Goal: Task Accomplishment & Management: Manage account settings

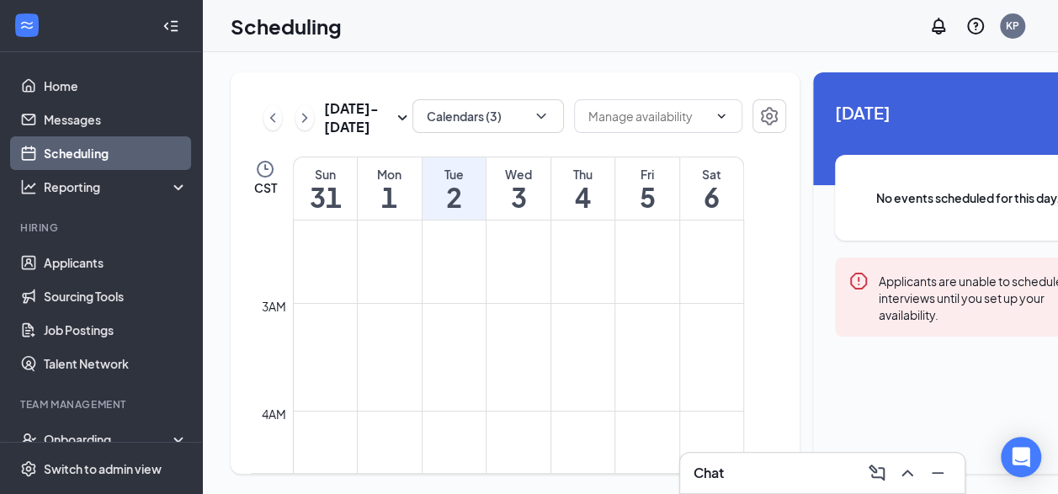
scroll to position [421, 0]
click at [270, 122] on icon "ChevronLeft" at bounding box center [272, 117] width 5 height 9
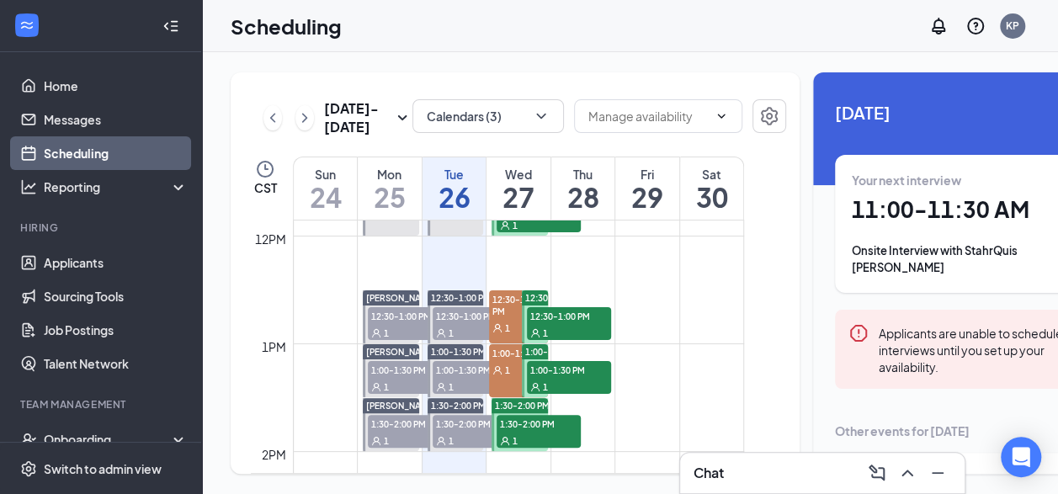
scroll to position [1333, 0]
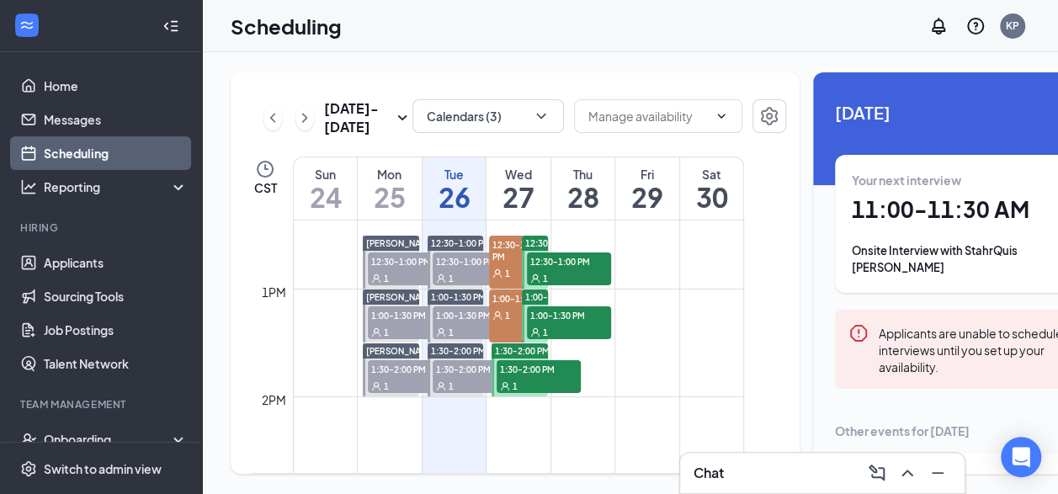
click at [457, 377] on span "1:30-2:00 PM" at bounding box center [475, 368] width 84 height 17
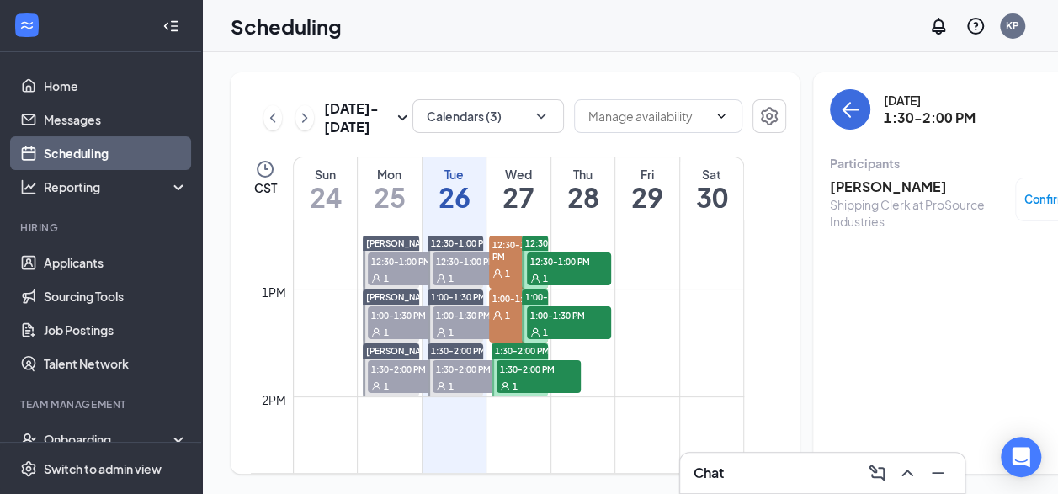
click at [460, 340] on div "1" at bounding box center [475, 331] width 84 height 17
click at [466, 286] on div "1" at bounding box center [475, 277] width 84 height 17
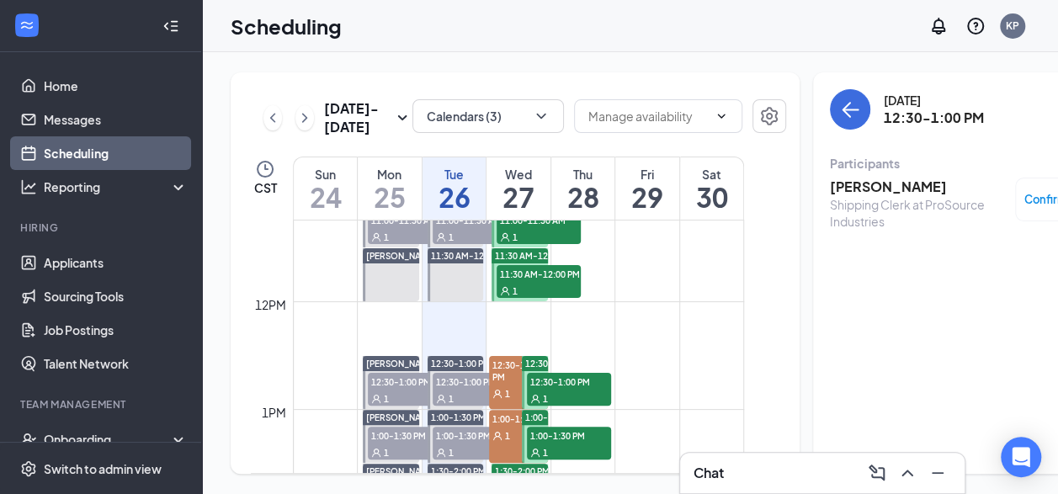
scroll to position [1165, 0]
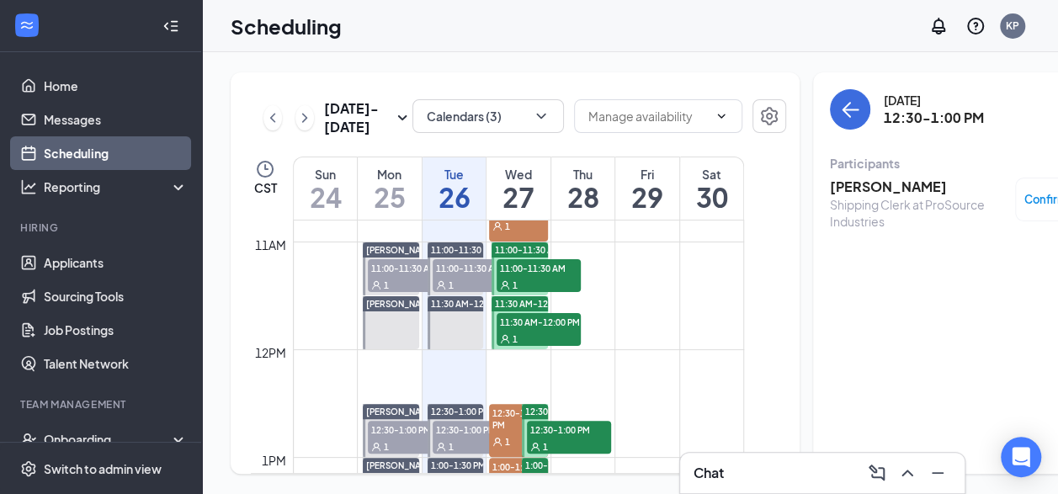
click at [456, 293] on div "1" at bounding box center [475, 284] width 84 height 17
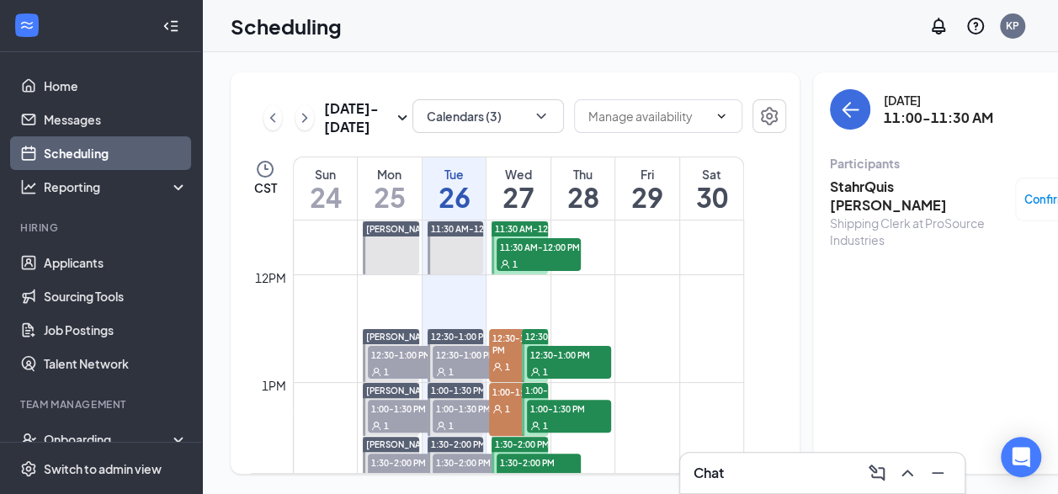
scroll to position [1165, 0]
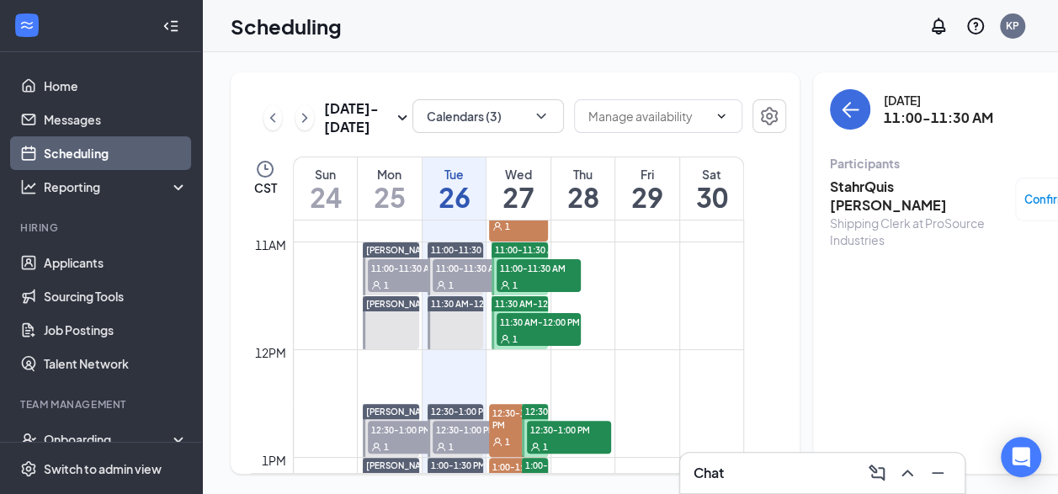
click at [559, 276] on span "11:00-11:30 AM" at bounding box center [539, 267] width 84 height 17
click at [532, 330] on span "11:30 AM-12:00 PM" at bounding box center [539, 321] width 84 height 17
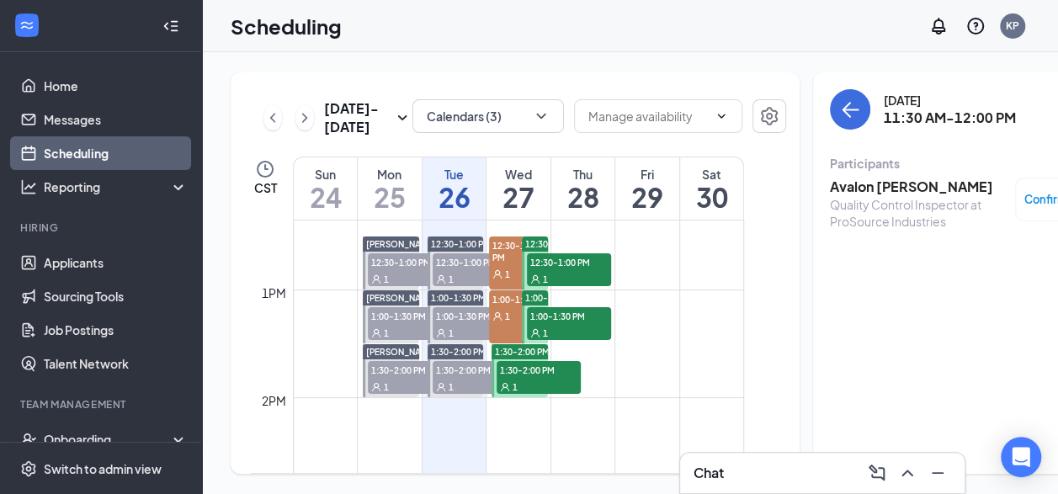
scroll to position [1333, 0]
click at [584, 269] on span "12:30-1:00 PM" at bounding box center [569, 261] width 84 height 17
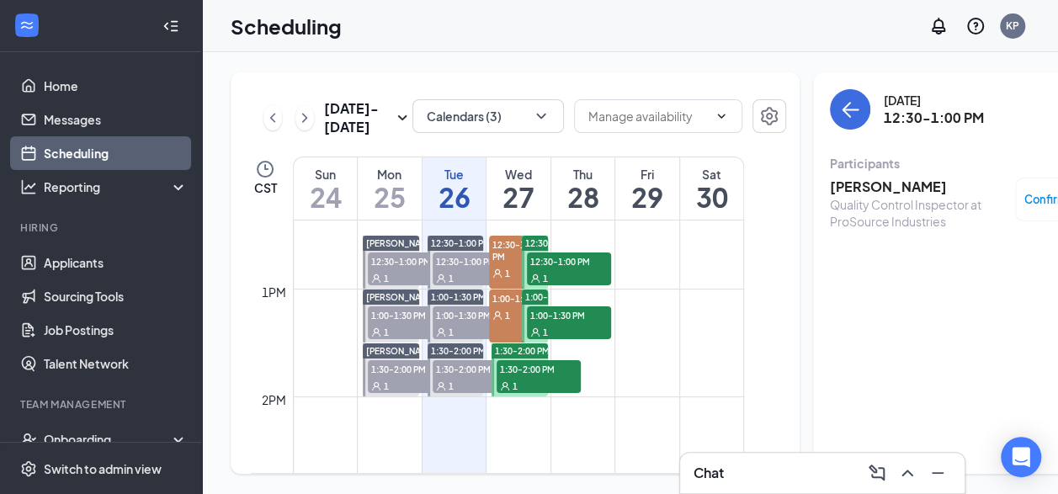
click at [588, 323] on span "1:00-1:30 PM" at bounding box center [569, 314] width 84 height 17
click at [543, 377] on span "1:30-2:00 PM" at bounding box center [539, 368] width 84 height 17
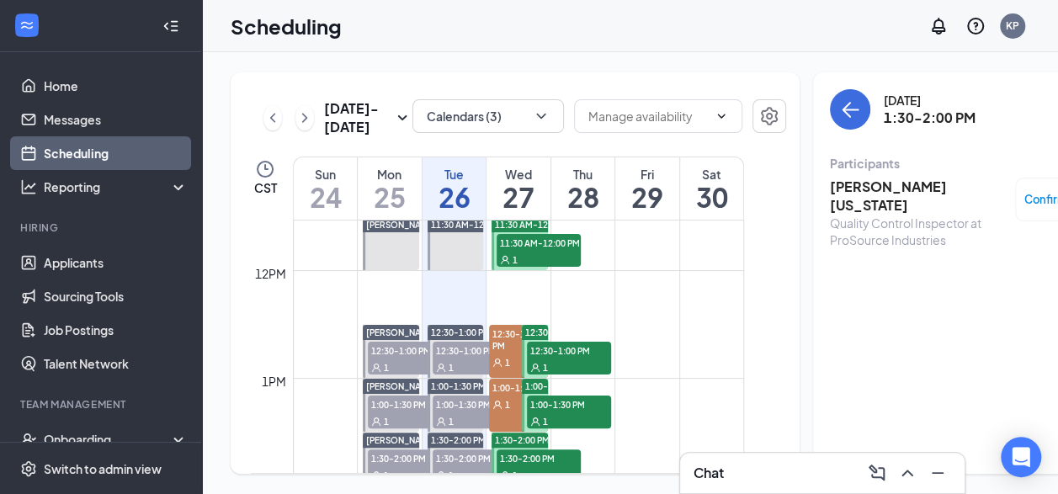
scroll to position [1165, 0]
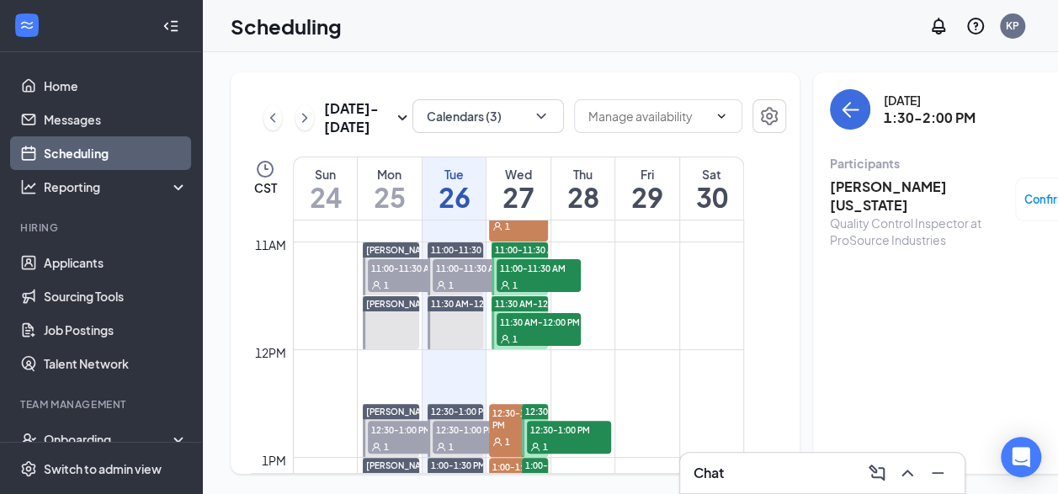
click at [559, 276] on span "11:00-11:30 AM" at bounding box center [539, 267] width 84 height 17
click at [536, 347] on div "1" at bounding box center [539, 338] width 84 height 17
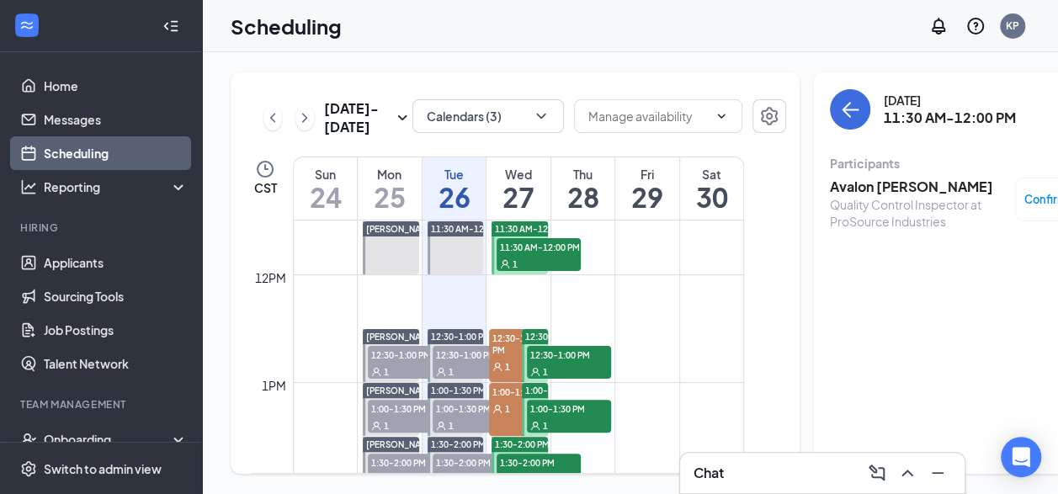
scroll to position [1333, 0]
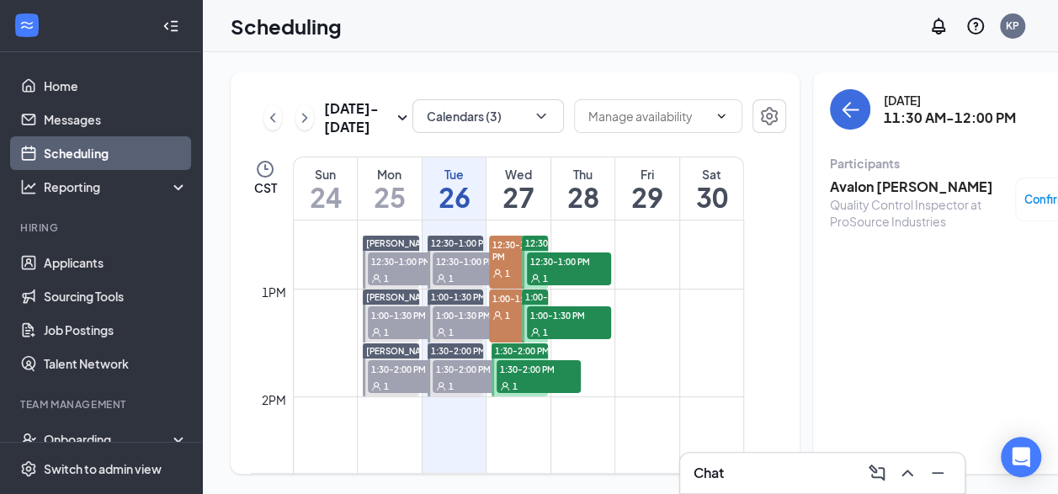
click at [568, 269] on span "12:30-1:00 PM" at bounding box center [569, 261] width 84 height 17
click at [568, 340] on div "1" at bounding box center [569, 331] width 84 height 17
click at [547, 377] on span "1:30-2:00 PM" at bounding box center [539, 368] width 84 height 17
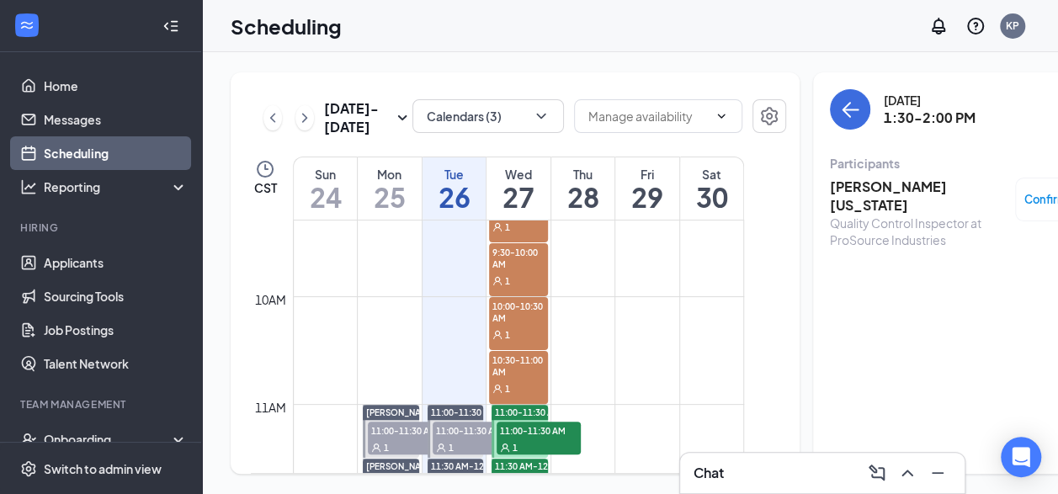
scroll to position [996, 0]
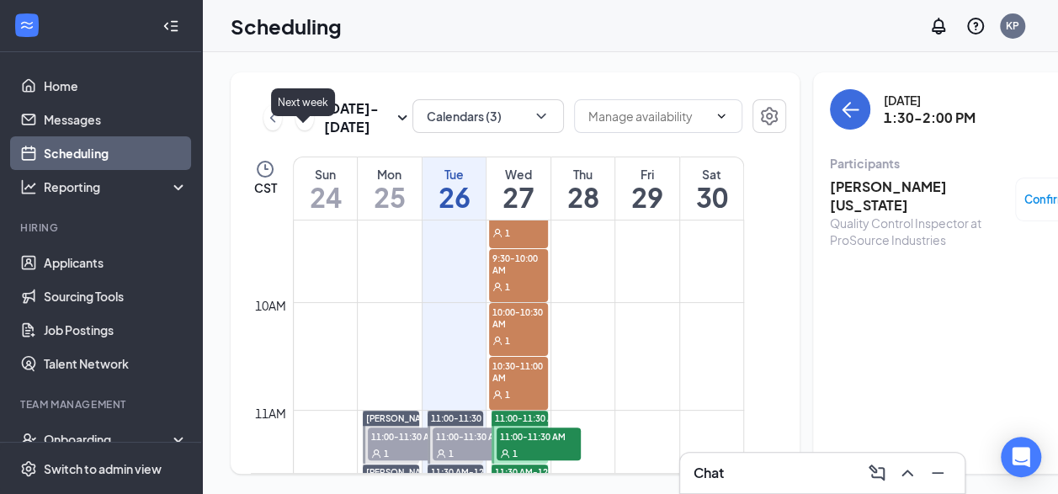
click at [302, 111] on icon "ChevronRight" at bounding box center [304, 118] width 17 height 20
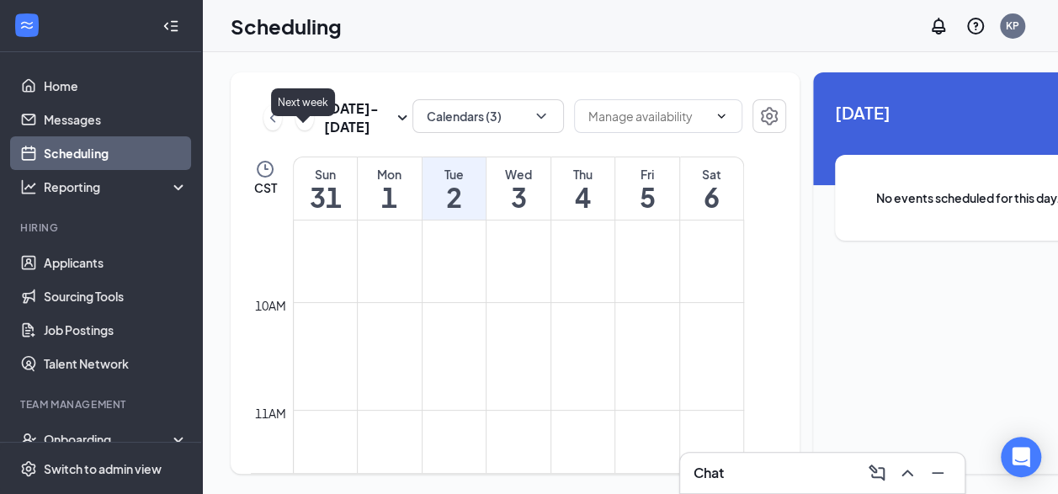
scroll to position [828, 0]
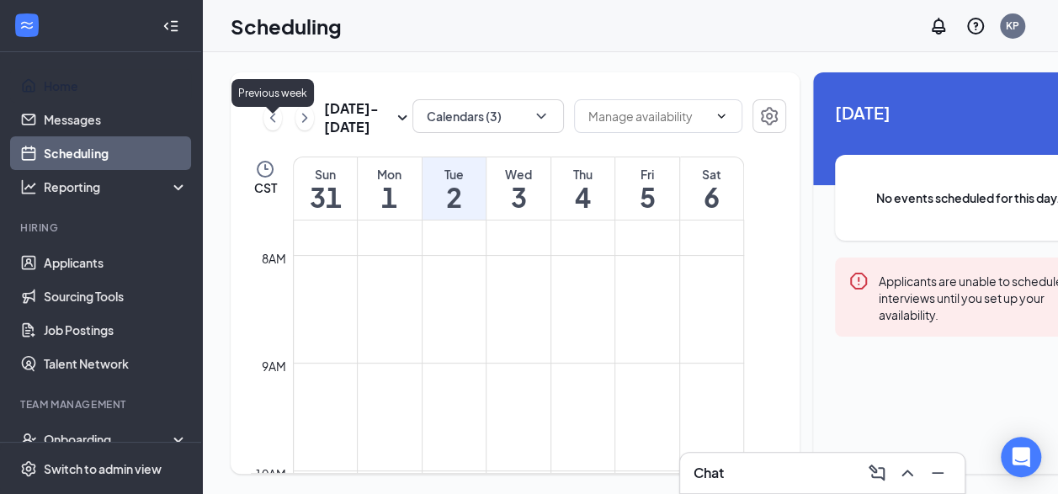
click at [278, 108] on icon "ChevronLeft" at bounding box center [272, 118] width 17 height 20
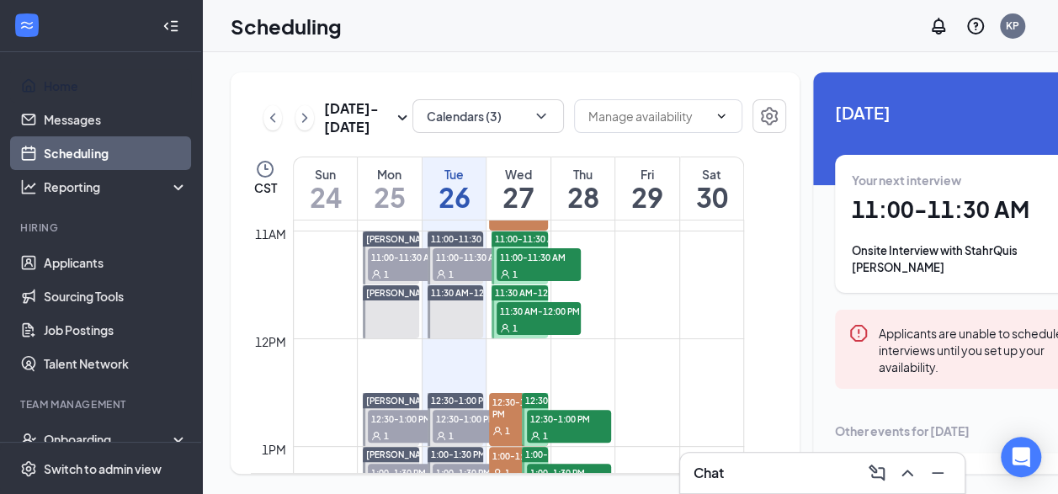
scroll to position [1249, 0]
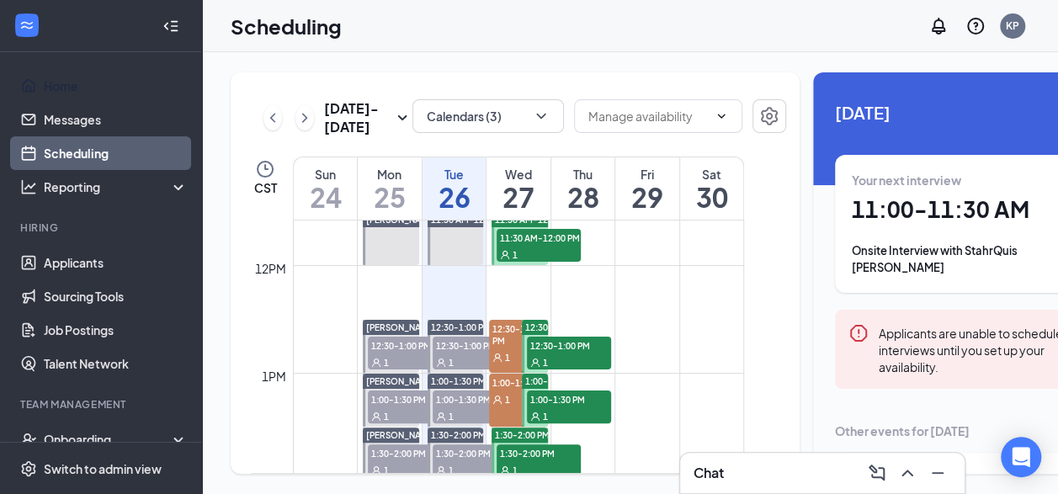
click at [389, 354] on span "12:30-1:00 PM" at bounding box center [410, 345] width 84 height 17
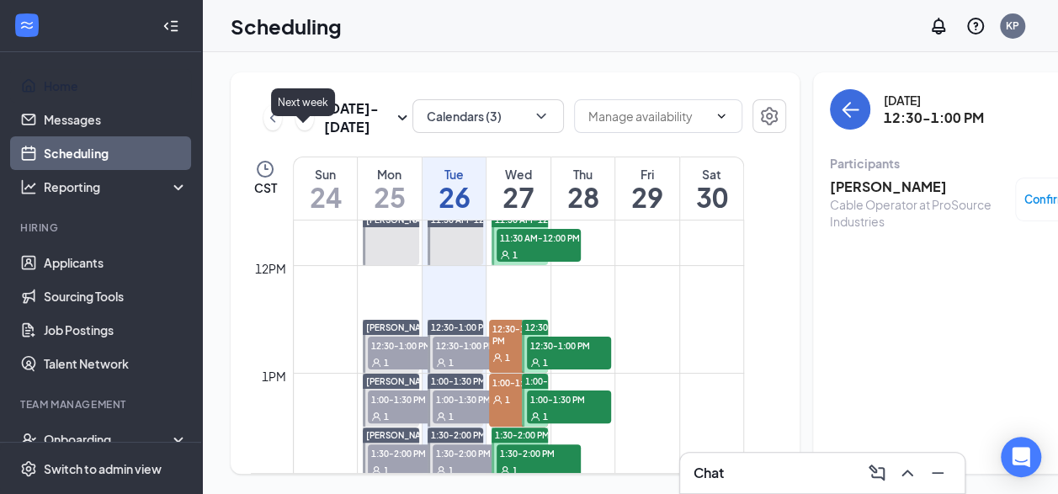
click at [296, 108] on icon "ChevronRight" at bounding box center [304, 118] width 17 height 20
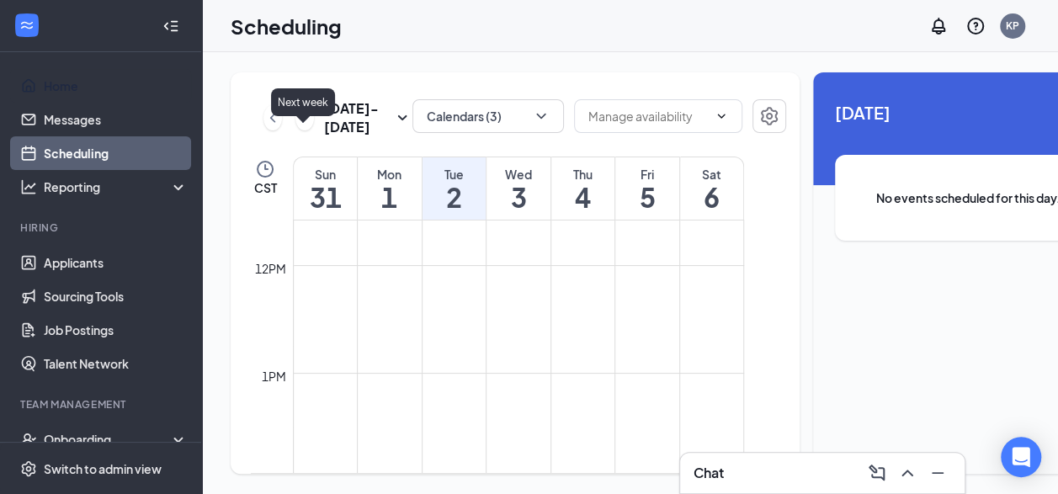
scroll to position [828, 0]
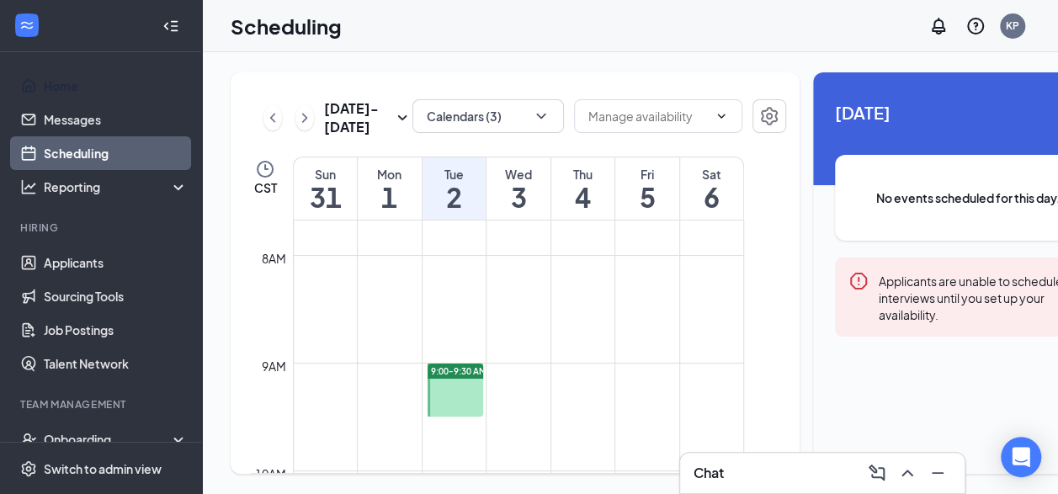
click at [164, 9] on div at bounding box center [171, 26] width 34 height 34
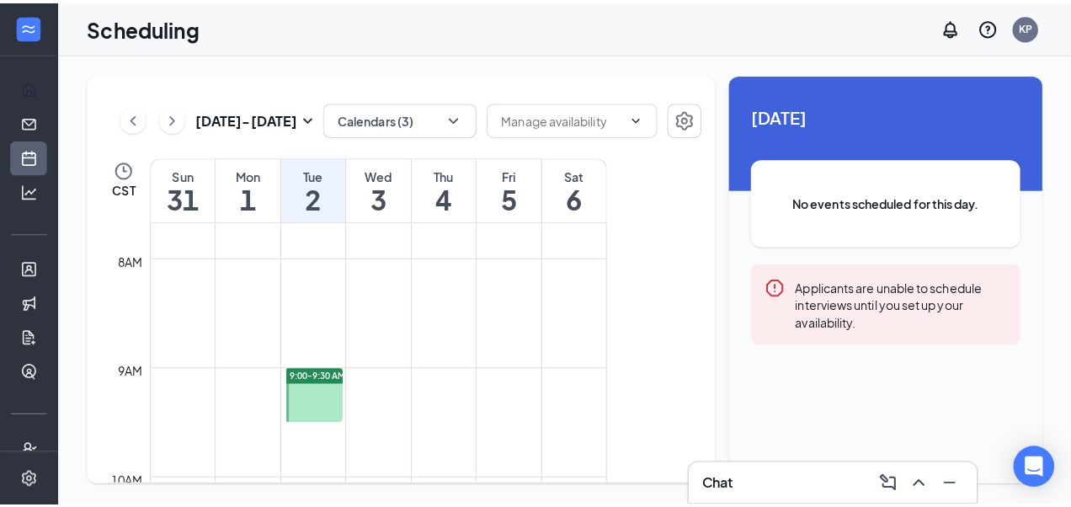
scroll to position [0, 0]
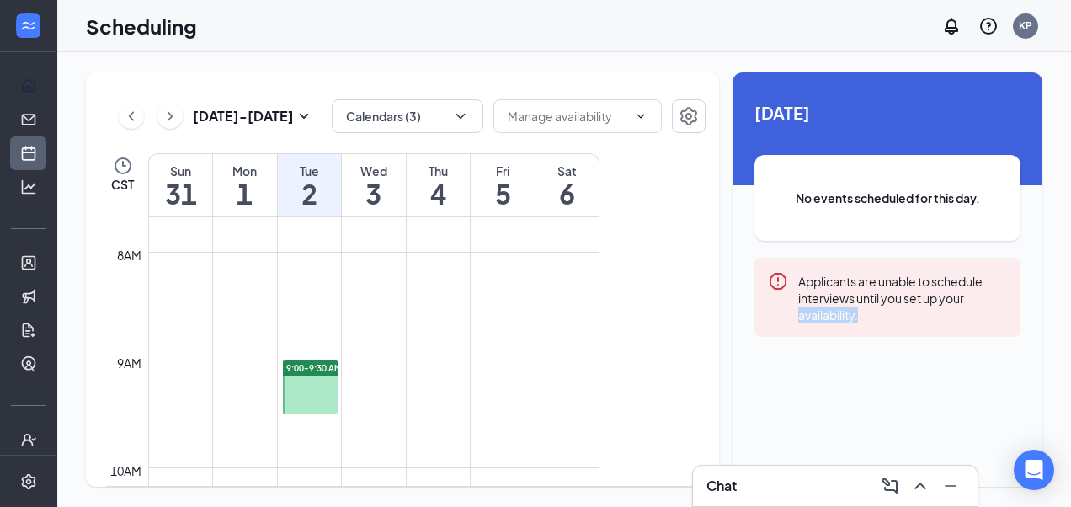
drag, startPoint x: 759, startPoint y: 401, endPoint x: 889, endPoint y: 404, distance: 129.7
click at [889, 404] on div "Unavailable in basic plan 2 September No events scheduled for this day. Applica…" at bounding box center [888, 279] width 310 height 414
click at [889, 402] on div "Unavailable in basic plan 2 September No events scheduled for this day. Applica…" at bounding box center [888, 279] width 310 height 414
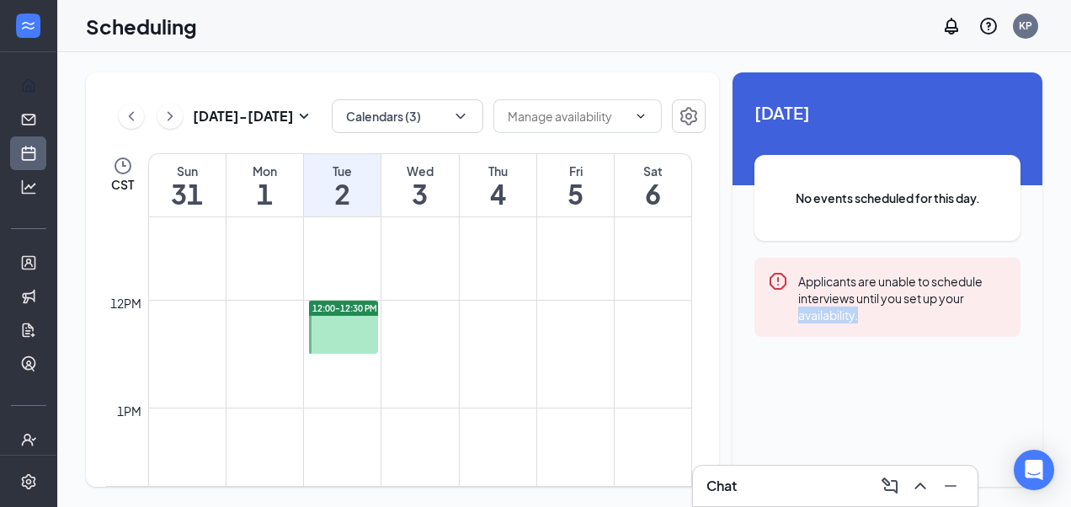
scroll to position [1249, 0]
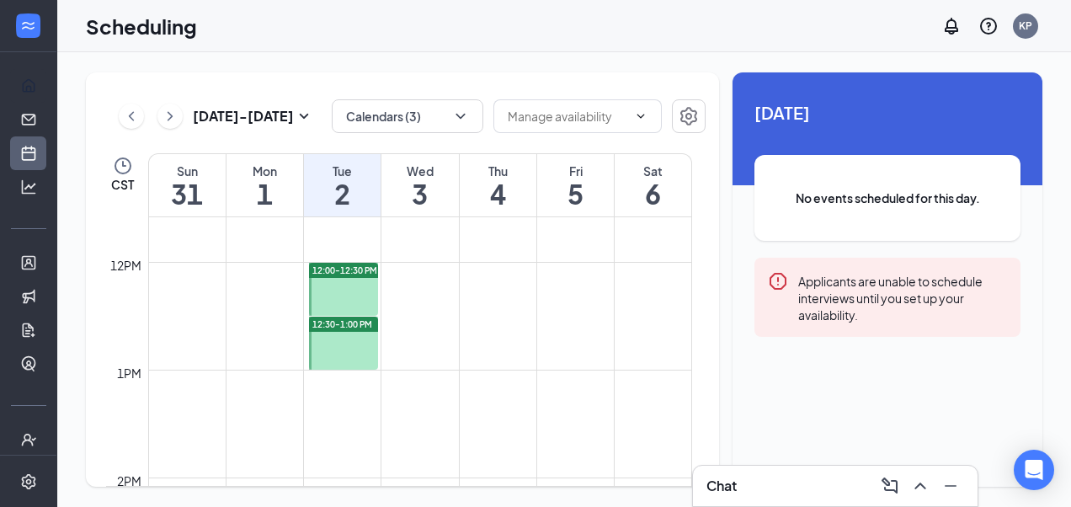
click at [780, 473] on div "Chat" at bounding box center [835, 485] width 258 height 27
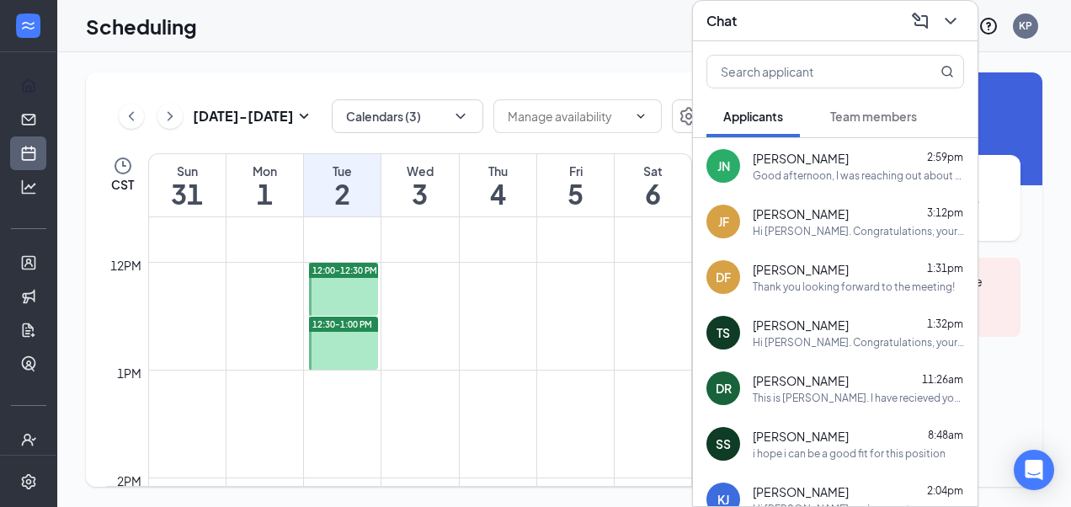
click at [873, 170] on div "Good afternoon, I was reaching out about the status of my background check" at bounding box center [858, 175] width 211 height 14
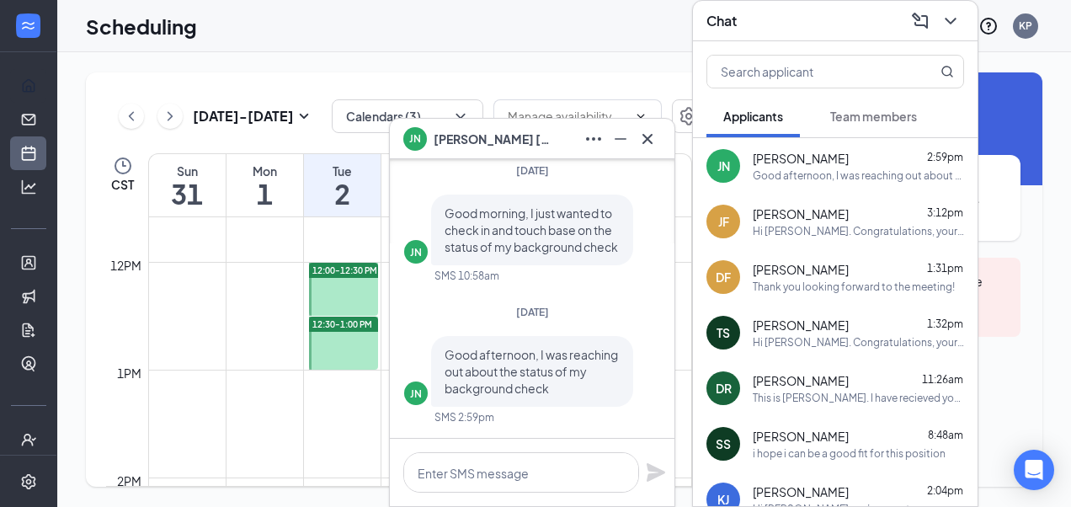
scroll to position [0, 0]
click at [655, 135] on icon "Cross" at bounding box center [647, 139] width 20 height 20
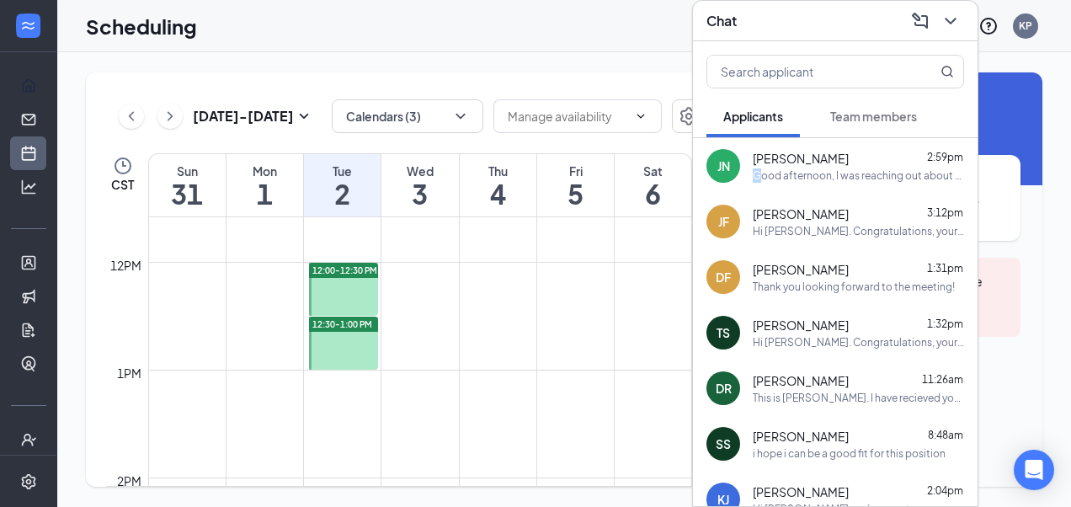
drag, startPoint x: 768, startPoint y: 170, endPoint x: 756, endPoint y: 169, distance: 11.8
click at [756, 169] on div "Good afternoon, I was reaching out about the status of my background check" at bounding box center [858, 175] width 211 height 14
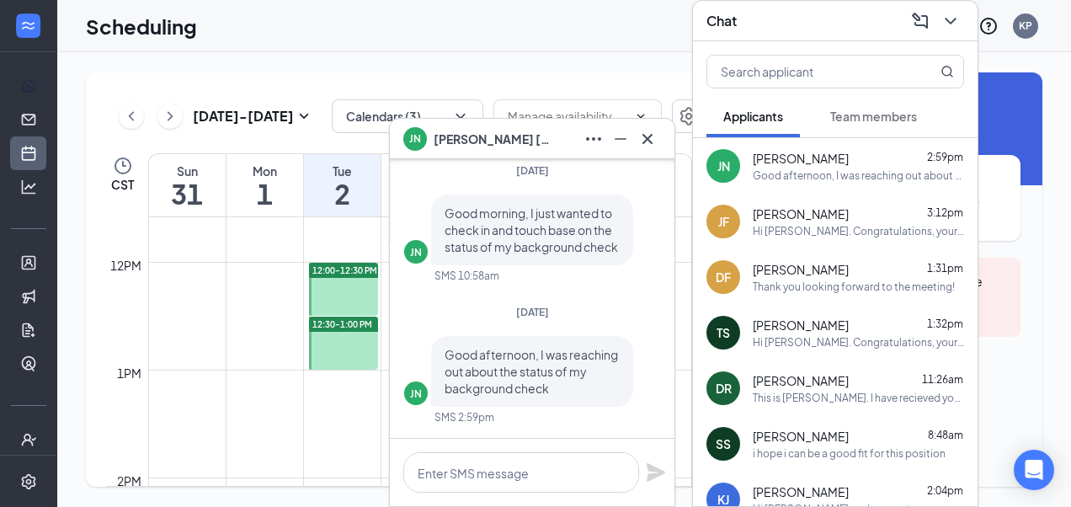
drag, startPoint x: 756, startPoint y: 169, endPoint x: 733, endPoint y: 170, distance: 23.6
click at [733, 170] on div "JN" at bounding box center [723, 166] width 34 height 34
click at [588, 141] on icon "Ellipses" at bounding box center [594, 139] width 20 height 20
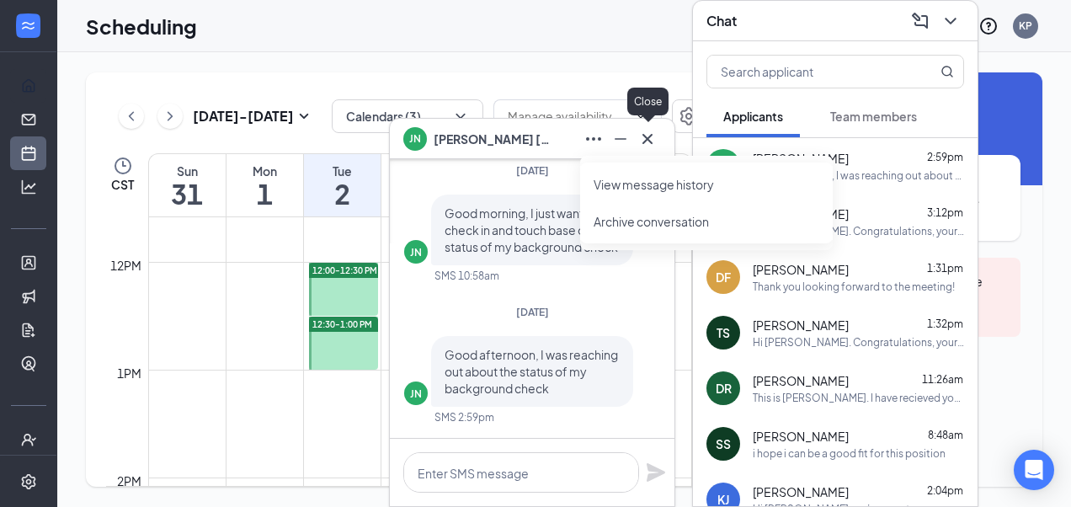
click at [653, 138] on icon "Cross" at bounding box center [647, 139] width 20 height 20
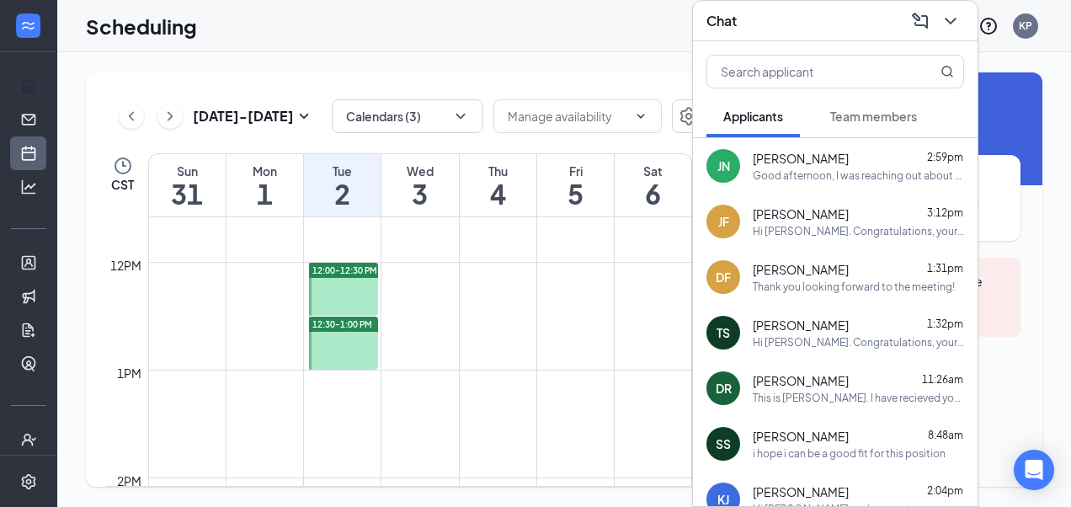
click at [849, 123] on span "Team members" at bounding box center [873, 116] width 87 height 15
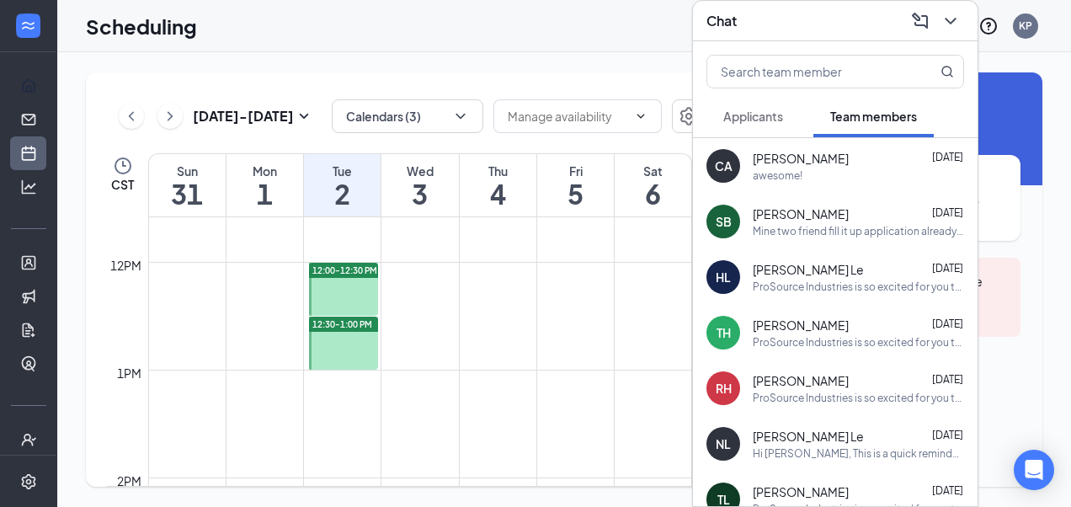
click at [764, 111] on span "Applicants" at bounding box center [753, 116] width 60 height 15
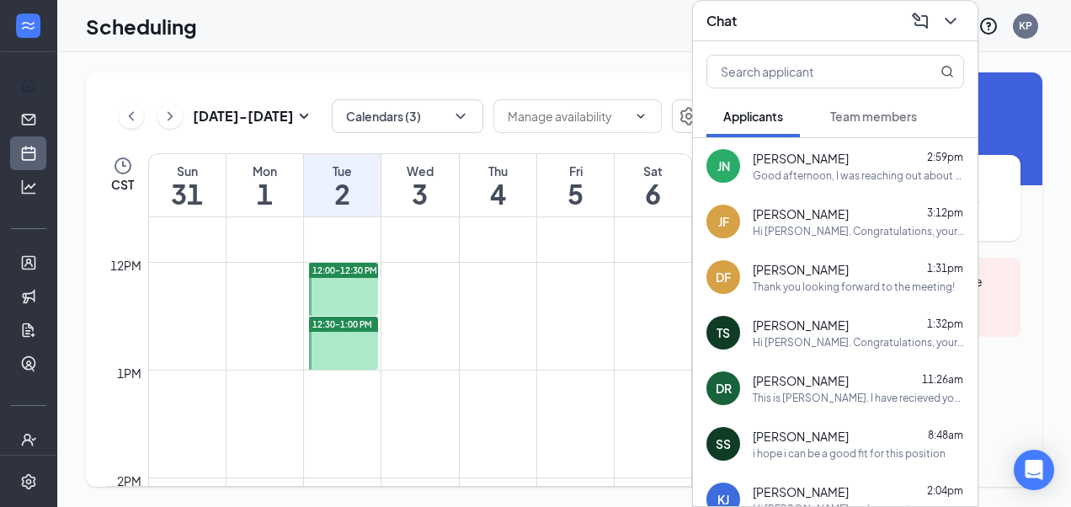
click at [807, 232] on div "Hi Joel. Congratulations, your meeting with ProSource Industries for Material H…" at bounding box center [858, 231] width 211 height 14
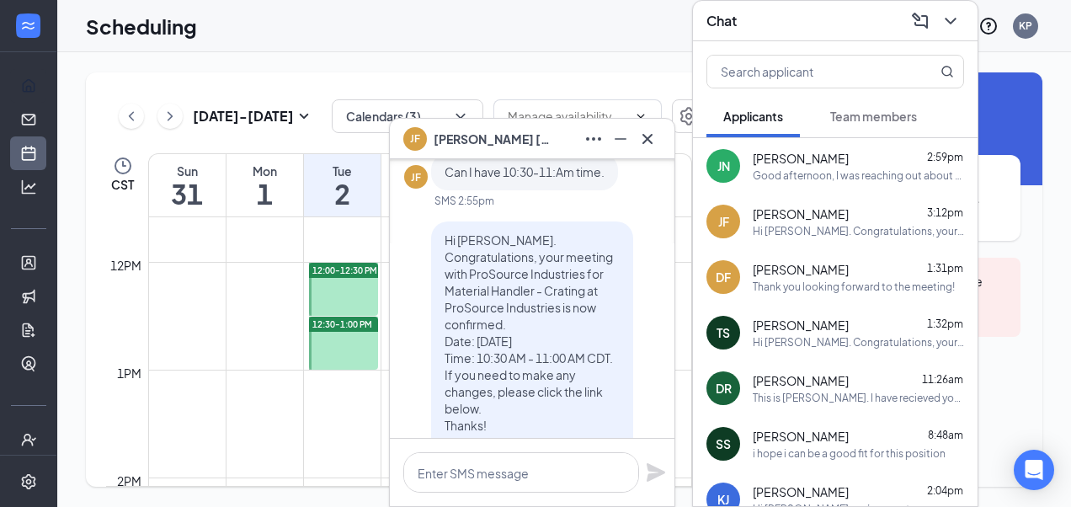
scroll to position [-168, 0]
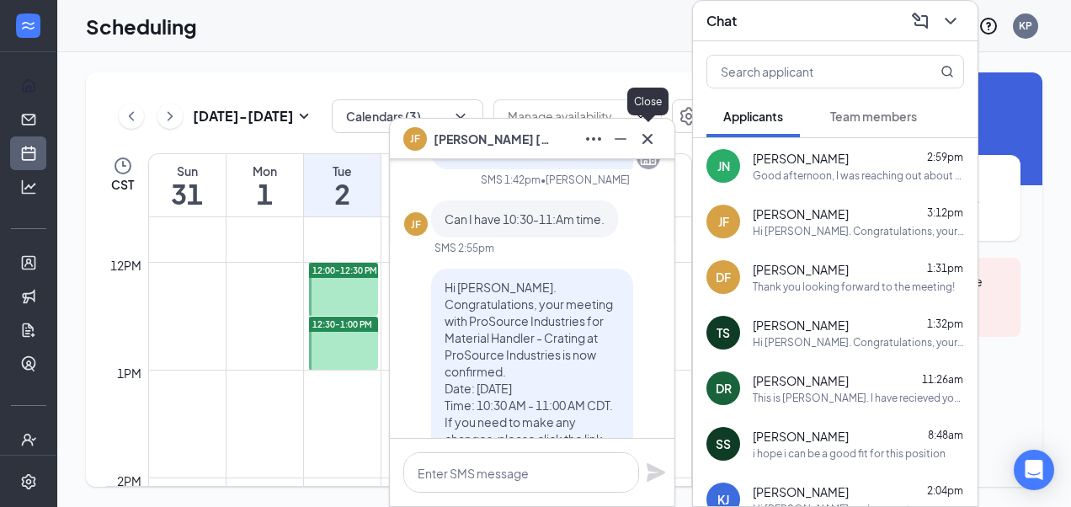
click at [655, 141] on icon "Cross" at bounding box center [647, 139] width 20 height 20
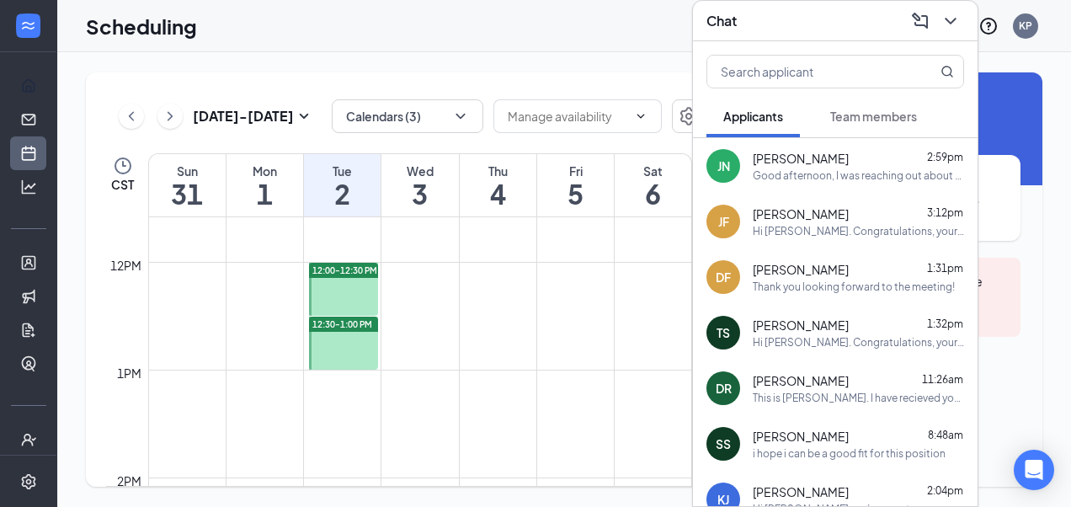
click at [840, 296] on div "DF Donald Fields 1:31pm Thank you looking forward to the meeting!" at bounding box center [835, 277] width 285 height 56
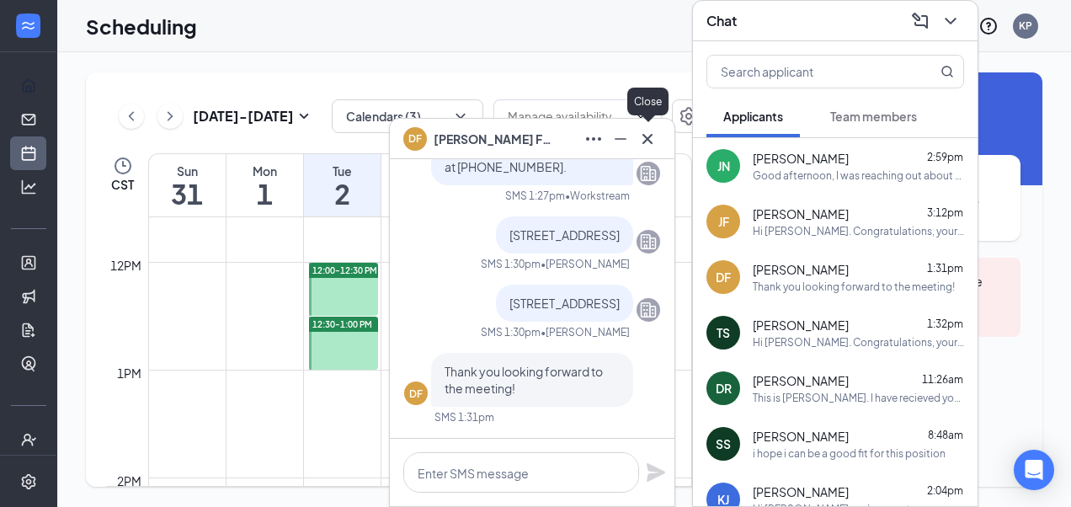
click at [652, 143] on icon "Cross" at bounding box center [647, 138] width 10 height 10
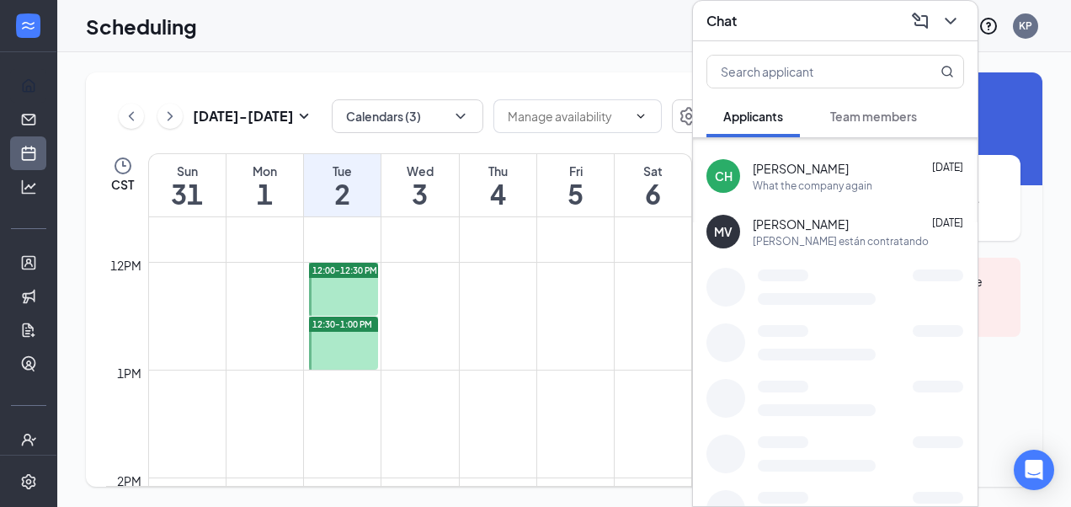
scroll to position [995, 0]
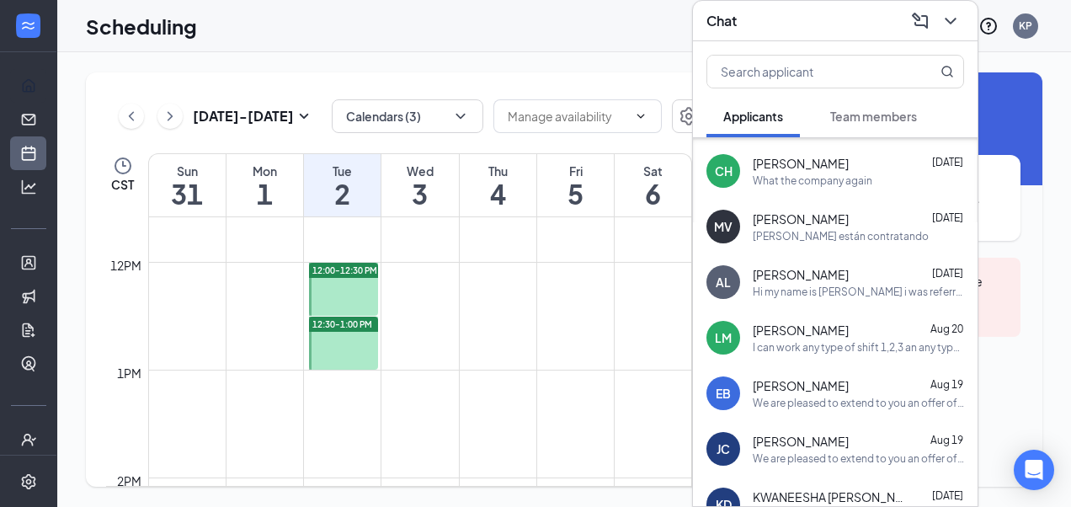
click at [812, 231] on div "Si Todabia están contratando" at bounding box center [841, 236] width 176 height 14
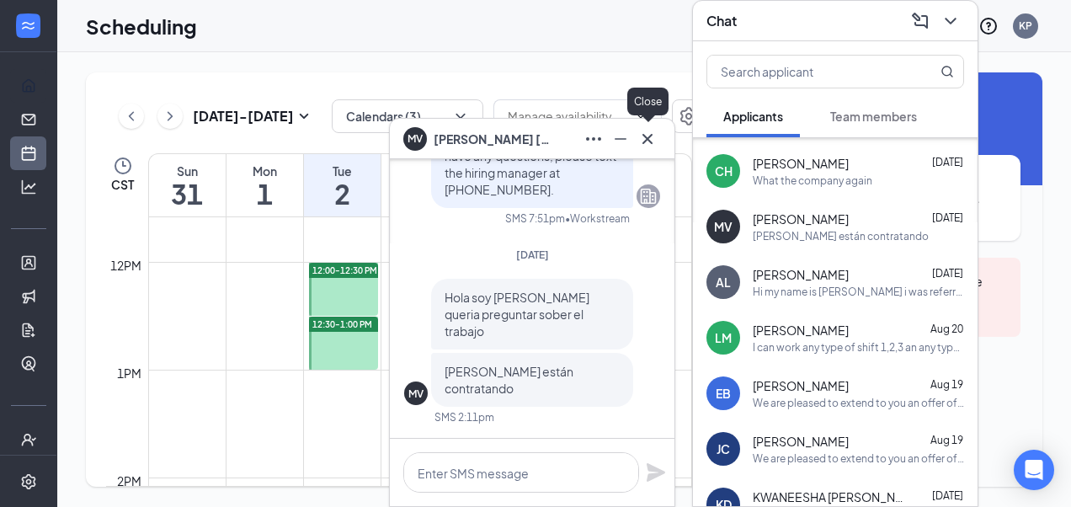
click at [648, 135] on icon "Cross" at bounding box center [647, 139] width 20 height 20
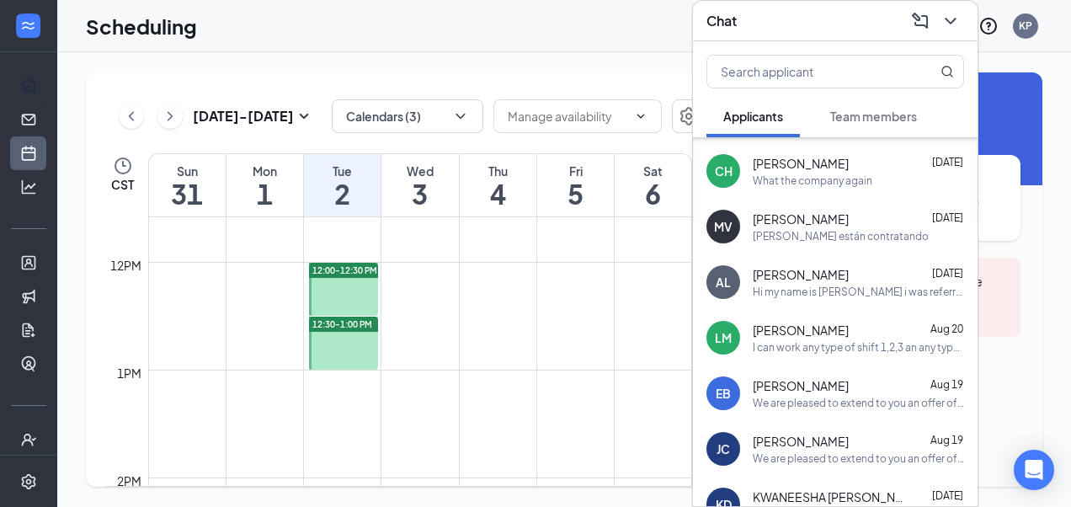
click at [851, 453] on div "We are pleased to extend to you an offer of employment for the position of Mate…" at bounding box center [858, 458] width 211 height 14
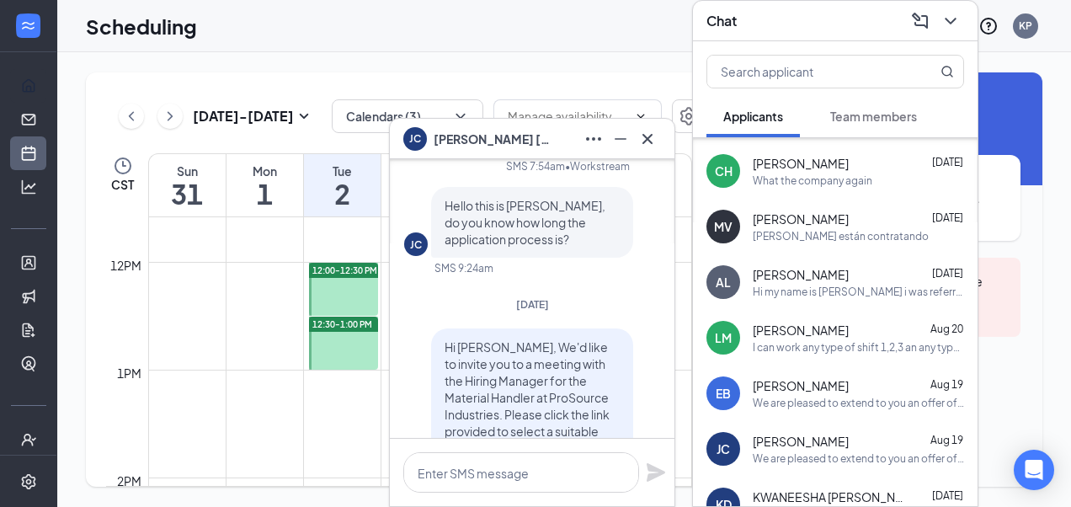
scroll to position [-758, 0]
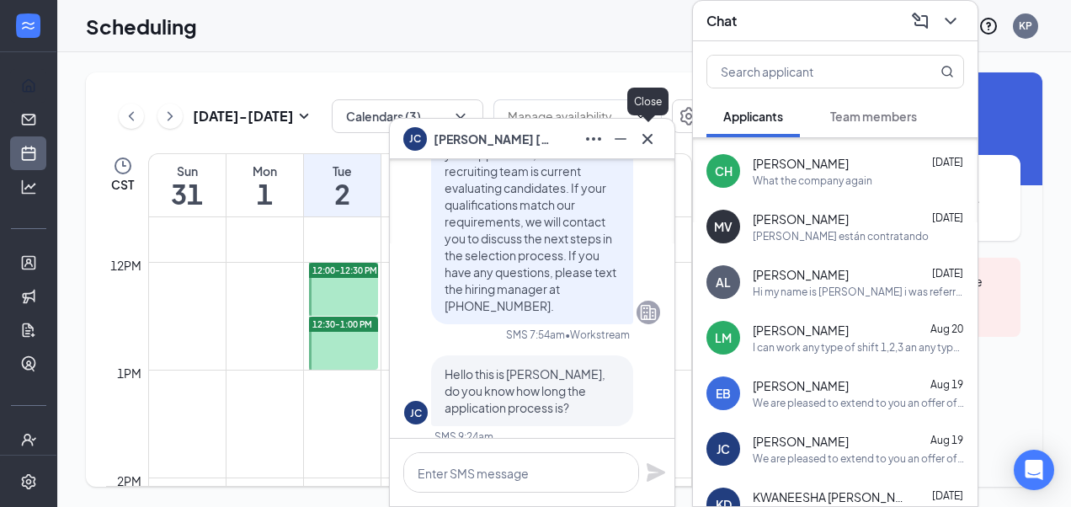
click at [653, 140] on icon "Cross" at bounding box center [647, 139] width 20 height 20
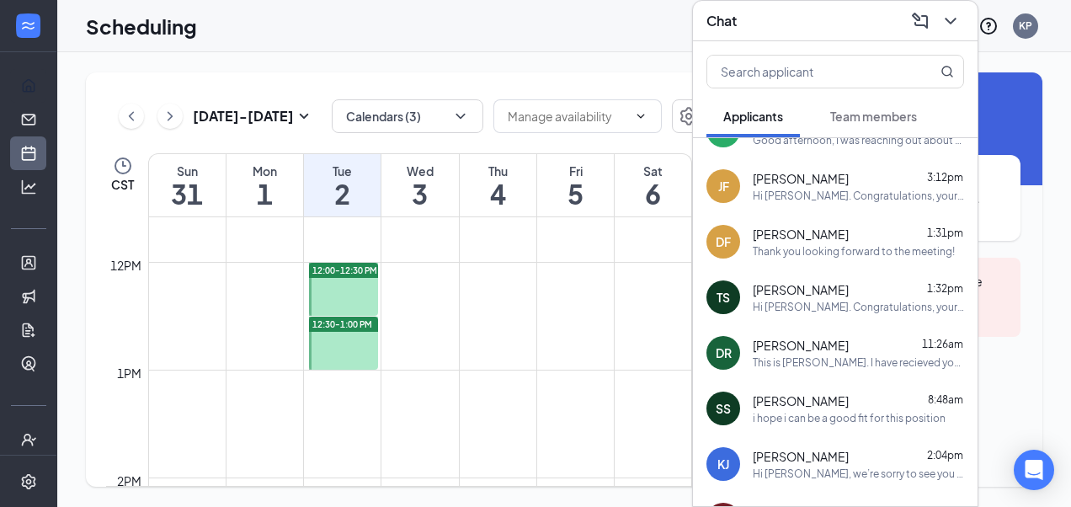
scroll to position [0, 0]
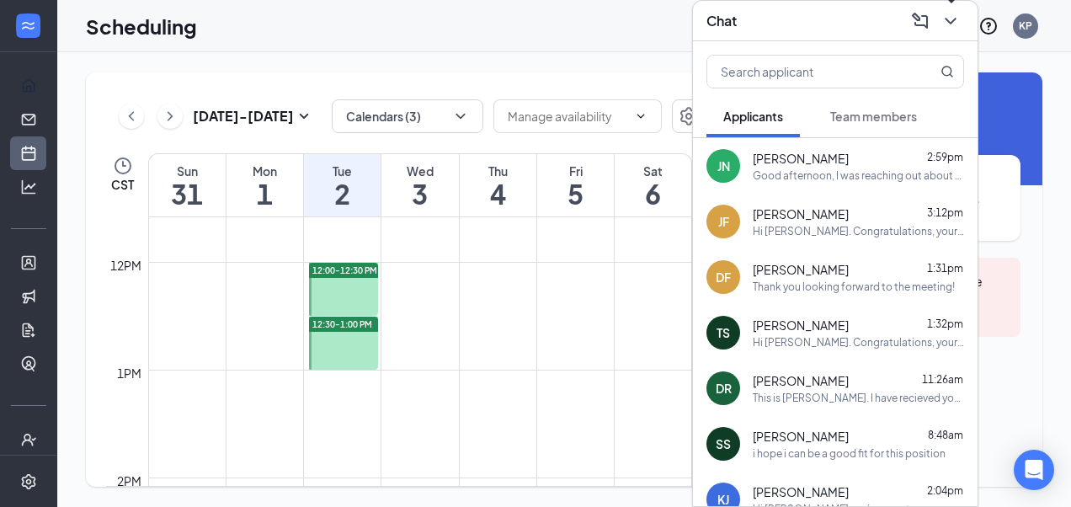
click at [951, 15] on icon "ChevronDown" at bounding box center [951, 21] width 20 height 20
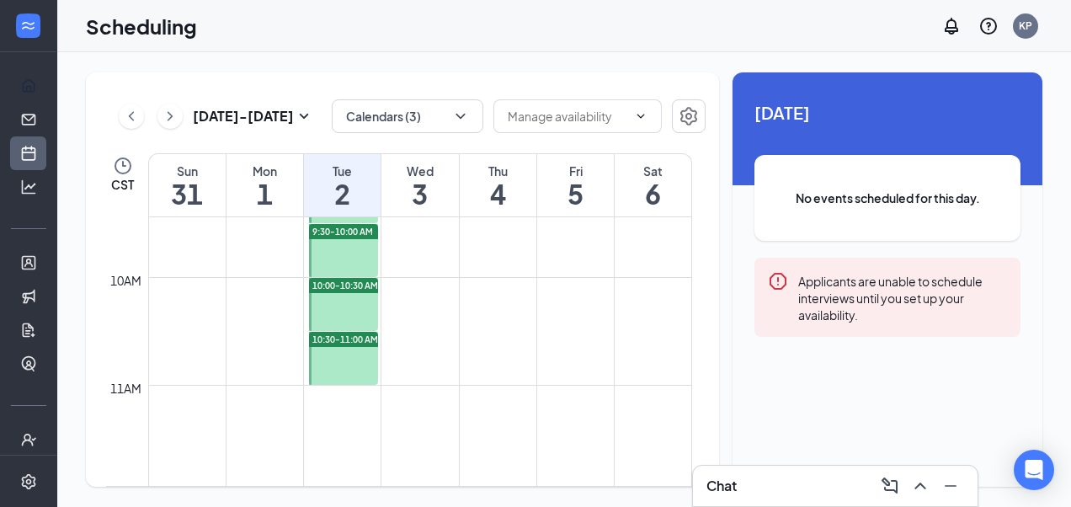
scroll to position [912, 0]
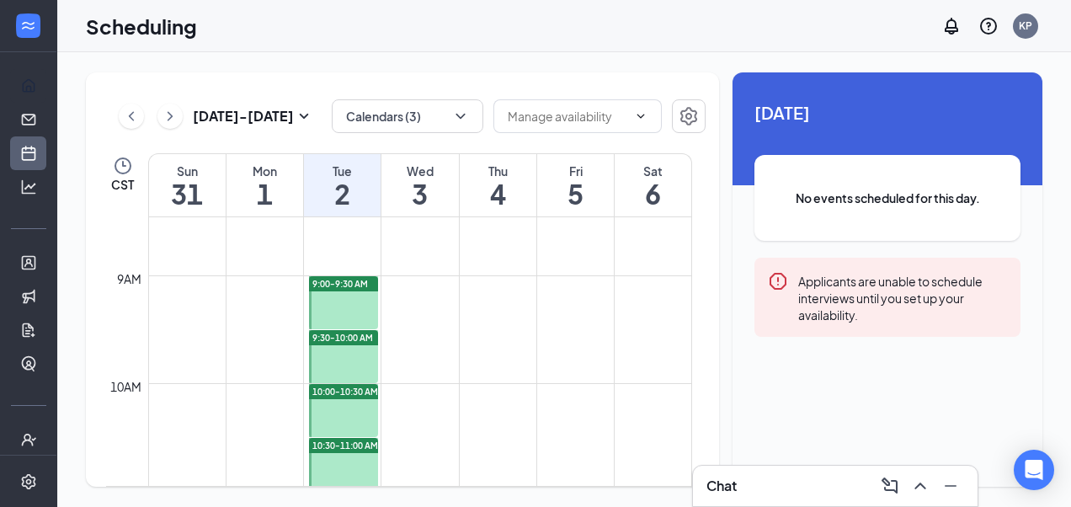
drag, startPoint x: 345, startPoint y: 311, endPoint x: 445, endPoint y: 318, distance: 99.6
click at [345, 311] on div at bounding box center [343, 302] width 69 height 53
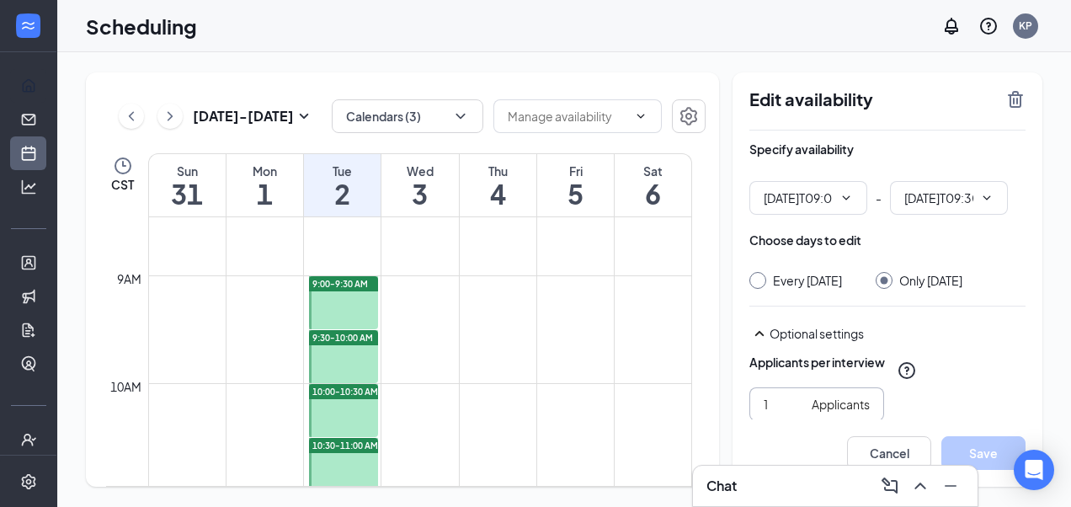
type input "09:00 AM"
type input "09:30 AM"
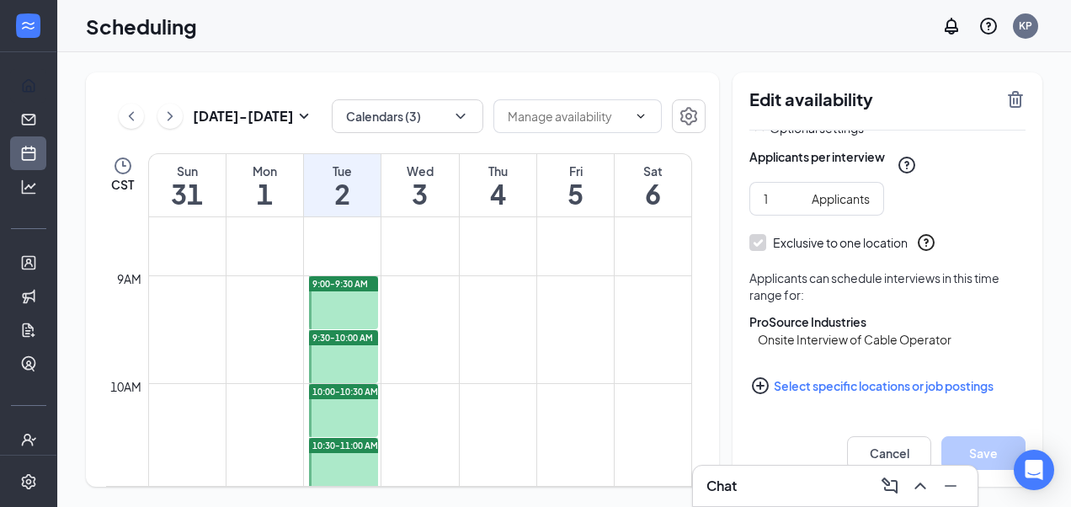
scroll to position [221, 0]
click at [344, 360] on div at bounding box center [343, 356] width 69 height 53
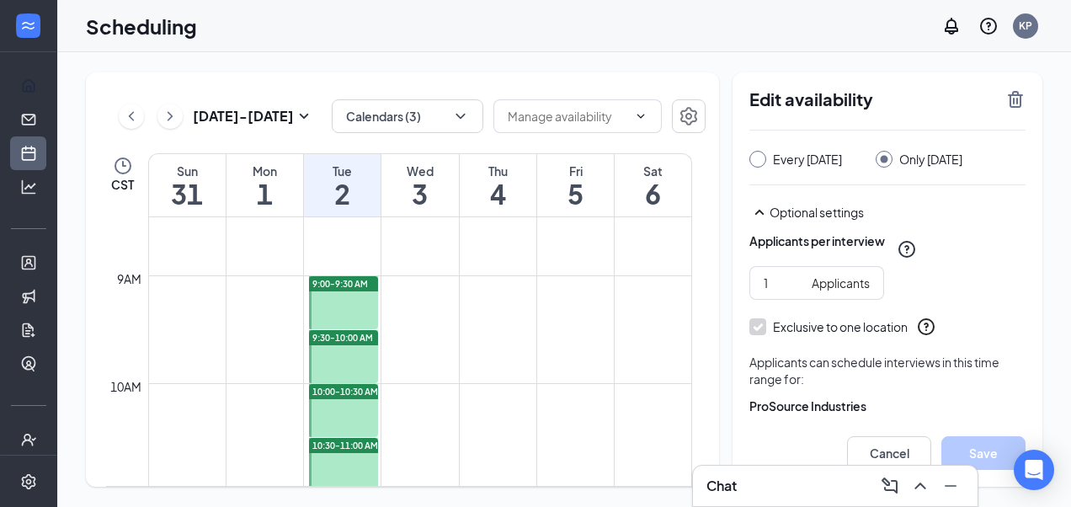
scroll to position [221, 0]
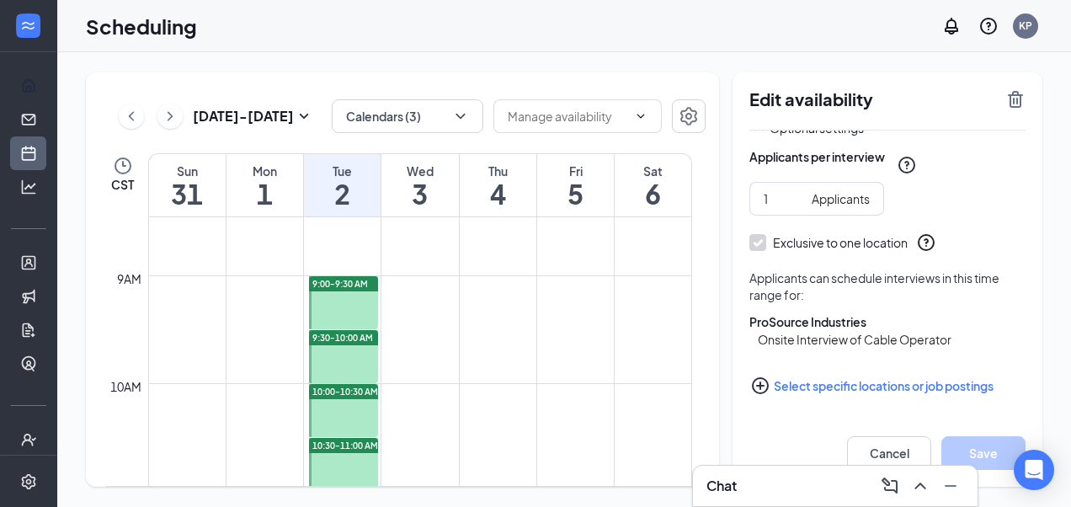
click at [352, 398] on div at bounding box center [343, 410] width 69 height 53
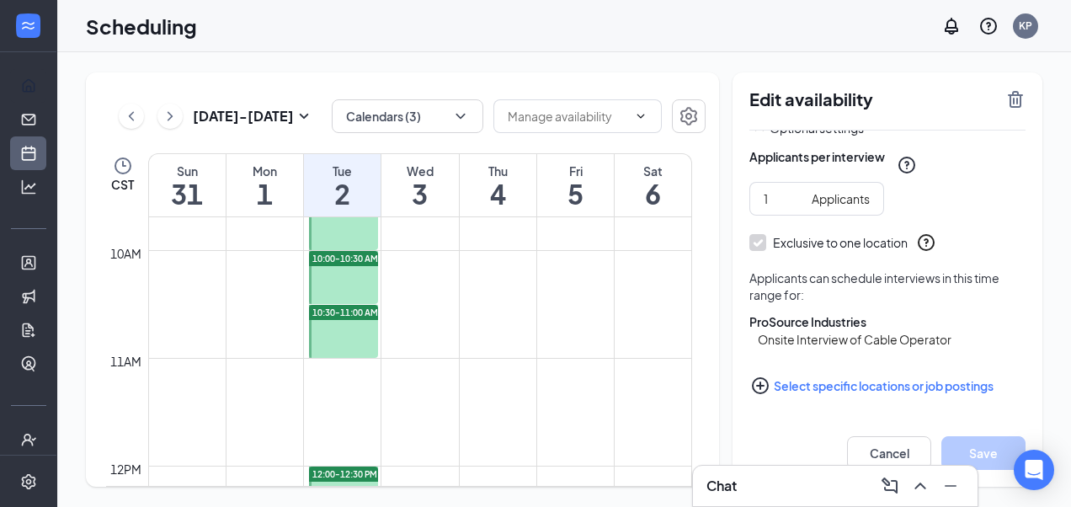
scroll to position [1080, 0]
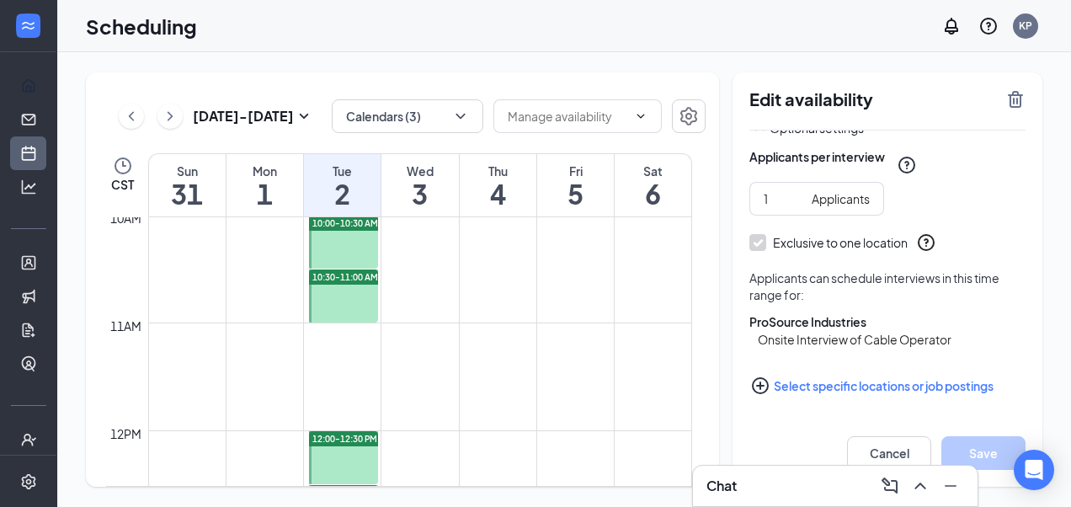
click at [362, 299] on div at bounding box center [343, 295] width 69 height 53
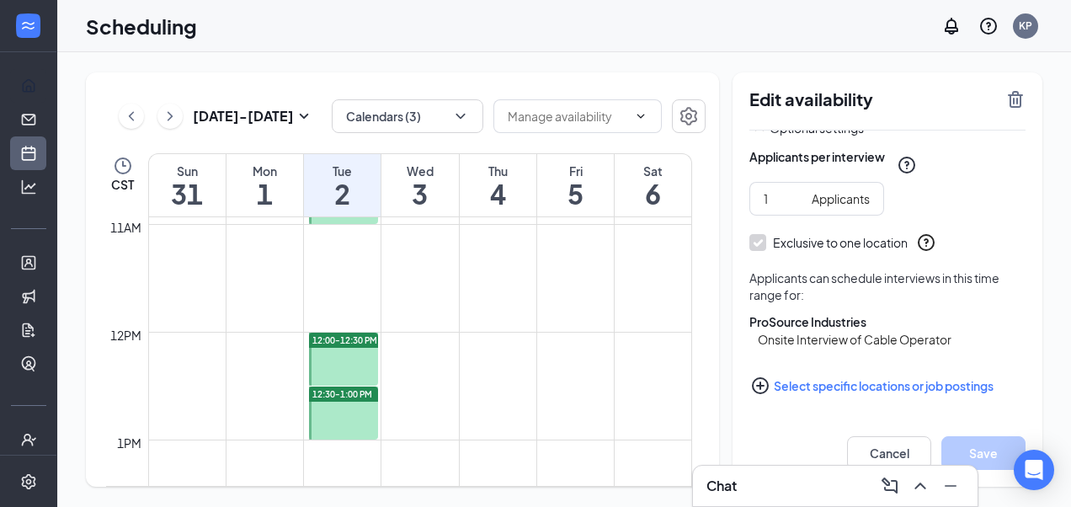
scroll to position [1249, 0]
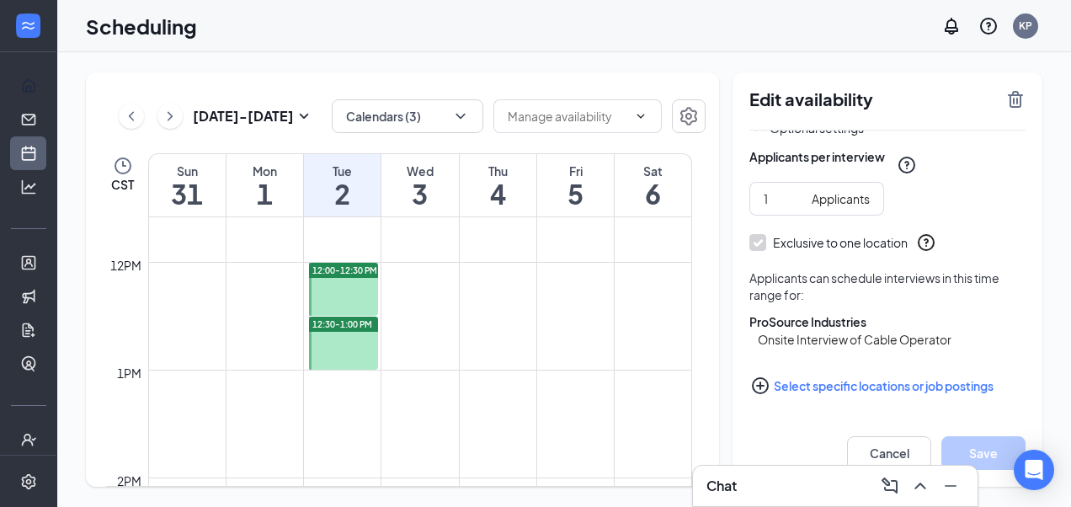
click at [327, 281] on div at bounding box center [343, 289] width 69 height 53
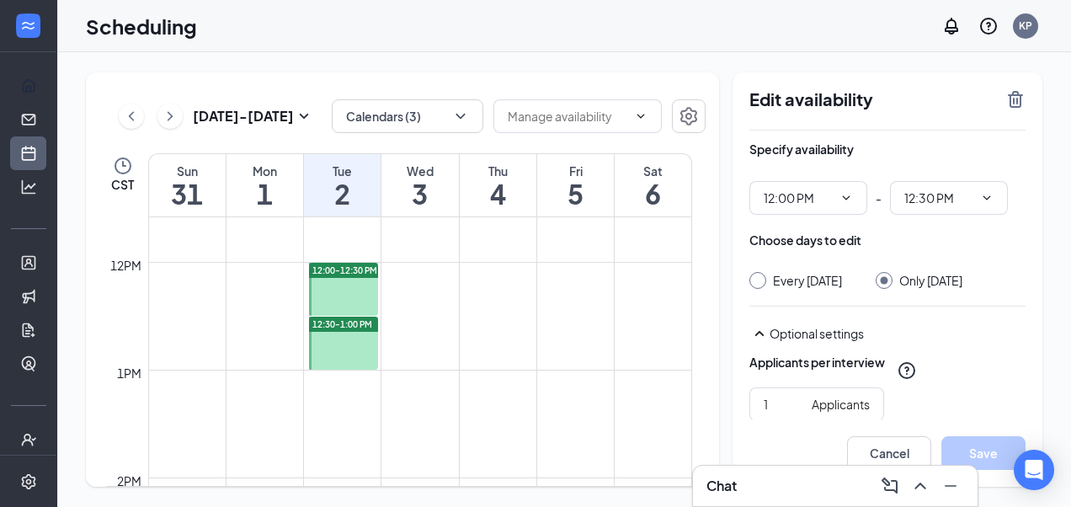
type input "12:00 PM"
type input "12:30 PM"
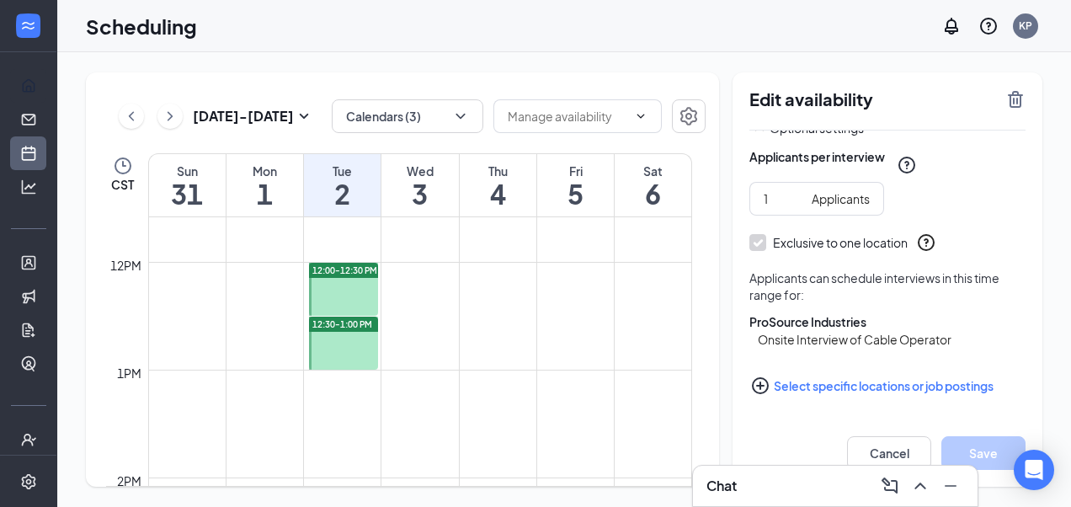
scroll to position [221, 0]
click at [347, 345] on div at bounding box center [343, 343] width 69 height 53
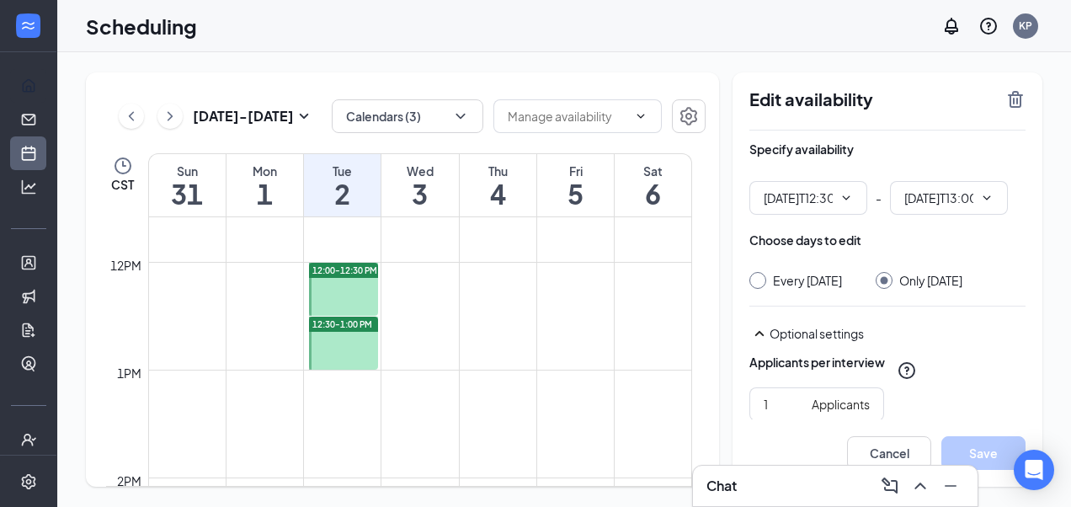
type input "12:30 PM"
type input "01:00 PM"
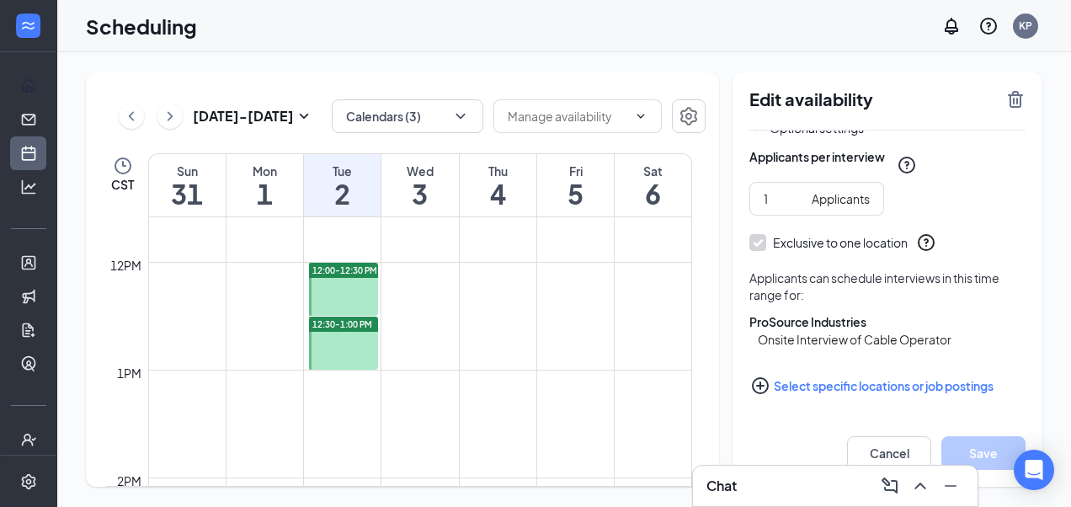
scroll to position [1417, 0]
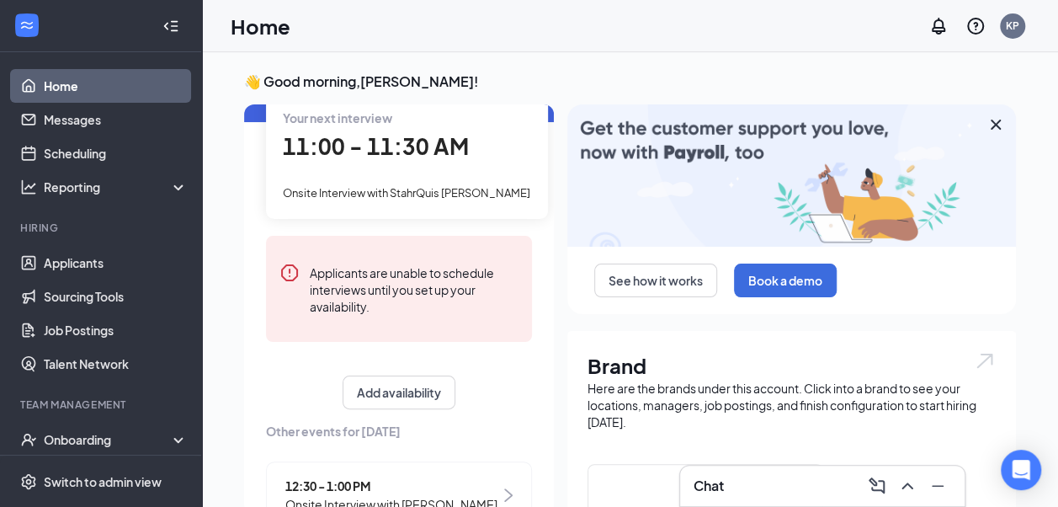
scroll to position [168, 0]
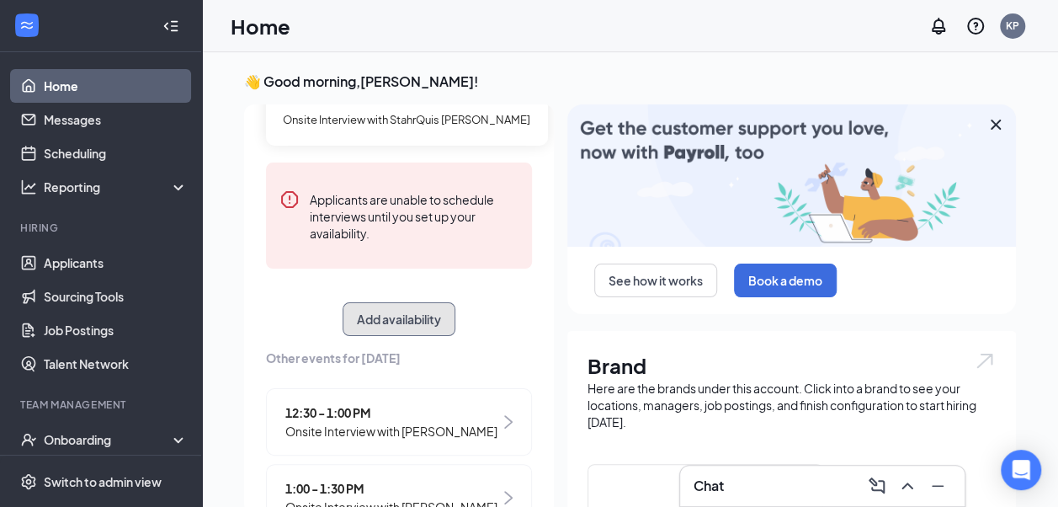
click at [402, 305] on button "Add availability" at bounding box center [399, 319] width 113 height 34
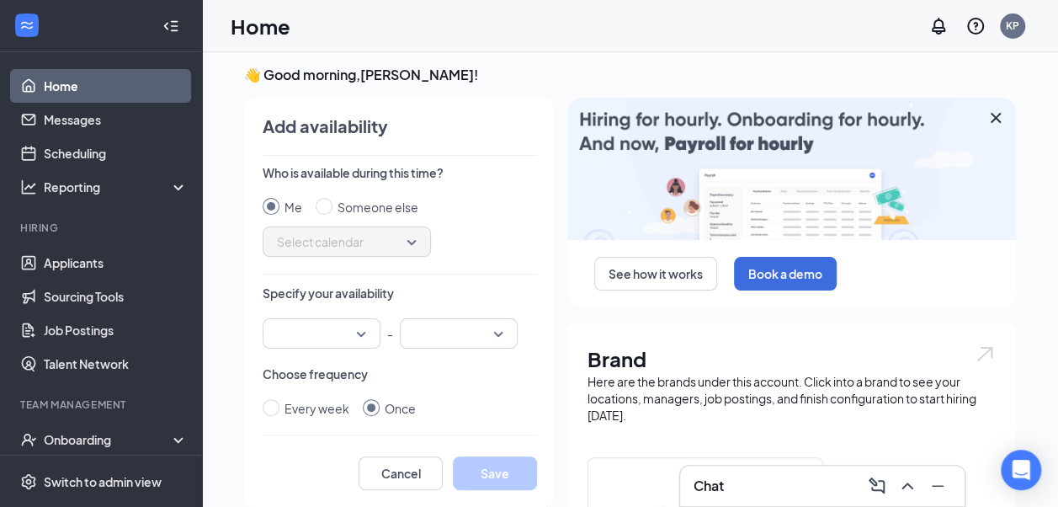
scroll to position [84, 0]
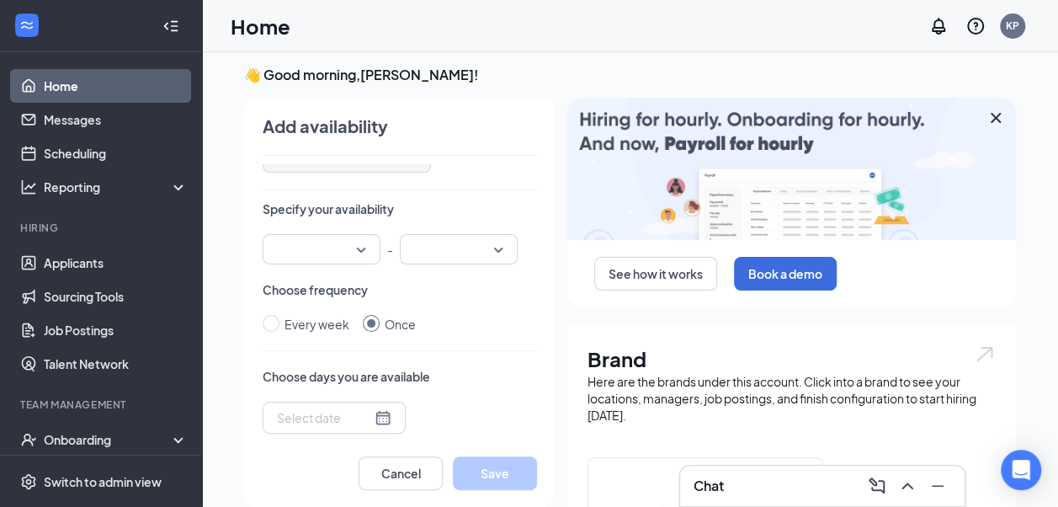
click at [349, 244] on div at bounding box center [322, 249] width 118 height 30
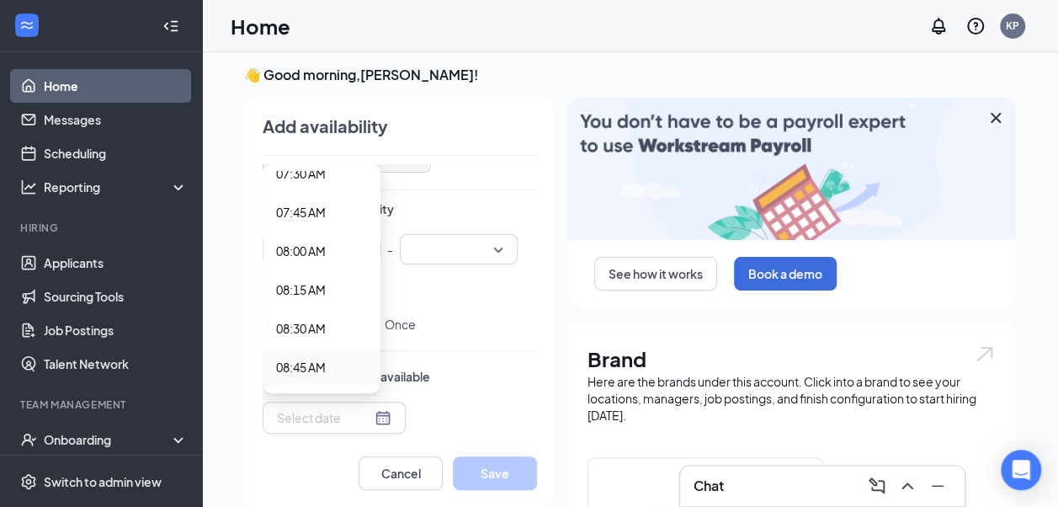
scroll to position [1263, 0]
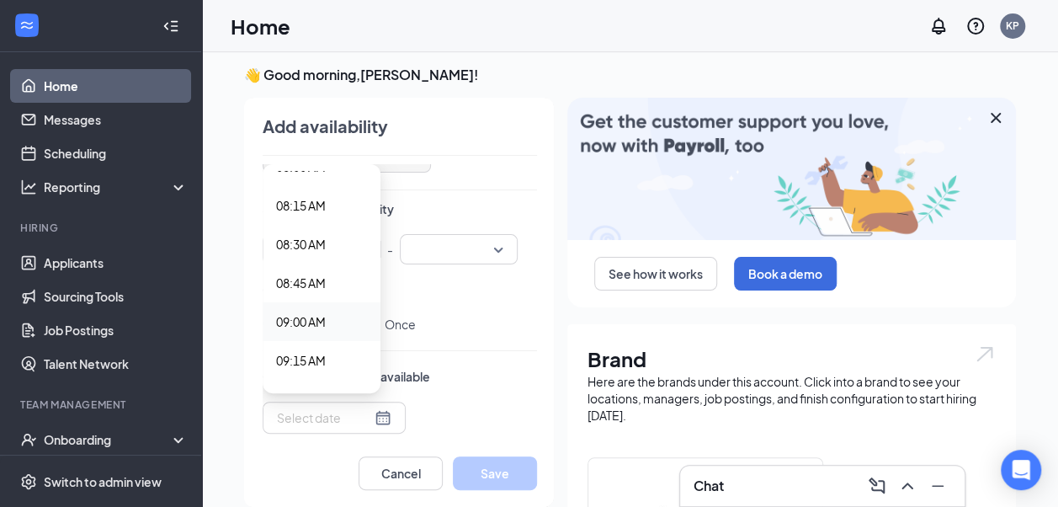
click at [304, 317] on span "09:00 AM" at bounding box center [301, 321] width 50 height 19
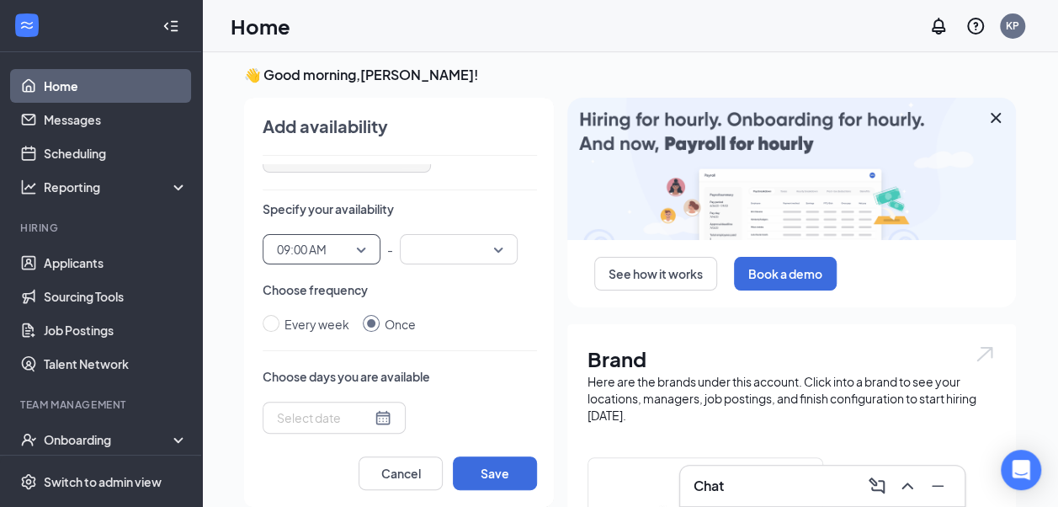
click at [445, 247] on input "search" at bounding box center [453, 249] width 86 height 29
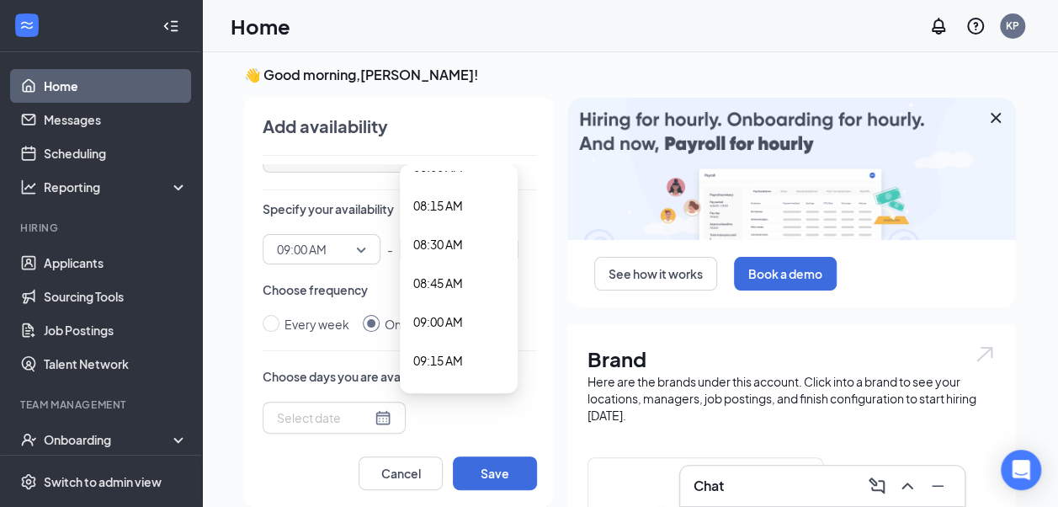
scroll to position [1347, 0]
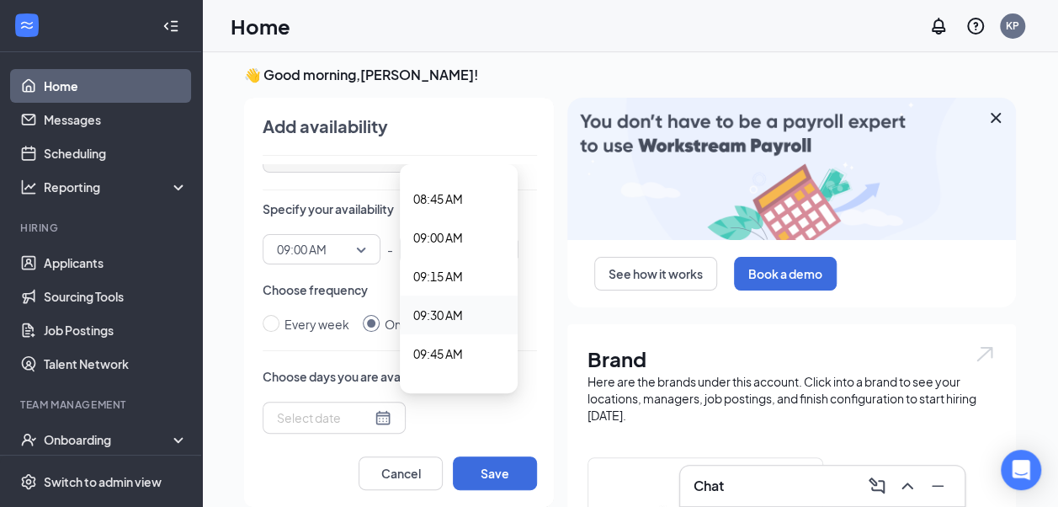
click at [450, 314] on span "09:30 AM" at bounding box center [438, 315] width 50 height 19
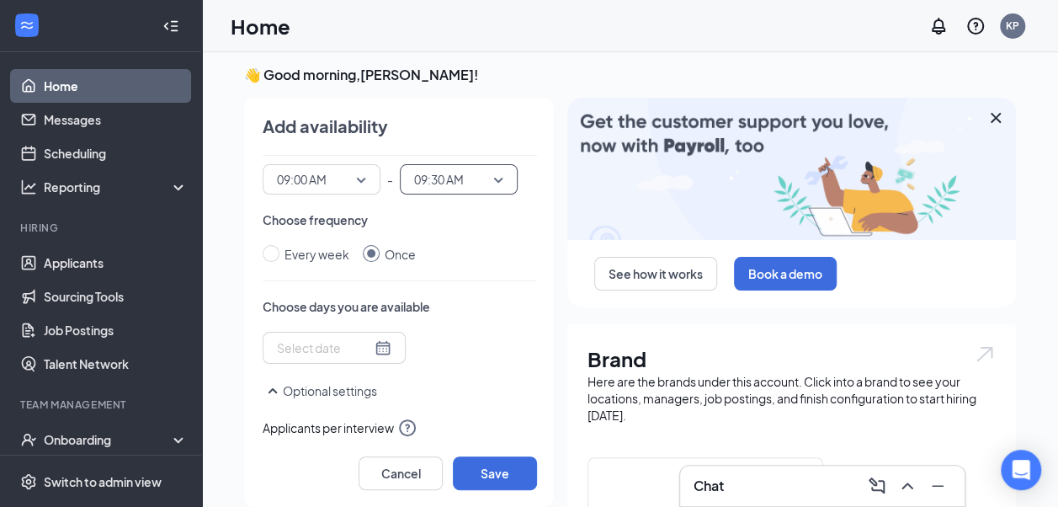
scroll to position [168, 0]
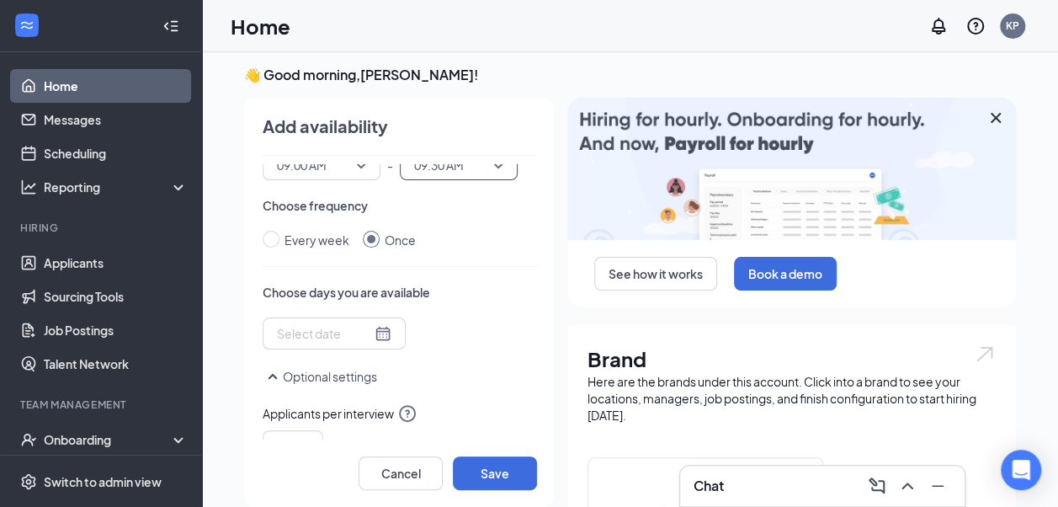
click at [364, 329] on div at bounding box center [334, 333] width 115 height 19
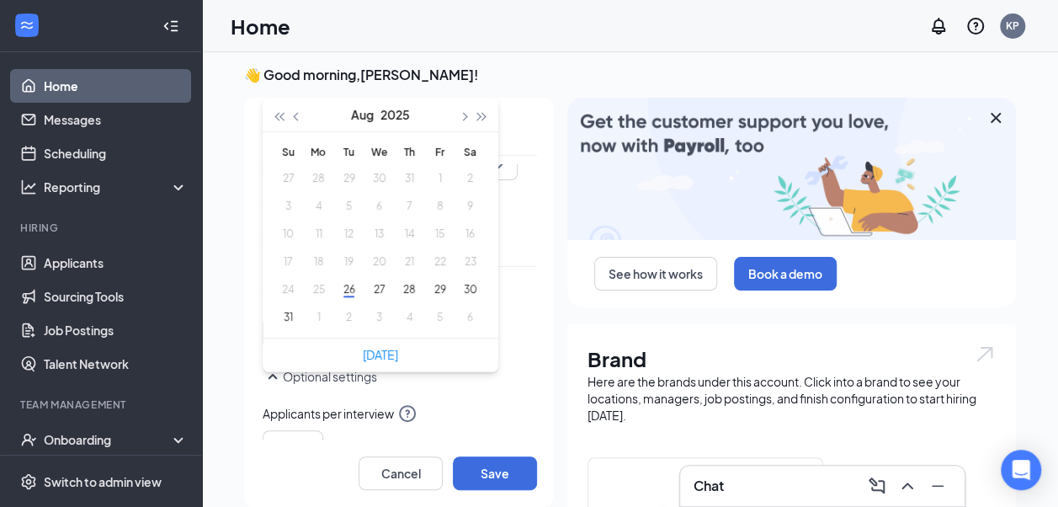
click at [364, 329] on td "3" at bounding box center [379, 317] width 30 height 28
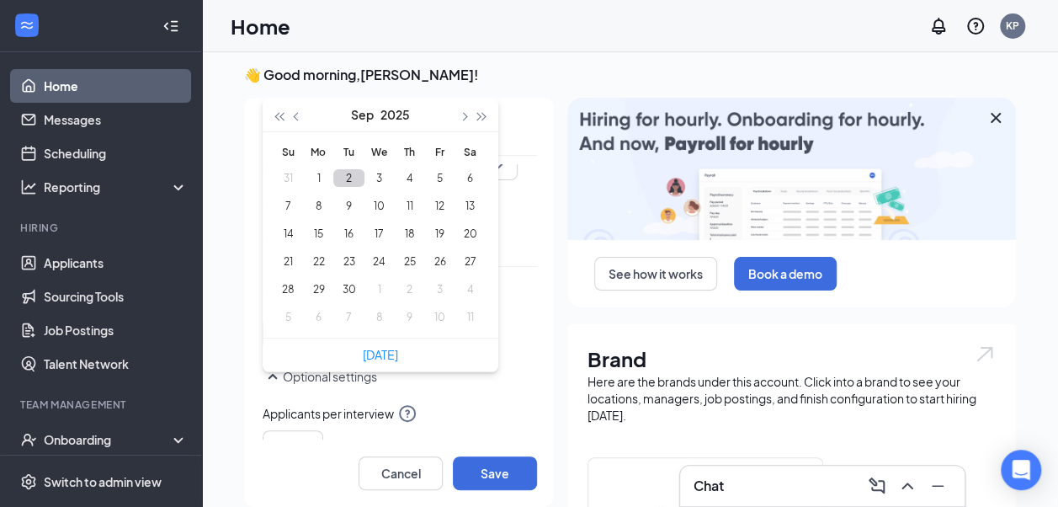
click at [333, 184] on button "2" at bounding box center [348, 178] width 31 height 18
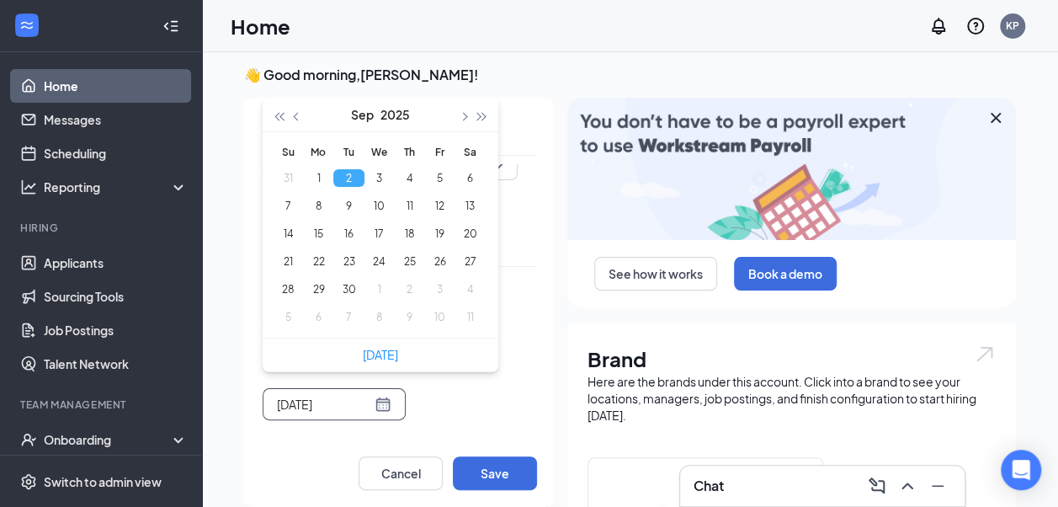
type input "2025-09-02"
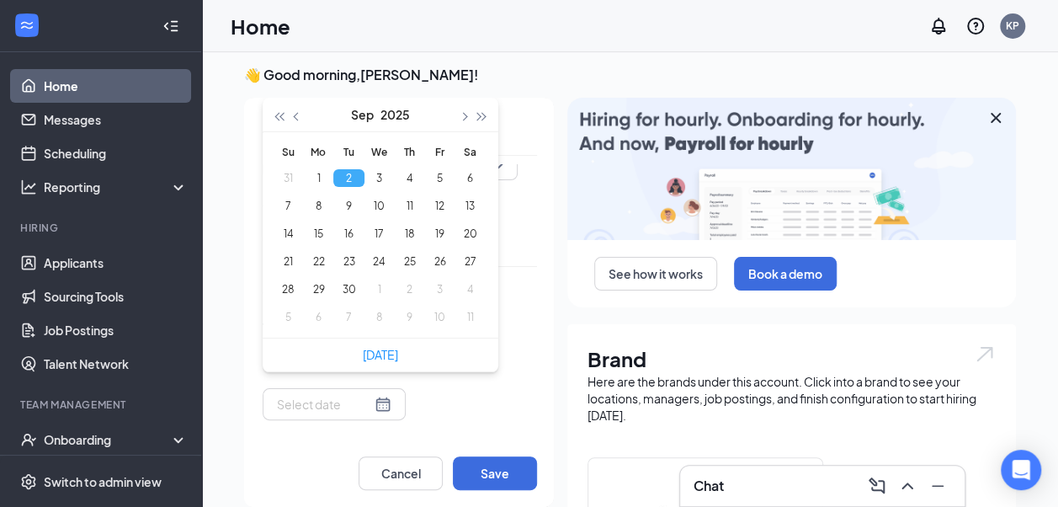
click at [433, 387] on div "Tue Sep 02 Sep 2025 Su Mo Tu We Th Fr Sa 31 1 2 3 4 5 6 7 8 9 10 11 12 13 14 15…" at bounding box center [400, 368] width 274 height 103
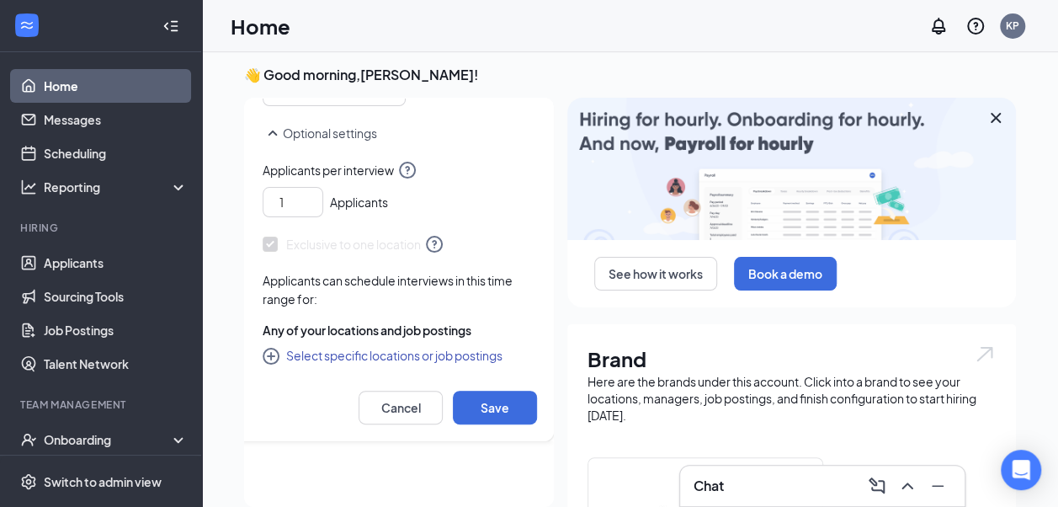
scroll to position [84, 0]
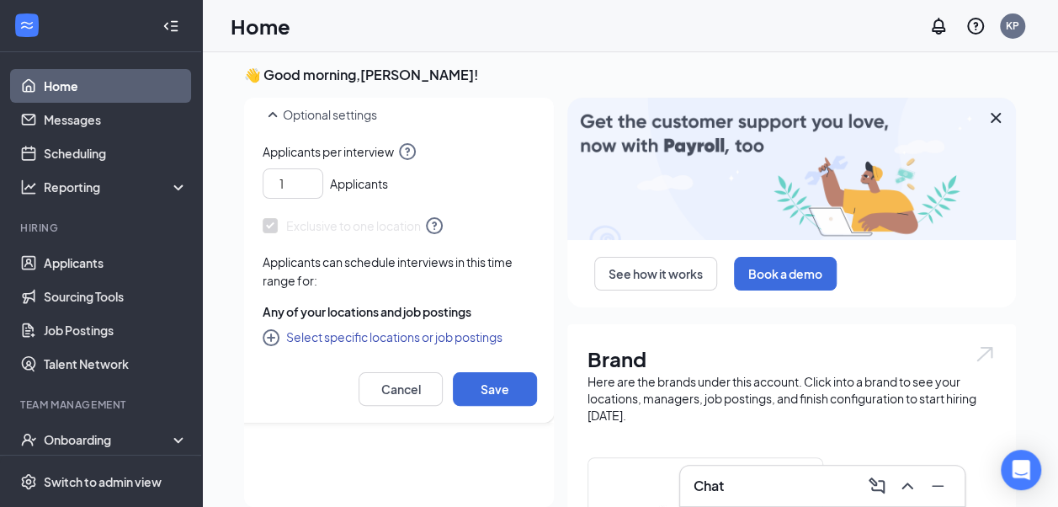
click at [420, 337] on button "Select specific locations or job postings" at bounding box center [383, 337] width 240 height 20
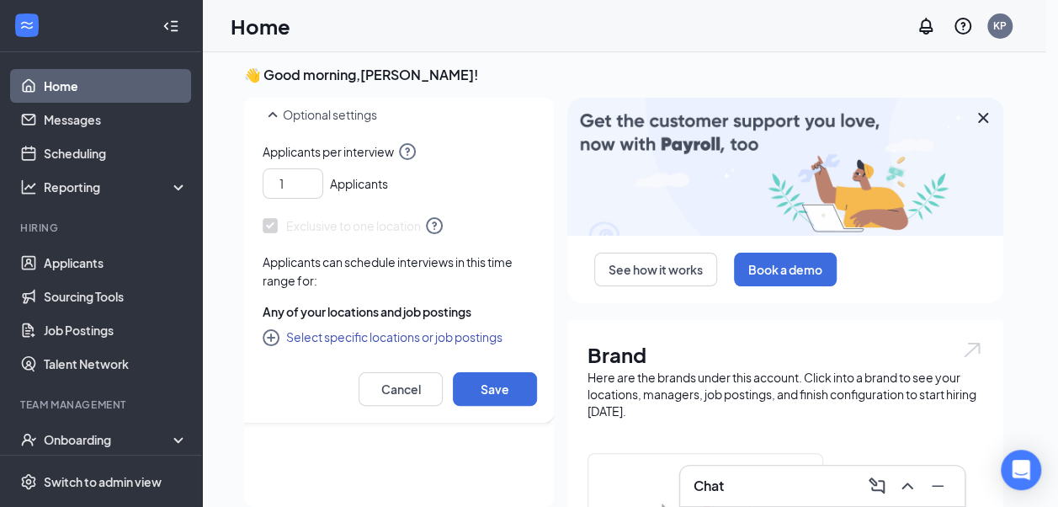
checkbox input "true"
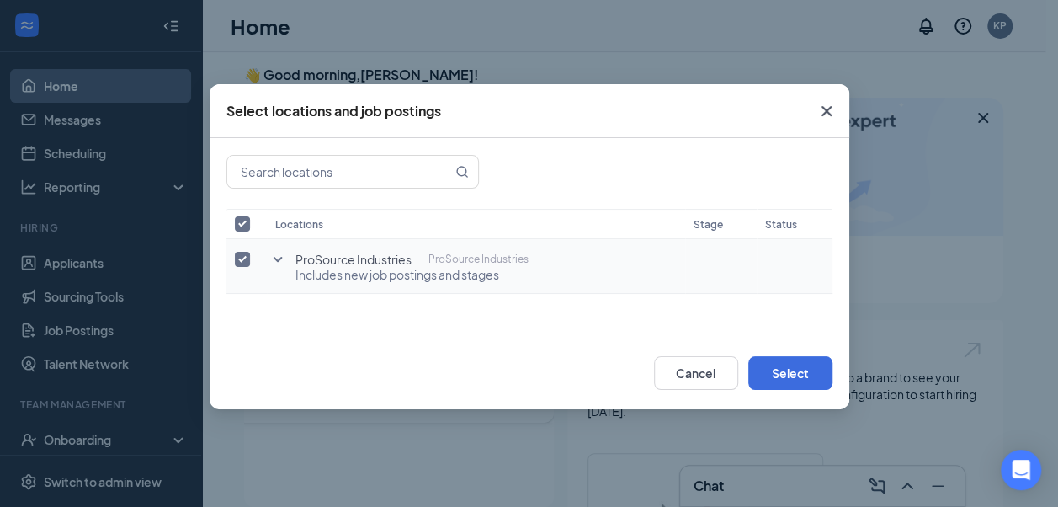
click at [242, 255] on input "checkbox" at bounding box center [242, 259] width 15 height 15
checkbox input "false"
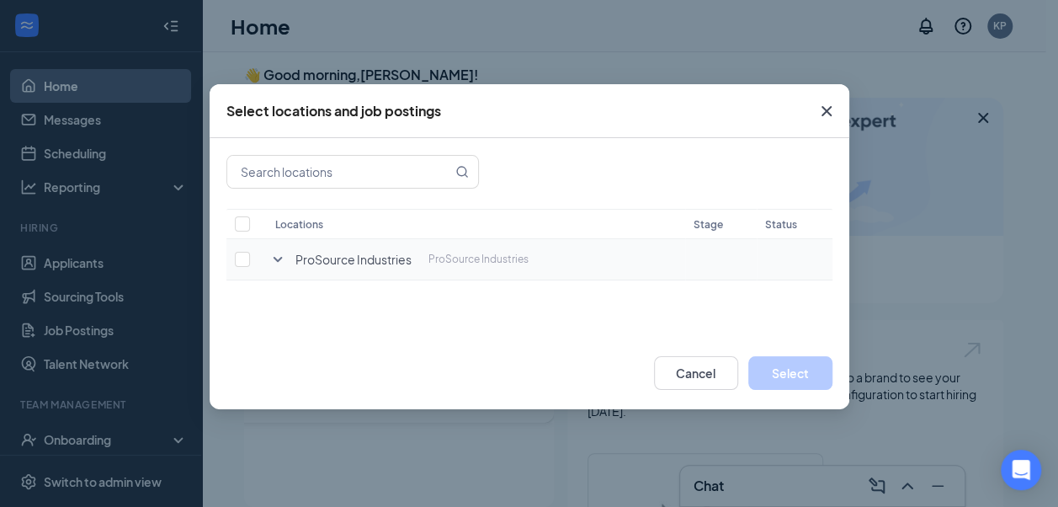
click at [280, 264] on icon "SmallChevronDown" at bounding box center [278, 259] width 20 height 20
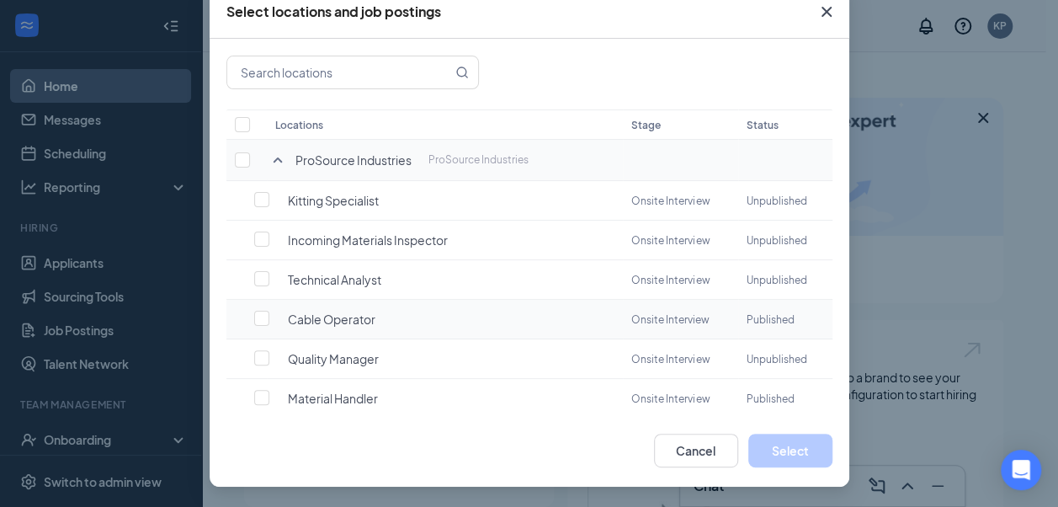
scroll to position [0, 0]
drag, startPoint x: 339, startPoint y: 313, endPoint x: 354, endPoint y: 313, distance: 14.3
click at [338, 313] on span "Cable Operator" at bounding box center [332, 319] width 88 height 17
click at [254, 315] on input "checkbox" at bounding box center [261, 318] width 15 height 15
checkbox input "false"
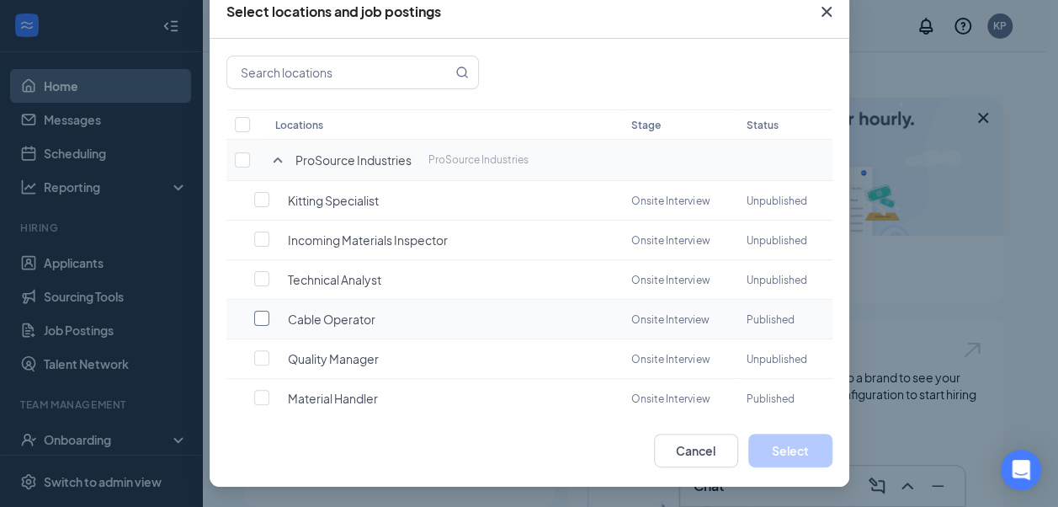
checkbox input "true"
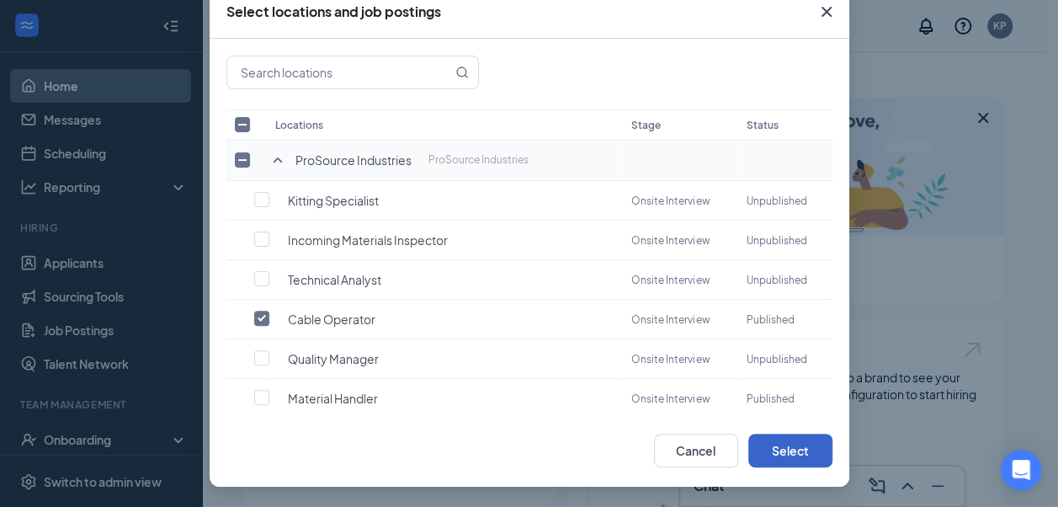
click at [791, 456] on button "Select" at bounding box center [791, 451] width 84 height 34
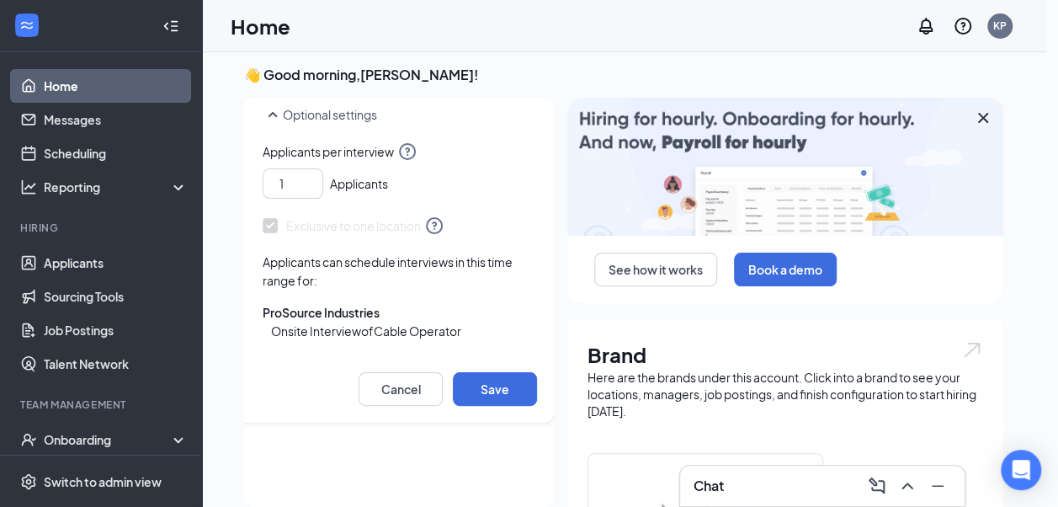
scroll to position [15, 0]
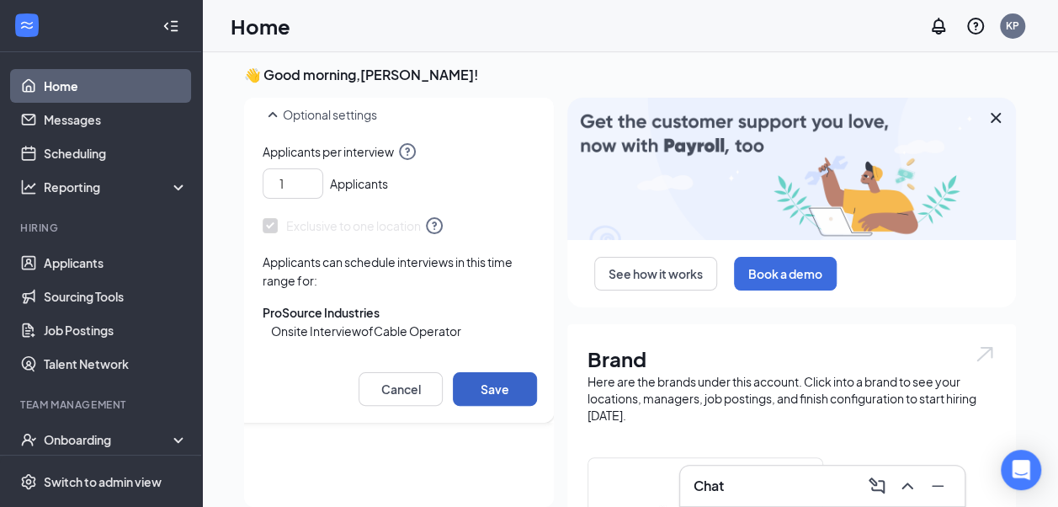
click at [486, 381] on button "Save" at bounding box center [495, 389] width 84 height 34
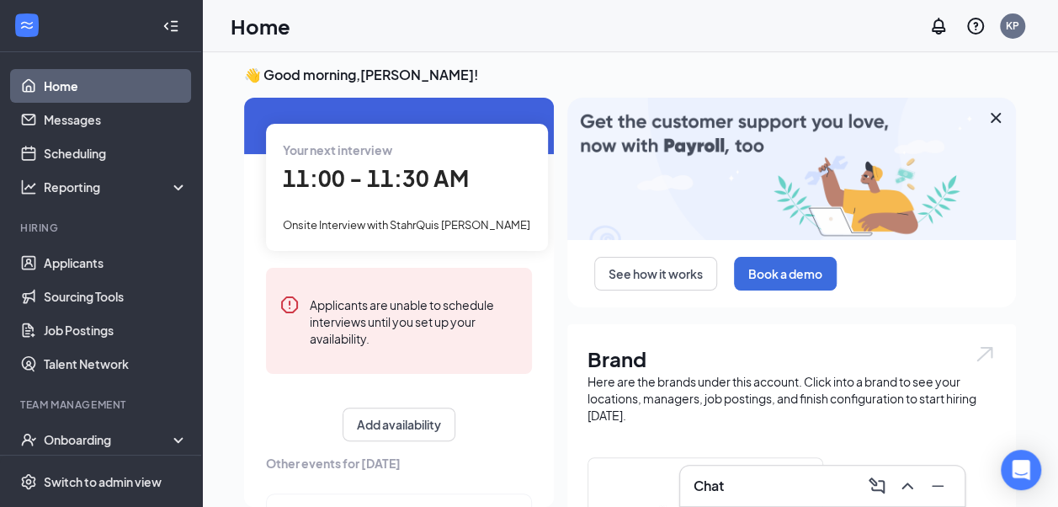
scroll to position [118, 0]
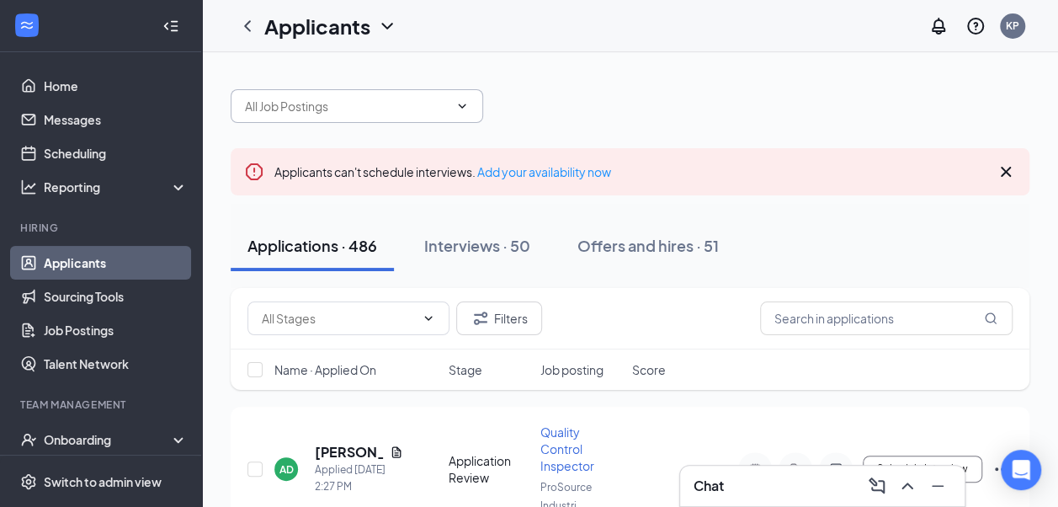
drag, startPoint x: 367, startPoint y: 102, endPoint x: 397, endPoint y: 118, distance: 34.3
click at [367, 103] on input "text" at bounding box center [347, 106] width 204 height 19
click at [446, 112] on input "text" at bounding box center [347, 106] width 204 height 19
click at [456, 109] on icon "ChevronDown" at bounding box center [462, 105] width 13 height 13
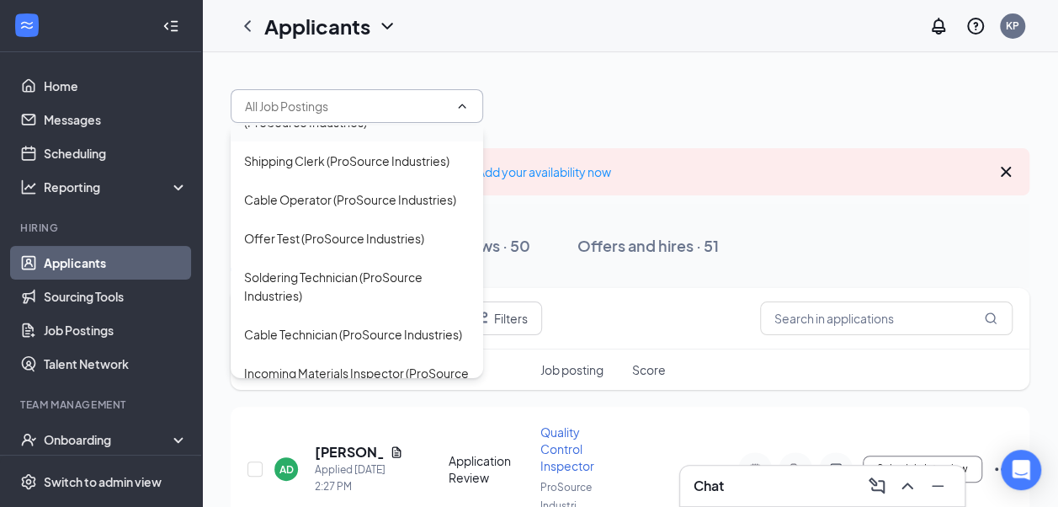
scroll to position [337, 0]
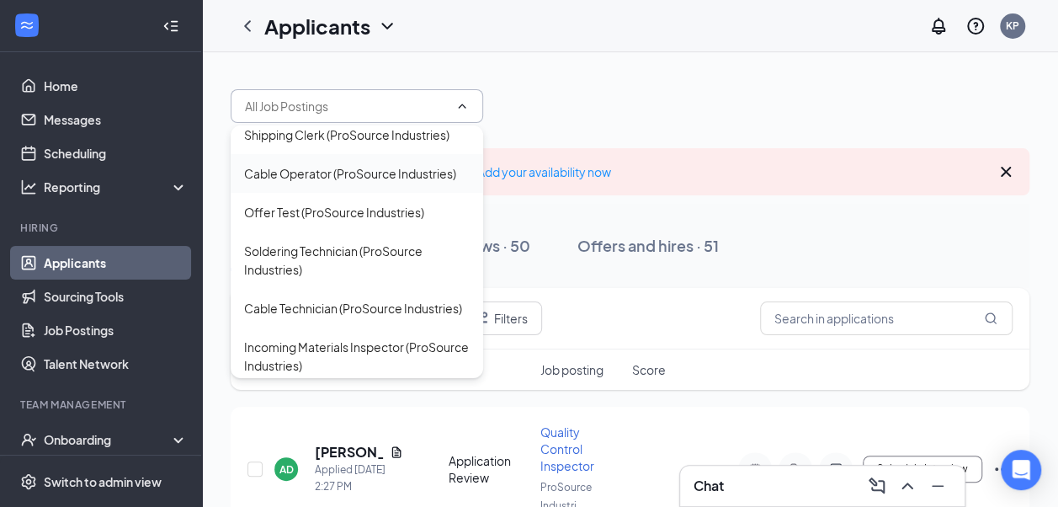
click at [391, 183] on div "Cable Operator (ProSource Industries)" at bounding box center [350, 173] width 212 height 19
type input "Cable Operator (ProSource Industries)"
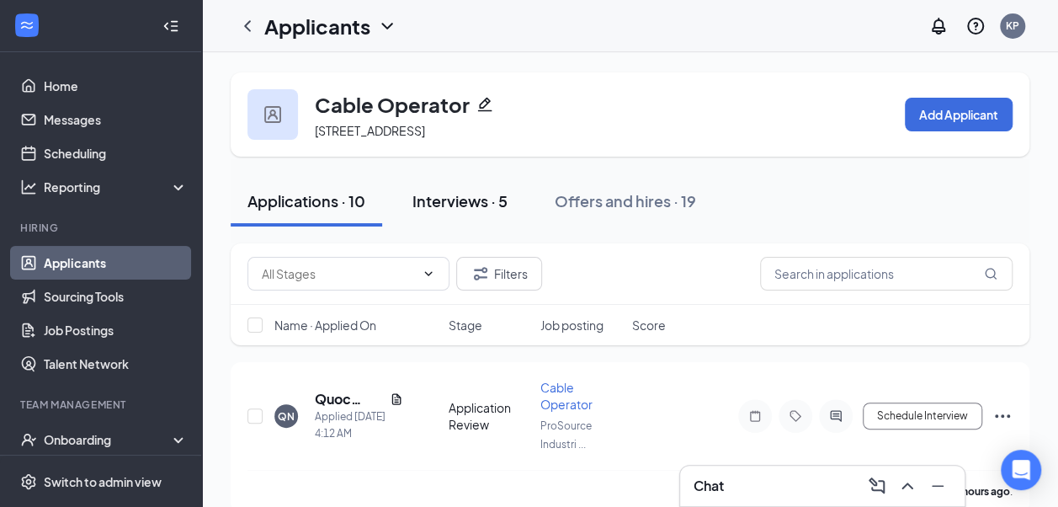
click at [486, 199] on div "Interviews · 5" at bounding box center [460, 200] width 95 height 21
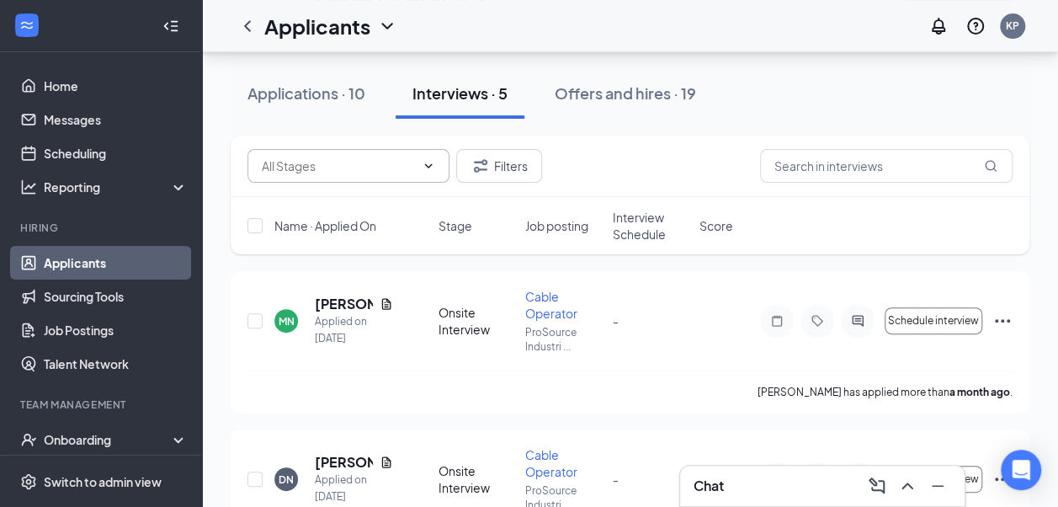
scroll to position [76, 0]
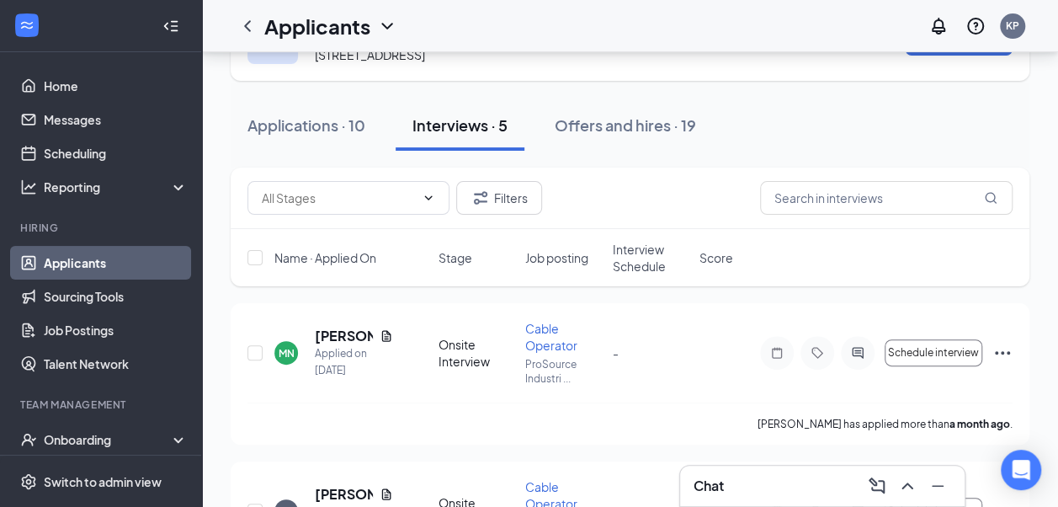
click at [333, 116] on div "Applications · 10" at bounding box center [307, 125] width 118 height 21
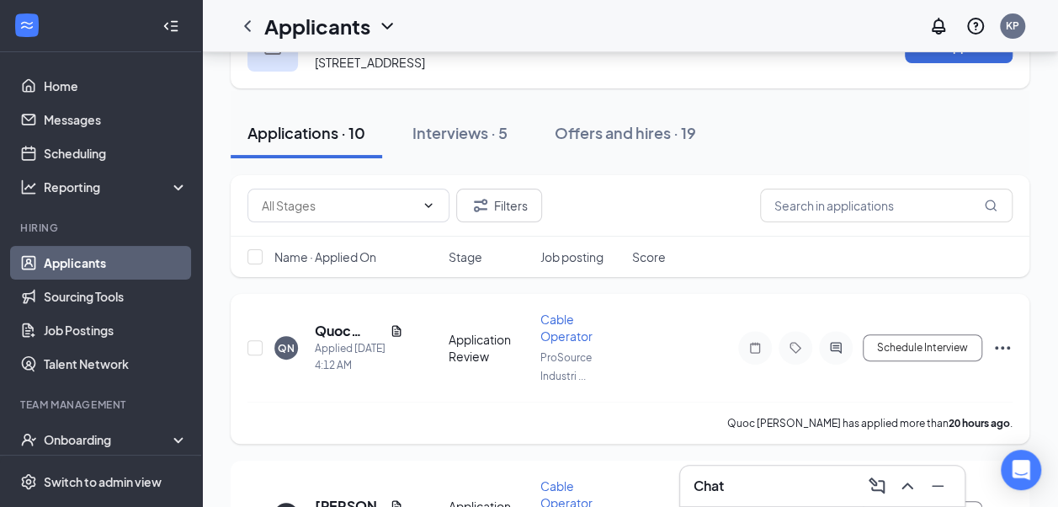
scroll to position [84, 0]
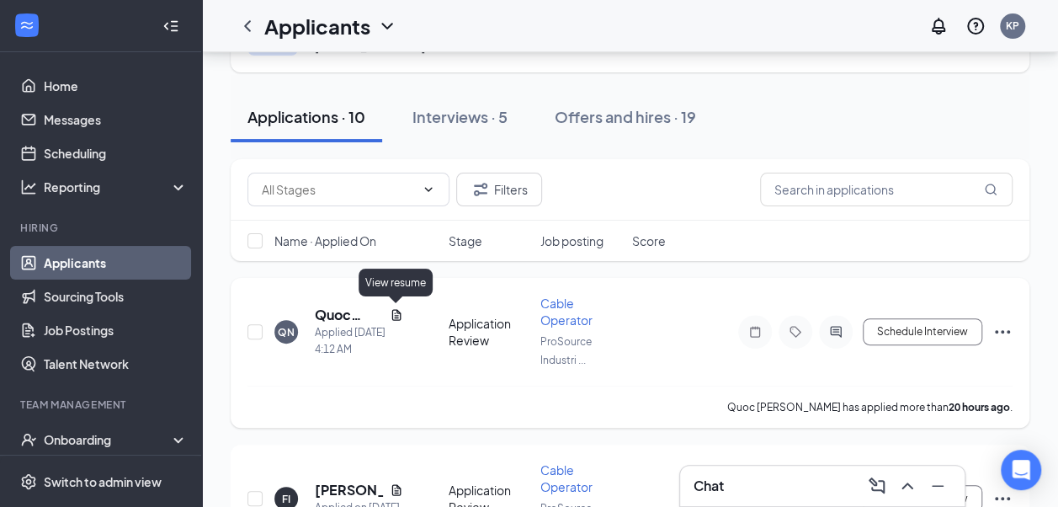
click at [394, 310] on icon "Document" at bounding box center [396, 314] width 13 height 13
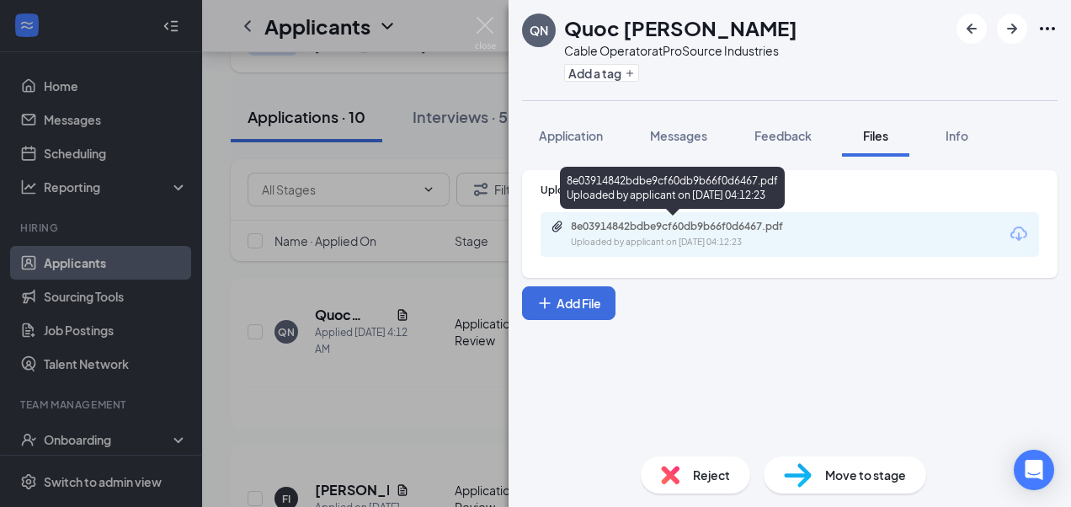
click at [749, 221] on div "8e03914842bdbe9cf60db9b66f0d6467.pdf" at bounding box center [689, 226] width 236 height 13
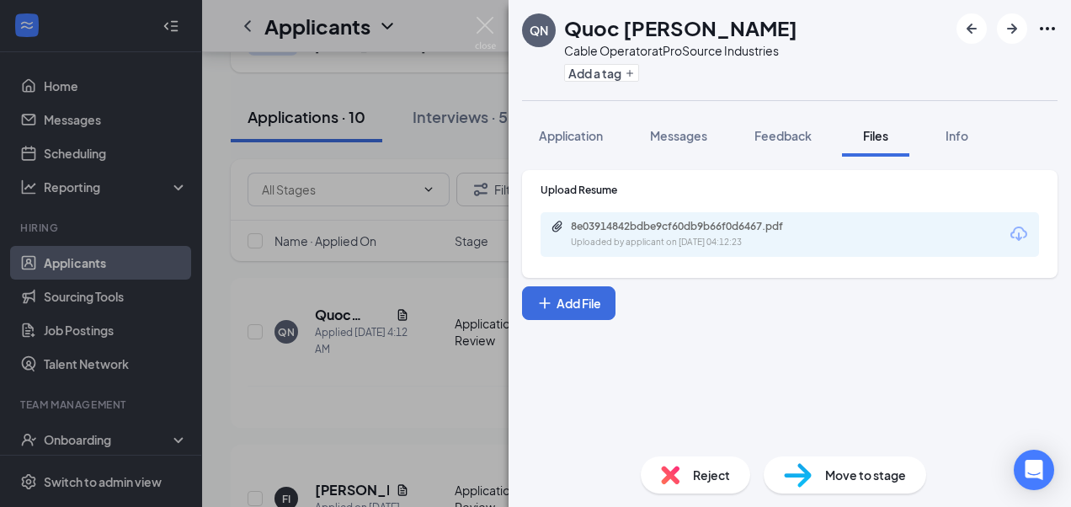
click at [264, 378] on div "QN Quoc anh Nguyen Cable Operator at ProSource Industries Add a tag Application…" at bounding box center [535, 253] width 1071 height 507
click at [259, 322] on div at bounding box center [256, 332] width 17 height 74
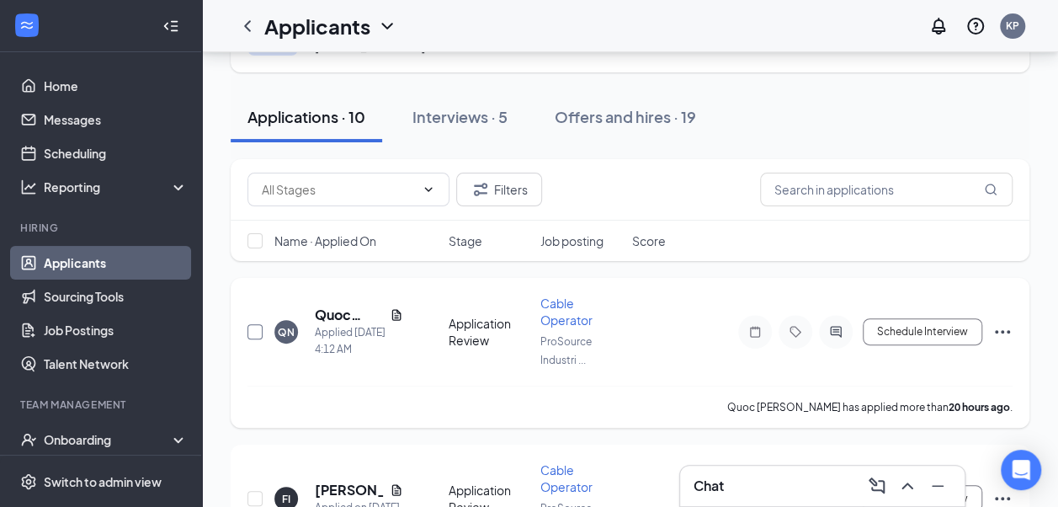
click at [257, 328] on input "checkbox" at bounding box center [255, 331] width 15 height 15
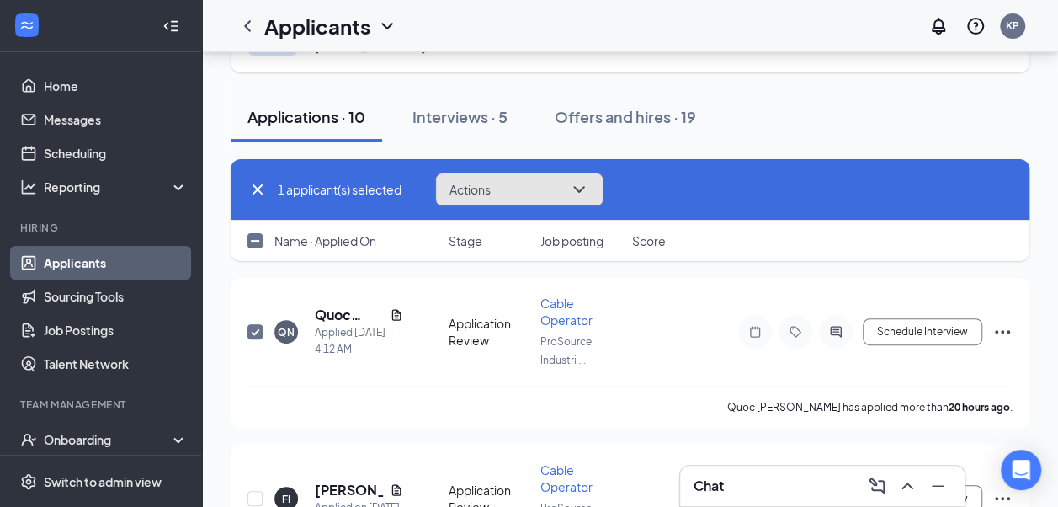
click at [574, 190] on icon "ChevronDown" at bounding box center [579, 189] width 20 height 20
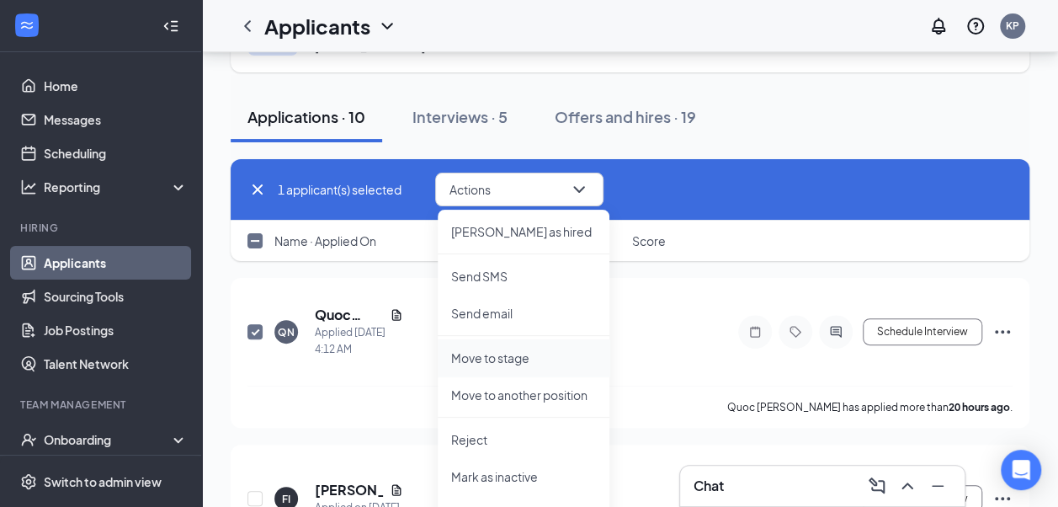
click at [522, 359] on p "Move to stage" at bounding box center [523, 357] width 145 height 17
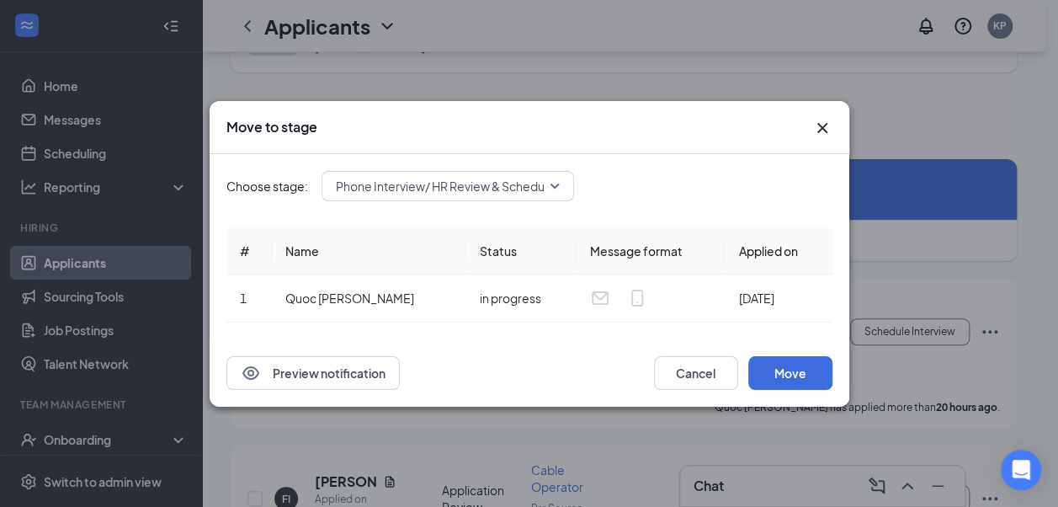
click at [578, 169] on div "Choose stage: Phone Interview/ HR Review & Schedule (next stage) # Name Status …" at bounding box center [530, 246] width 606 height 185
click at [552, 180] on span "Phone Interview/ HR Review & Schedule (next stage)" at bounding box center [478, 185] width 285 height 25
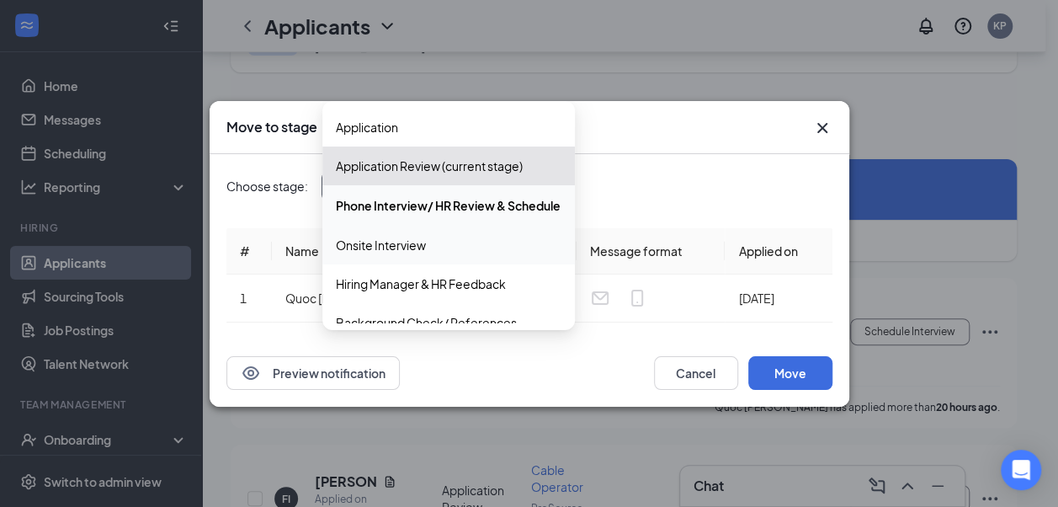
click at [489, 244] on span "Onsite Interview" at bounding box center [449, 245] width 226 height 19
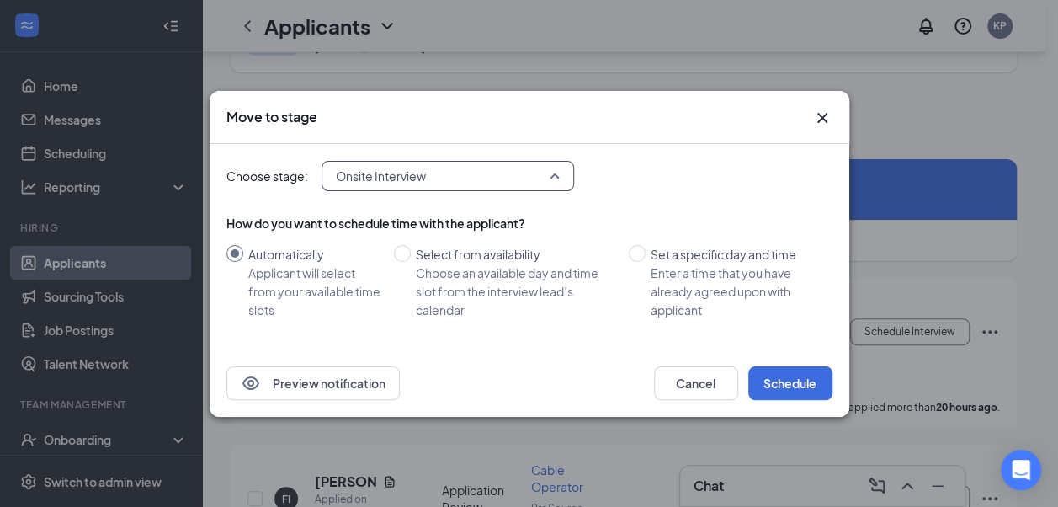
click at [493, 185] on span "Onsite Interview" at bounding box center [440, 175] width 209 height 25
click at [732, 194] on div "Choose stage: Onsite Interview 3997926 3999360 3996913 Application Application …" at bounding box center [530, 246] width 606 height 205
click at [505, 180] on div "Onsite Interview 3997926 3999360 3996913 Application Application Review (curren…" at bounding box center [448, 176] width 253 height 30
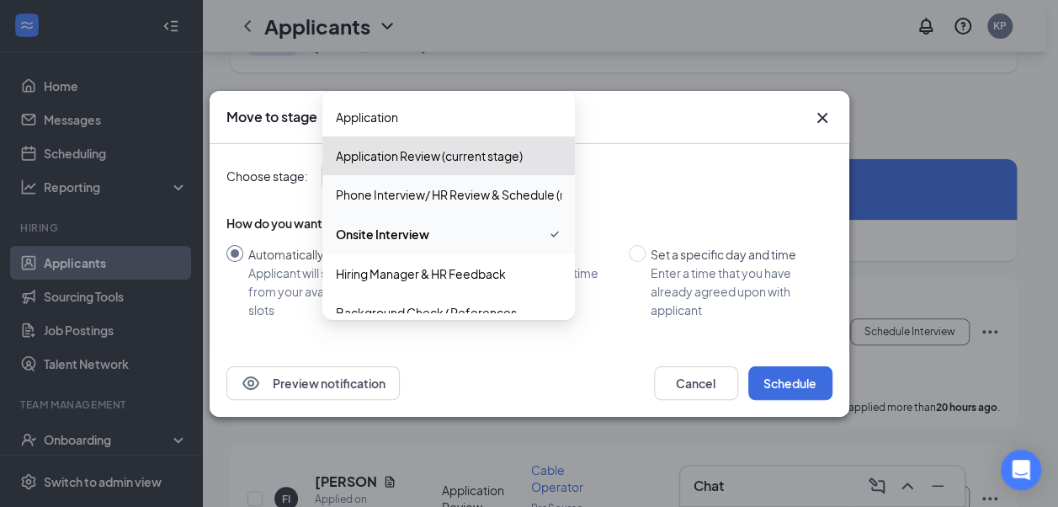
click at [635, 188] on div "Choose stage: Onsite Interview 3997926 3999360 3996913 Application Application …" at bounding box center [530, 176] width 606 height 30
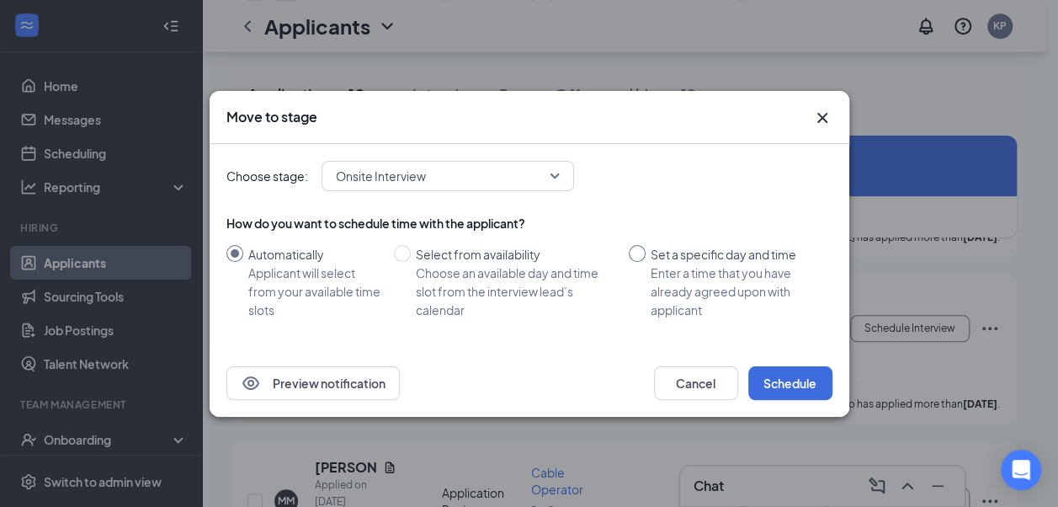
scroll to position [337, 0]
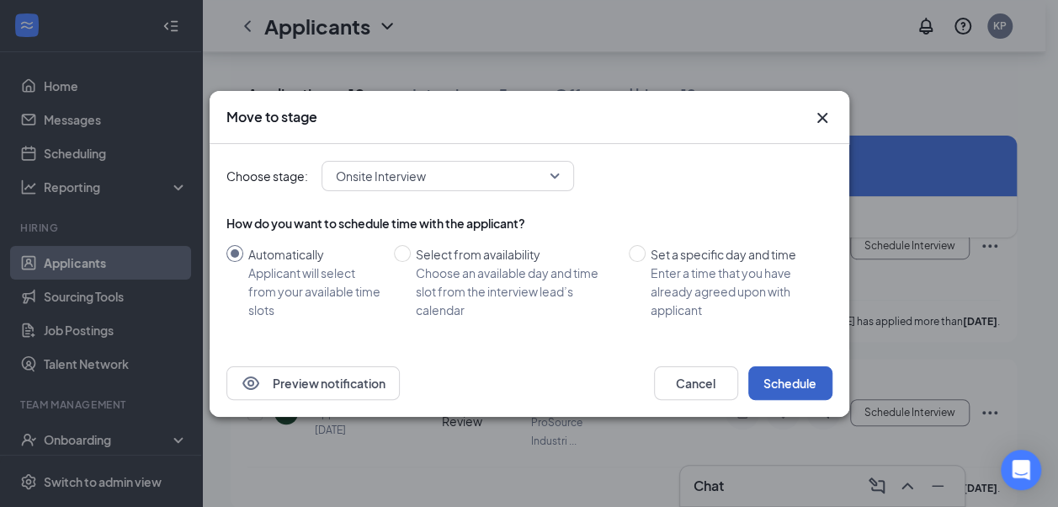
click at [814, 376] on button "Schedule" at bounding box center [791, 383] width 84 height 34
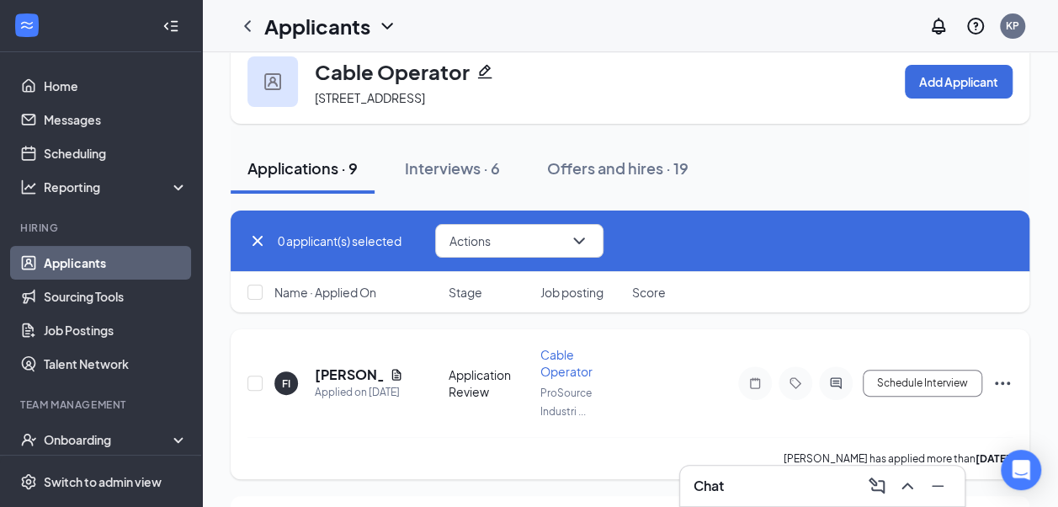
scroll to position [84, 0]
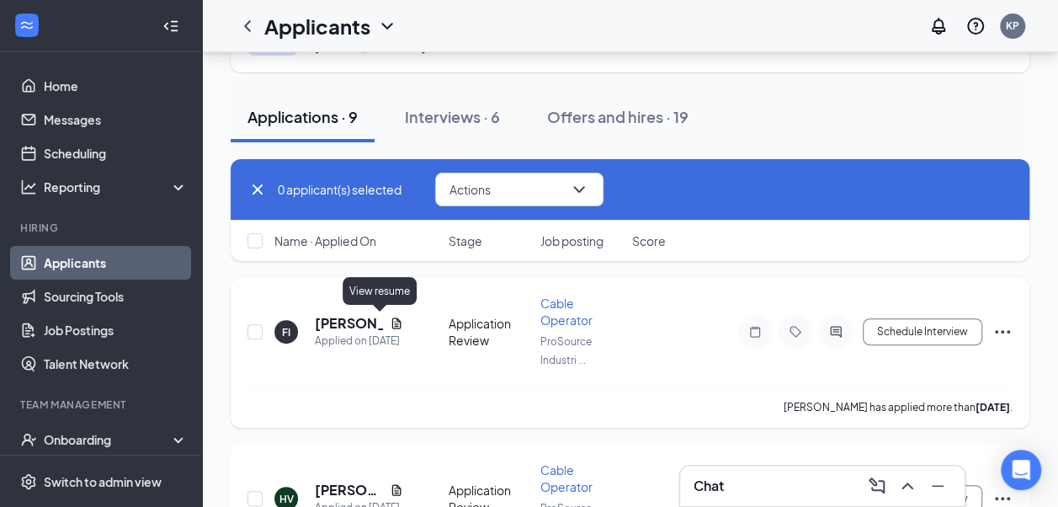
click at [392, 322] on icon "Document" at bounding box center [396, 322] width 9 height 11
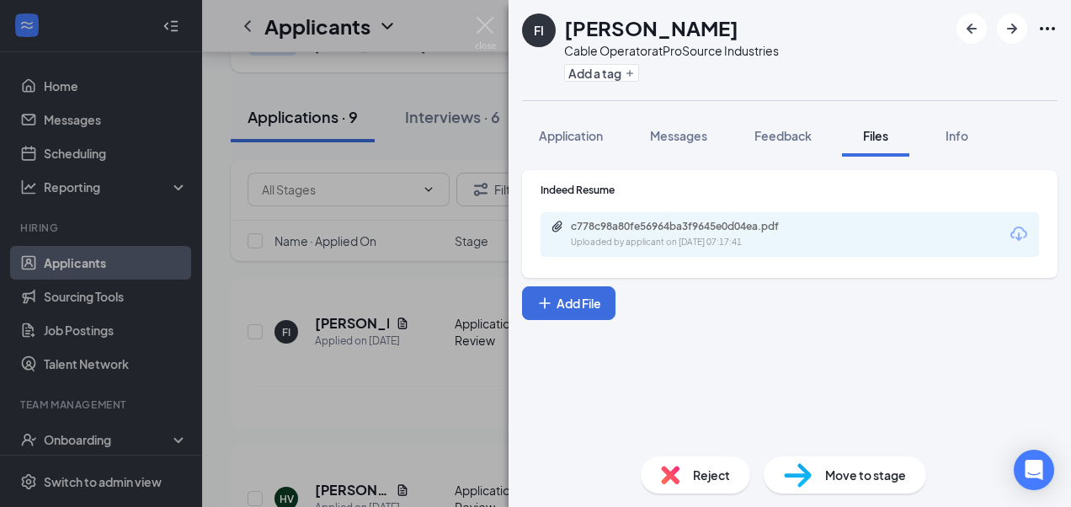
click at [784, 237] on div "Uploaded by applicant on Aug 25, 2025 at 07:17:41" at bounding box center [697, 242] width 253 height 13
click at [480, 18] on img at bounding box center [485, 33] width 21 height 33
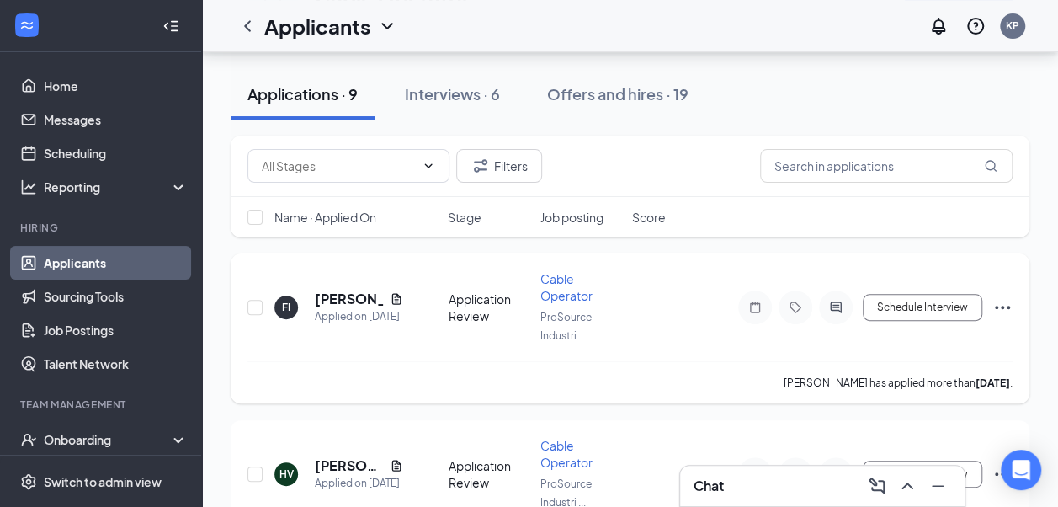
scroll to position [84, 0]
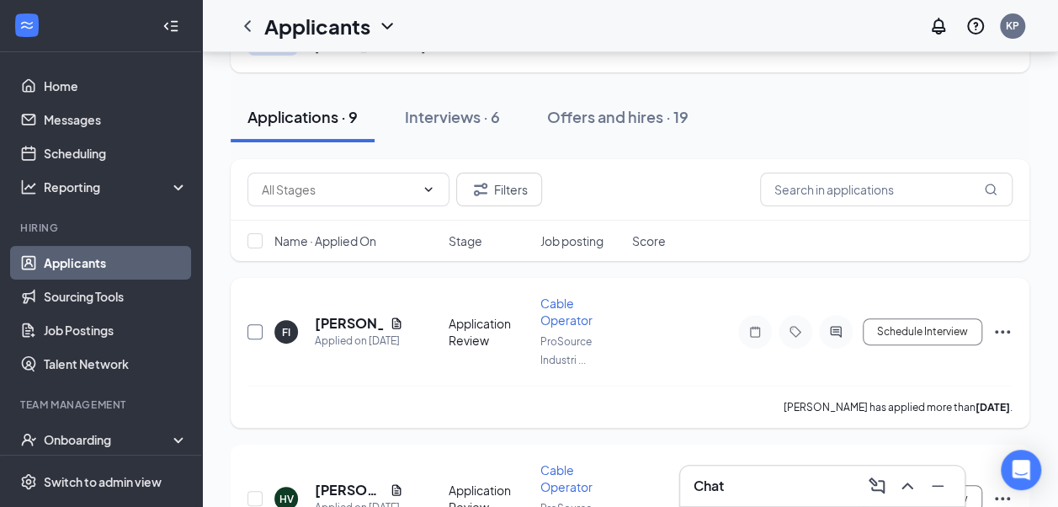
click at [253, 332] on input "checkbox" at bounding box center [255, 331] width 15 height 15
checkbox input "true"
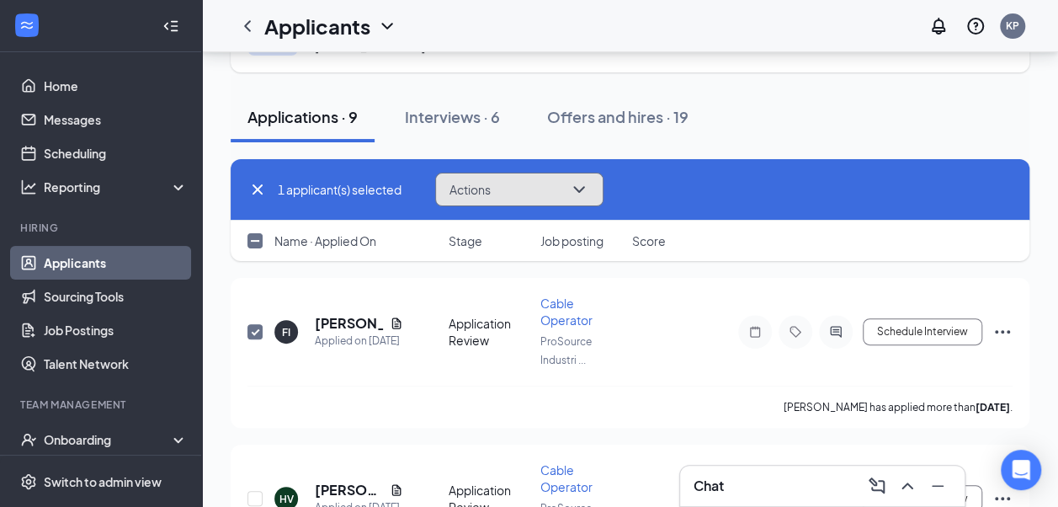
click at [562, 202] on button "Actions" at bounding box center [519, 190] width 168 height 34
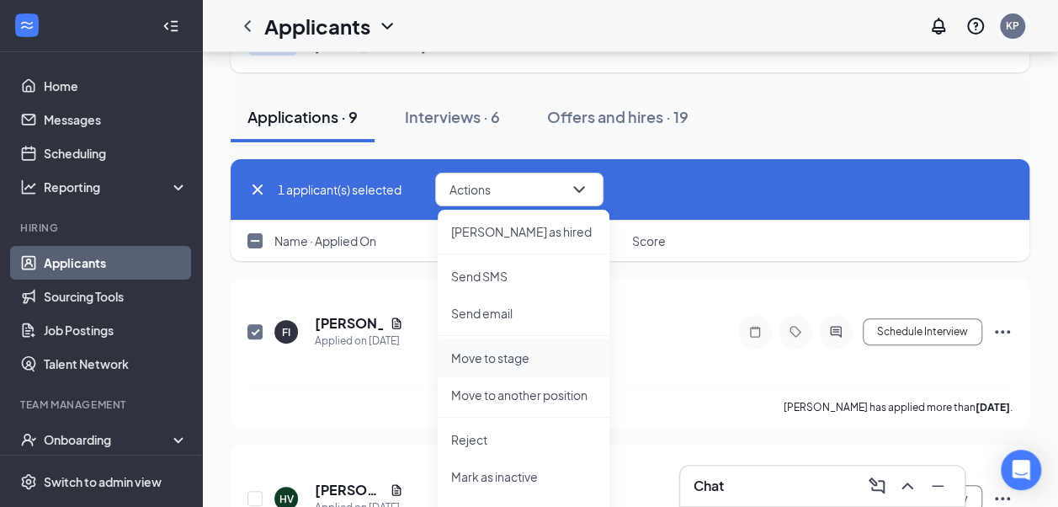
click at [515, 352] on p "Move to stage" at bounding box center [523, 357] width 145 height 17
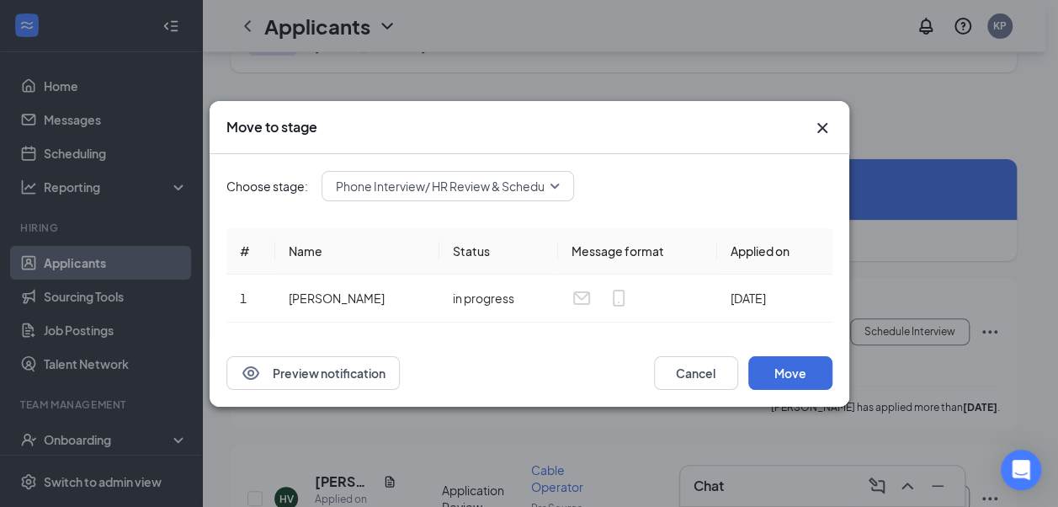
click at [818, 132] on icon "Cross" at bounding box center [822, 127] width 10 height 10
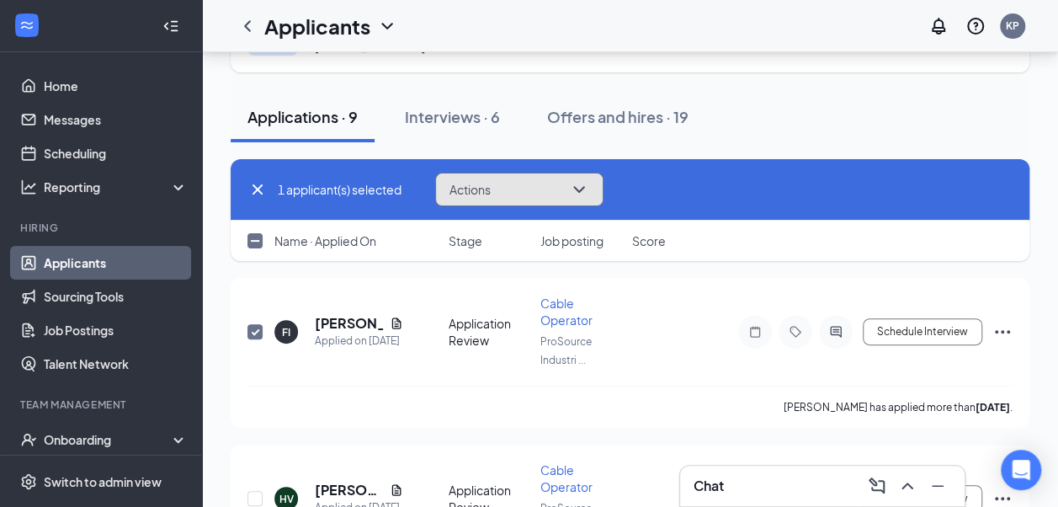
click at [497, 199] on button "Actions" at bounding box center [519, 190] width 168 height 34
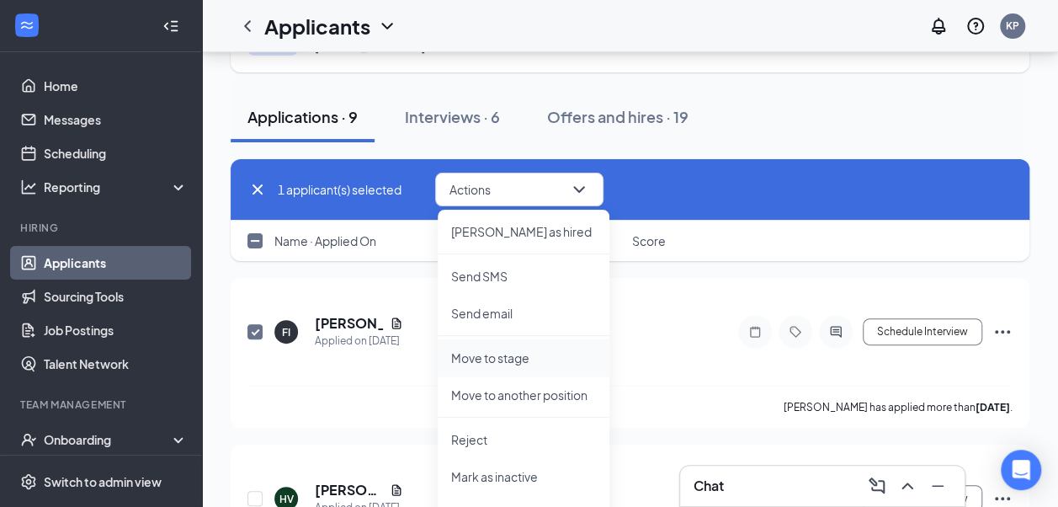
click at [537, 357] on p "Move to stage" at bounding box center [523, 357] width 145 height 17
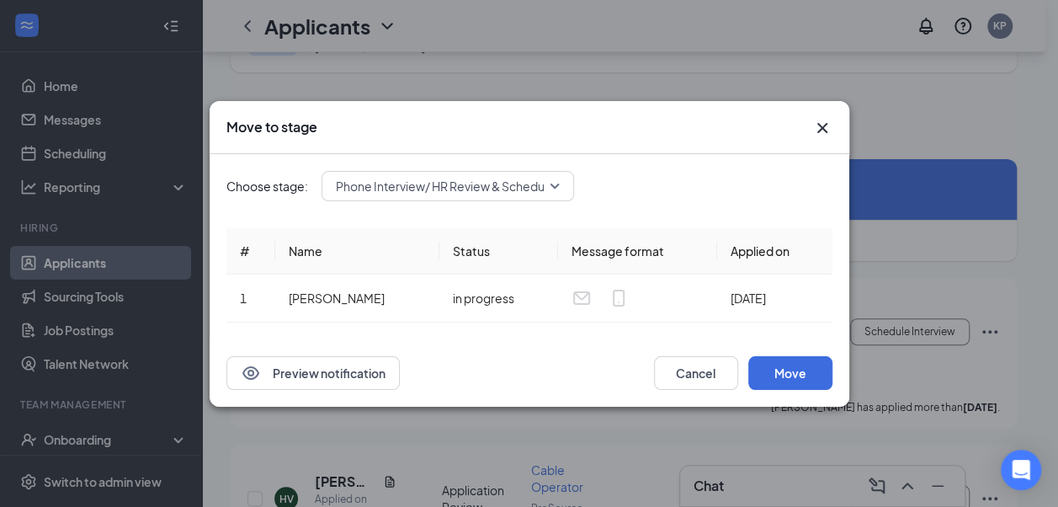
click at [533, 187] on span "Phone Interview/ HR Review & Schedule (next stage)" at bounding box center [478, 185] width 285 height 25
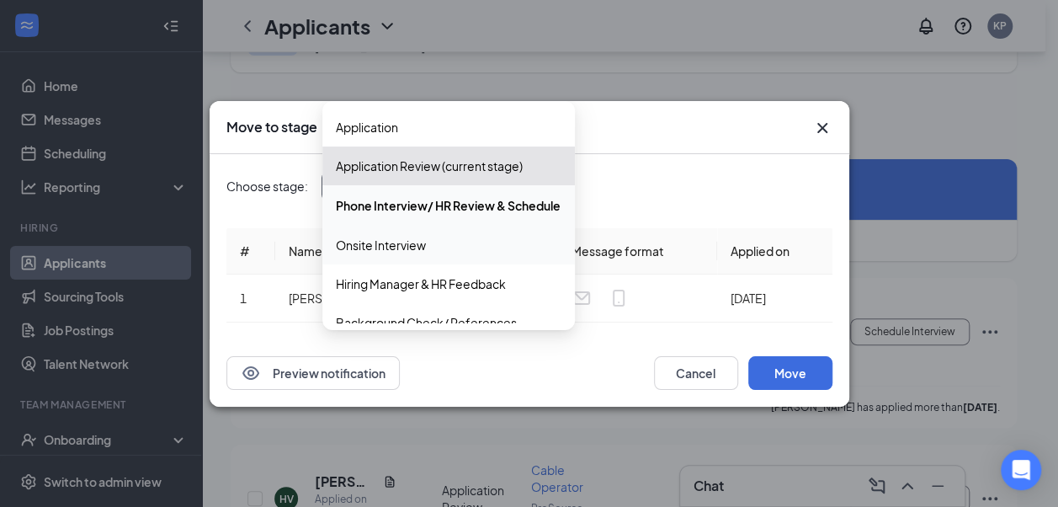
click at [497, 233] on div "Onsite Interview" at bounding box center [448, 245] width 253 height 39
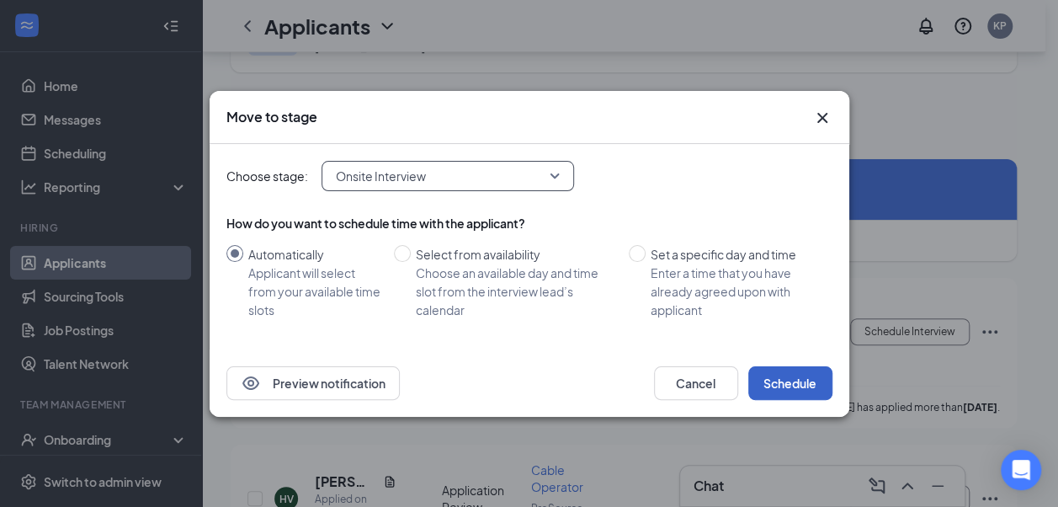
click at [762, 378] on button "Schedule" at bounding box center [791, 383] width 84 height 34
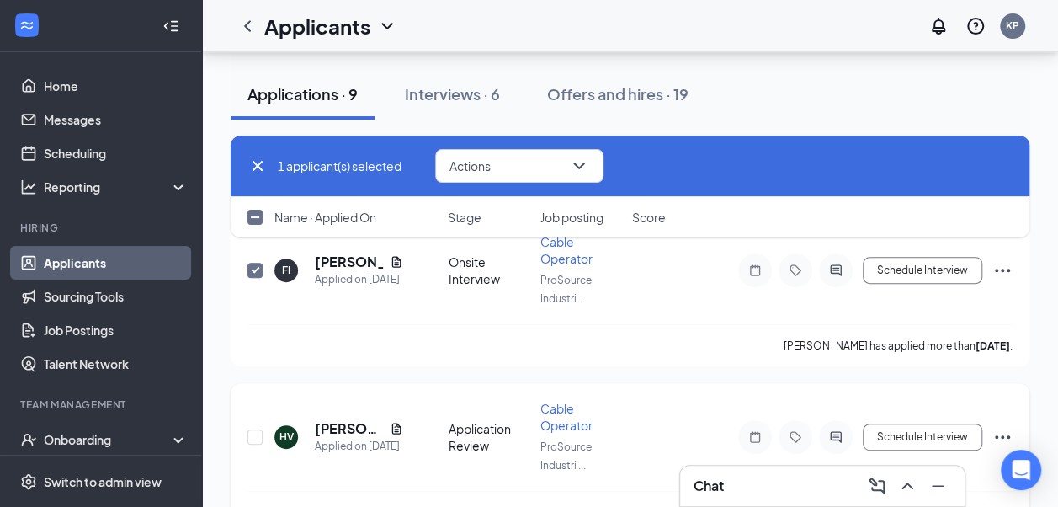
scroll to position [168, 0]
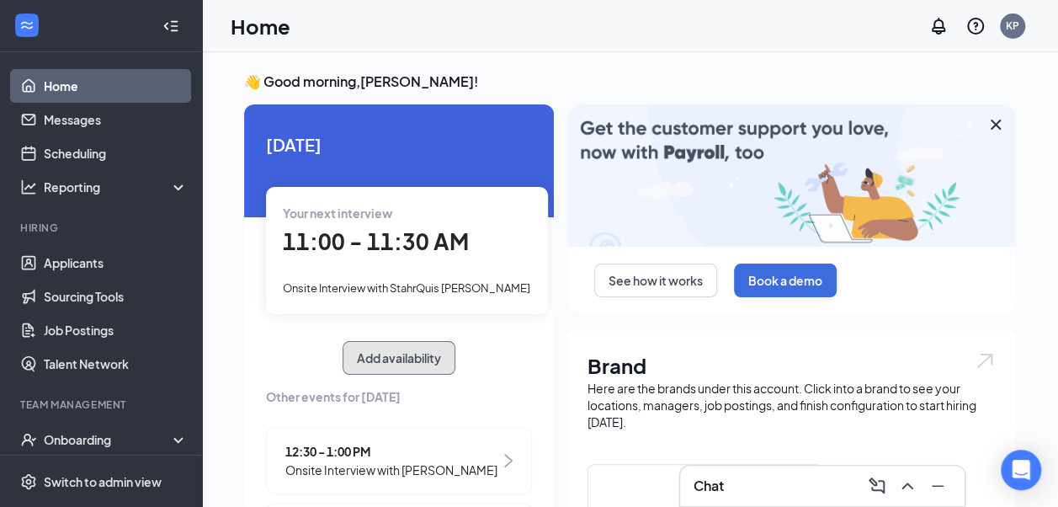
click at [425, 369] on button "Add availability" at bounding box center [399, 358] width 113 height 34
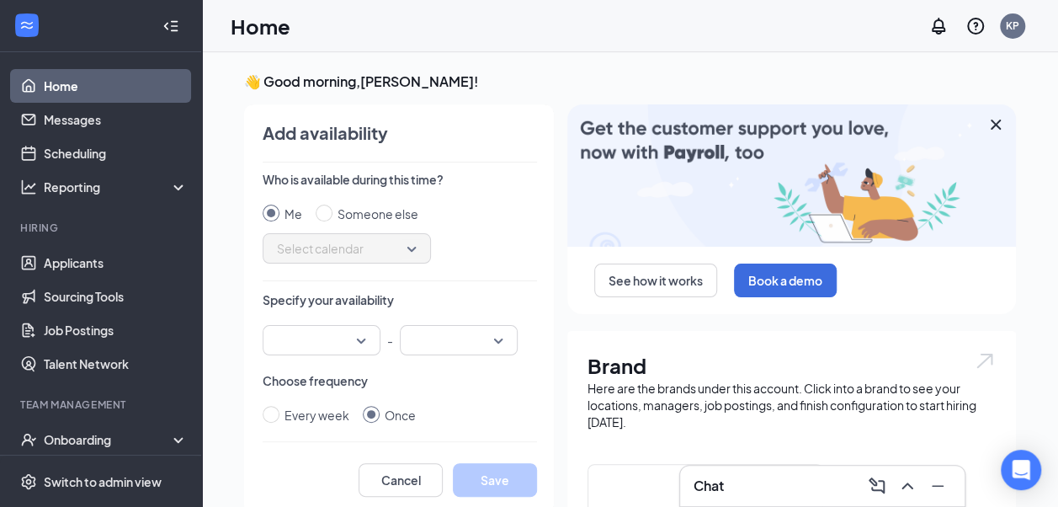
scroll to position [7, 0]
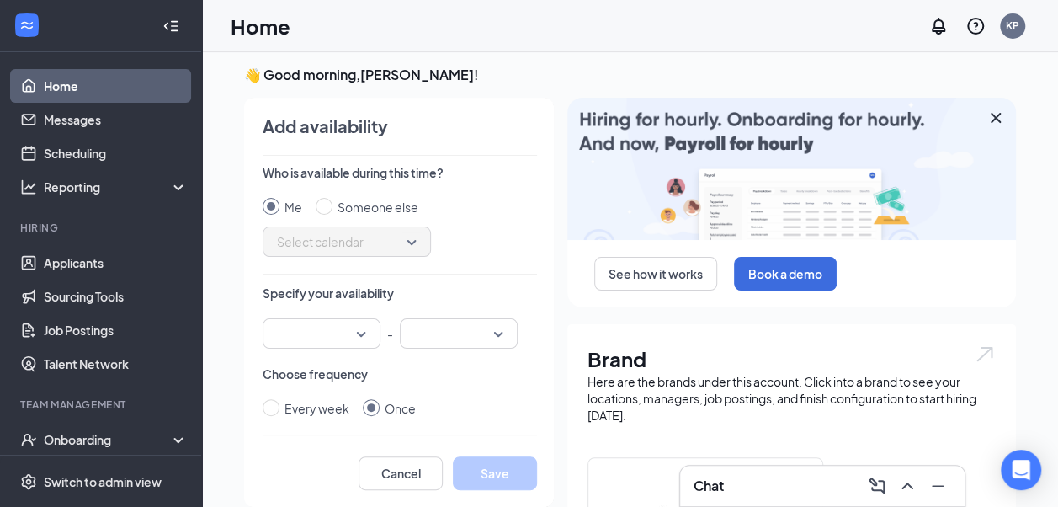
click at [347, 322] on div at bounding box center [322, 333] width 118 height 30
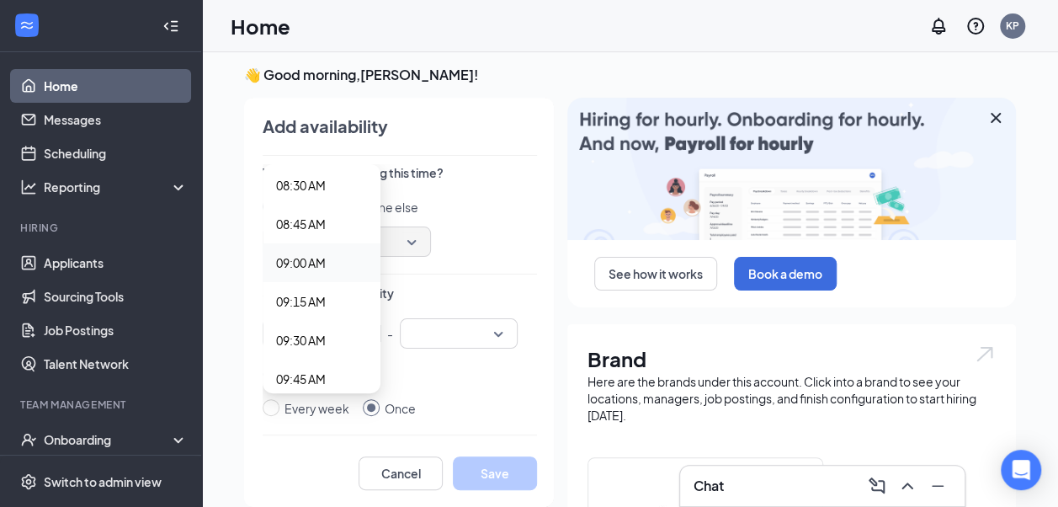
scroll to position [1347, 0]
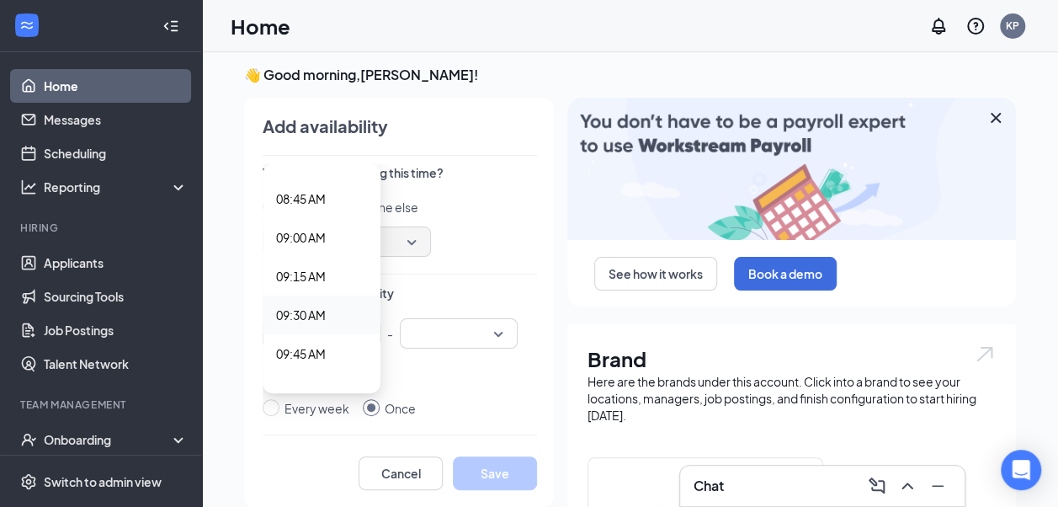
click at [315, 313] on span "09:30 AM" at bounding box center [321, 315] width 91 height 19
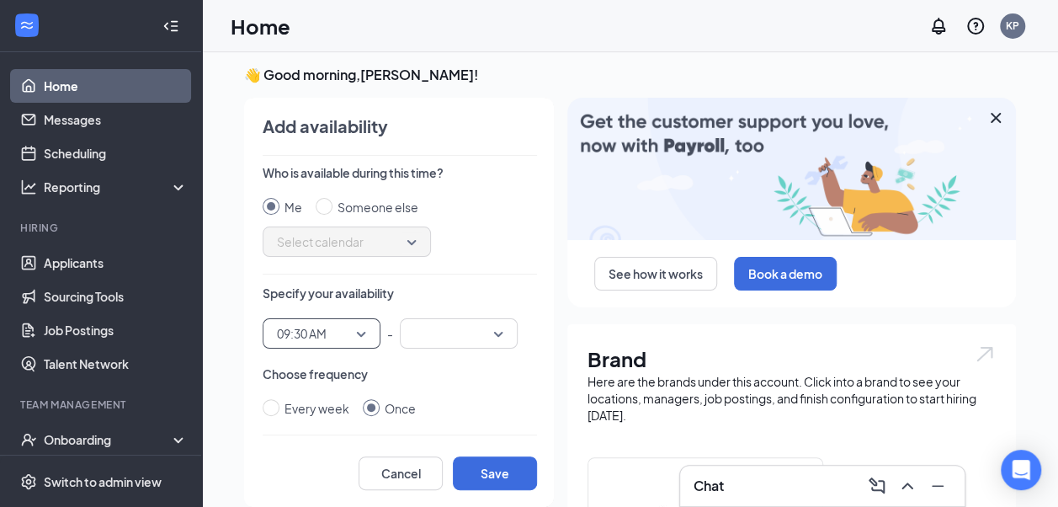
click at [430, 333] on input "search" at bounding box center [453, 333] width 86 height 29
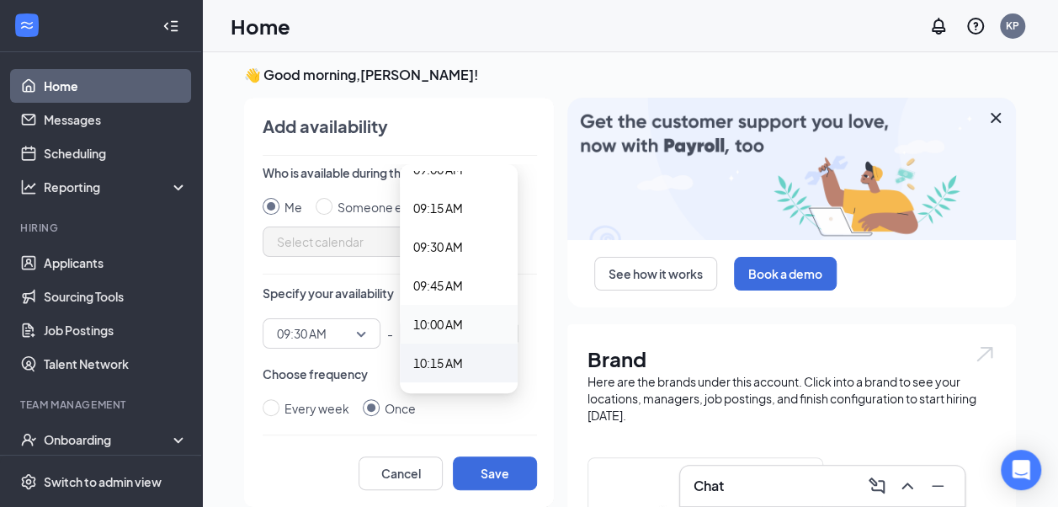
scroll to position [1431, 0]
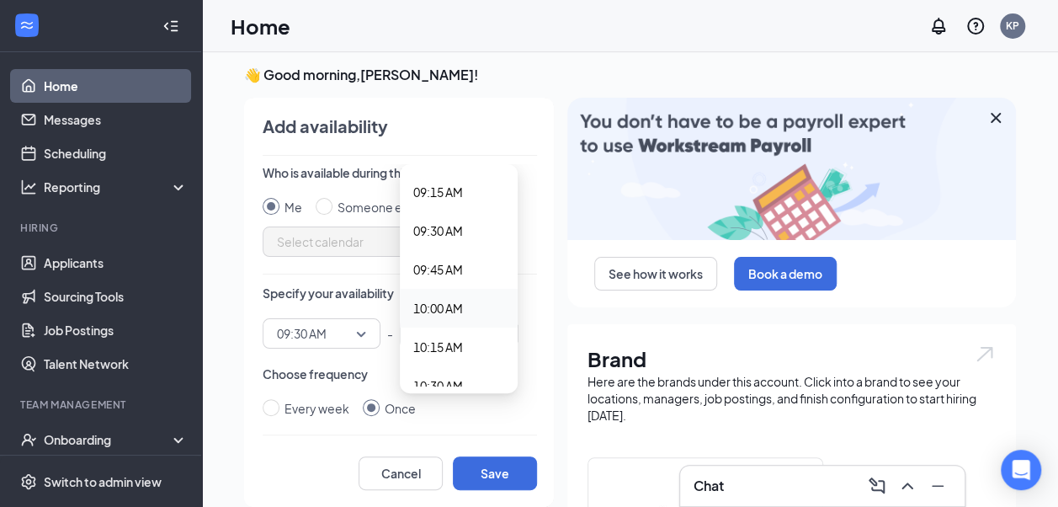
click at [443, 301] on span "10:00 AM" at bounding box center [438, 308] width 50 height 19
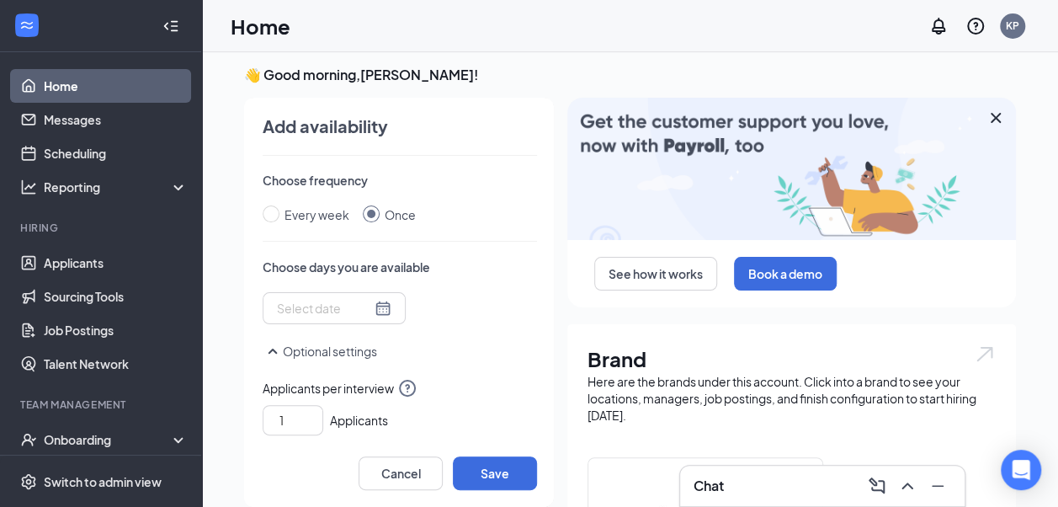
scroll to position [168, 0]
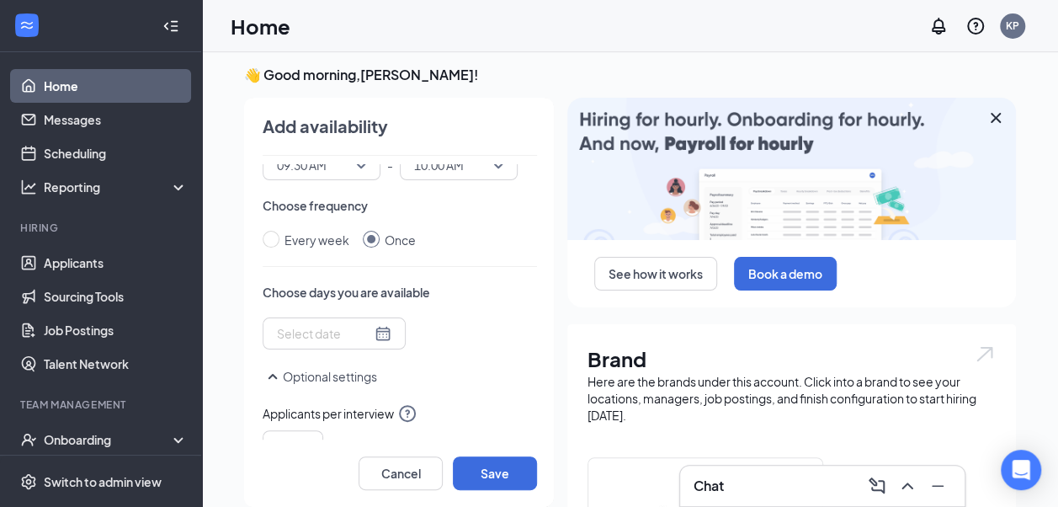
click at [360, 332] on div at bounding box center [334, 333] width 115 height 19
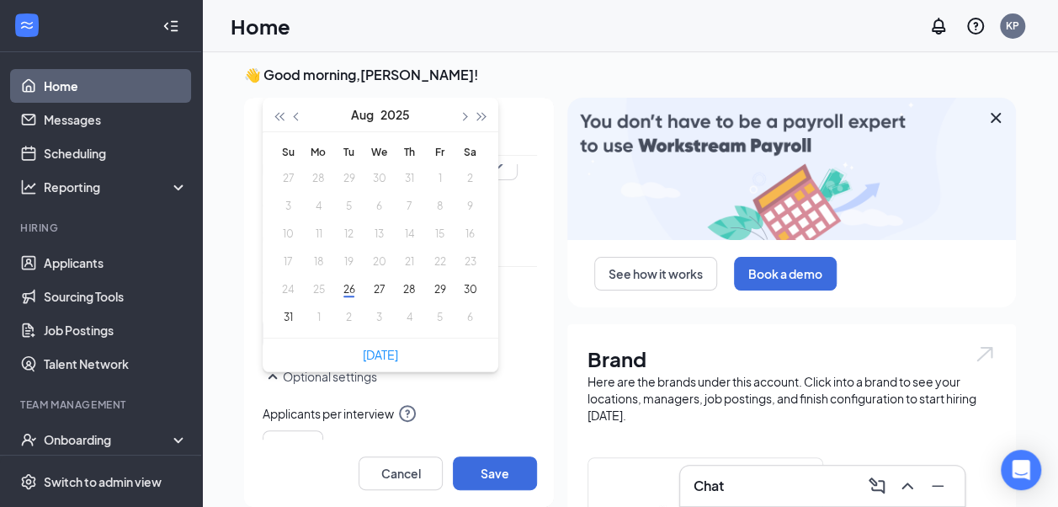
type input "2025-08-28"
type input "2025-09-04"
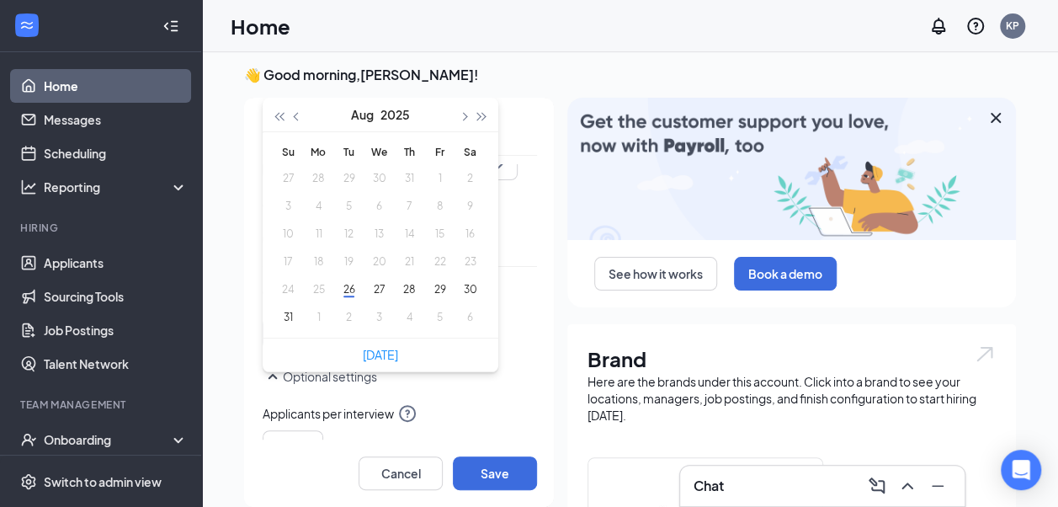
type input "2025-08-28"
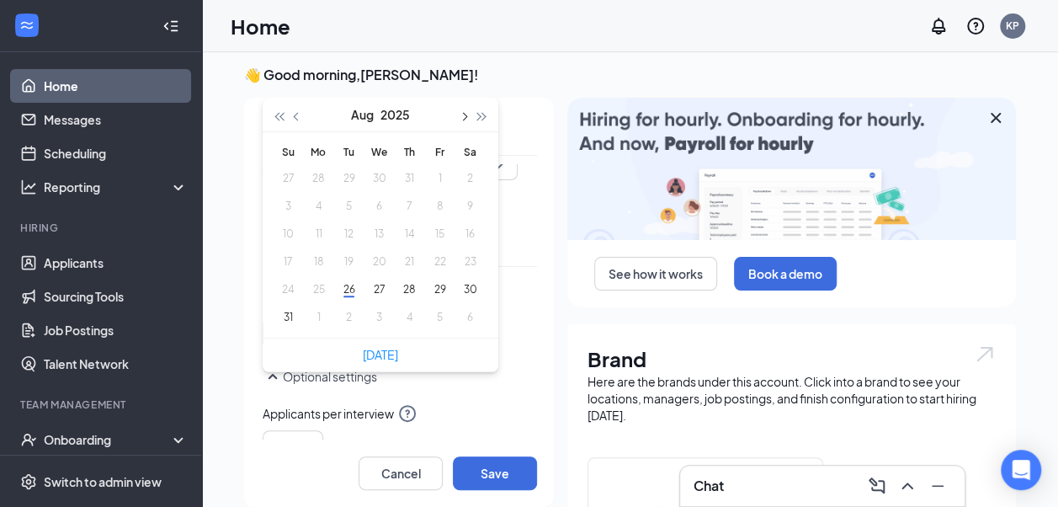
click at [454, 119] on button "button" at bounding box center [463, 115] width 19 height 34
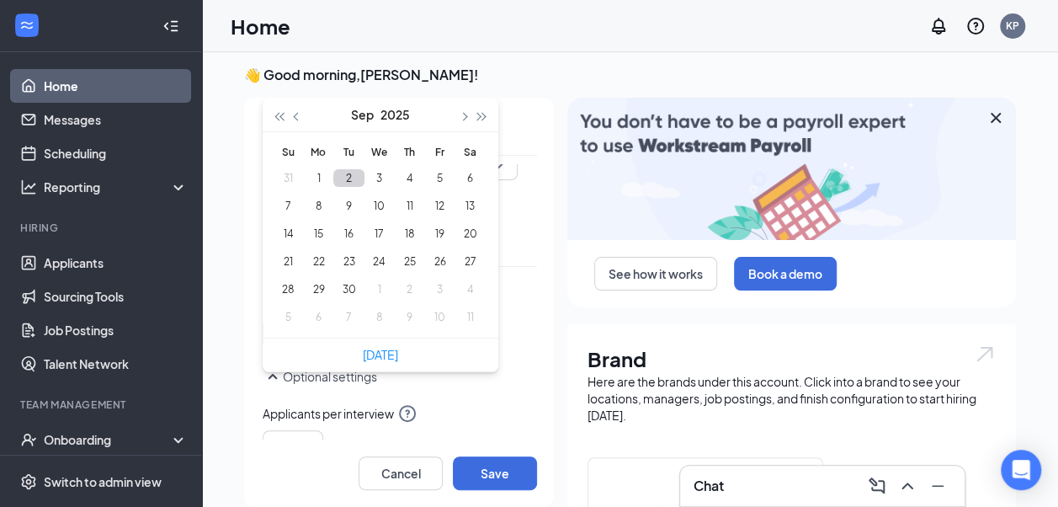
click at [335, 173] on button "2" at bounding box center [348, 178] width 31 height 18
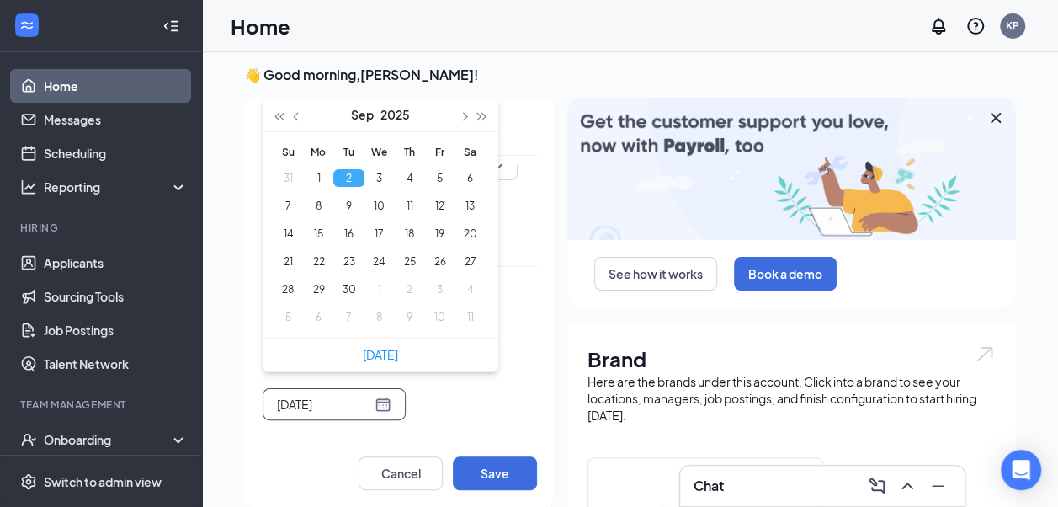
type input "2025-09-02"
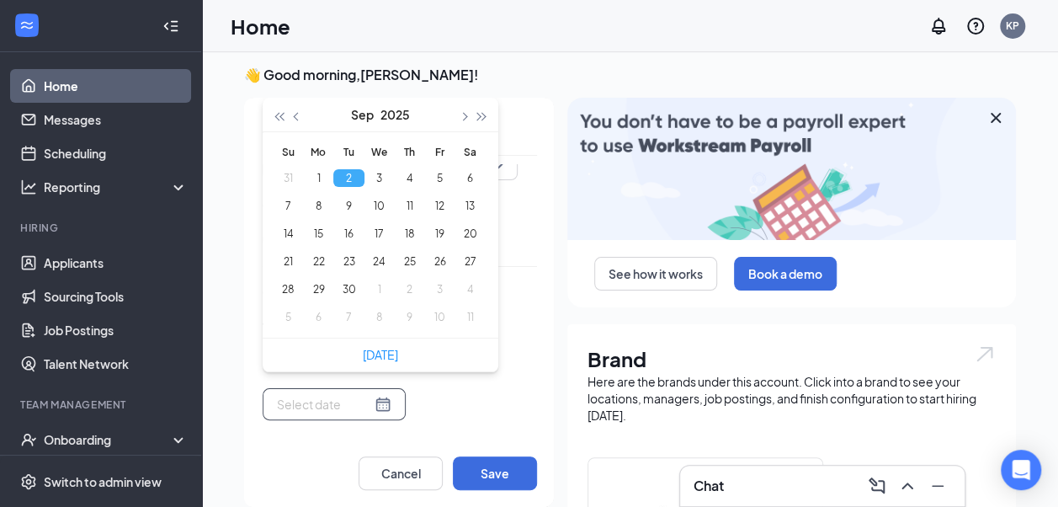
click at [490, 402] on div "Tue Sep 02 Sep 2025 Su Mo Tu We Th Fr Sa 31 1 2 3 4 5 6 7 8 9 10 11 12 13 14 15…" at bounding box center [400, 368] width 274 height 103
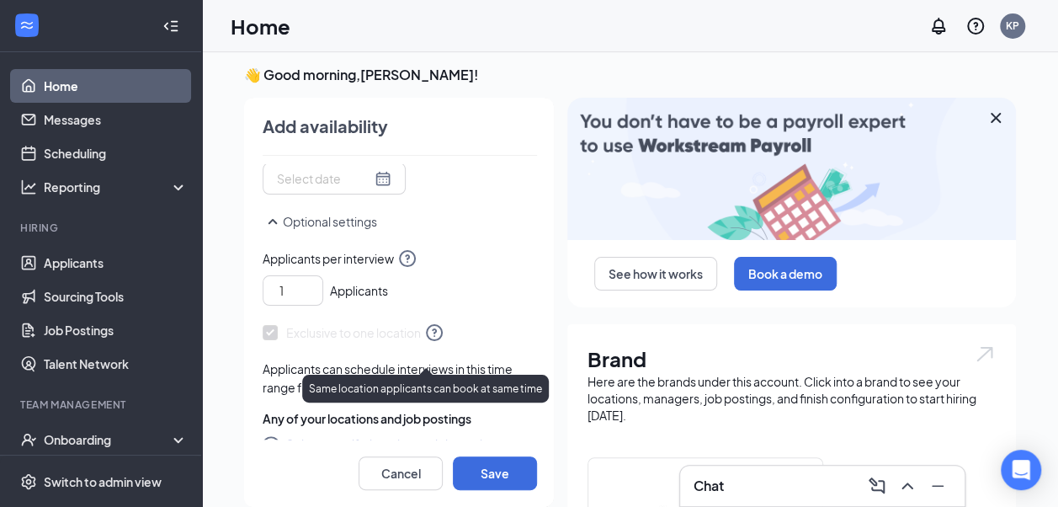
scroll to position [417, 0]
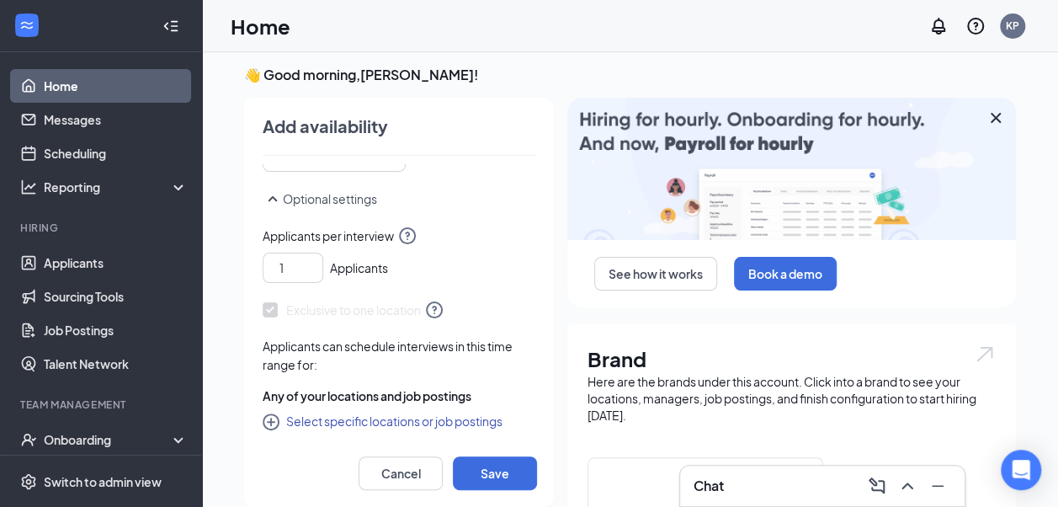
click at [356, 418] on button "Select specific locations or job postings" at bounding box center [383, 421] width 240 height 20
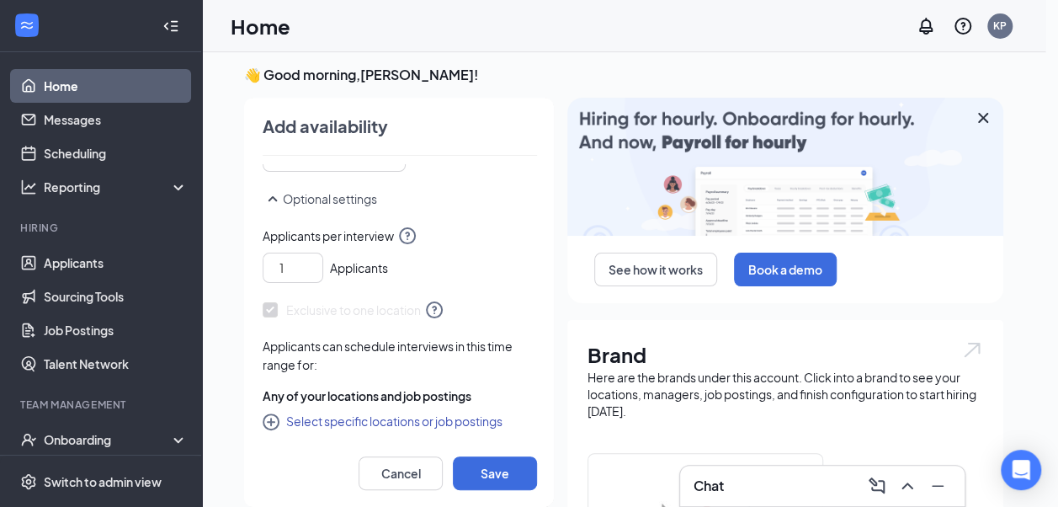
checkbox input "true"
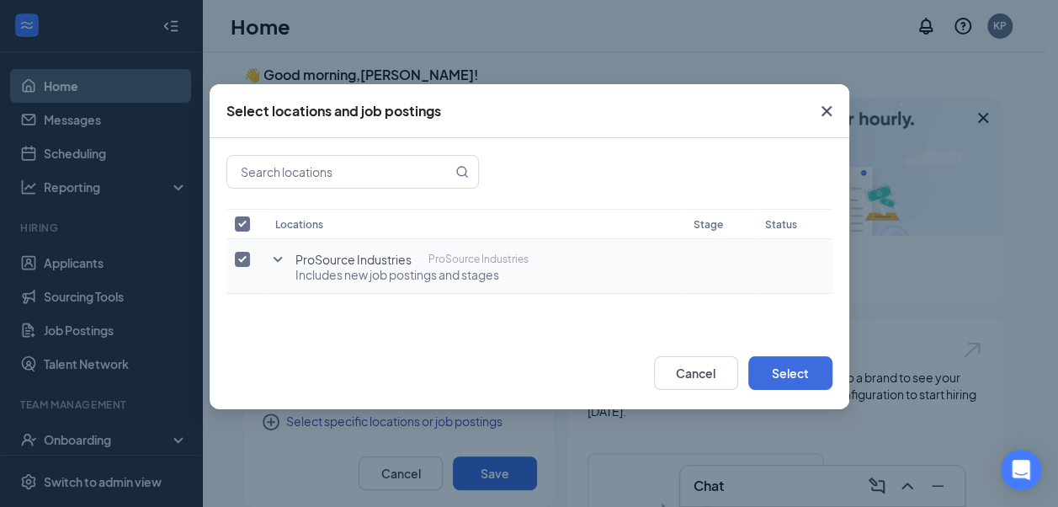
click at [242, 258] on input "checkbox" at bounding box center [242, 259] width 15 height 15
checkbox input "false"
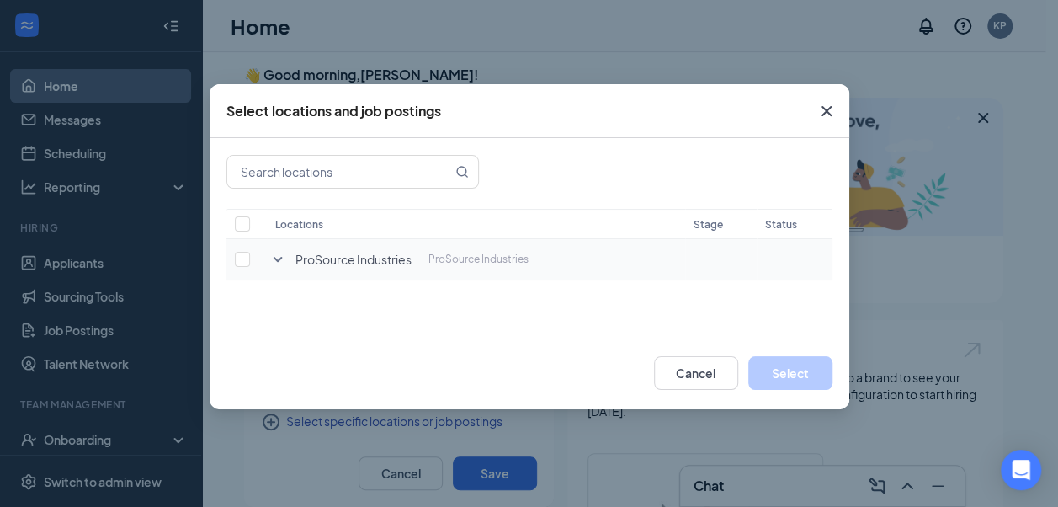
click at [278, 258] on icon "SmallChevronDown" at bounding box center [278, 259] width 20 height 20
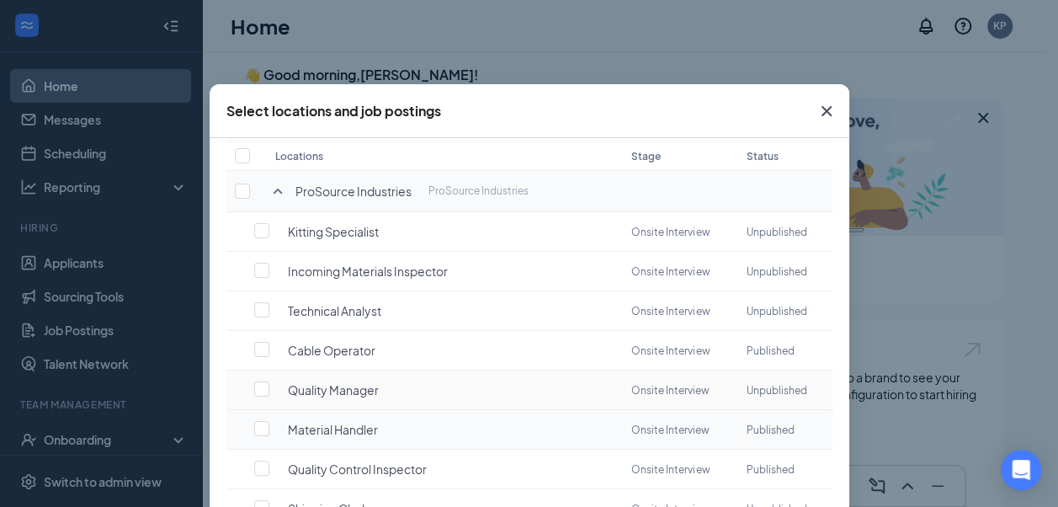
scroll to position [84, 0]
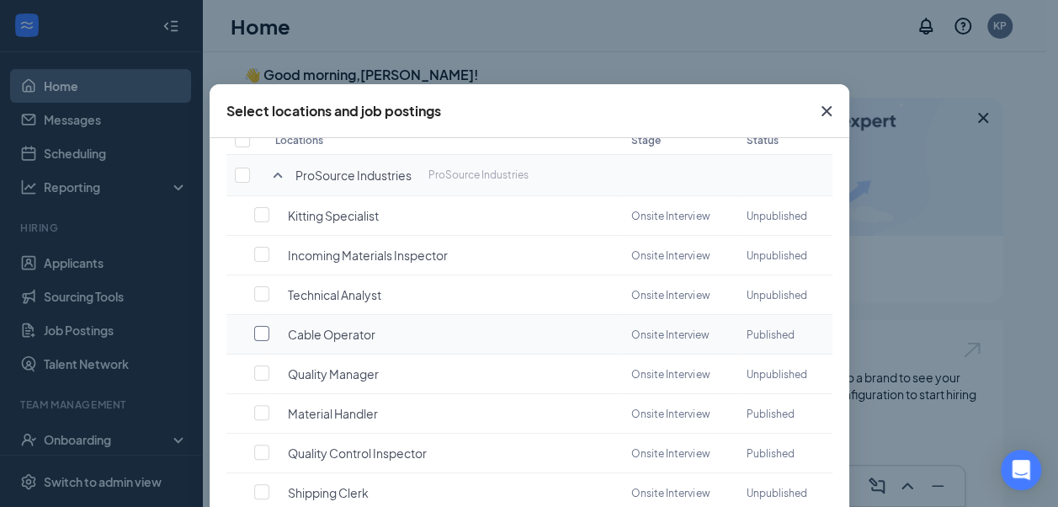
click at [258, 332] on input "checkbox" at bounding box center [261, 333] width 15 height 15
checkbox input "false"
checkbox input "true"
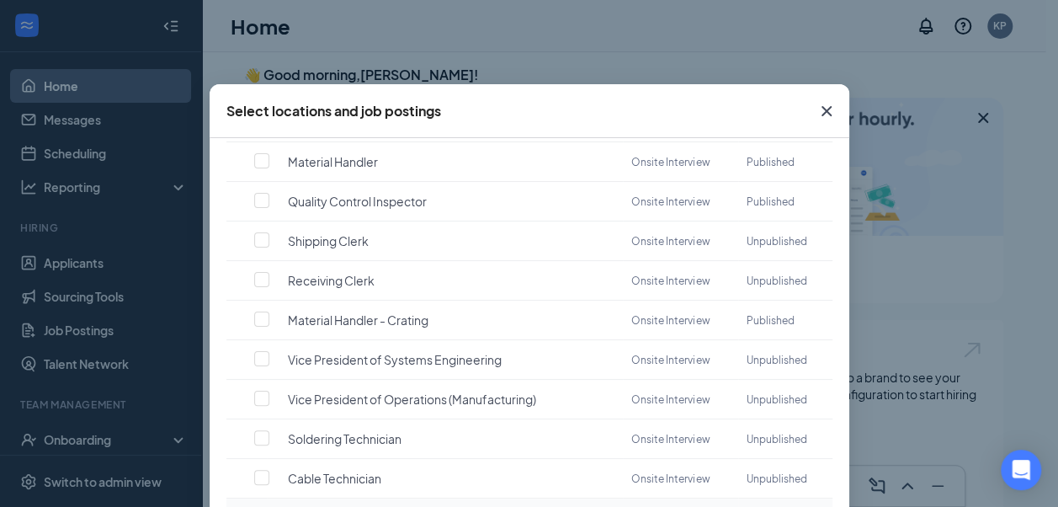
scroll to position [393, 0]
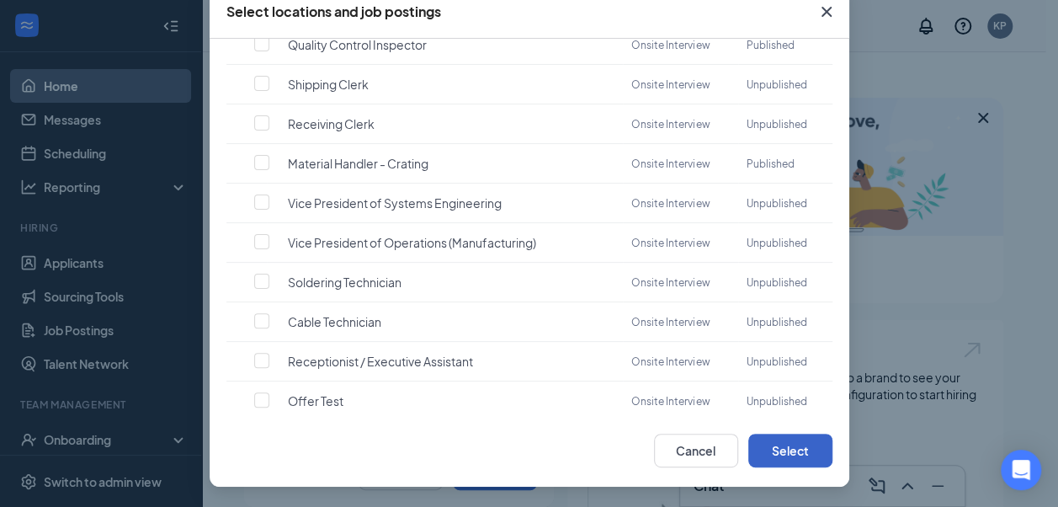
click at [800, 441] on button "Select" at bounding box center [791, 451] width 84 height 34
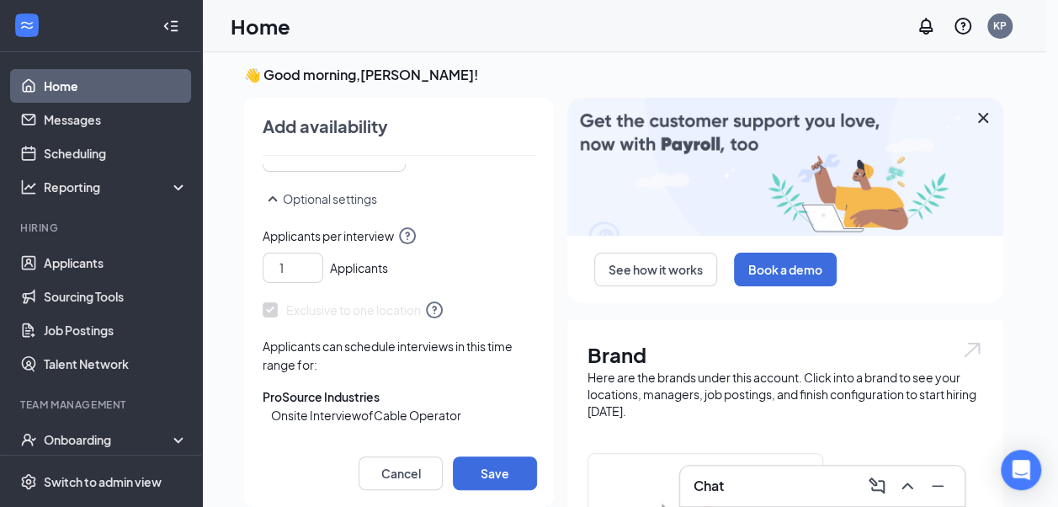
scroll to position [15, 0]
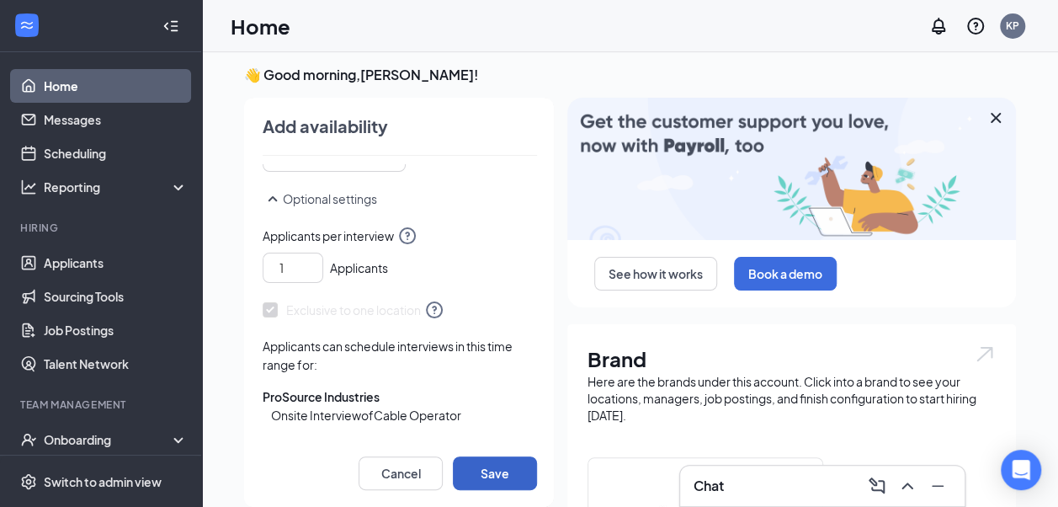
click at [514, 472] on button "Save" at bounding box center [495, 473] width 84 height 34
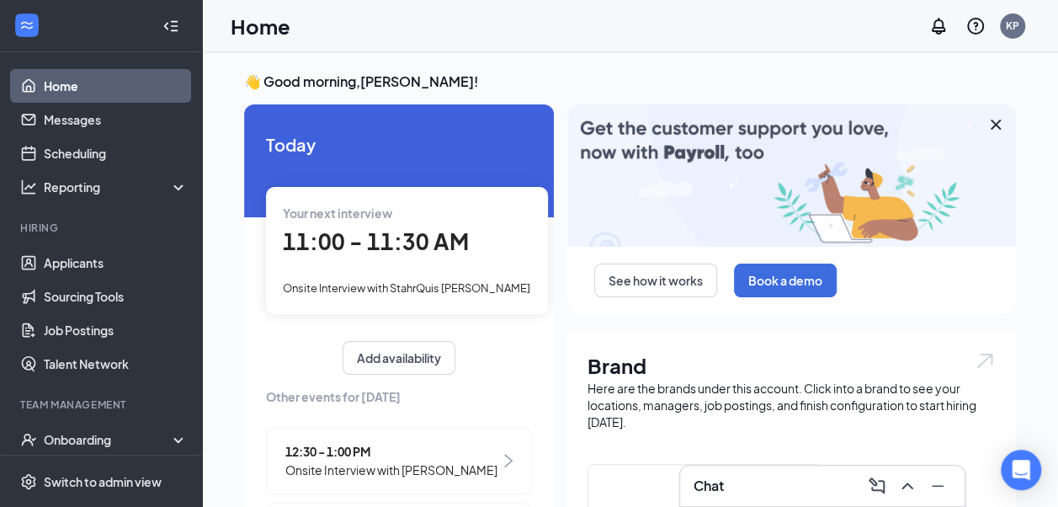
scroll to position [84, 0]
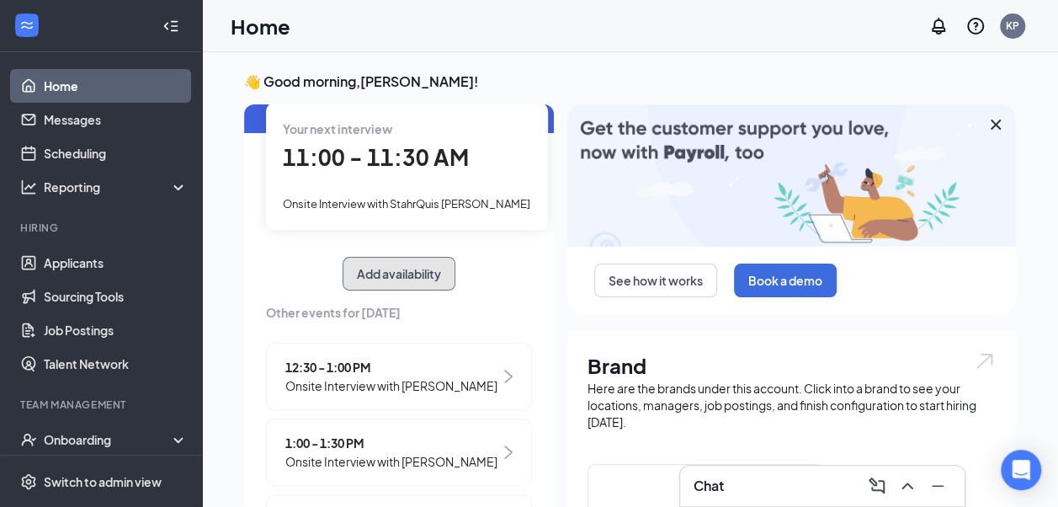
click at [418, 272] on button "Add availability" at bounding box center [399, 274] width 113 height 34
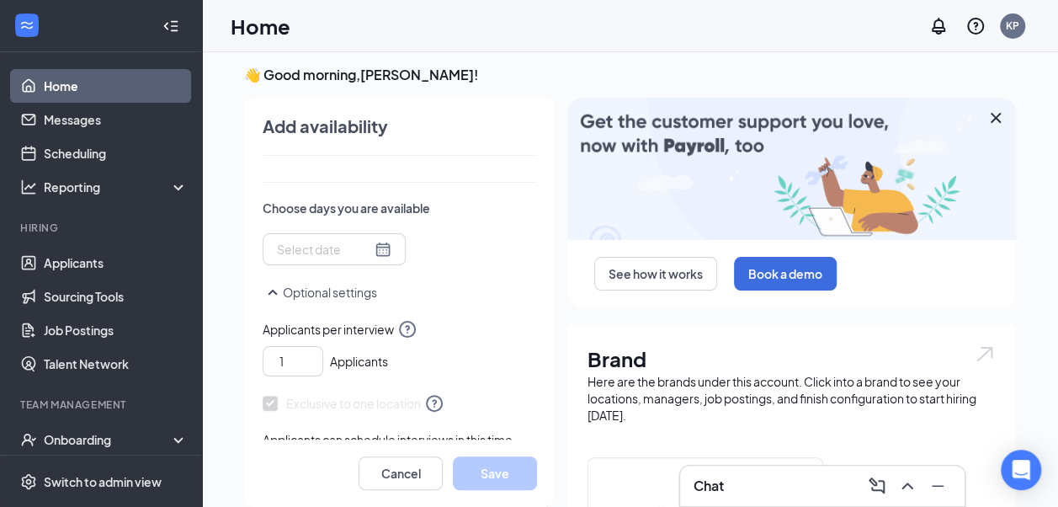
scroll to position [0, 0]
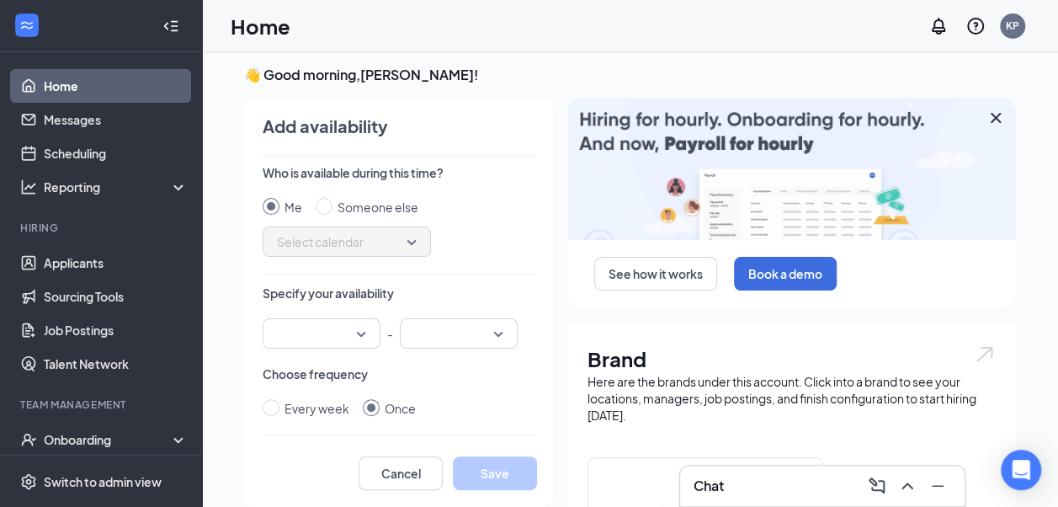
click at [313, 323] on input "search" at bounding box center [316, 333] width 86 height 29
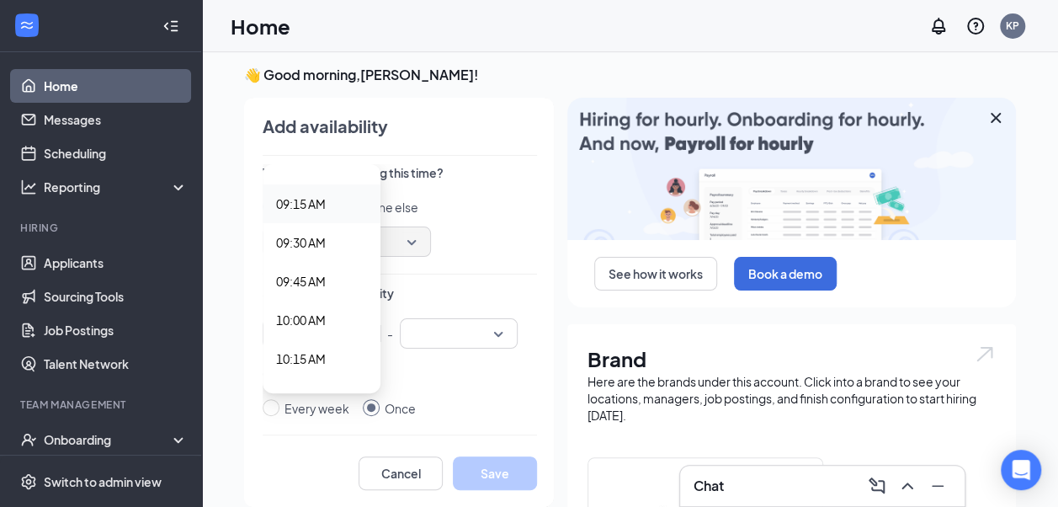
scroll to position [1431, 0]
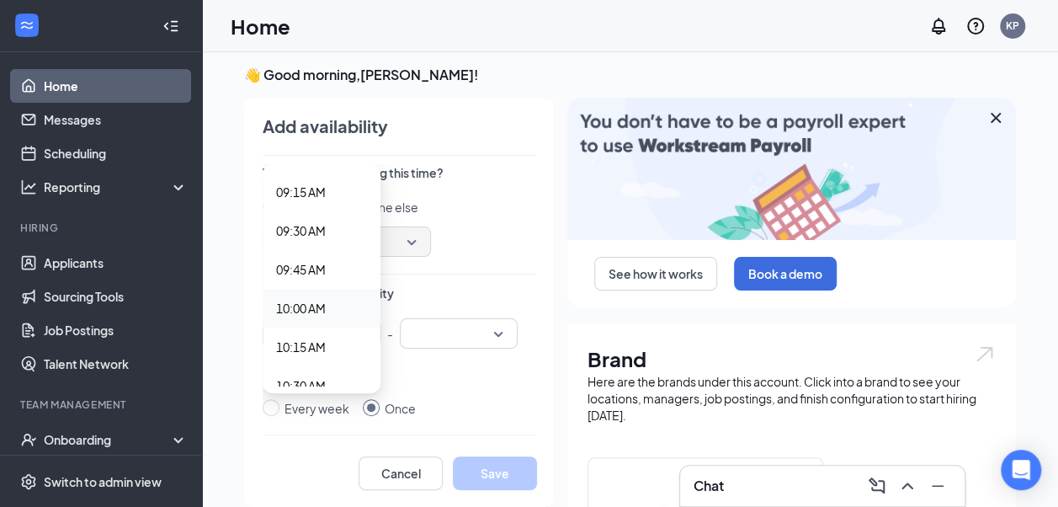
drag, startPoint x: 310, startPoint y: 304, endPoint x: 310, endPoint y: 285, distance: 19.4
click at [310, 303] on span "10:00 AM" at bounding box center [301, 308] width 50 height 19
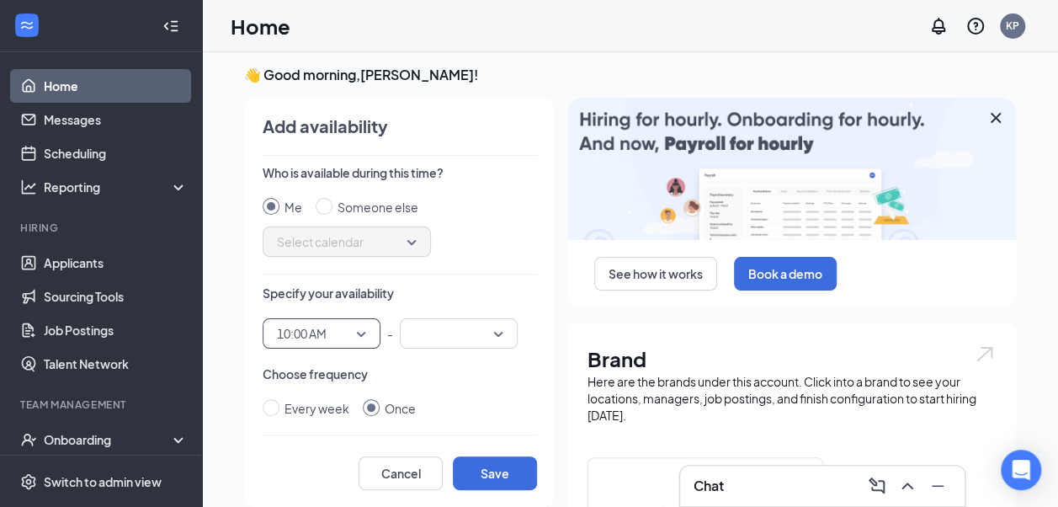
click at [410, 340] on input "search" at bounding box center [453, 333] width 86 height 29
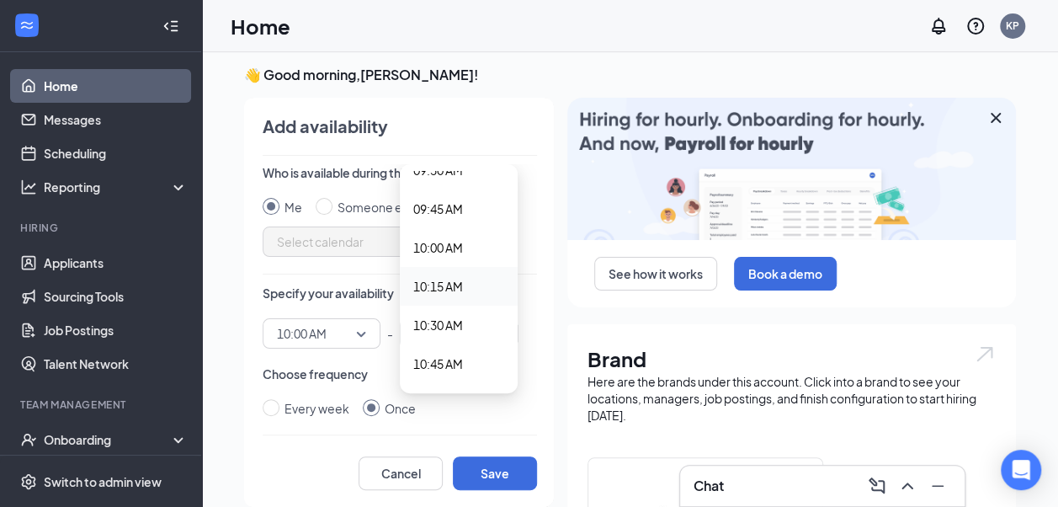
scroll to position [1516, 0]
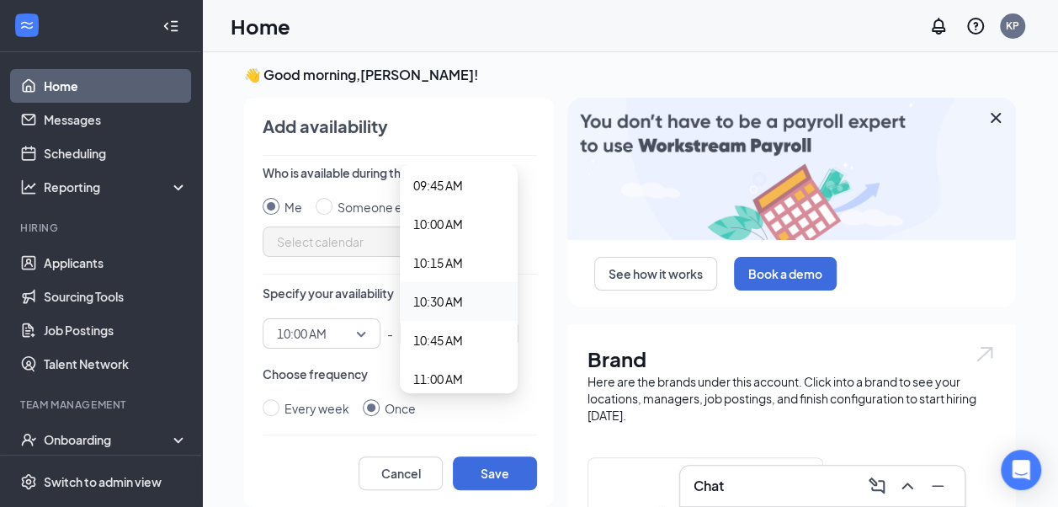
click at [461, 307] on span "10:30 AM" at bounding box center [458, 301] width 91 height 19
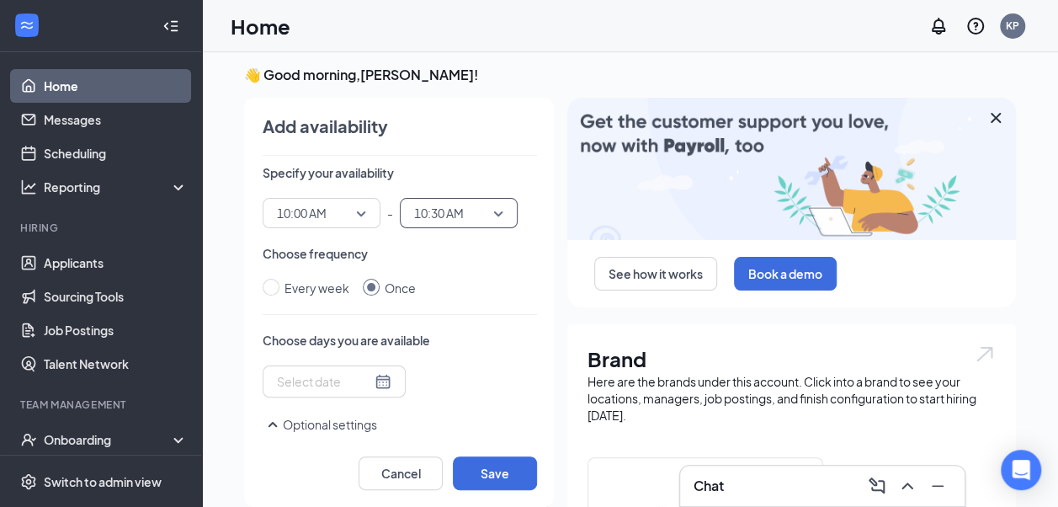
scroll to position [168, 0]
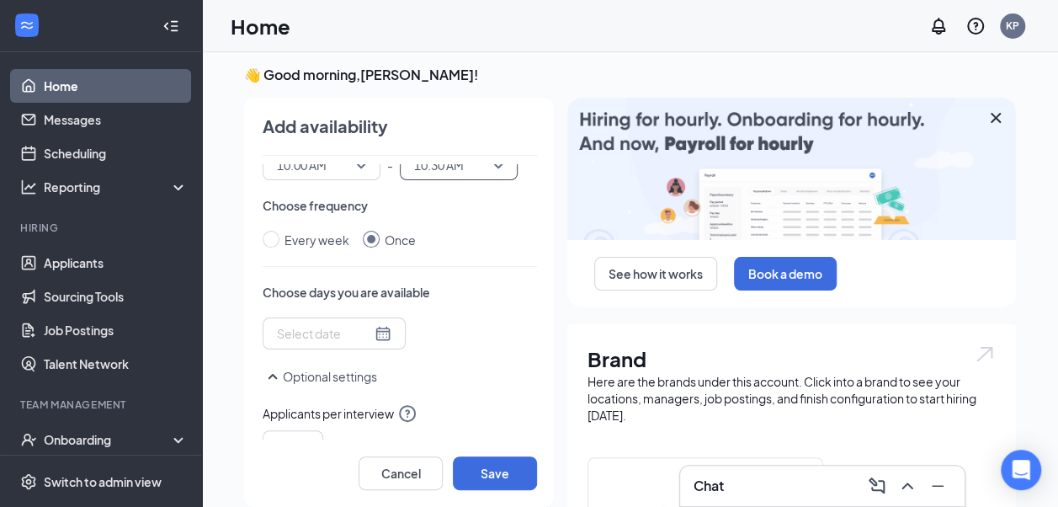
click at [346, 328] on div at bounding box center [334, 333] width 115 height 19
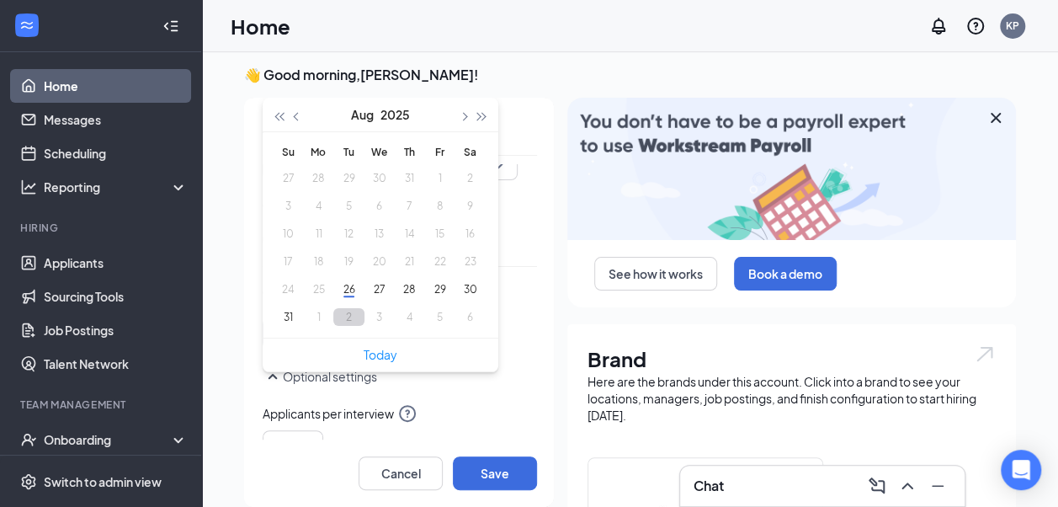
click at [336, 312] on button "2" at bounding box center [348, 317] width 31 height 18
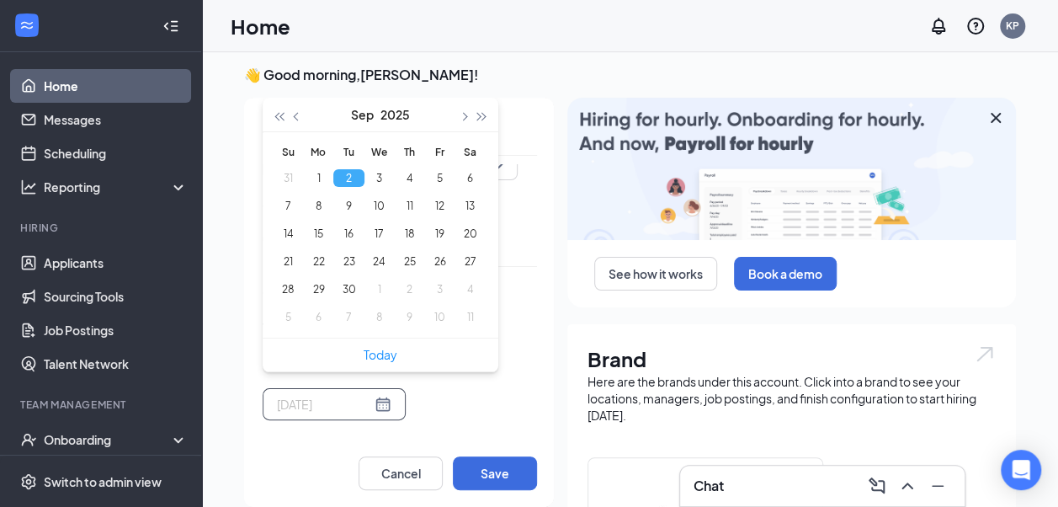
click at [338, 180] on button "2" at bounding box center [348, 178] width 31 height 18
type input "[DATE]"
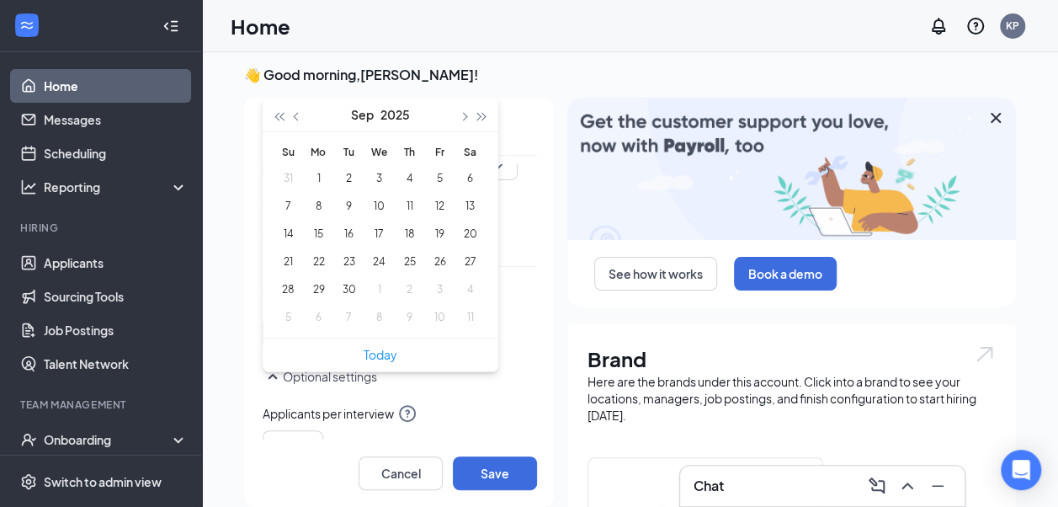
click at [488, 414] on span "Applicants per interview" at bounding box center [400, 413] width 274 height 20
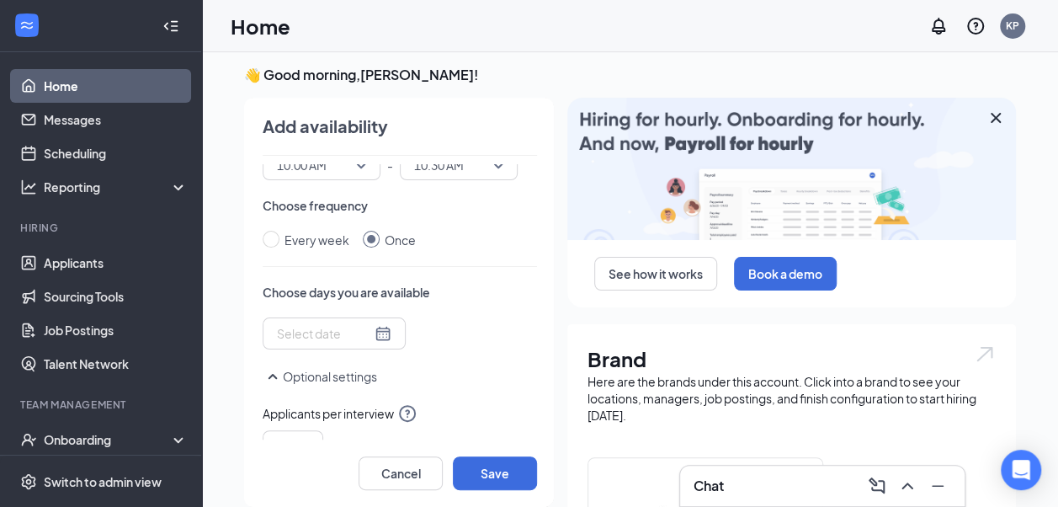
click at [365, 344] on div at bounding box center [334, 333] width 143 height 32
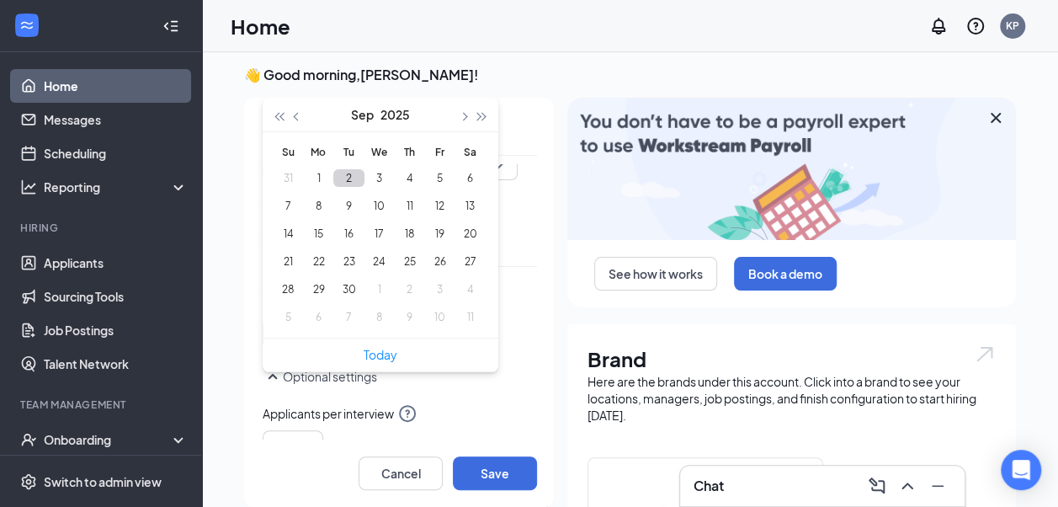
click at [344, 178] on button "2" at bounding box center [348, 178] width 31 height 18
type input "[DATE]"
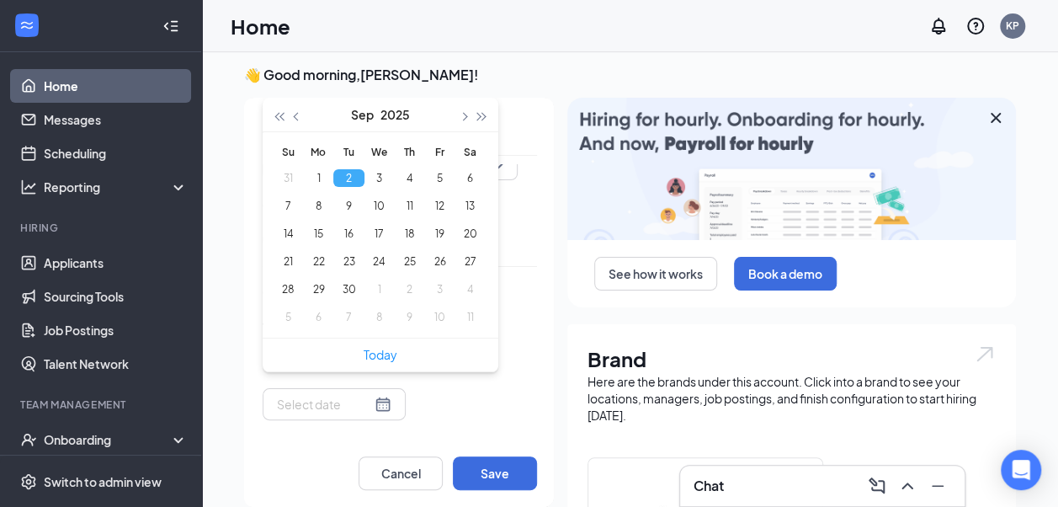
click at [489, 297] on p "Choose days you are available" at bounding box center [400, 292] width 274 height 17
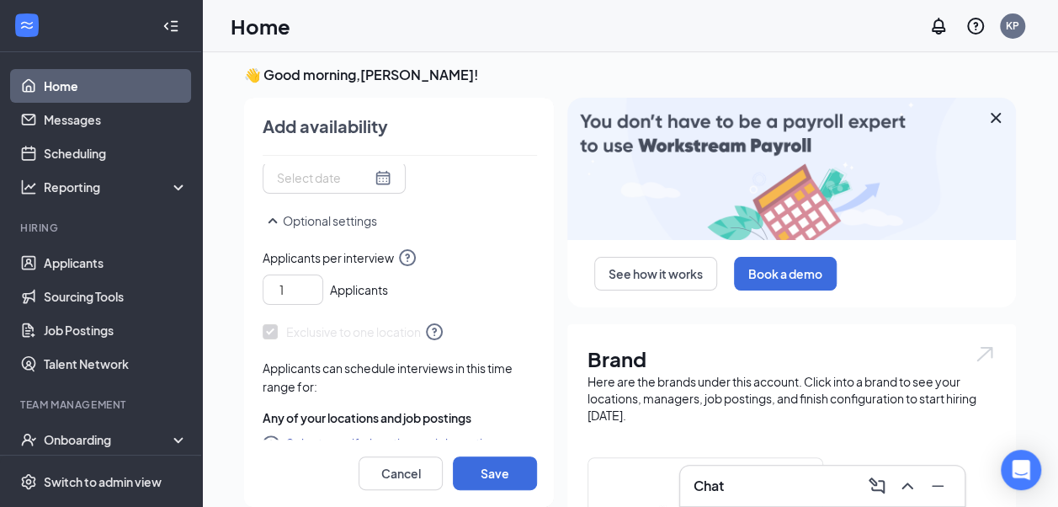
scroll to position [417, 0]
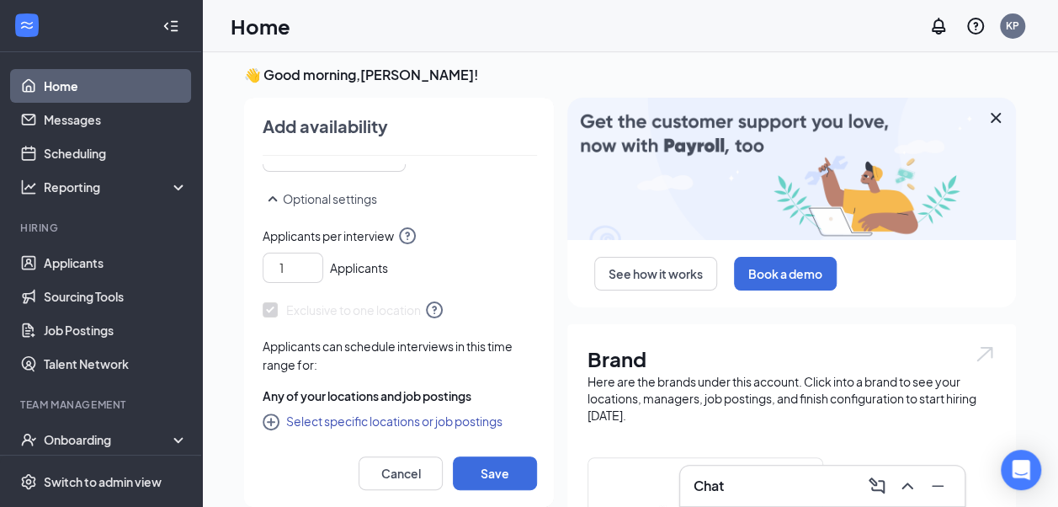
click at [355, 419] on button "Select specific locations or job postings" at bounding box center [383, 421] width 240 height 20
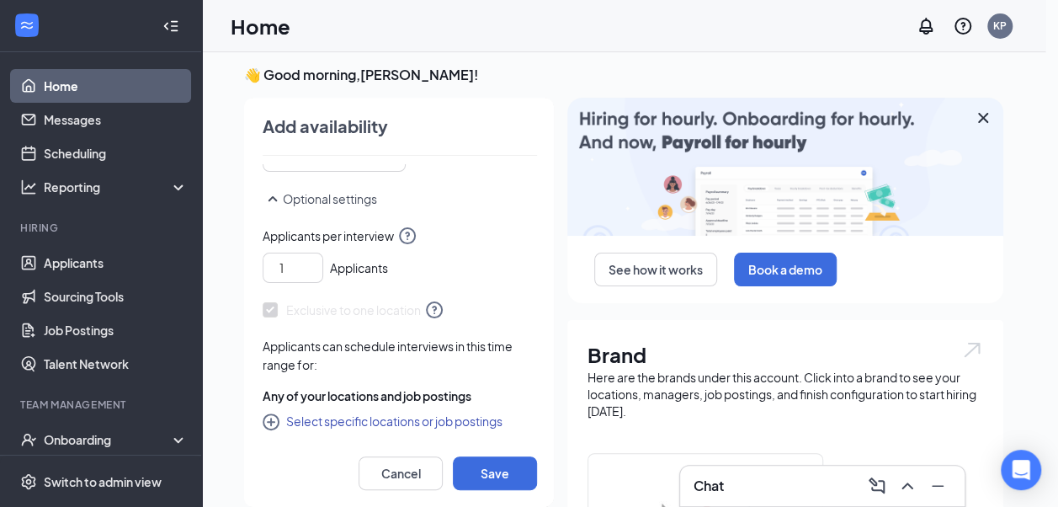
checkbox input "true"
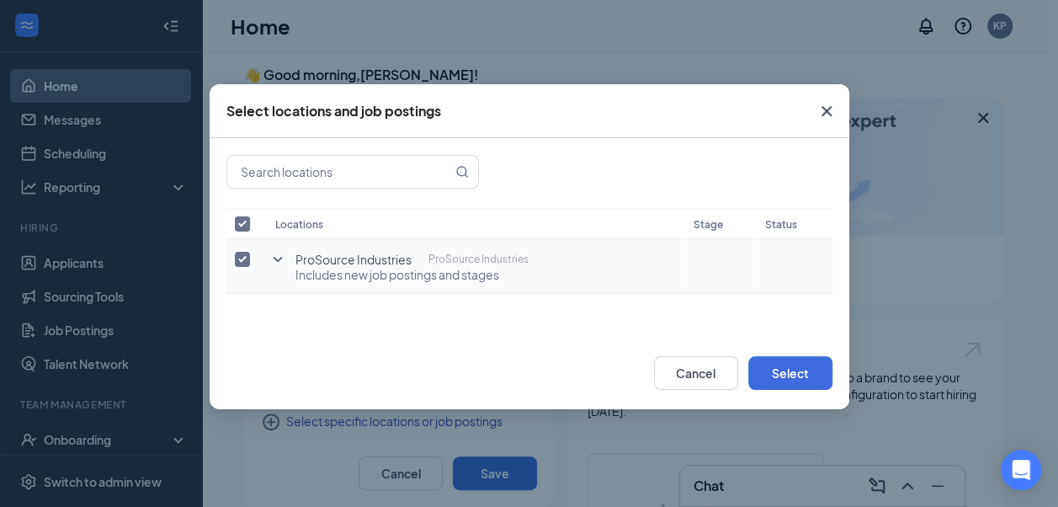
click at [243, 258] on input "checkbox" at bounding box center [242, 259] width 15 height 15
checkbox input "false"
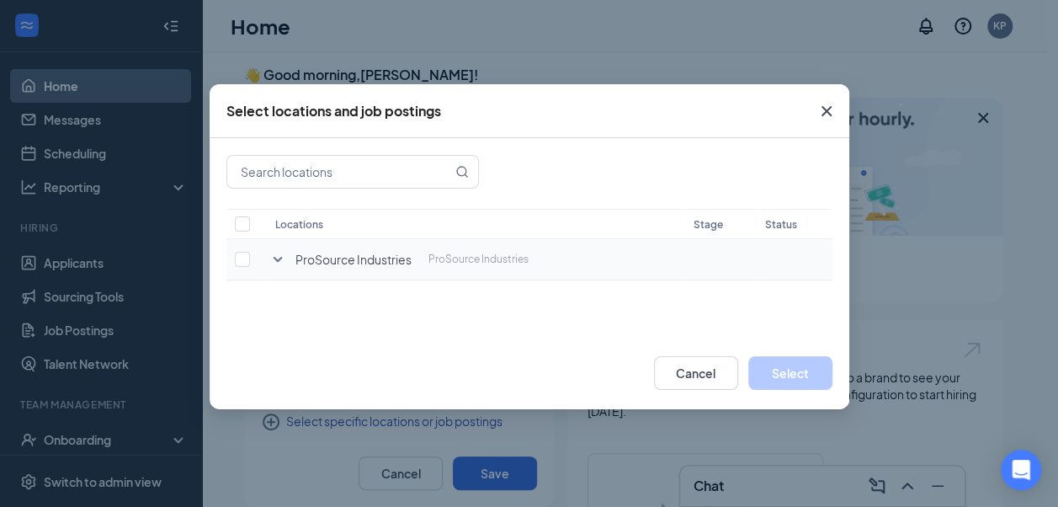
click at [271, 259] on icon "SmallChevronDown" at bounding box center [278, 259] width 20 height 20
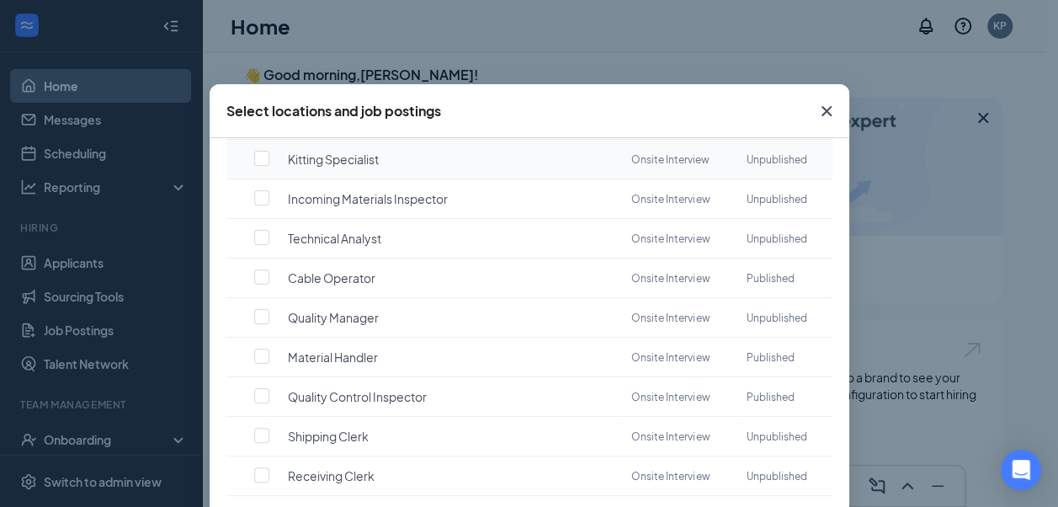
scroll to position [168, 0]
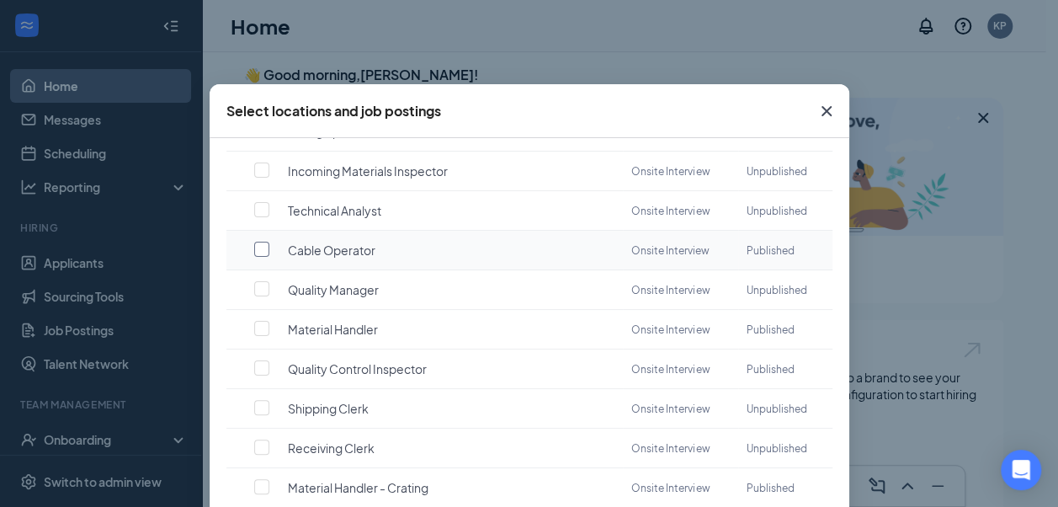
click at [261, 242] on input "checkbox" at bounding box center [261, 249] width 15 height 15
checkbox input "false"
checkbox input "true"
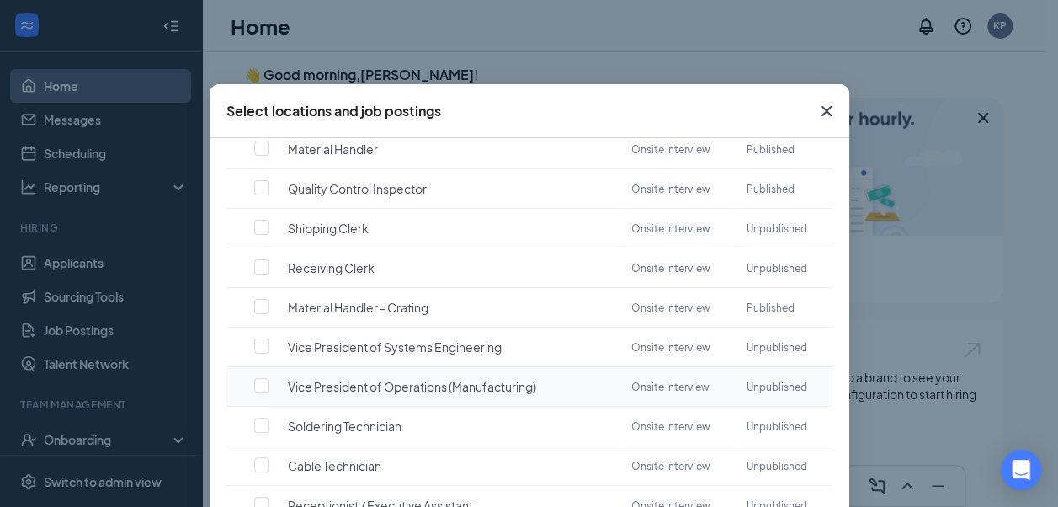
scroll to position [393, 0]
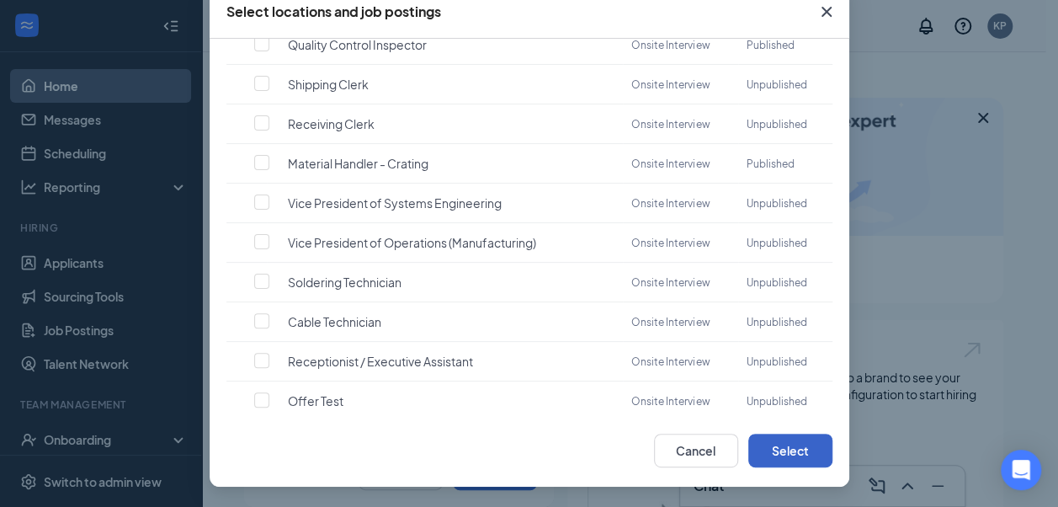
click at [775, 445] on button "Select" at bounding box center [791, 451] width 84 height 34
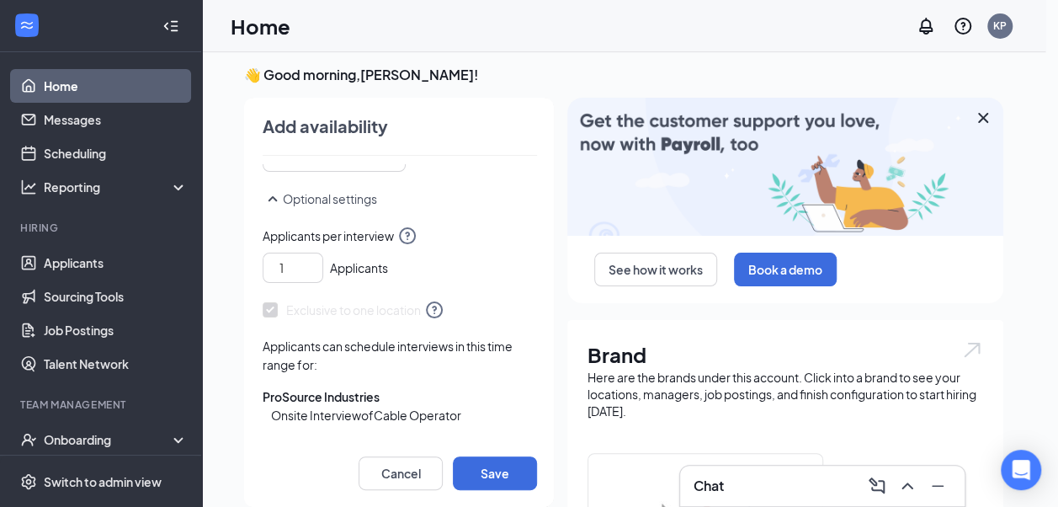
scroll to position [15, 0]
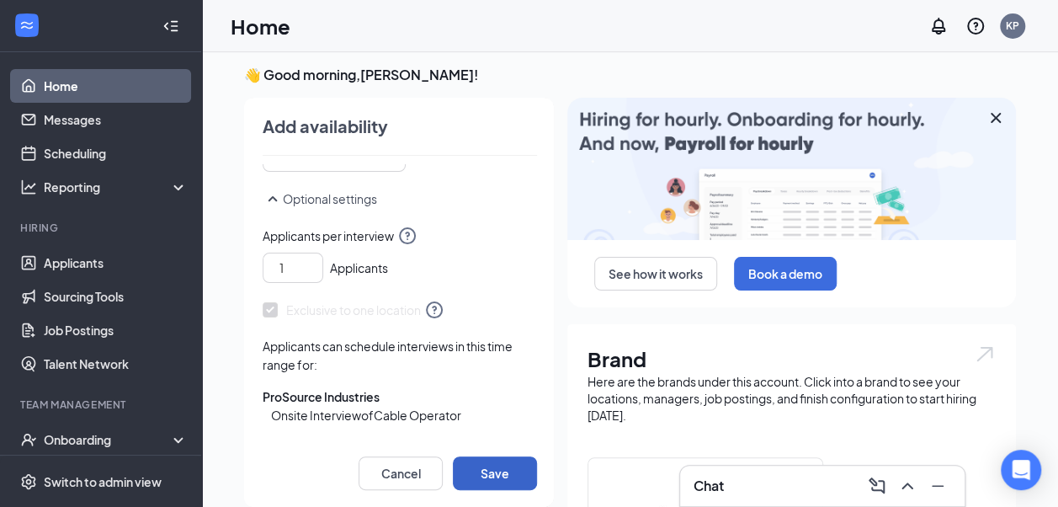
click at [502, 468] on button "Save" at bounding box center [495, 473] width 84 height 34
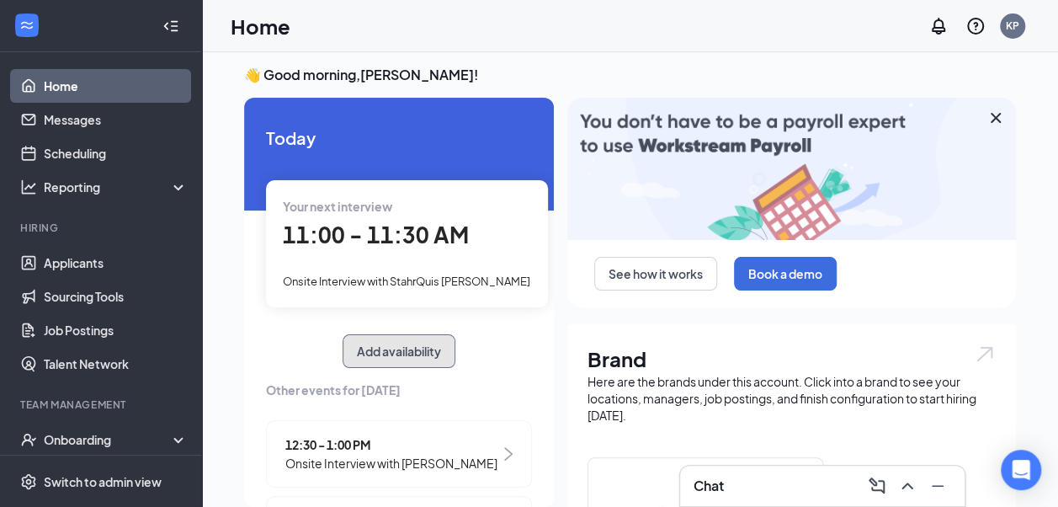
click at [418, 337] on button "Add availability" at bounding box center [399, 351] width 113 height 34
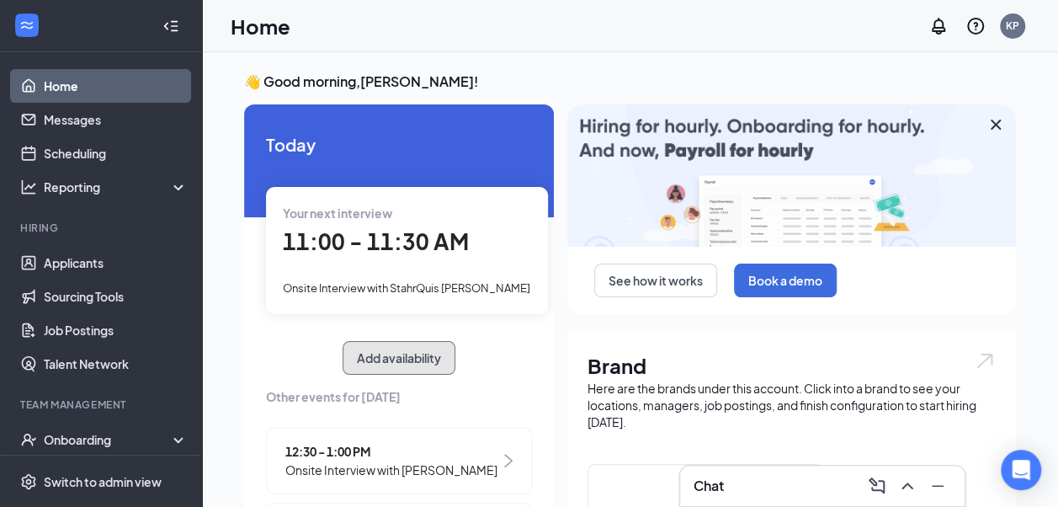
click at [423, 362] on button "Add availability" at bounding box center [399, 358] width 113 height 34
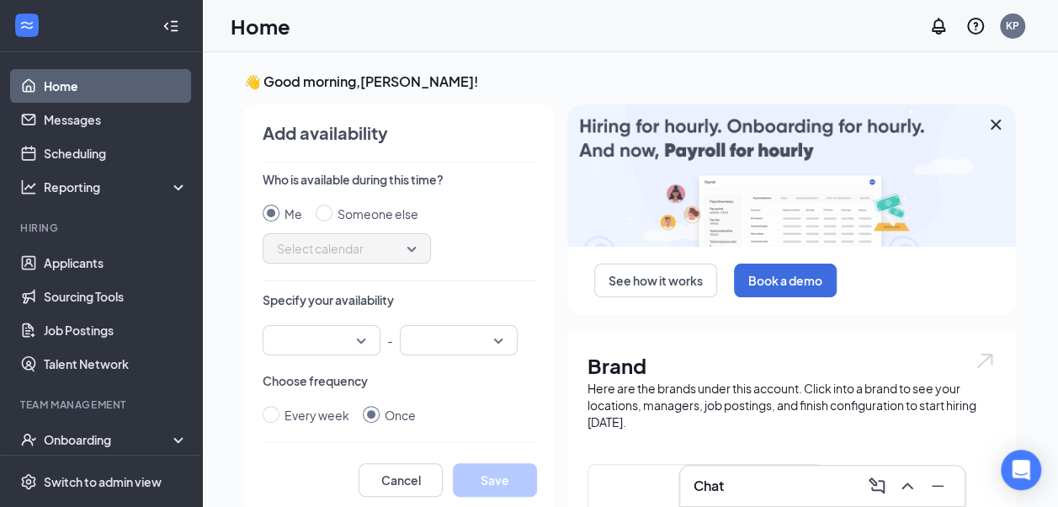
scroll to position [7, 0]
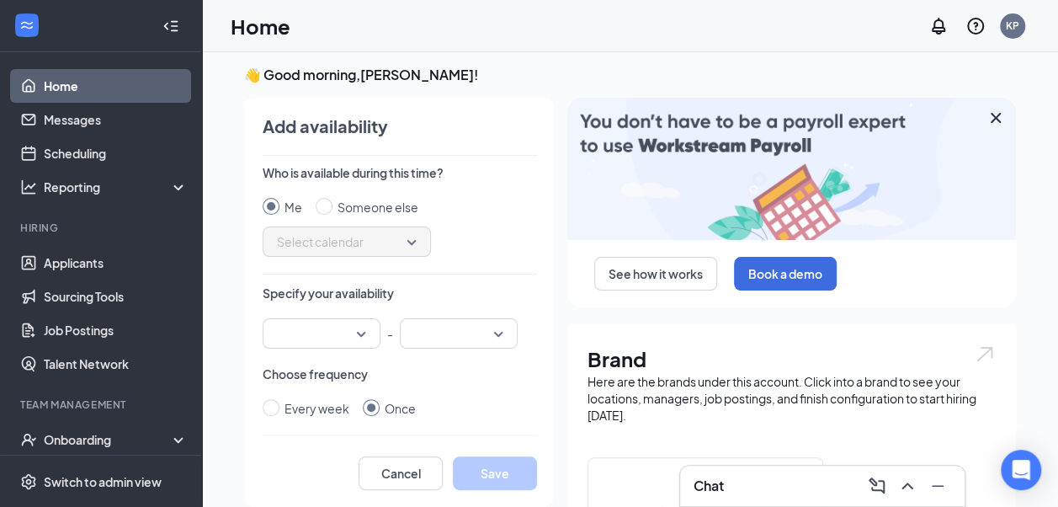
click at [328, 325] on input "search" at bounding box center [316, 333] width 86 height 29
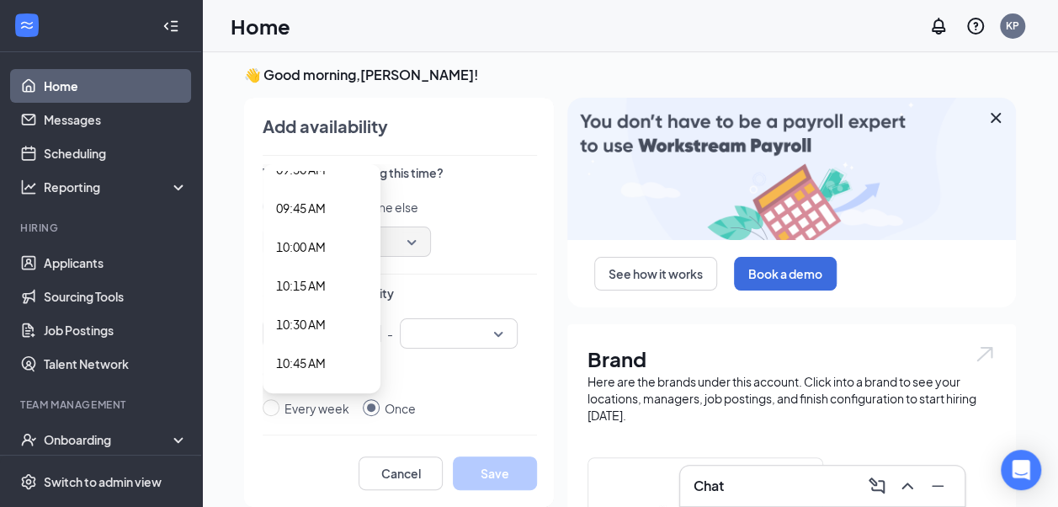
scroll to position [1516, 0]
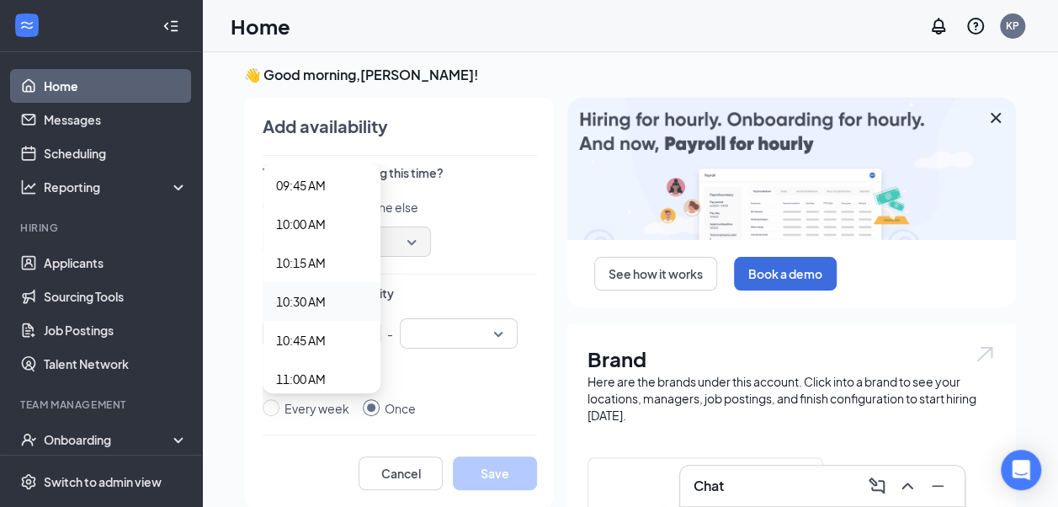
click at [313, 302] on span "10:30 AM" at bounding box center [301, 301] width 50 height 19
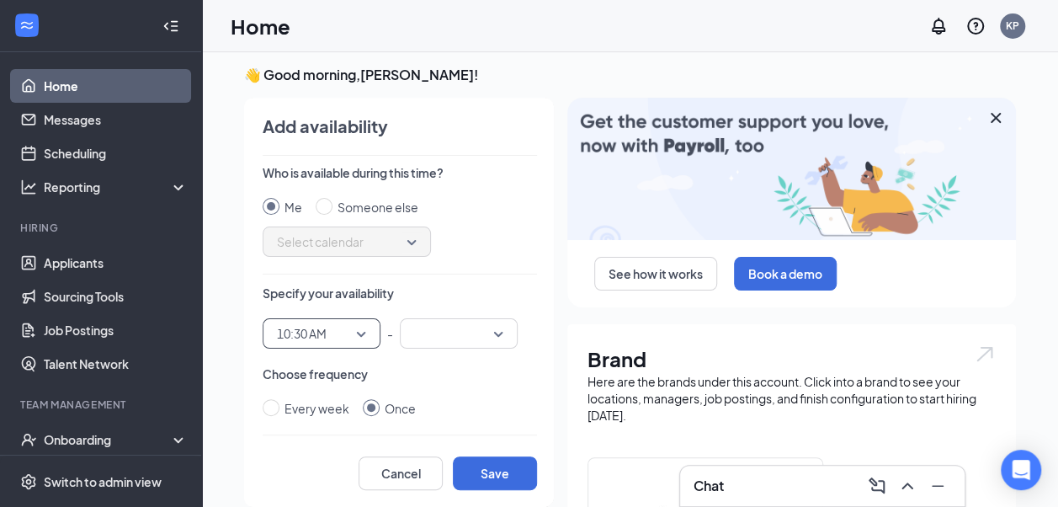
click at [438, 325] on input "search" at bounding box center [453, 333] width 86 height 29
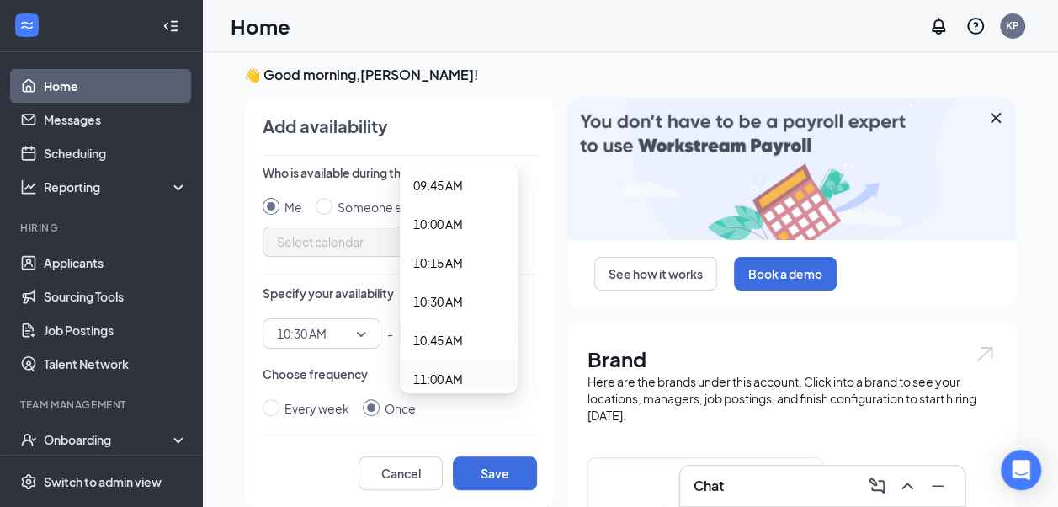
click at [446, 370] on span "11:00 AM" at bounding box center [438, 379] width 50 height 19
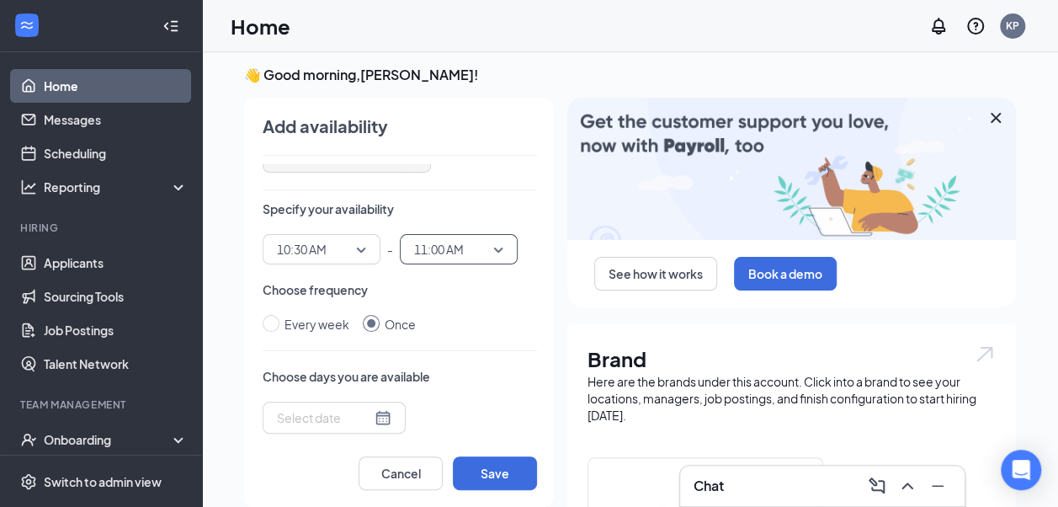
scroll to position [168, 0]
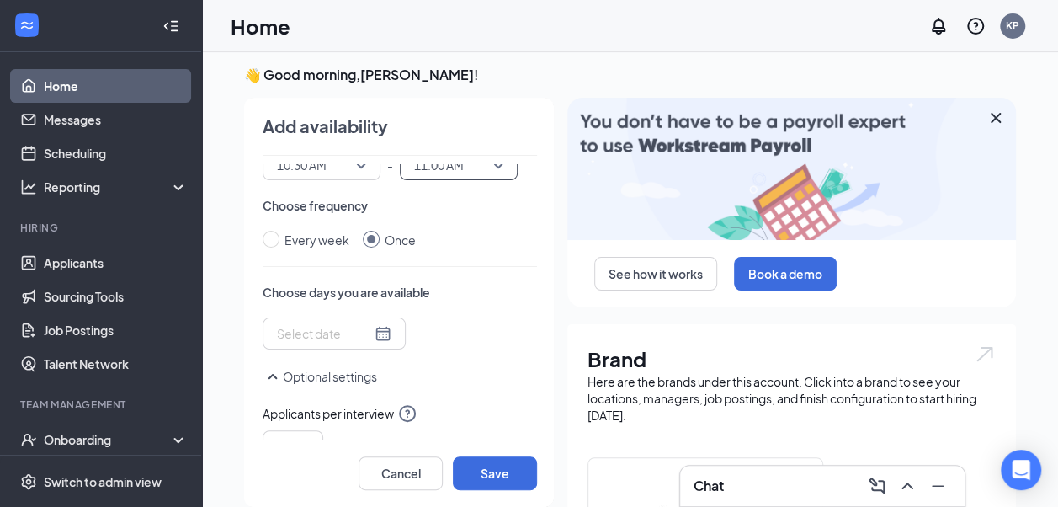
click at [360, 333] on div at bounding box center [334, 333] width 115 height 19
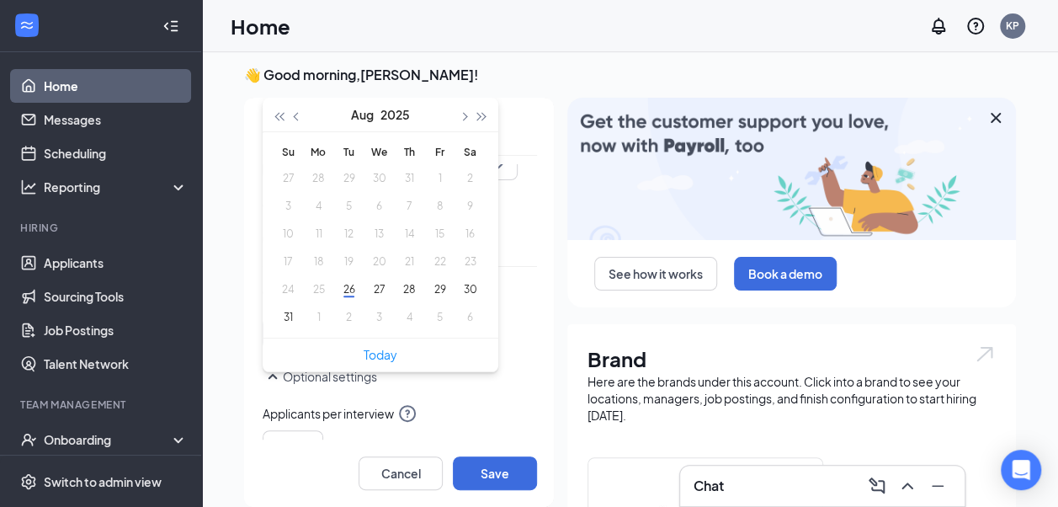
type input "[DATE]"
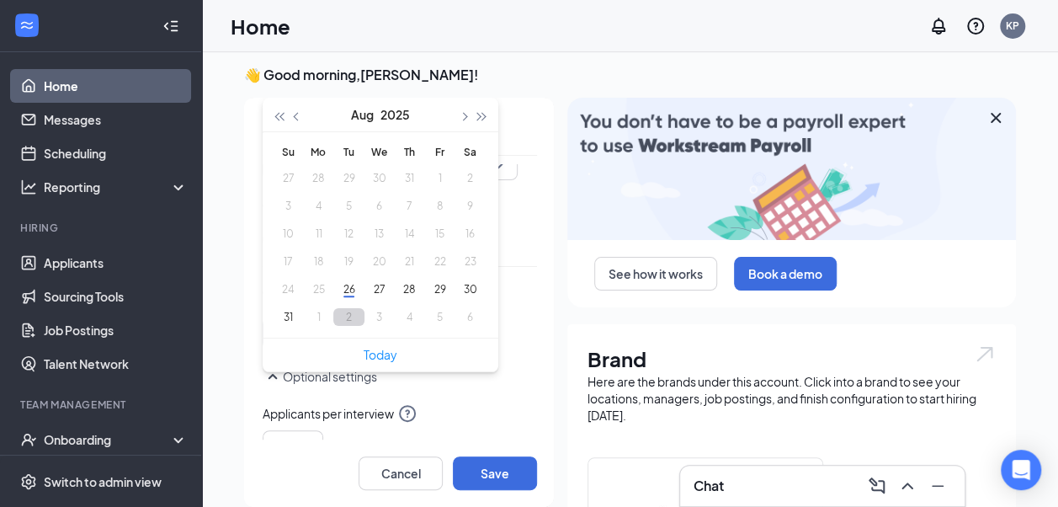
click at [338, 317] on button "2" at bounding box center [348, 317] width 31 height 18
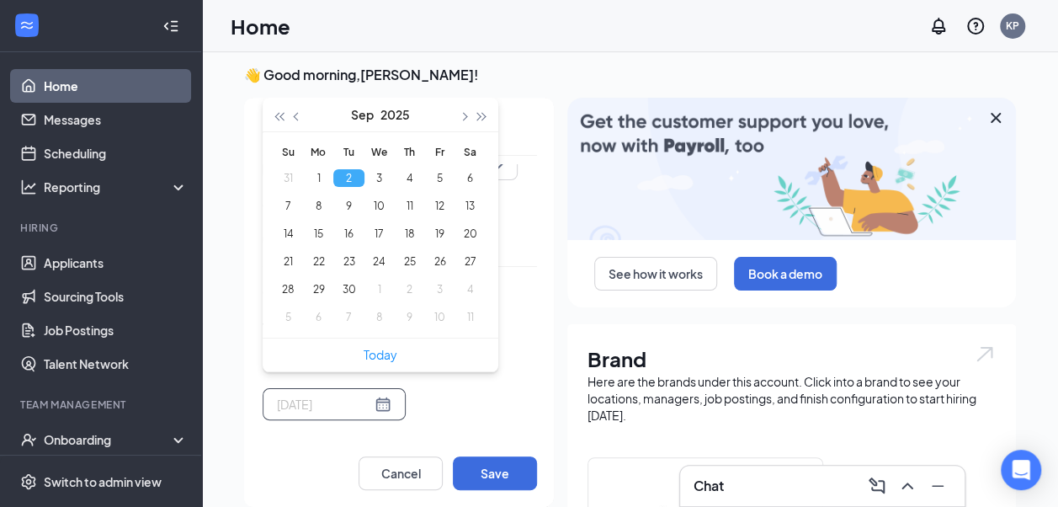
type input "[DATE]"
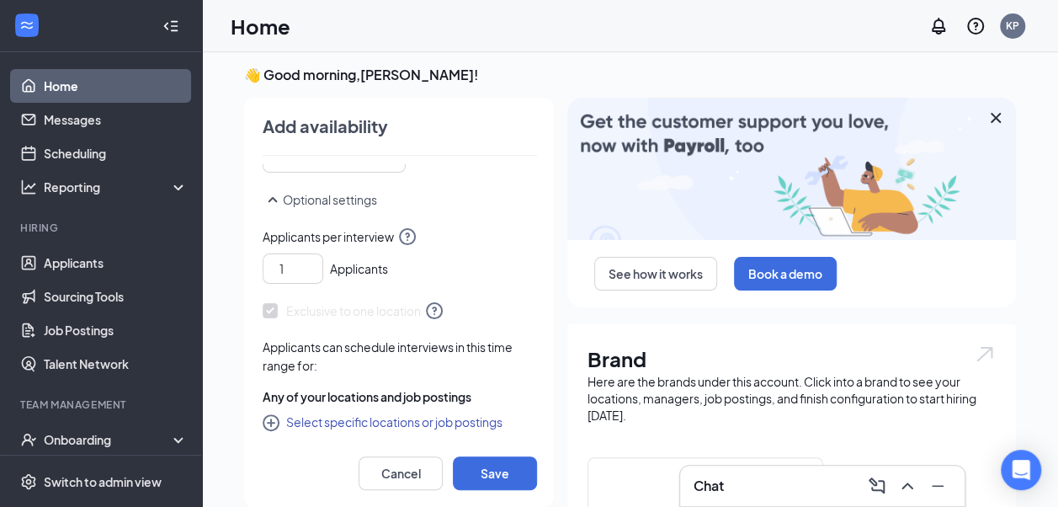
scroll to position [417, 0]
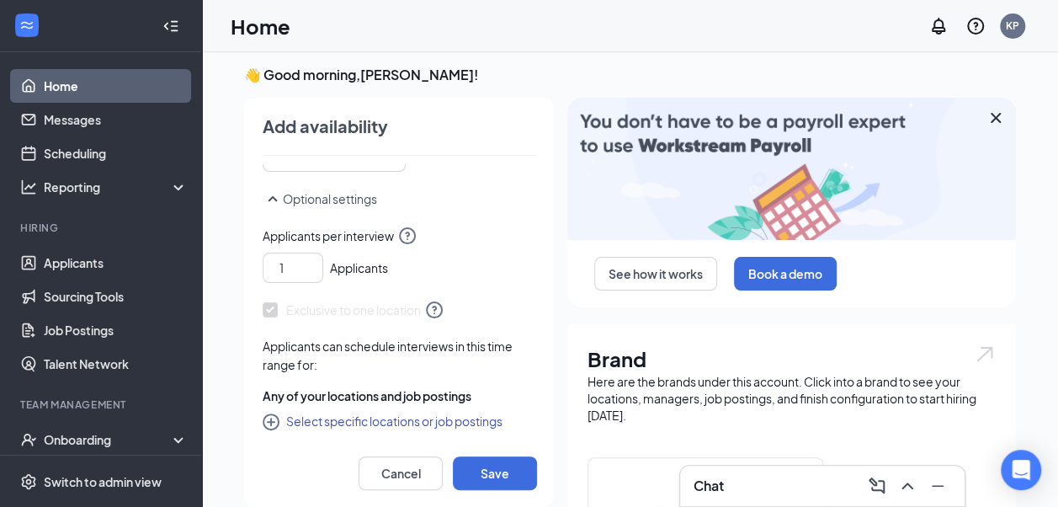
click at [360, 419] on button "Select specific locations or job postings" at bounding box center [383, 421] width 240 height 20
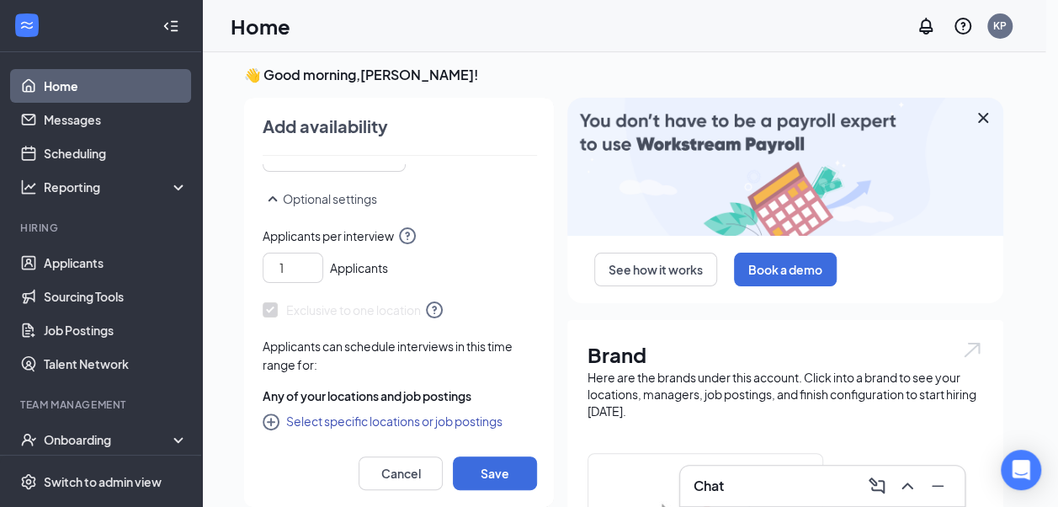
checkbox input "true"
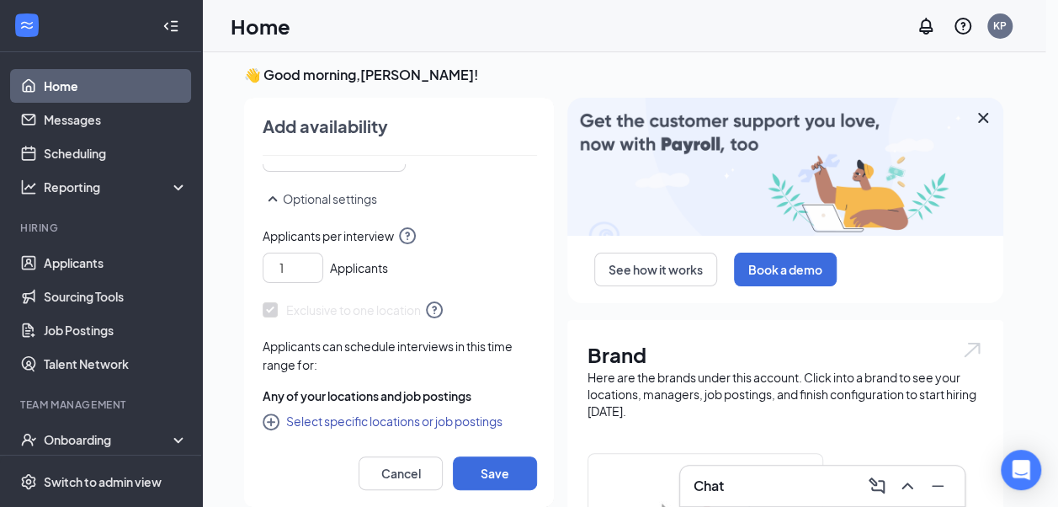
checkbox input "true"
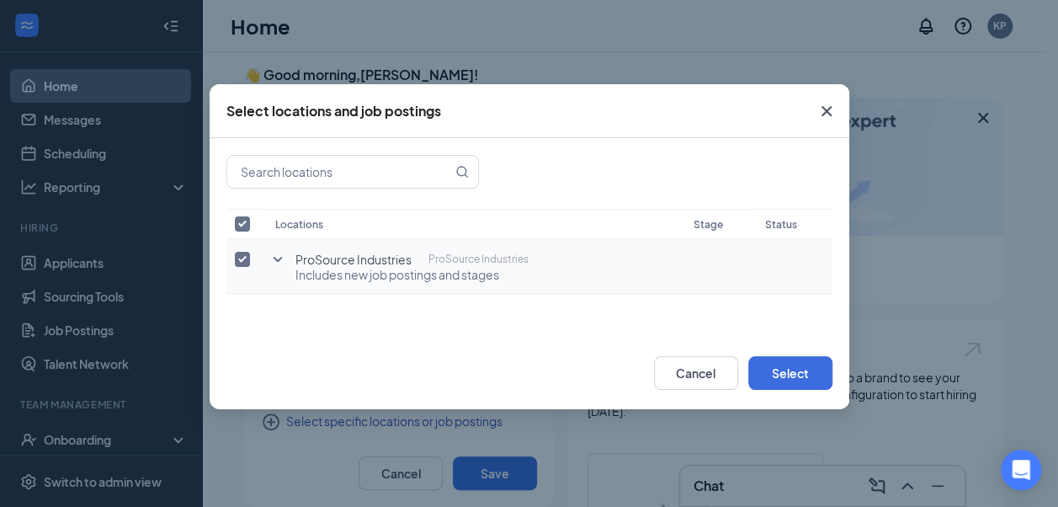
click at [238, 263] on input "checkbox" at bounding box center [242, 259] width 15 height 15
checkbox input "false"
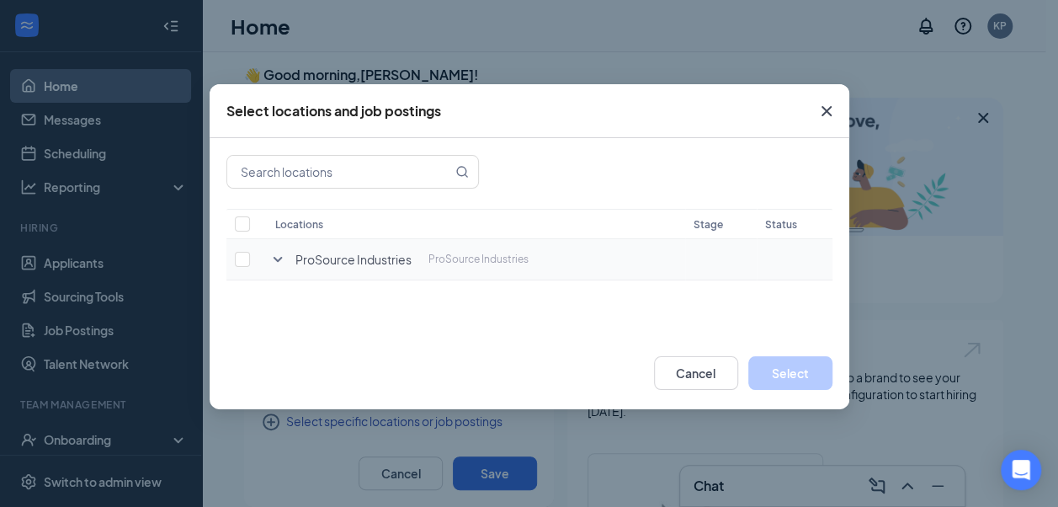
click at [288, 264] on td "ProSource Industries ProSource Industries" at bounding box center [476, 259] width 418 height 41
click at [279, 251] on icon "SmallChevronDown" at bounding box center [278, 259] width 20 height 20
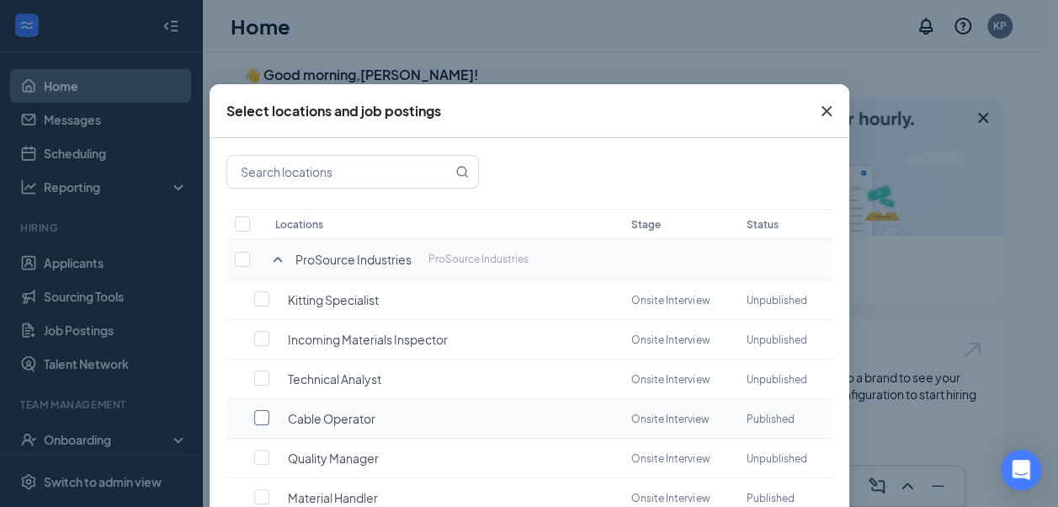
click at [254, 419] on input "checkbox" at bounding box center [261, 417] width 15 height 15
checkbox input "false"
checkbox input "true"
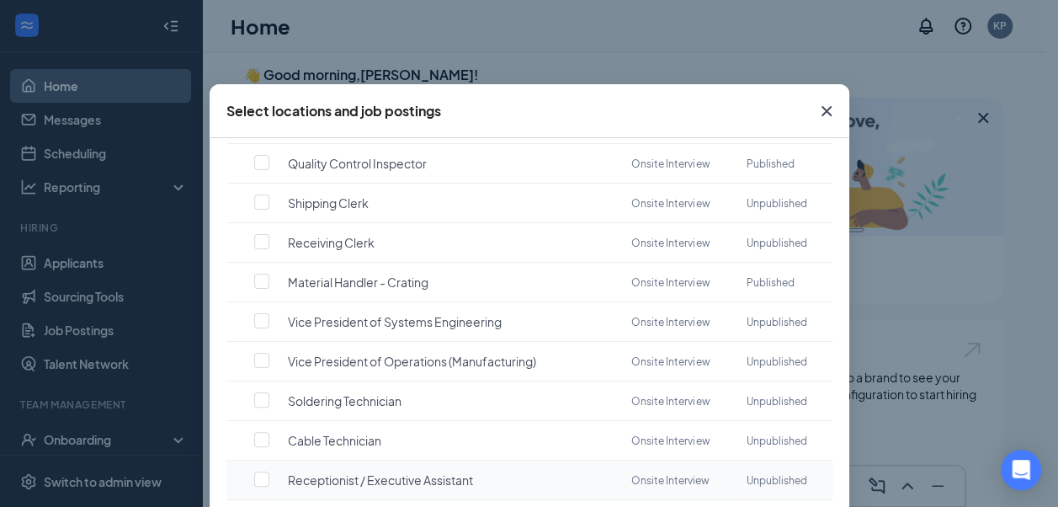
scroll to position [393, 0]
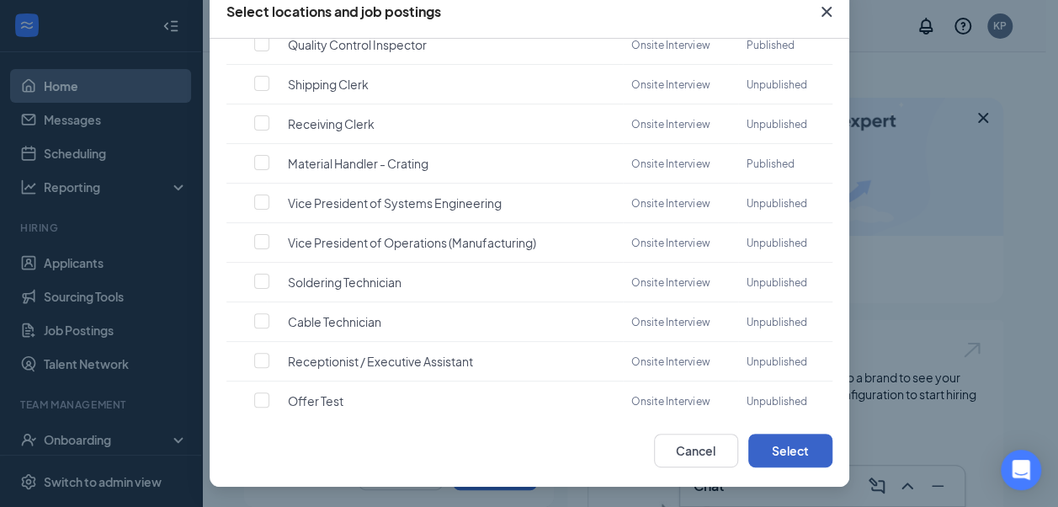
click at [820, 436] on button "Select" at bounding box center [791, 451] width 84 height 34
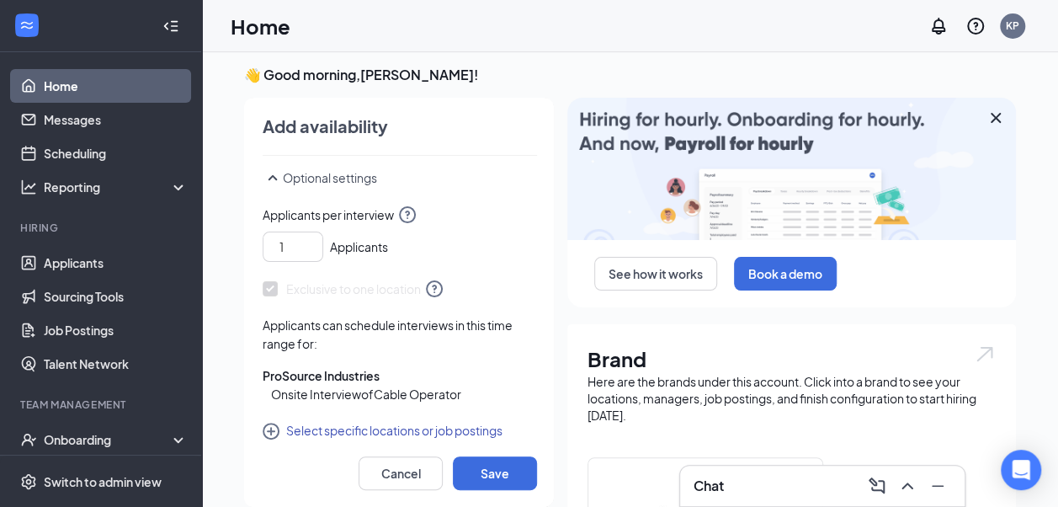
scroll to position [447, 0]
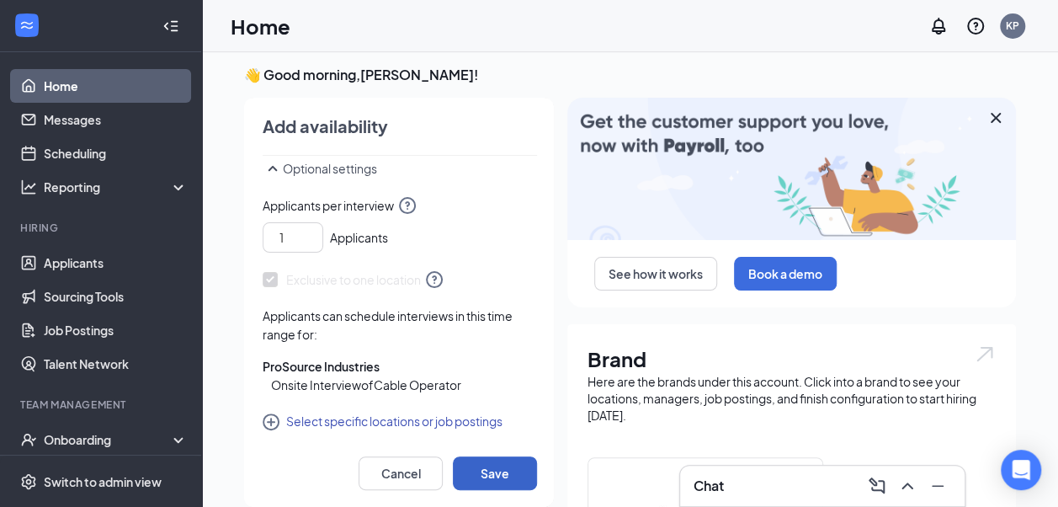
click at [473, 474] on button "Save" at bounding box center [495, 473] width 84 height 34
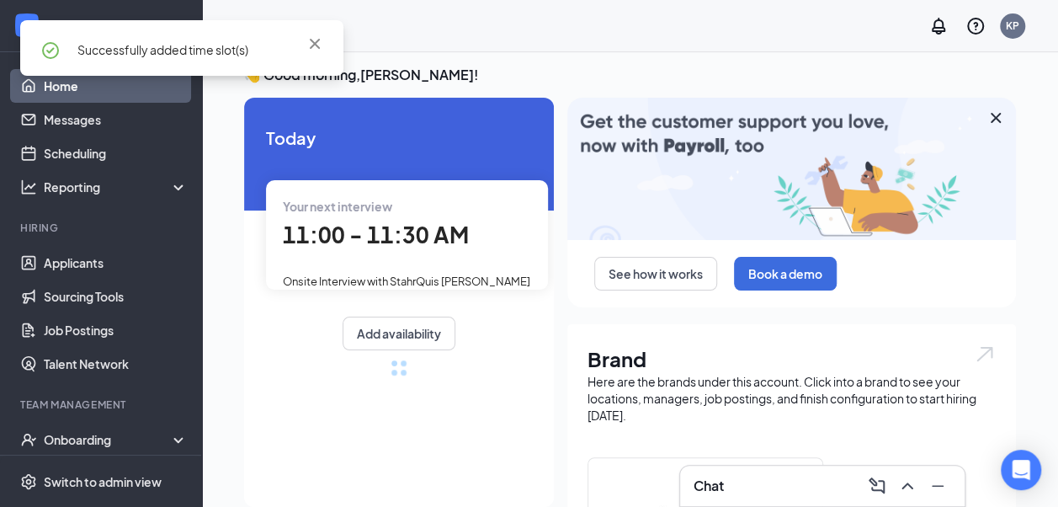
scroll to position [417, 0]
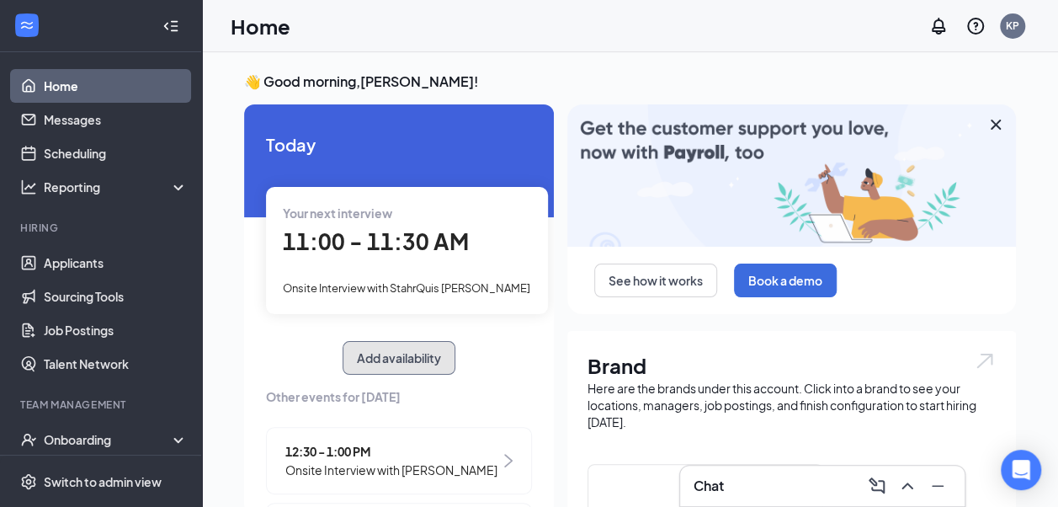
click at [407, 355] on button "Add availability" at bounding box center [399, 358] width 113 height 34
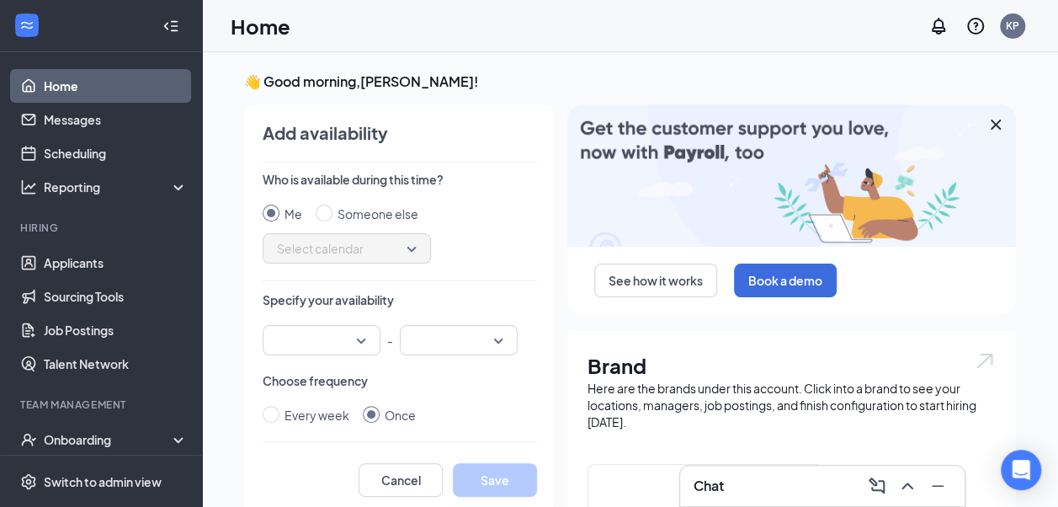
scroll to position [7, 0]
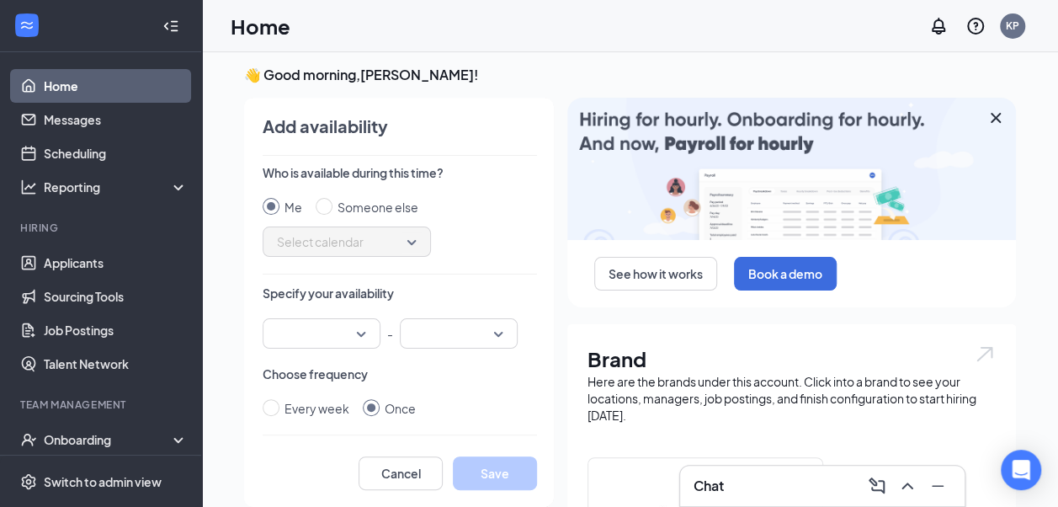
click at [347, 329] on div at bounding box center [322, 333] width 118 height 30
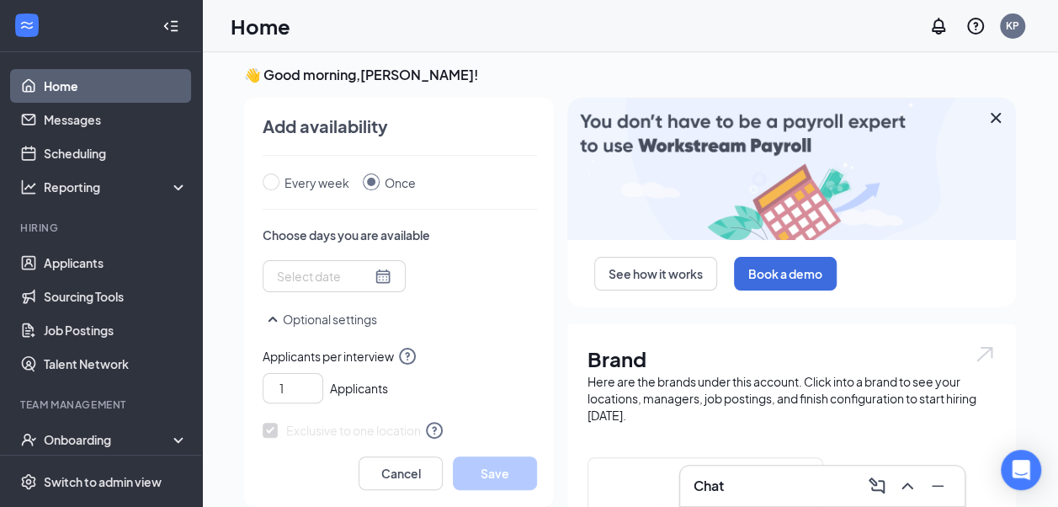
scroll to position [84, 0]
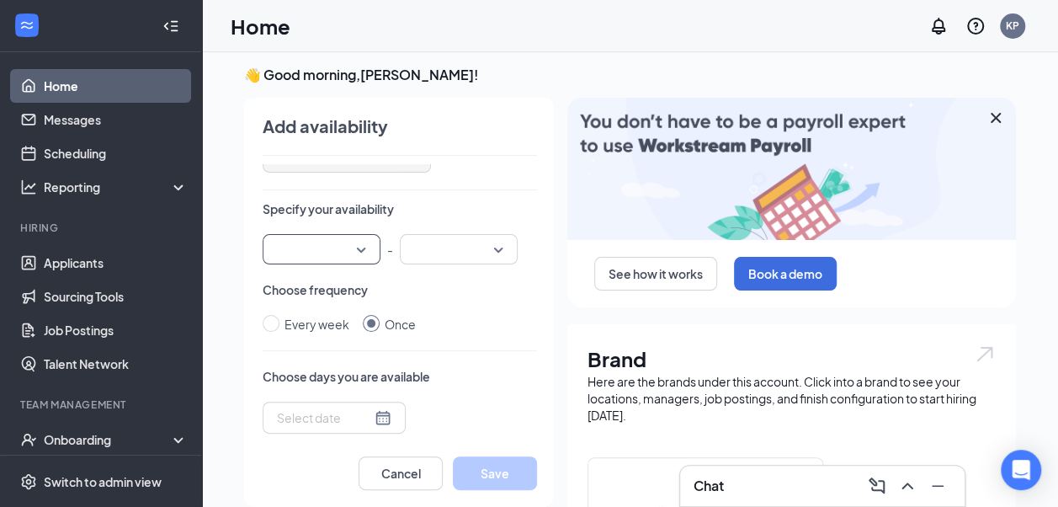
click at [328, 259] on input "search" at bounding box center [316, 249] width 86 height 29
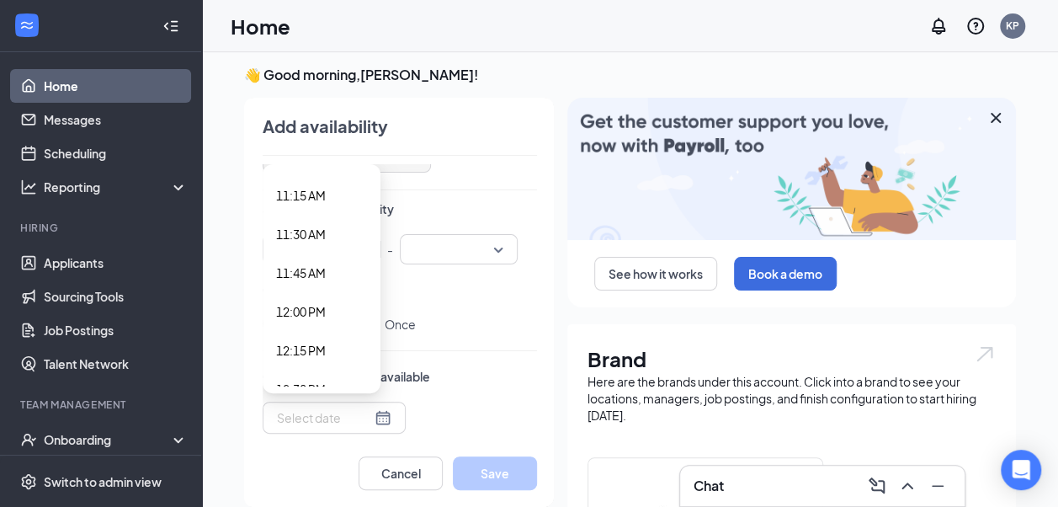
scroll to position [1684, 0]
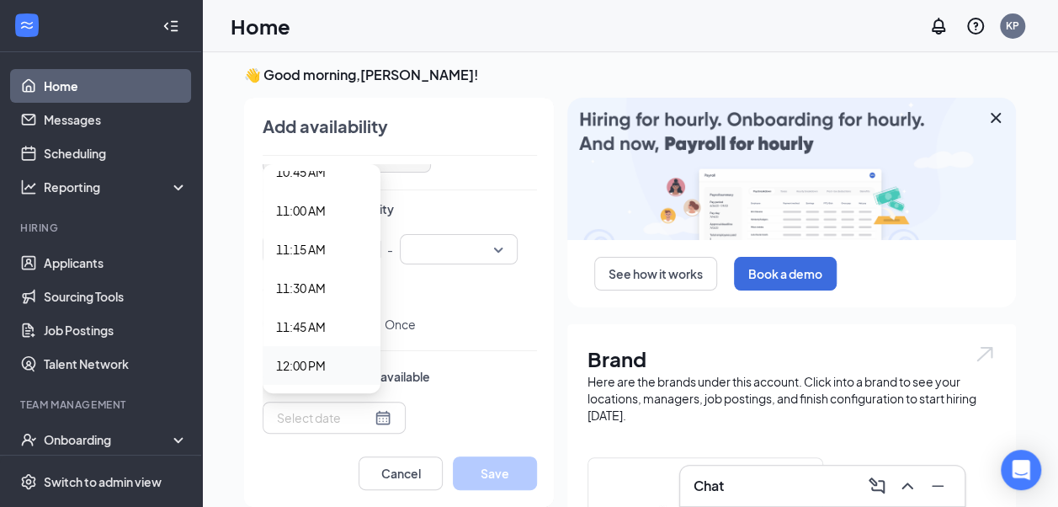
click at [321, 362] on span "12:00 PM" at bounding box center [321, 365] width 91 height 19
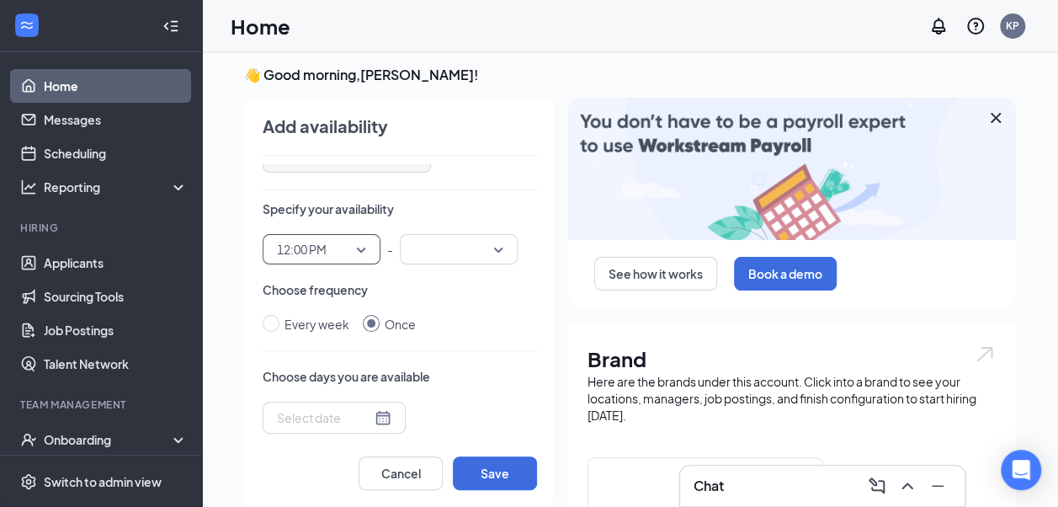
click at [456, 253] on input "search" at bounding box center [453, 249] width 86 height 29
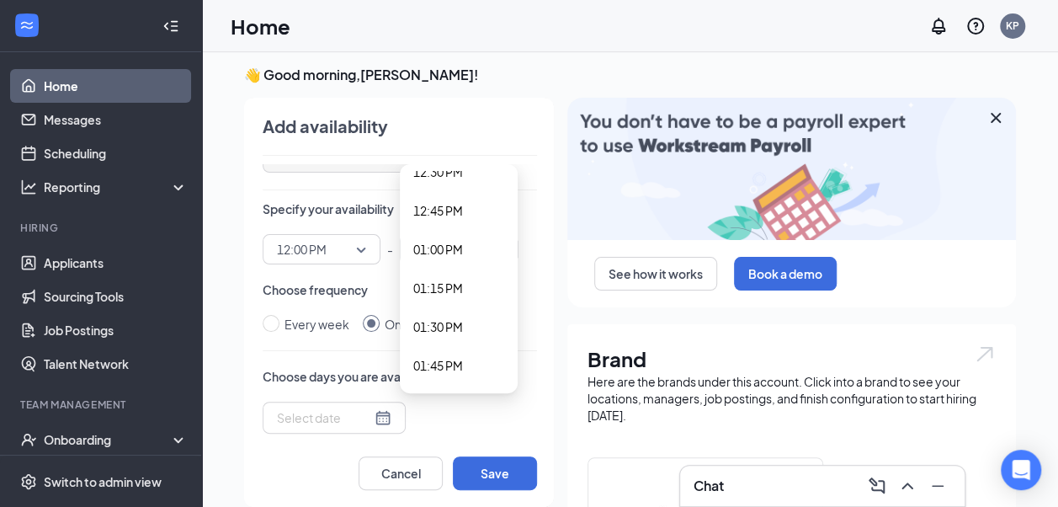
scroll to position [1937, 0]
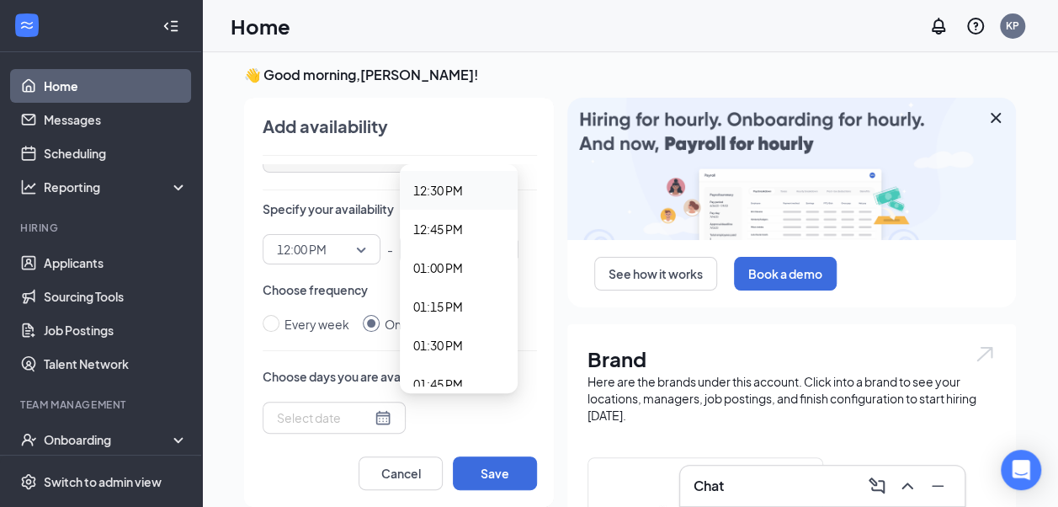
click at [448, 195] on span "12:30 PM" at bounding box center [438, 190] width 50 height 19
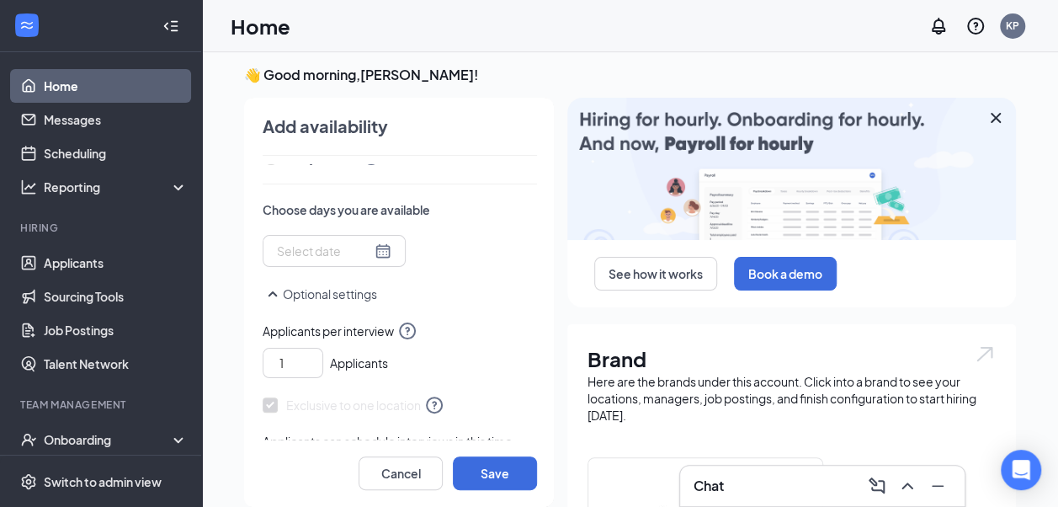
scroll to position [253, 0]
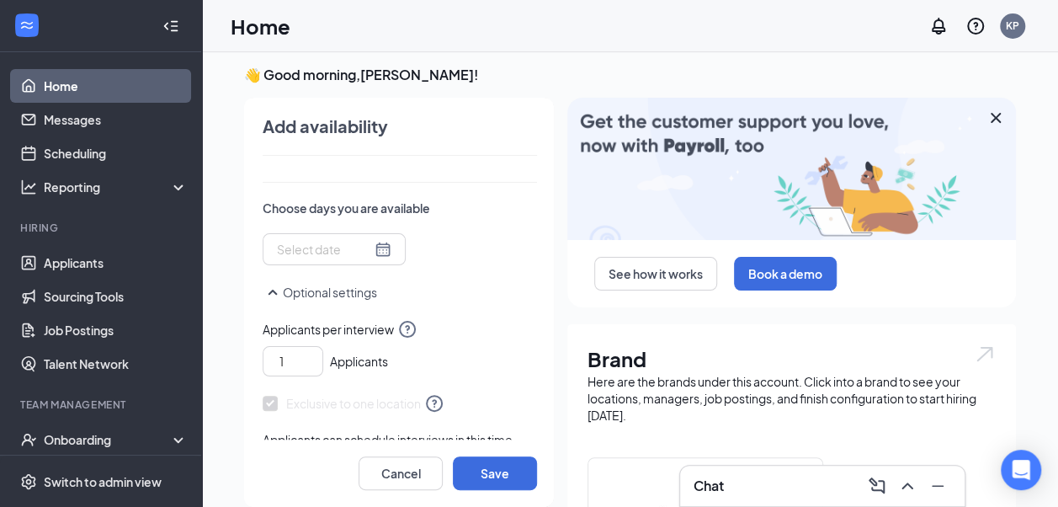
click at [360, 253] on div at bounding box center [334, 249] width 115 height 19
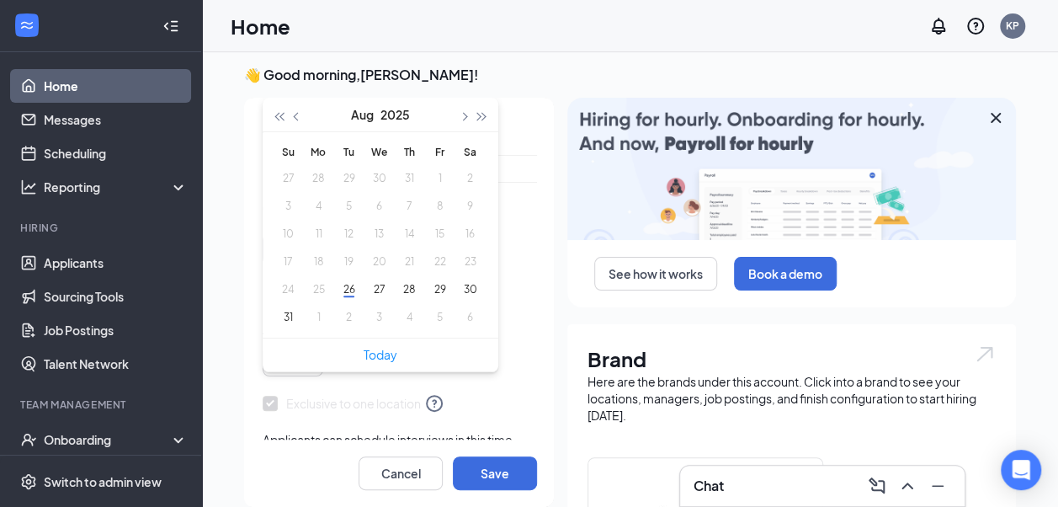
type input "[DATE]"
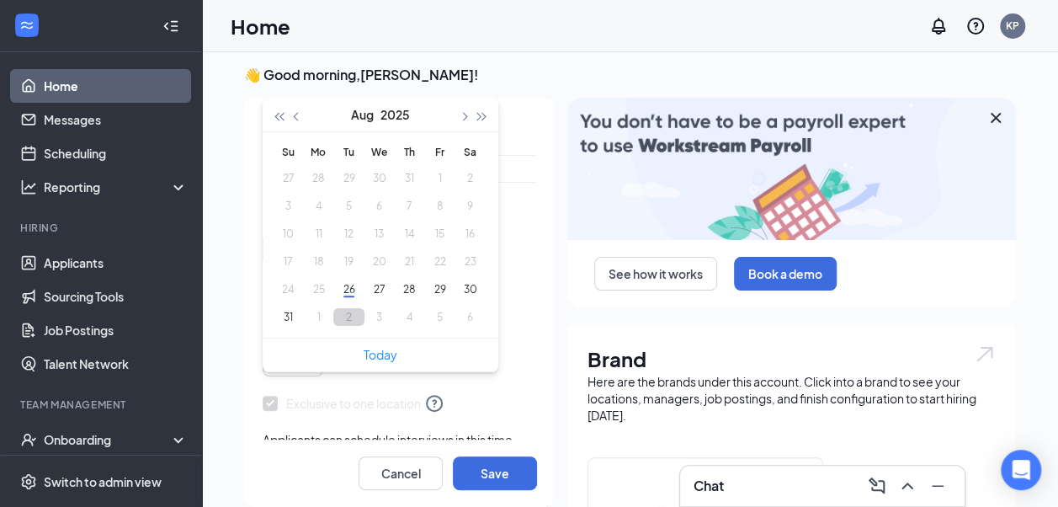
click at [333, 313] on button "2" at bounding box center [348, 317] width 31 height 18
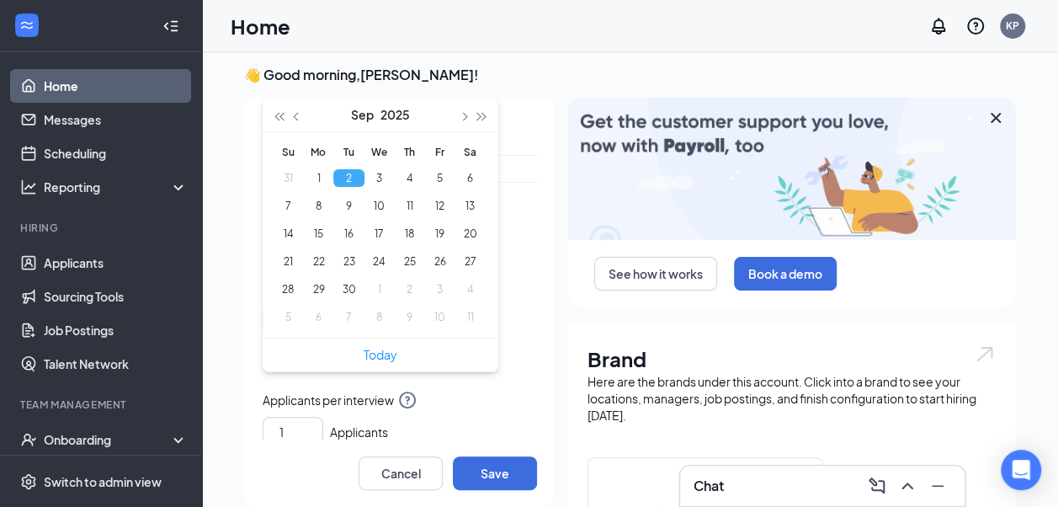
type input "[DATE]"
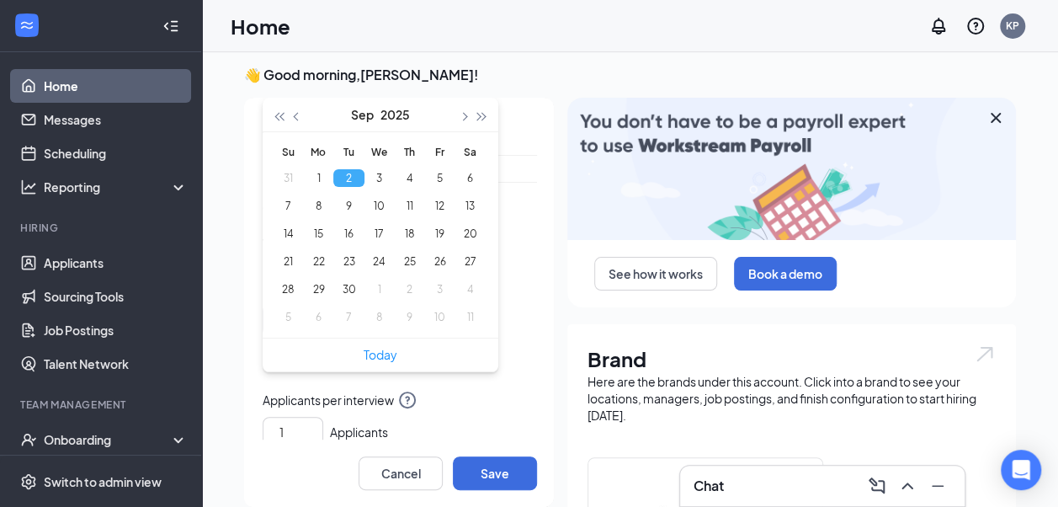
click at [509, 222] on div "Choose days you are available Tue Sep [DATE] Mo Tu We Th Fr Sa 31 1 2 3 4 5 6 7…" at bounding box center [400, 268] width 274 height 136
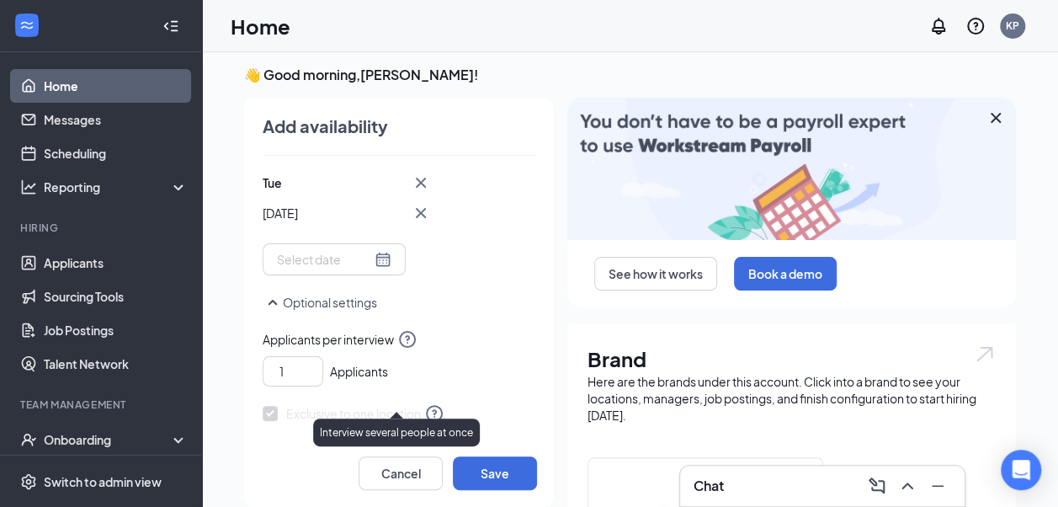
scroll to position [337, 0]
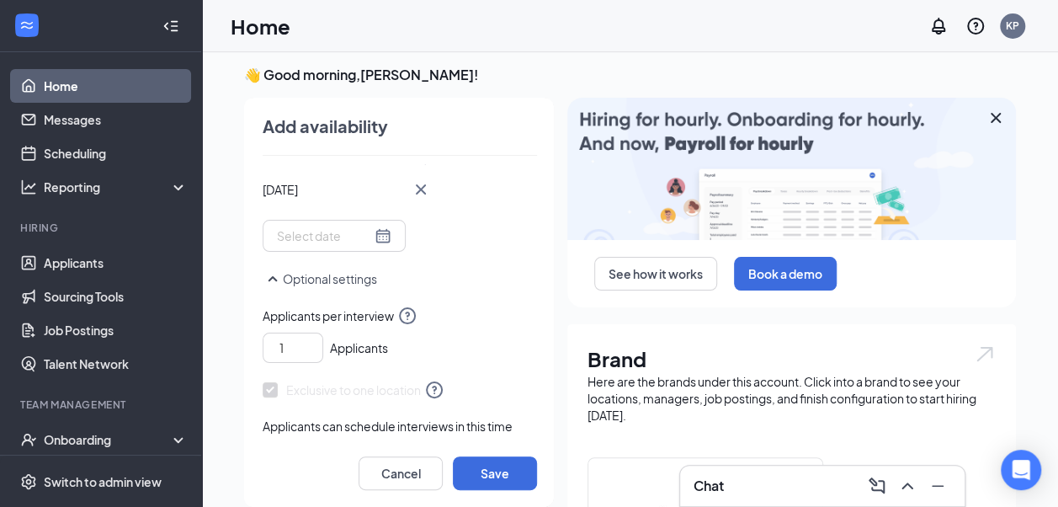
click at [350, 425] on span "Applicants can schedule interviews in this time range for:" at bounding box center [388, 435] width 250 height 34
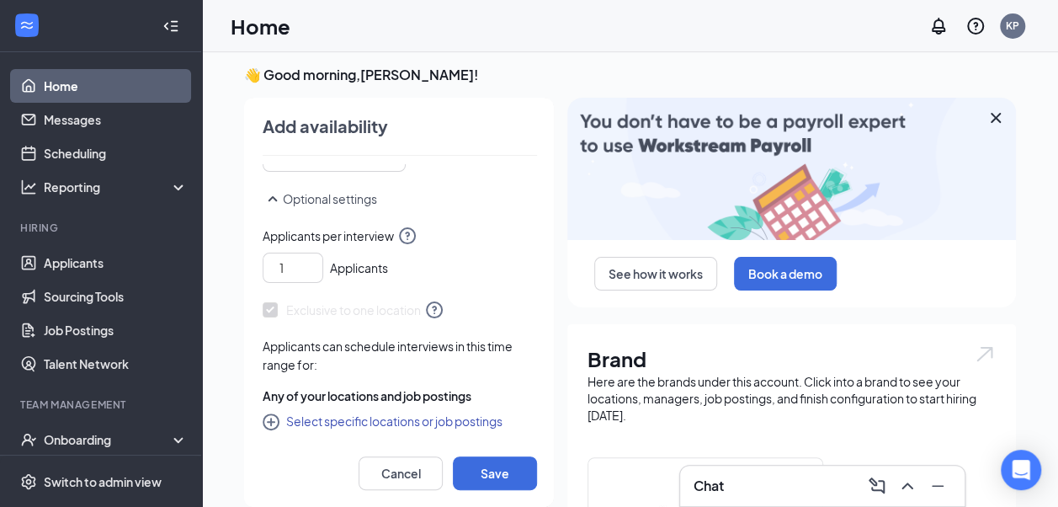
drag, startPoint x: 380, startPoint y: 395, endPoint x: 374, endPoint y: 403, distance: 10.3
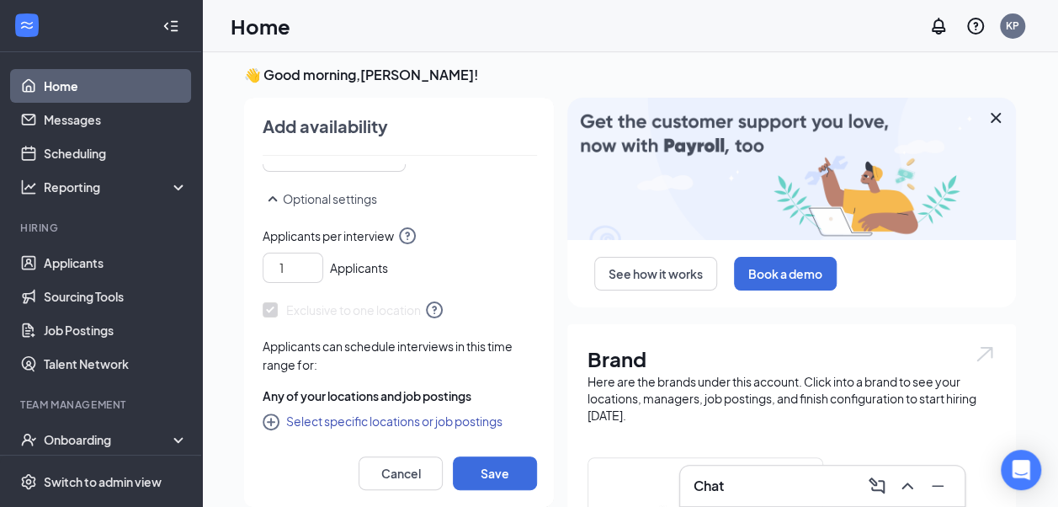
click at [380, 397] on span "Any of your locations and job postings" at bounding box center [367, 395] width 209 height 17
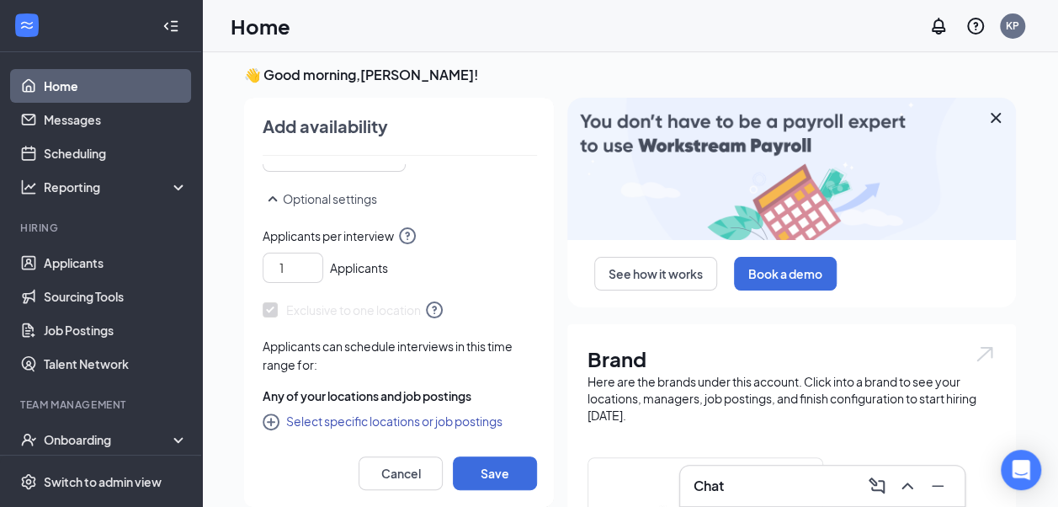
click at [365, 418] on button "Select specific locations or job postings" at bounding box center [383, 421] width 240 height 20
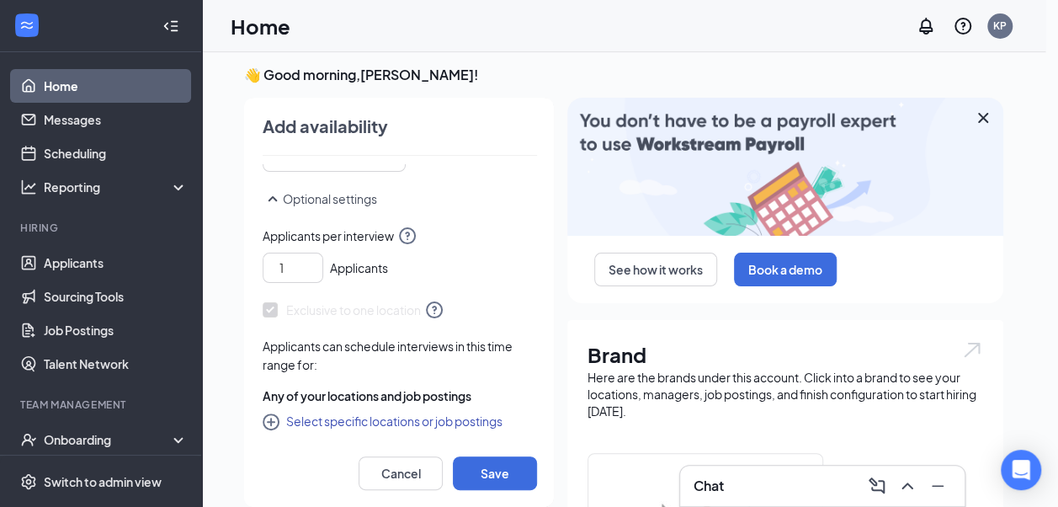
checkbox input "true"
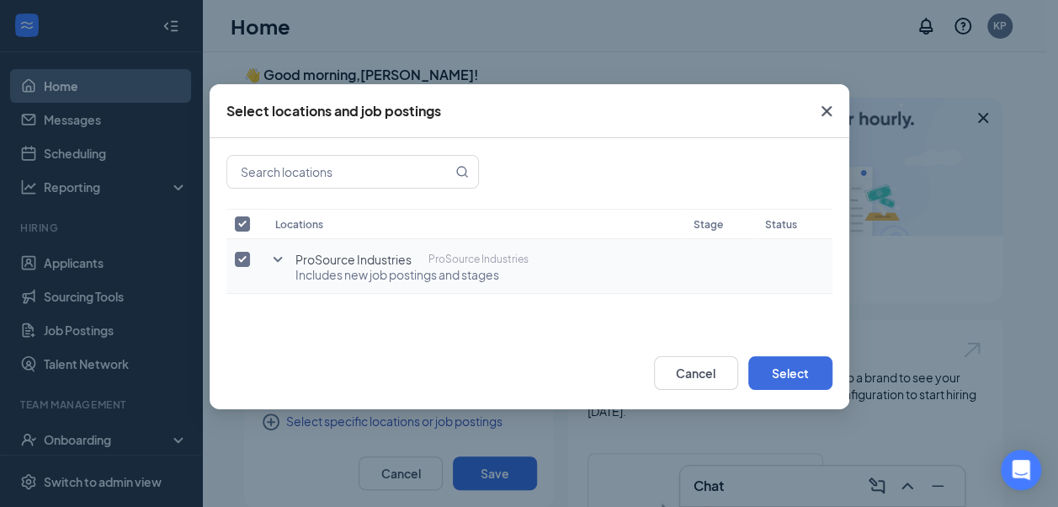
click at [248, 258] on input "checkbox" at bounding box center [242, 259] width 15 height 15
checkbox input "false"
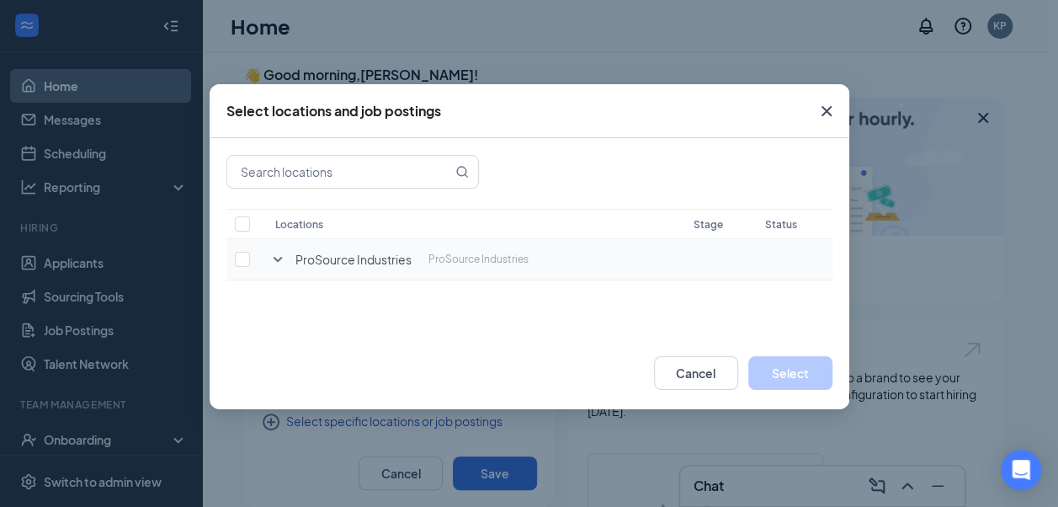
click at [278, 258] on icon "SmallChevronDown" at bounding box center [278, 259] width 20 height 20
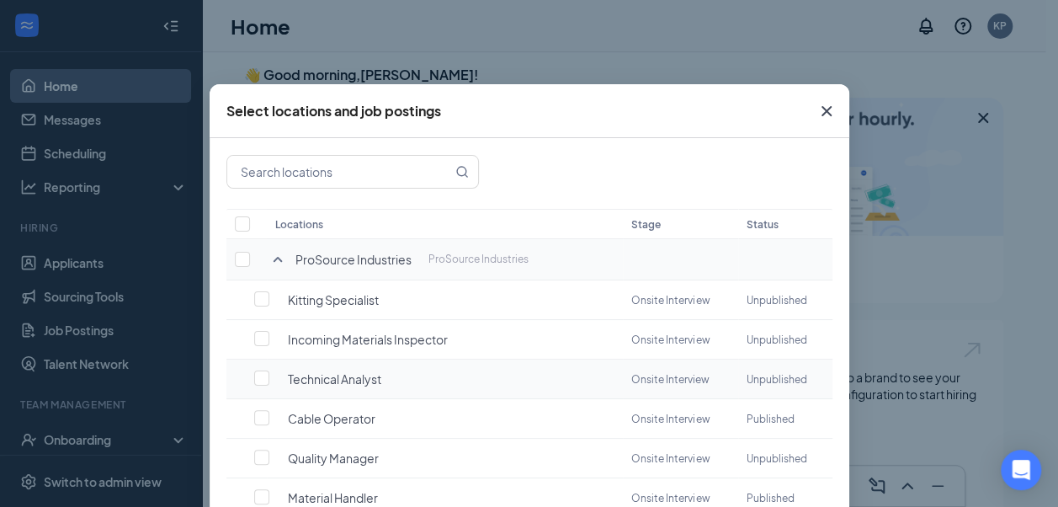
scroll to position [84, 0]
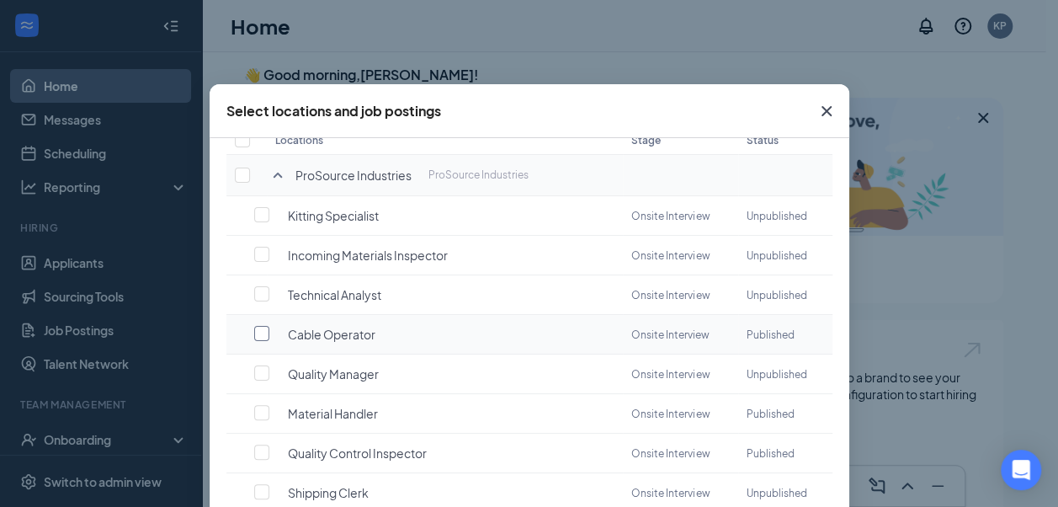
click at [254, 331] on input "checkbox" at bounding box center [261, 333] width 15 height 15
checkbox input "false"
checkbox input "true"
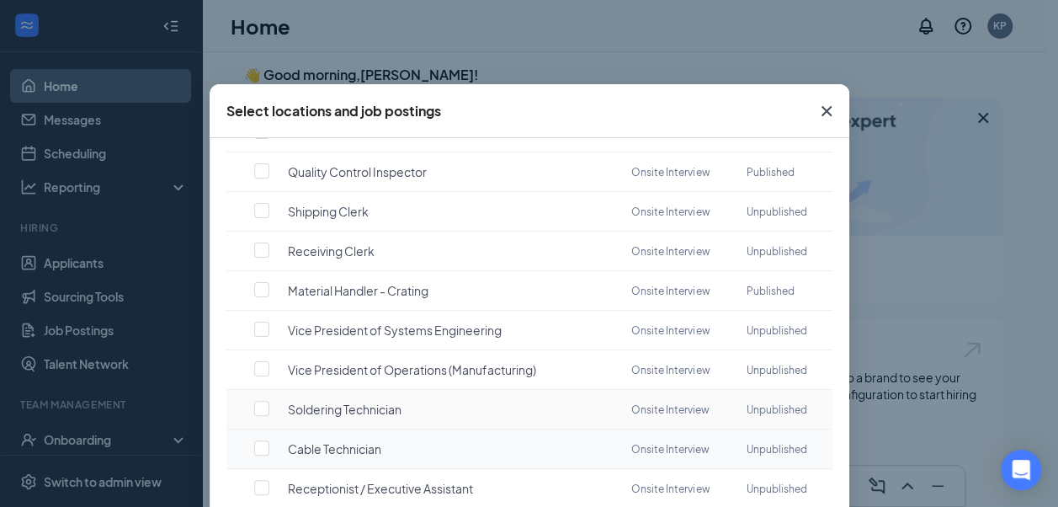
scroll to position [393, 0]
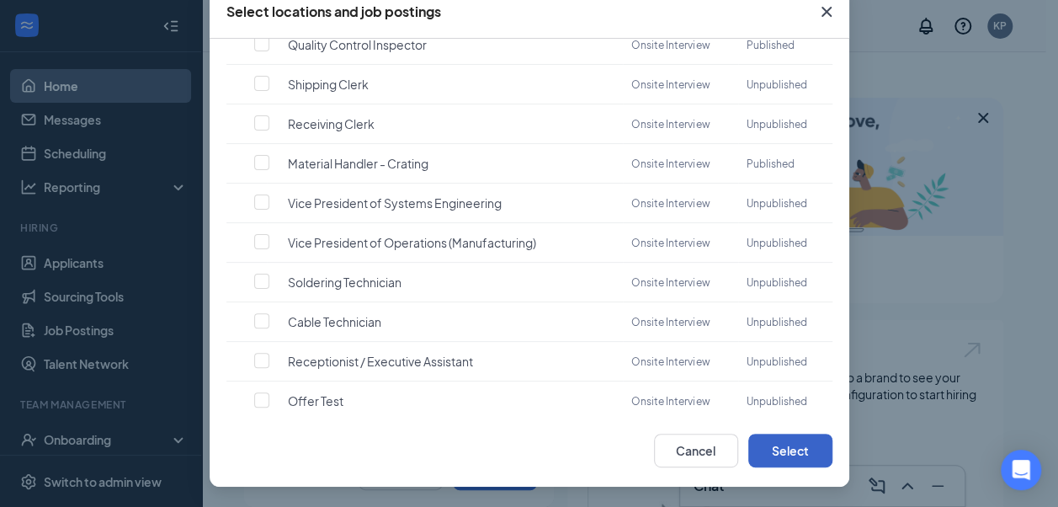
click at [775, 443] on button "Select" at bounding box center [791, 451] width 84 height 34
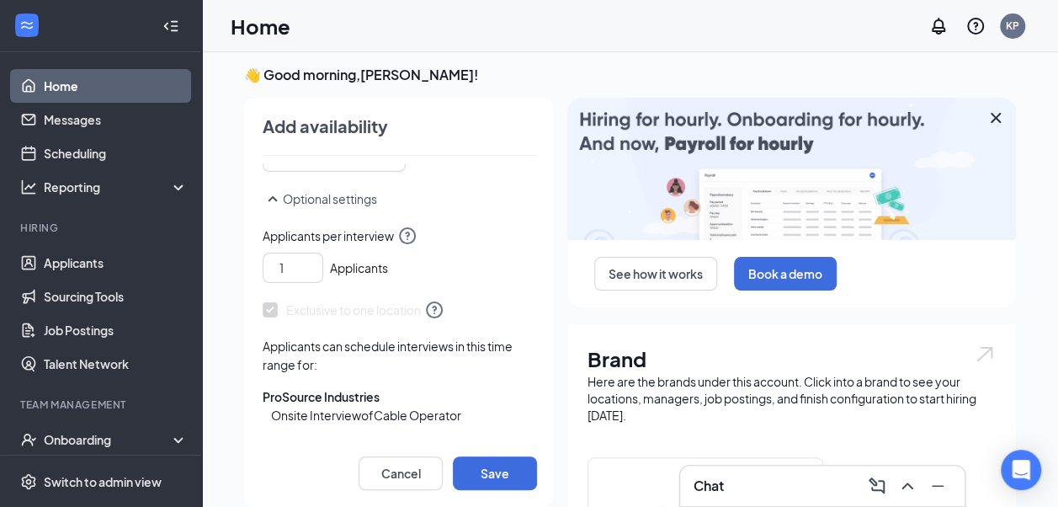
scroll to position [0, 0]
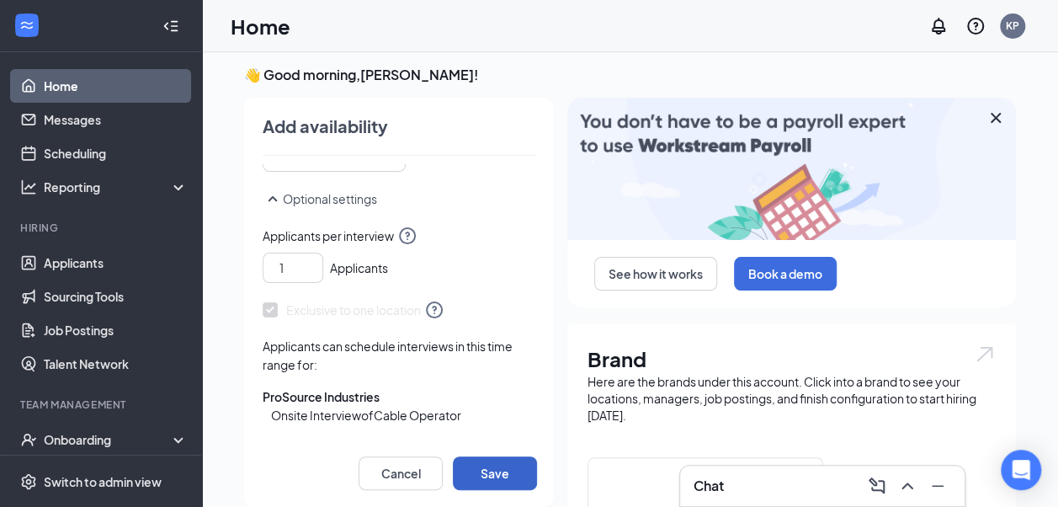
click at [498, 462] on button "Save" at bounding box center [495, 473] width 84 height 34
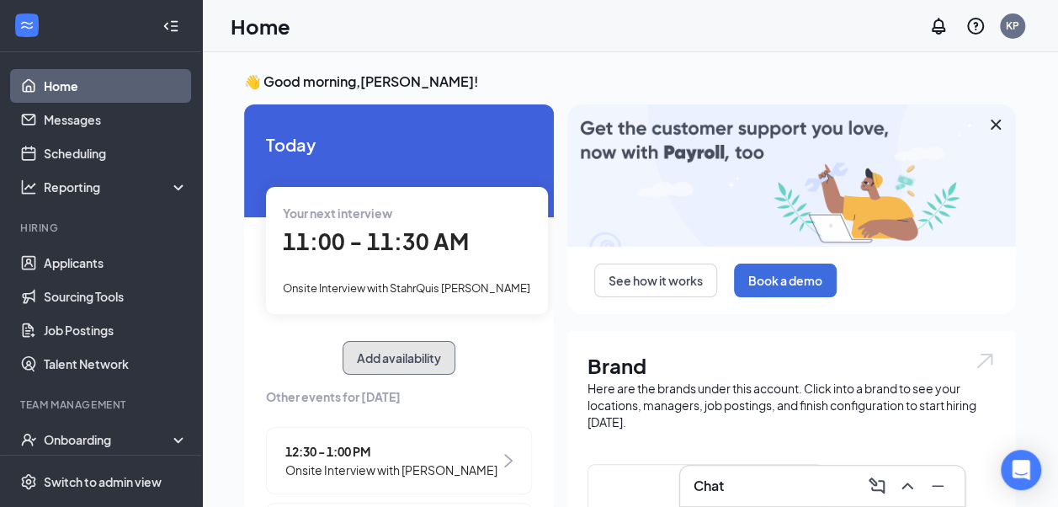
click at [401, 362] on button "Add availability" at bounding box center [399, 358] width 113 height 34
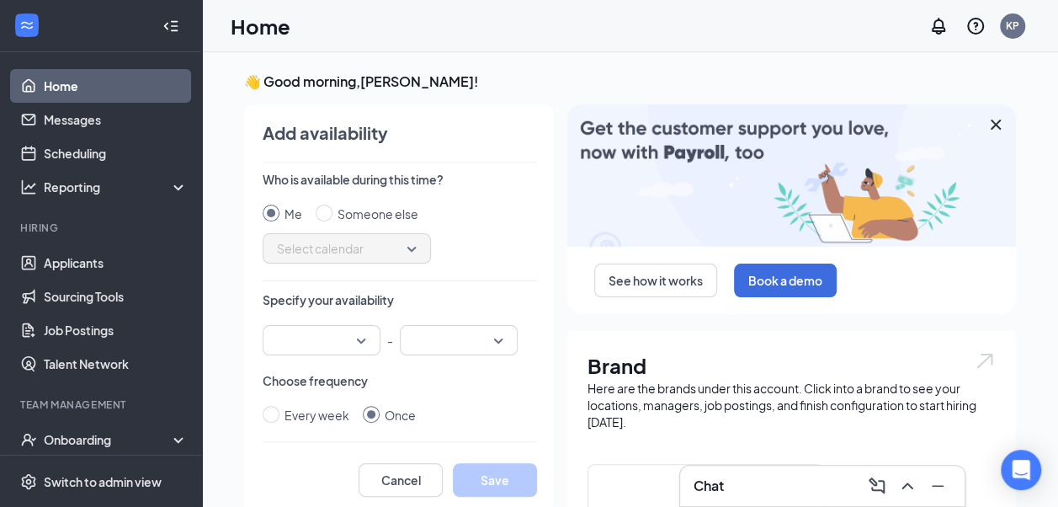
scroll to position [7, 0]
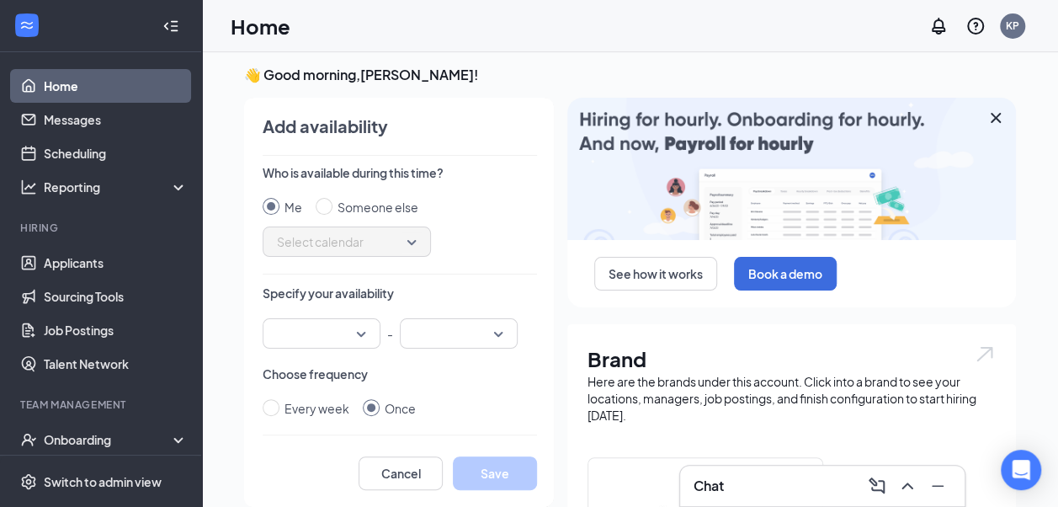
click at [349, 327] on div at bounding box center [322, 333] width 118 height 30
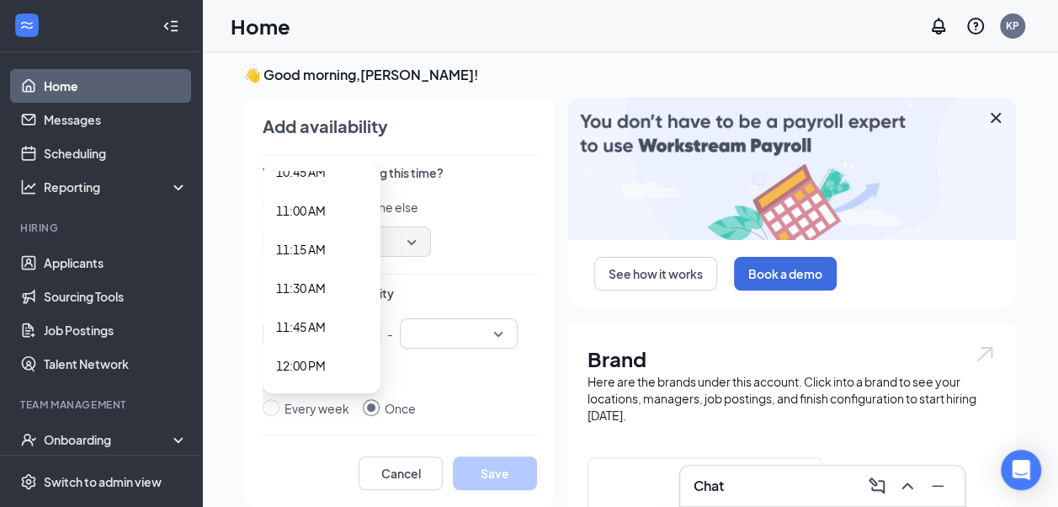
scroll to position [1768, 0]
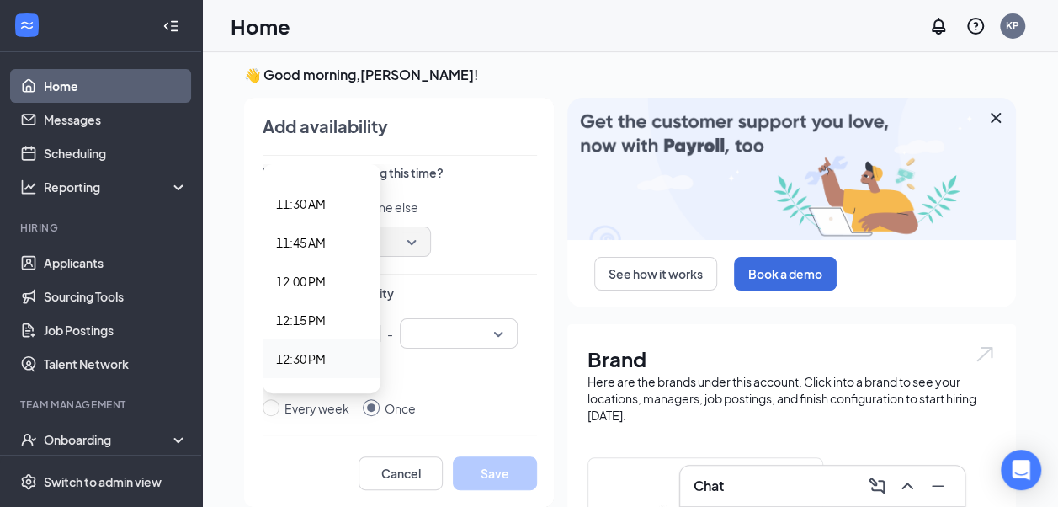
click at [327, 354] on span "12:30 PM" at bounding box center [321, 358] width 91 height 19
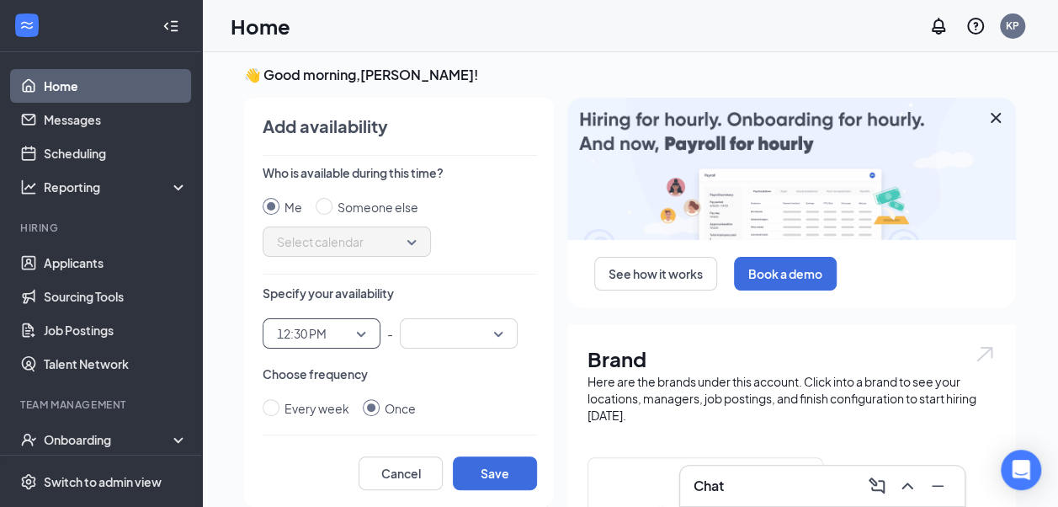
click at [417, 337] on input "search" at bounding box center [453, 333] width 86 height 29
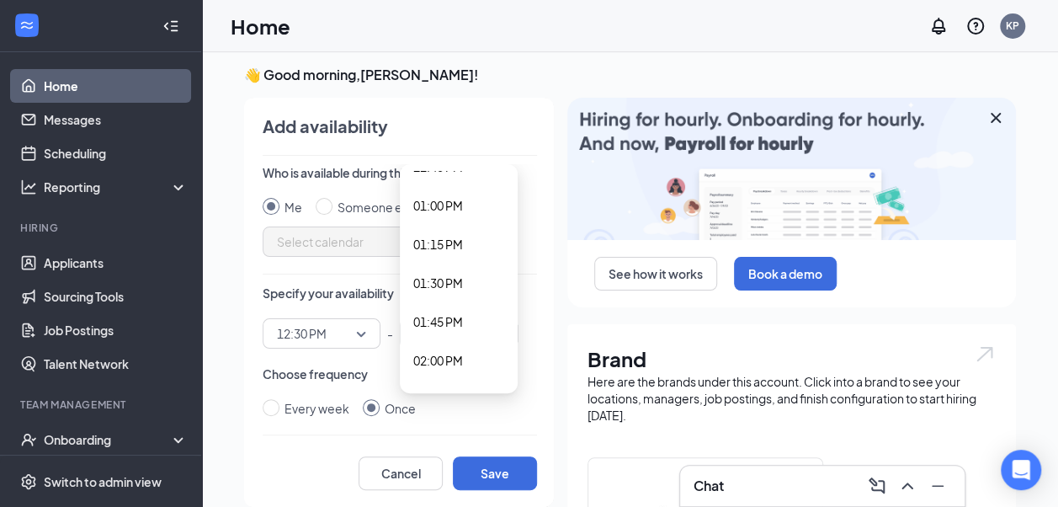
scroll to position [2021, 0]
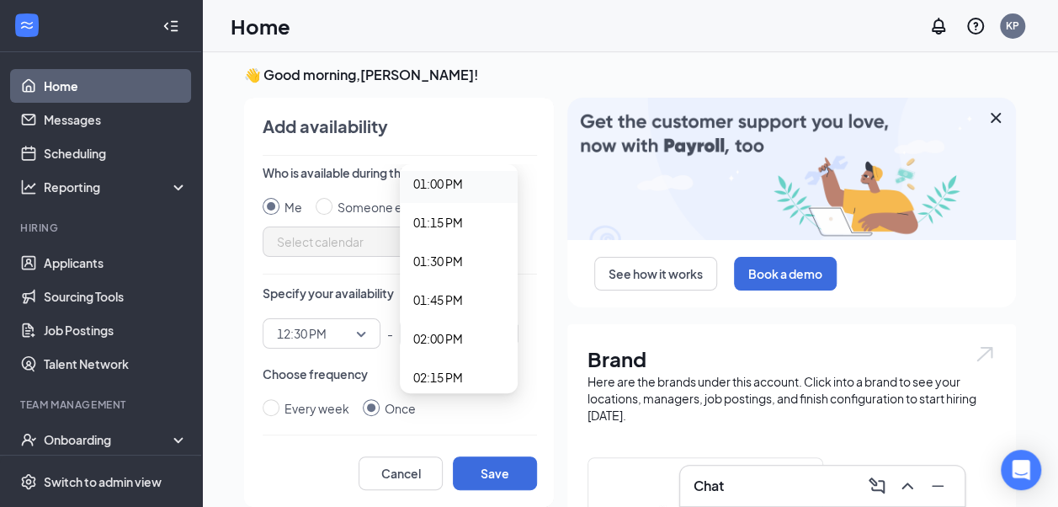
click at [425, 189] on span "01:00 PM" at bounding box center [438, 183] width 50 height 19
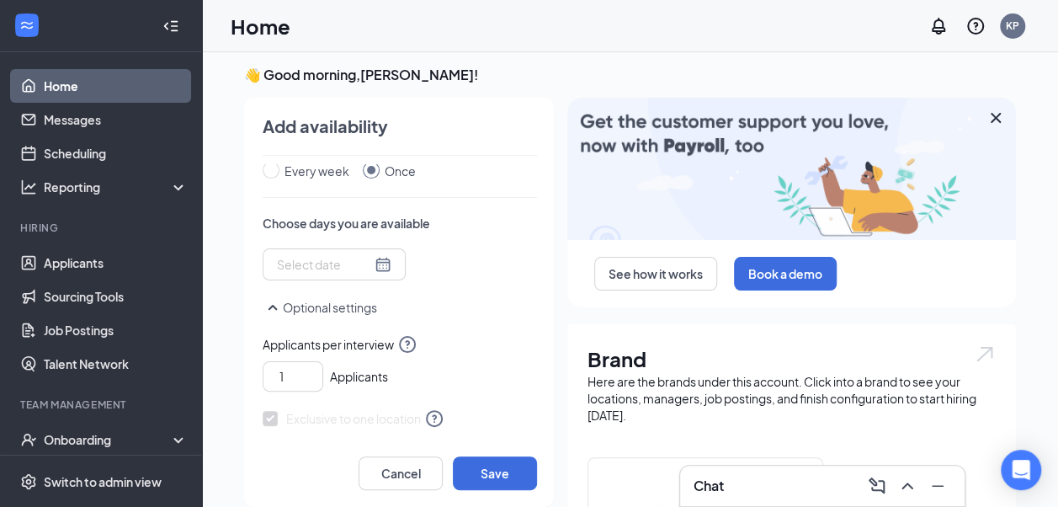
scroll to position [253, 0]
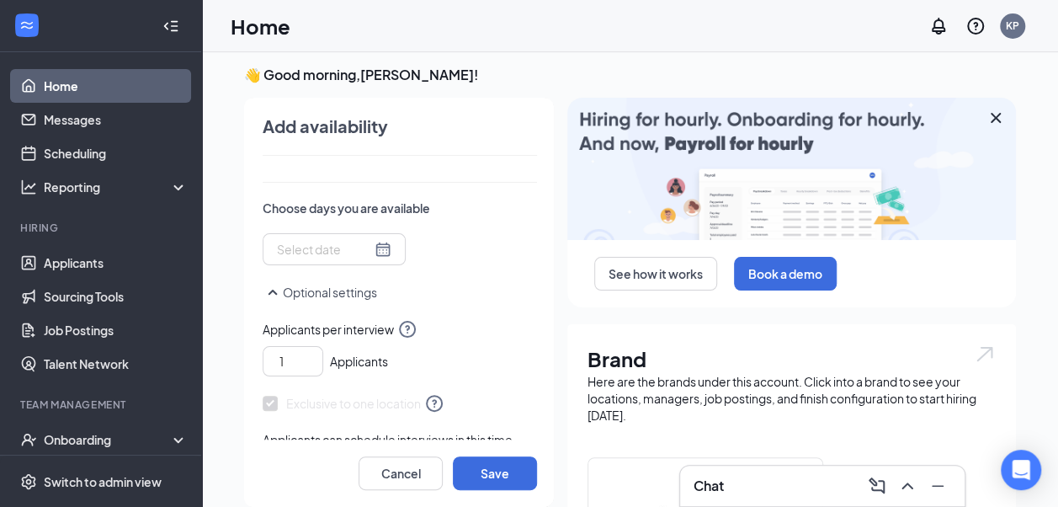
click at [344, 248] on input at bounding box center [324, 249] width 94 height 19
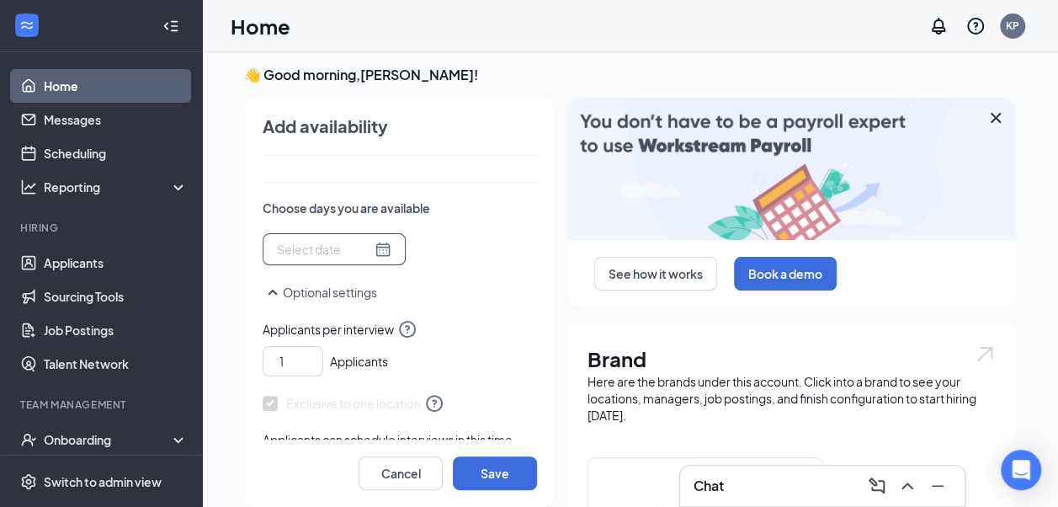
type input "[DATE]"
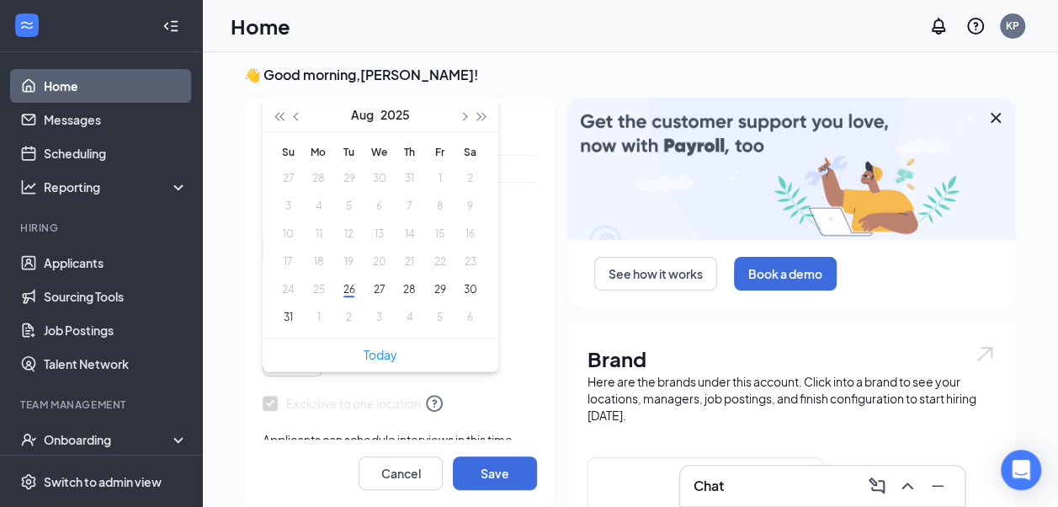
click at [354, 247] on table "Su Mo Tu We Th Fr Sa 27 28 29 30 31 1 2 3 4 5 6 7 8 9 10 11 12 13 14 15 16 17 1…" at bounding box center [379, 235] width 212 height 192
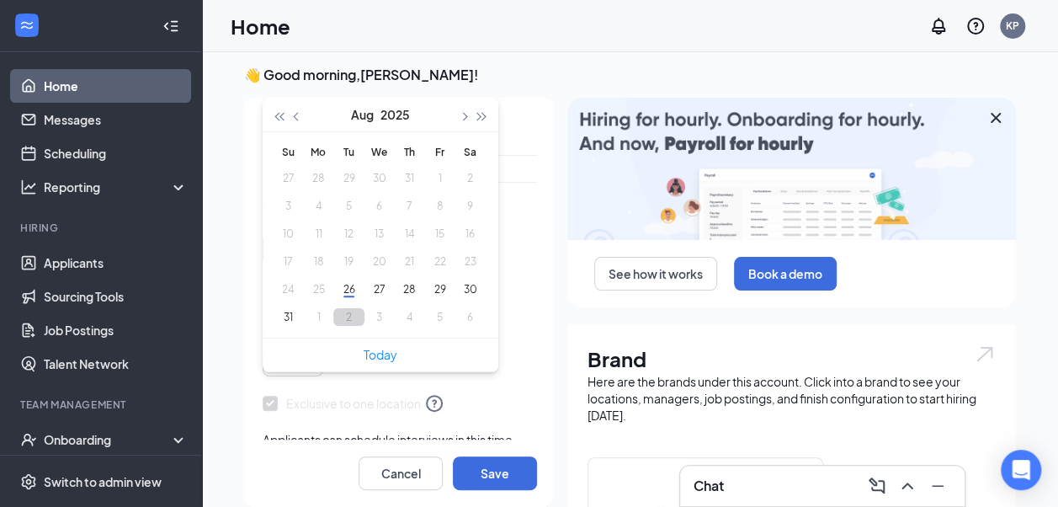
click at [335, 317] on button "2" at bounding box center [348, 317] width 31 height 18
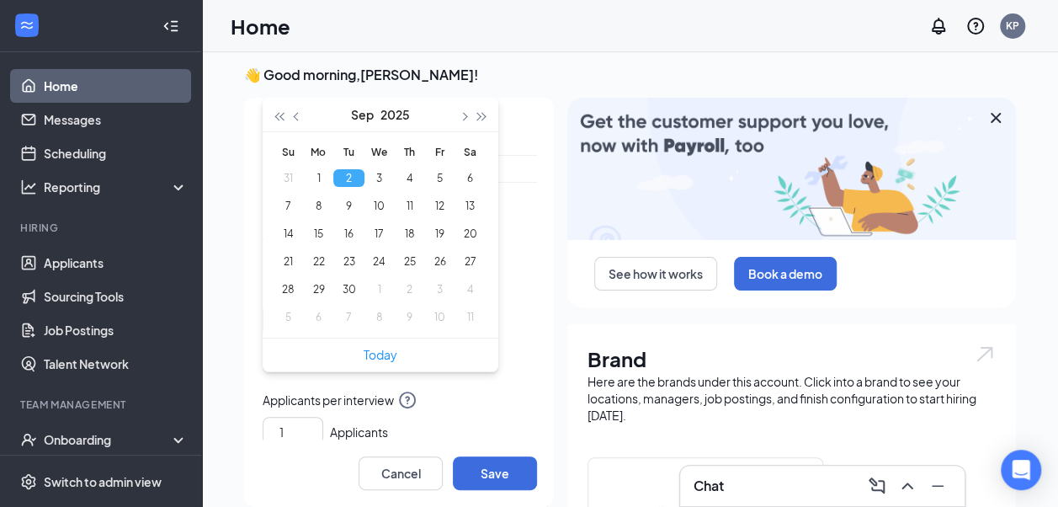
click at [337, 179] on button "2" at bounding box center [348, 178] width 31 height 18
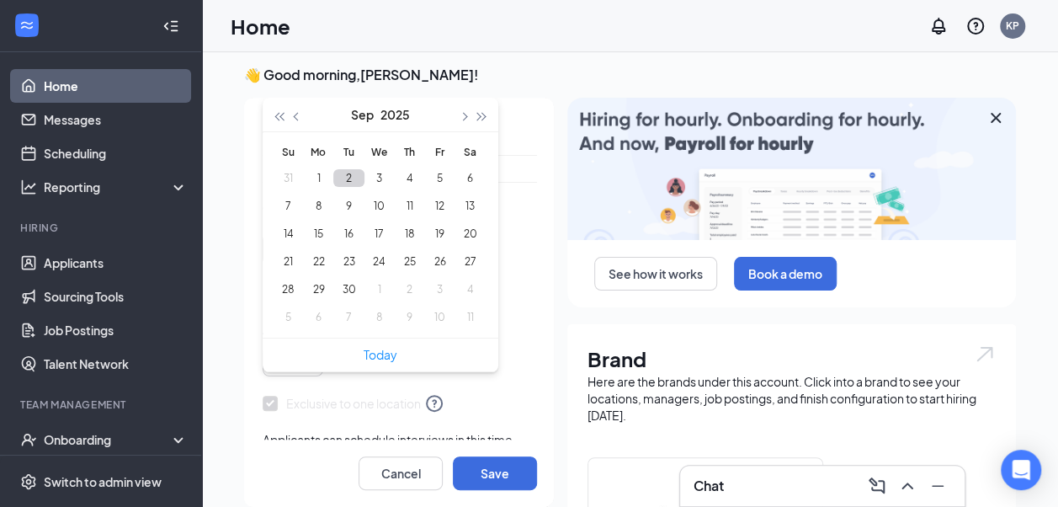
click at [344, 170] on button "2" at bounding box center [348, 178] width 31 height 18
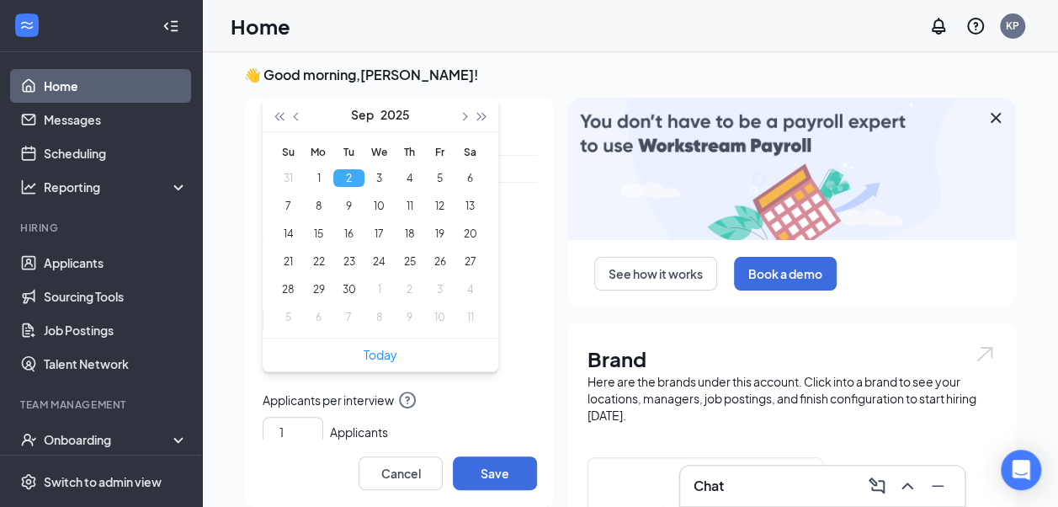
type input "2025-09-02"
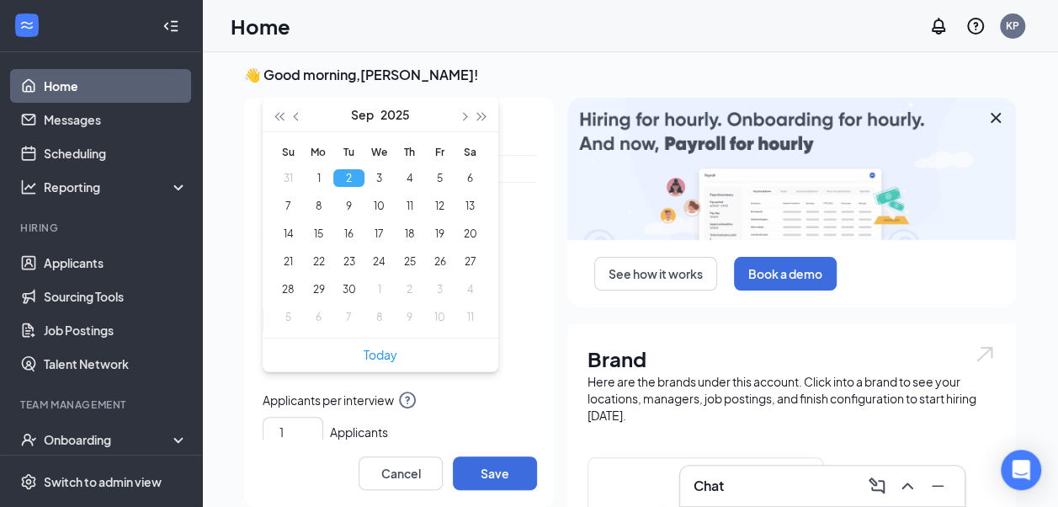
click at [497, 238] on div "Tue Sep 02 Sep 2025 Su Mo Tu We Th Fr Sa 31 1 2 3 4 5 6 7 8 9 10 11 12 13 14 15…" at bounding box center [400, 284] width 274 height 103
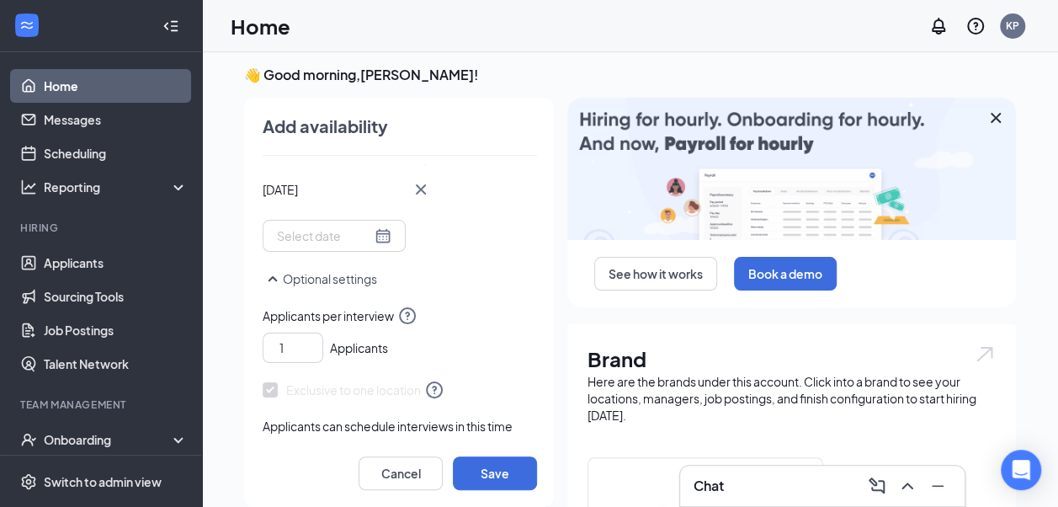
scroll to position [417, 0]
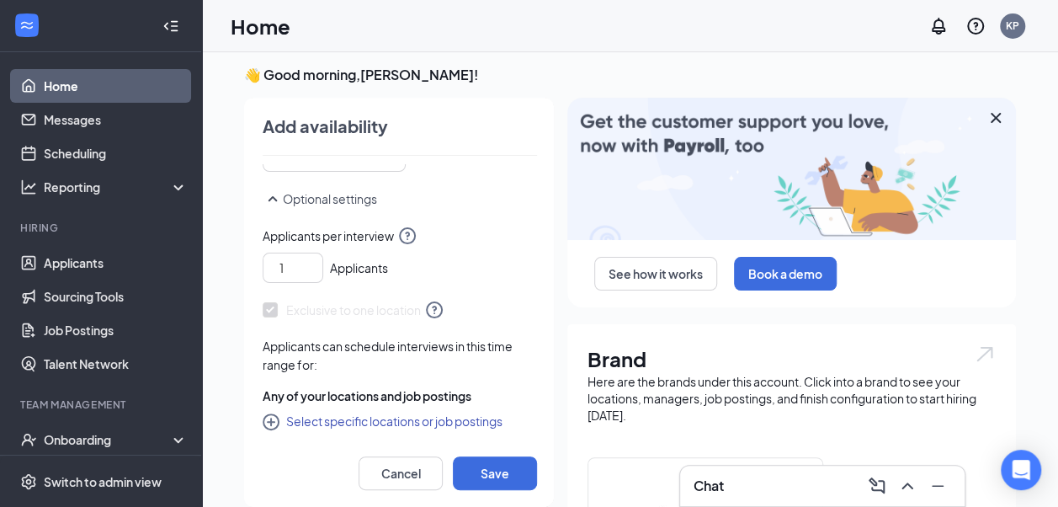
click at [368, 420] on button "Select specific locations or job postings" at bounding box center [383, 421] width 240 height 20
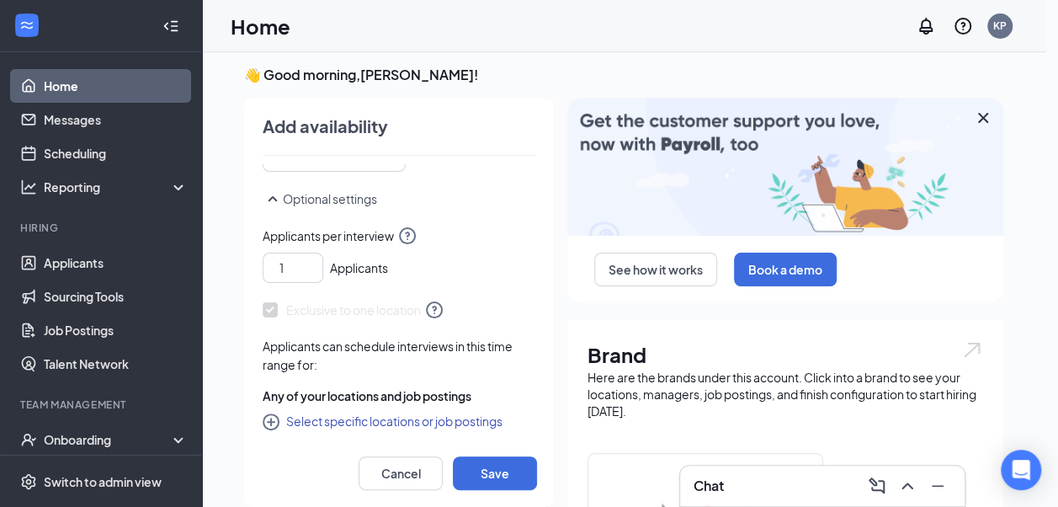
checkbox input "true"
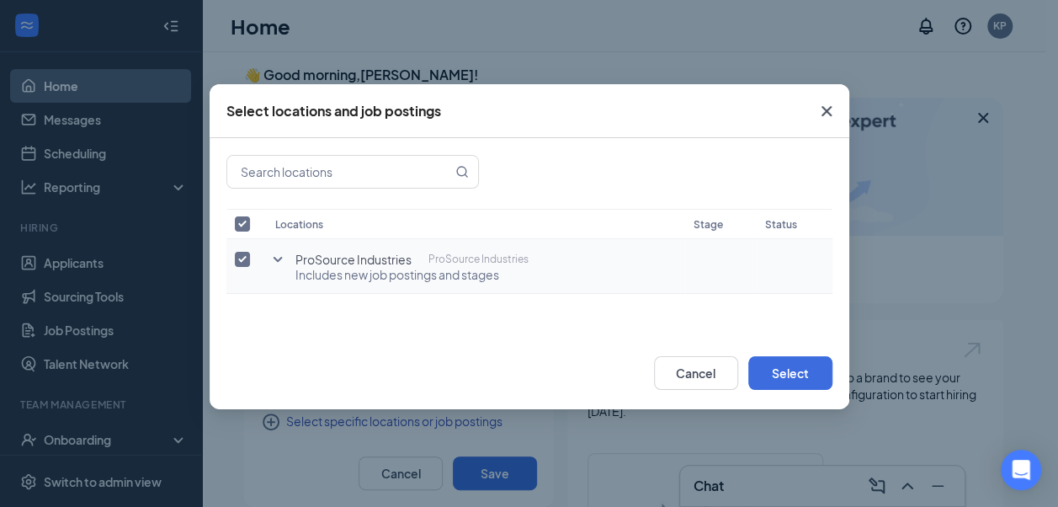
click at [252, 256] on label at bounding box center [247, 259] width 24 height 17
click at [250, 256] on input "checkbox" at bounding box center [242, 259] width 15 height 15
checkbox input "false"
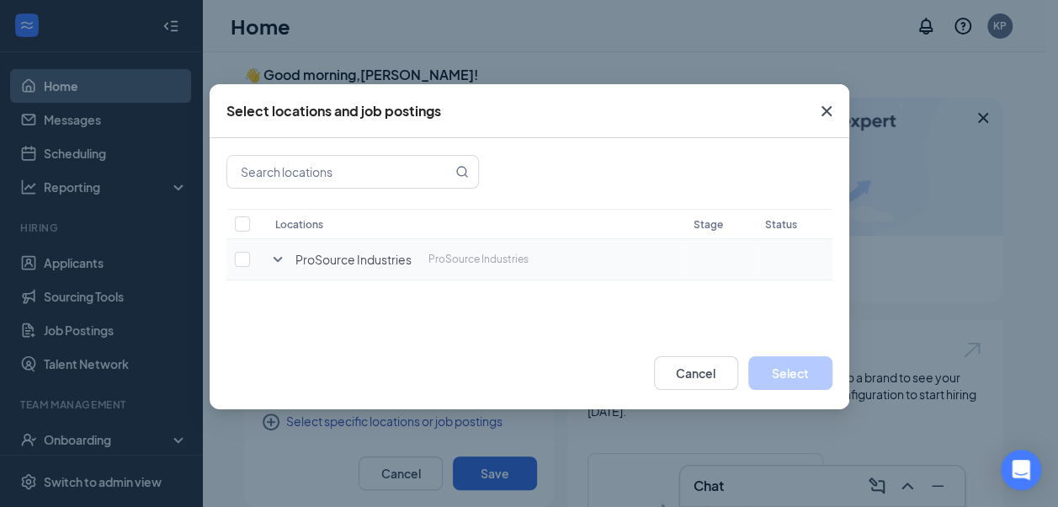
click at [281, 264] on icon "SmallChevronDown" at bounding box center [278, 259] width 20 height 20
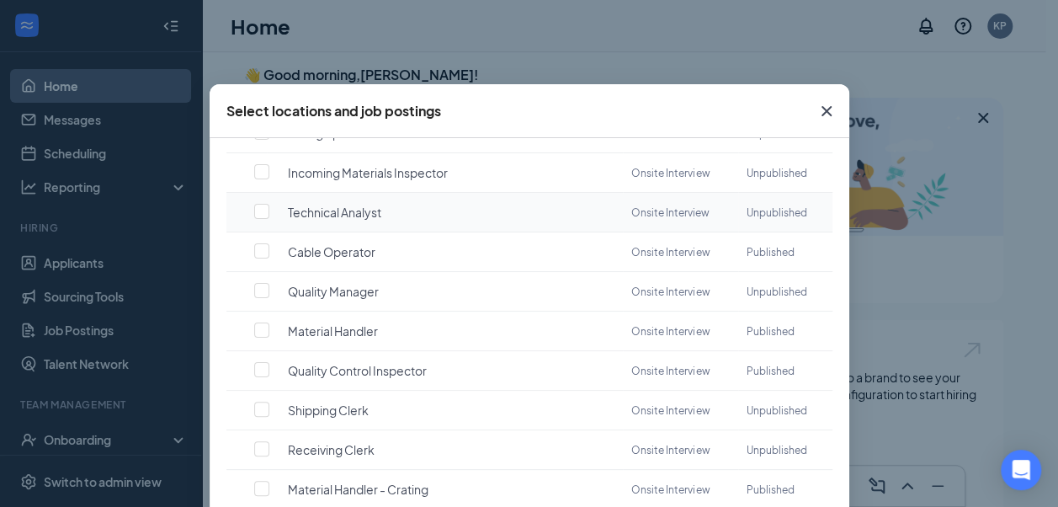
scroll to position [168, 0]
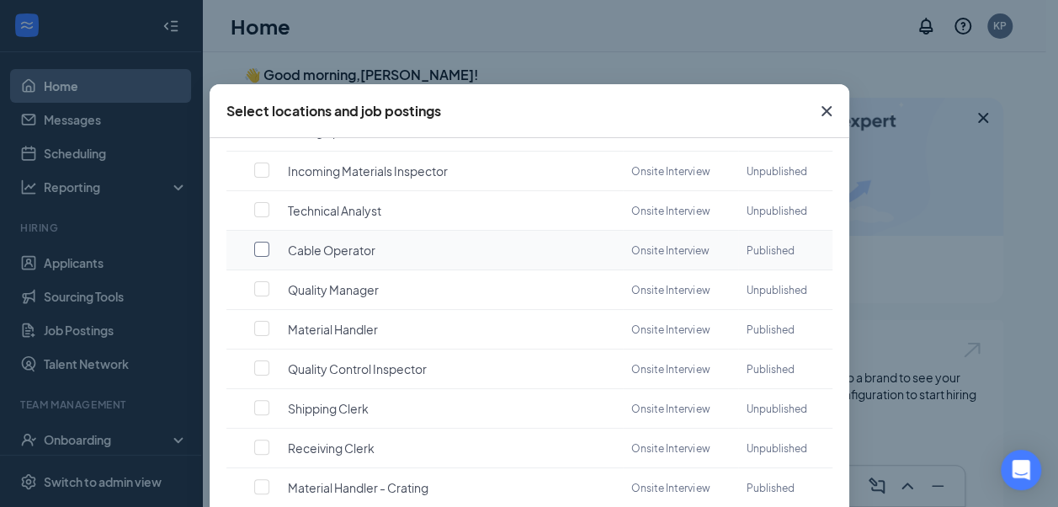
click at [259, 246] on input "checkbox" at bounding box center [261, 249] width 15 height 15
checkbox input "false"
checkbox input "true"
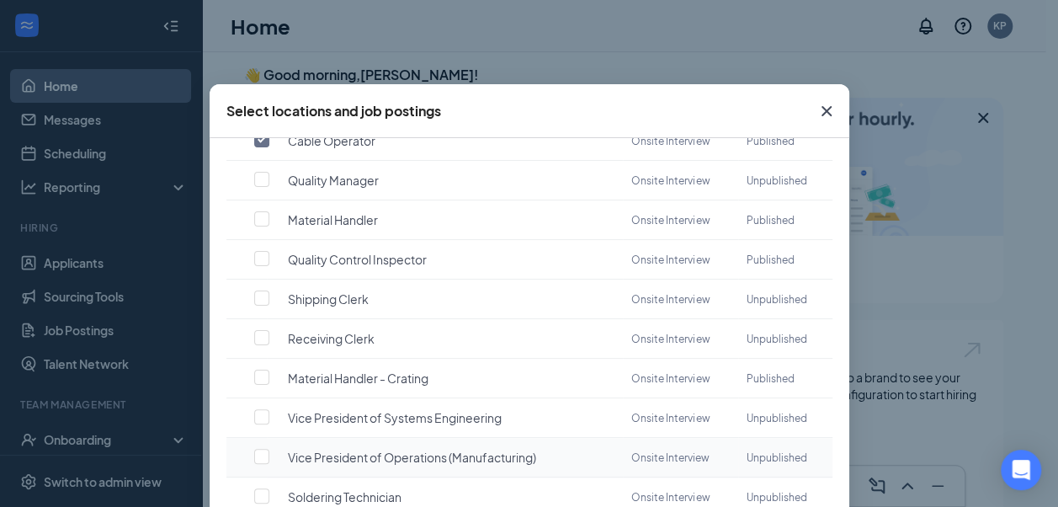
scroll to position [393, 0]
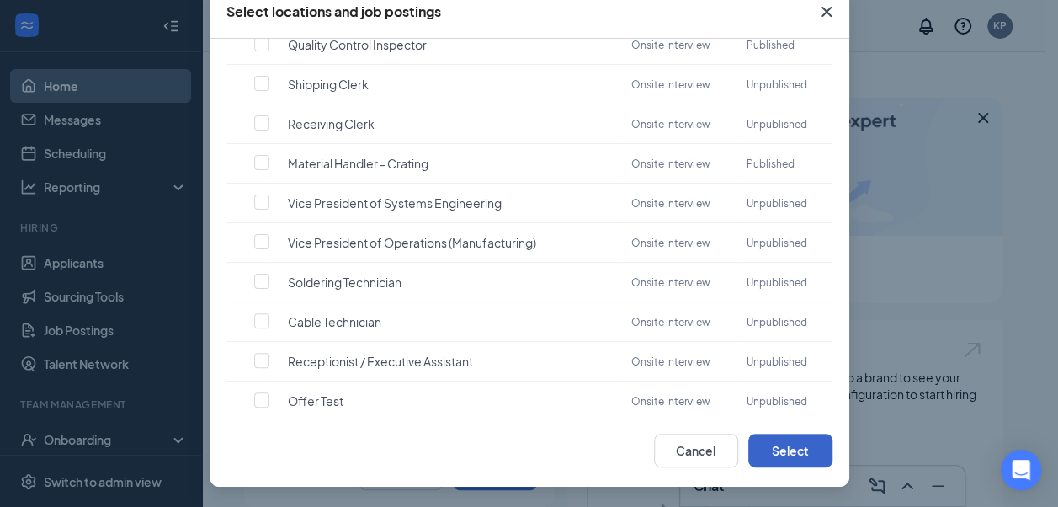
click at [791, 441] on button "Select" at bounding box center [791, 451] width 84 height 34
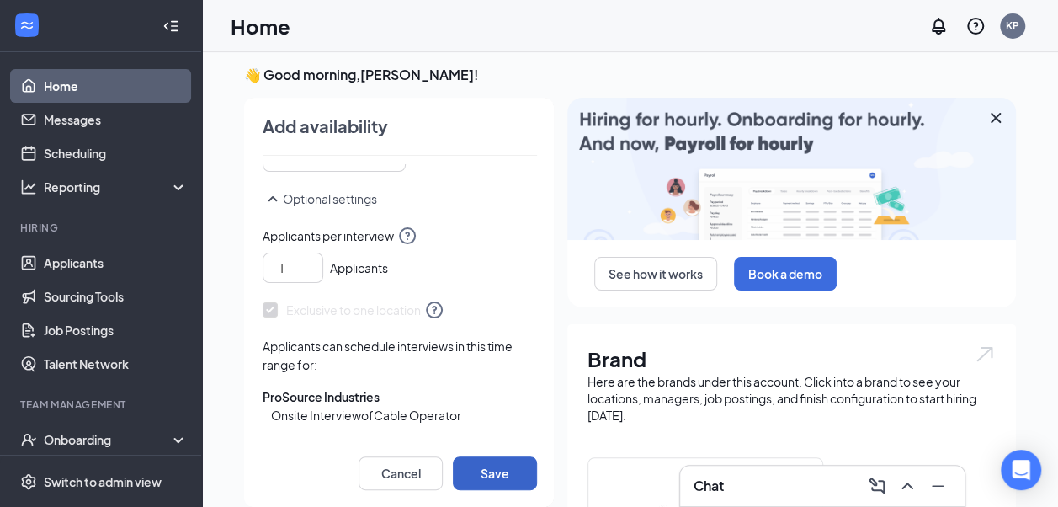
click at [470, 468] on button "Save" at bounding box center [495, 473] width 84 height 34
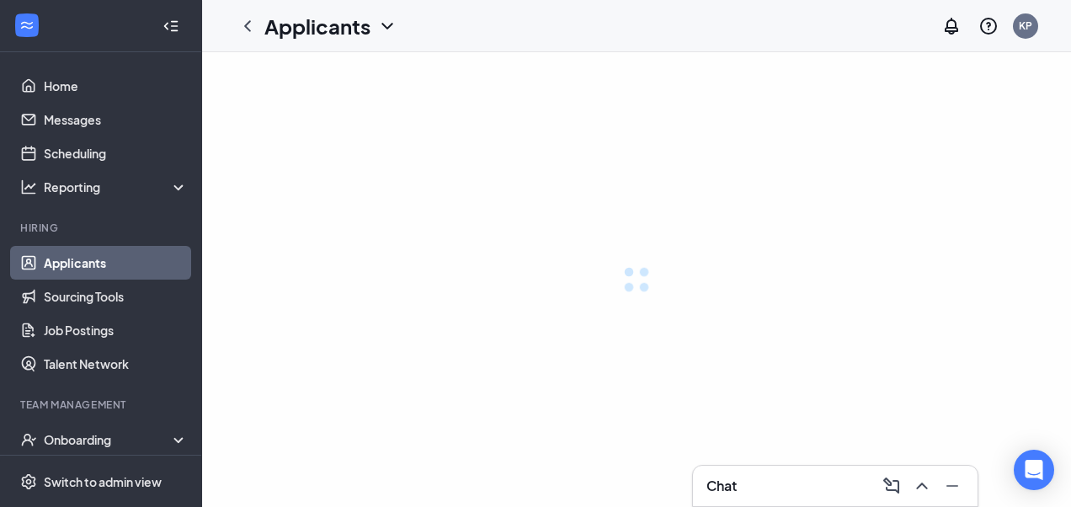
click at [749, 487] on div "Chat" at bounding box center [835, 485] width 258 height 27
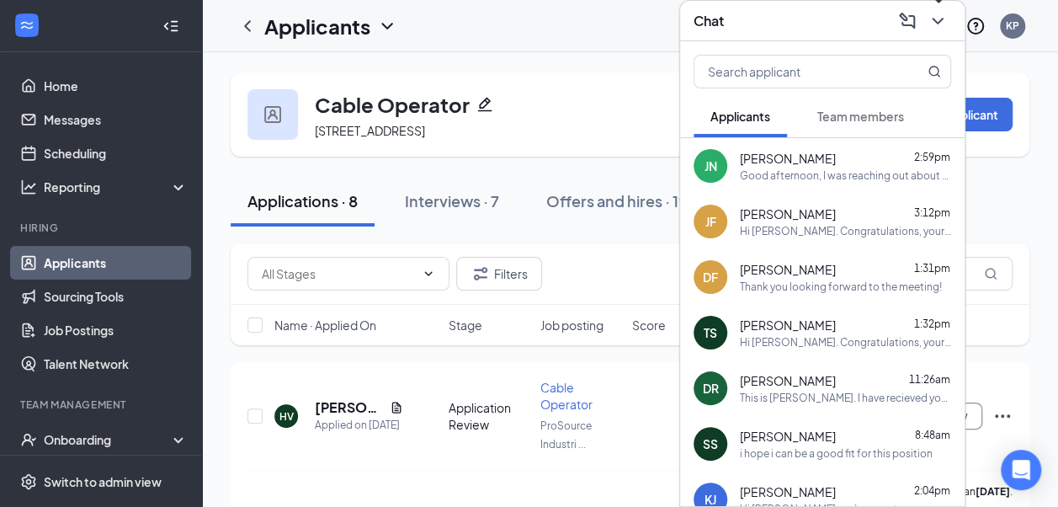
click at [943, 19] on icon "ChevronDown" at bounding box center [938, 21] width 20 height 20
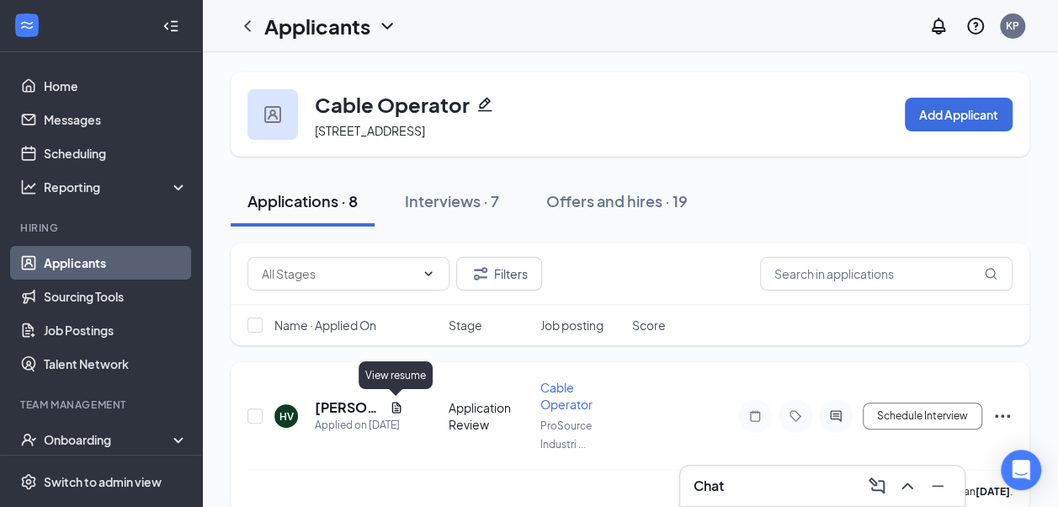
click at [392, 408] on icon "Document" at bounding box center [396, 407] width 9 height 11
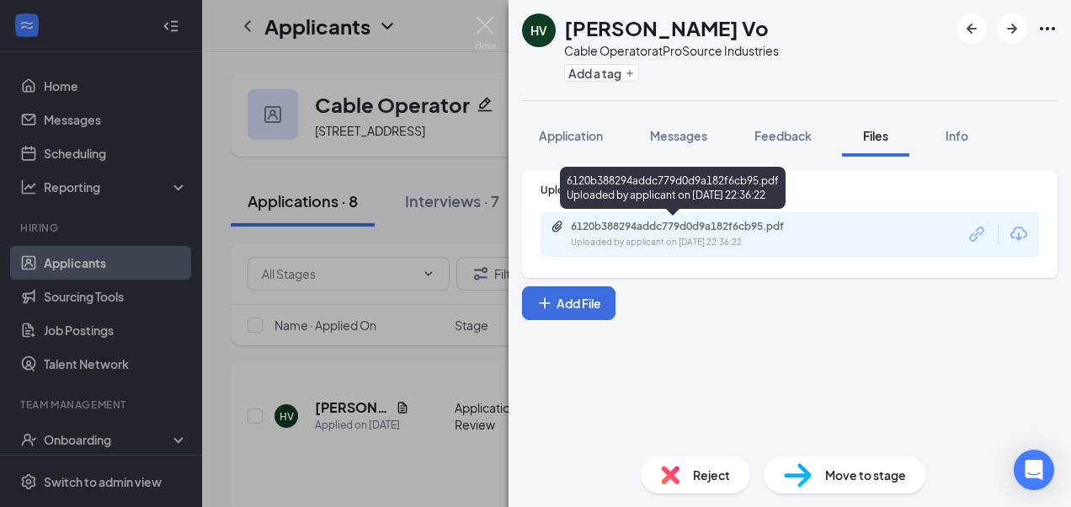
click at [818, 233] on div "6120b388294addc779d0d9a182f6cb95.pdf Uploaded by applicant on [DATE] 22:36:22" at bounding box center [687, 234] width 273 height 29
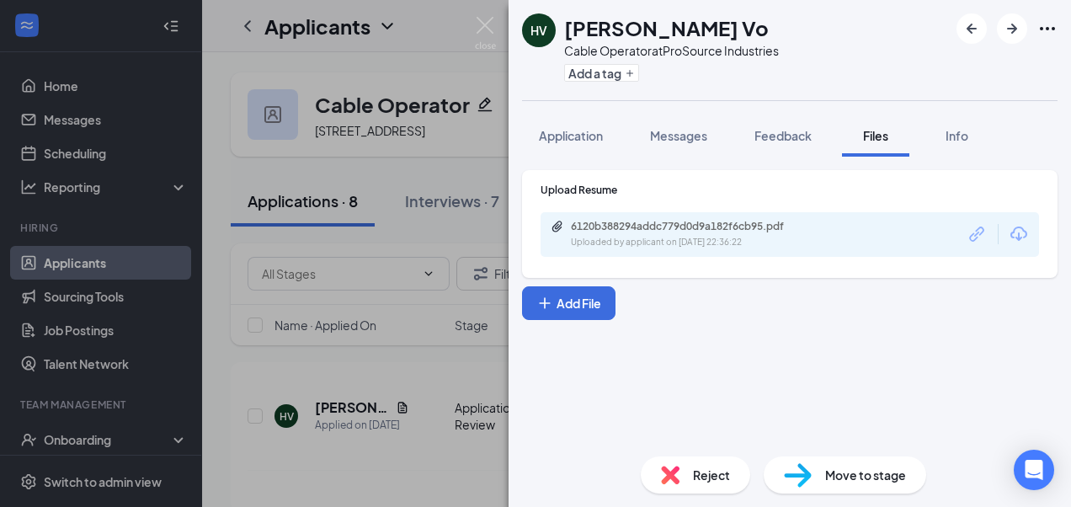
click at [481, 24] on img at bounding box center [485, 33] width 21 height 33
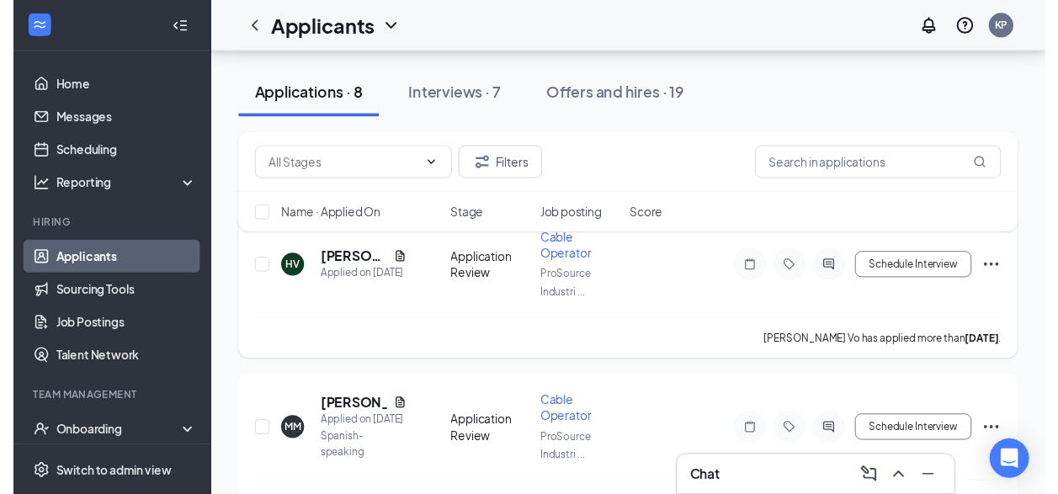
scroll to position [168, 0]
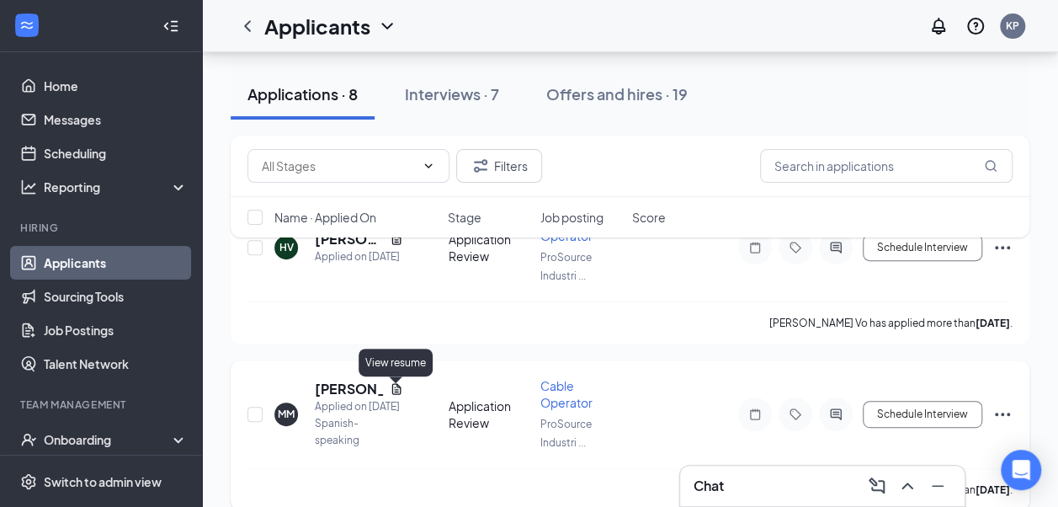
click at [396, 392] on icon "Document" at bounding box center [396, 388] width 13 height 13
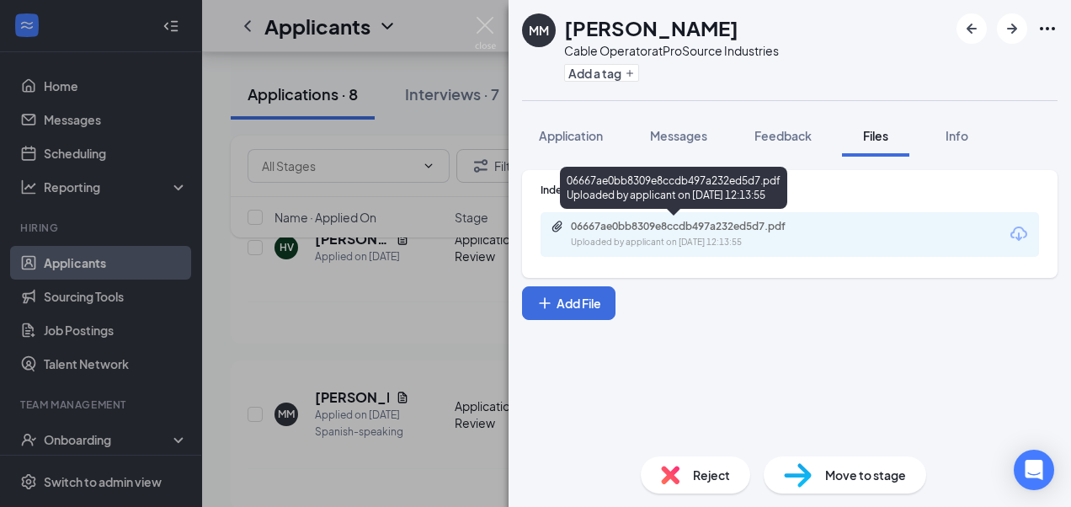
click at [674, 247] on div "Uploaded by applicant on Aug 24, 2025 at 12:13:55" at bounding box center [697, 242] width 253 height 13
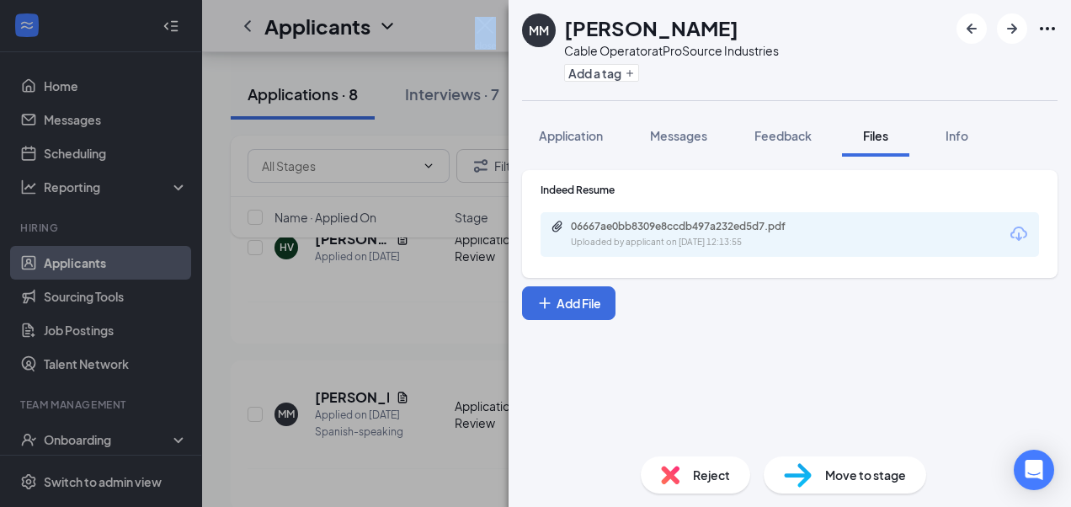
click at [481, 18] on div "MM Mario Martinez Cable Operator at ProSource Industries Add a tag Application …" at bounding box center [535, 253] width 1071 height 507
drag, startPoint x: 481, startPoint y: 18, endPoint x: 472, endPoint y: 33, distance: 17.8
click at [472, 33] on div "MM Mario Martinez Cable Operator at ProSource Industries Add a tag Application …" at bounding box center [535, 253] width 1071 height 507
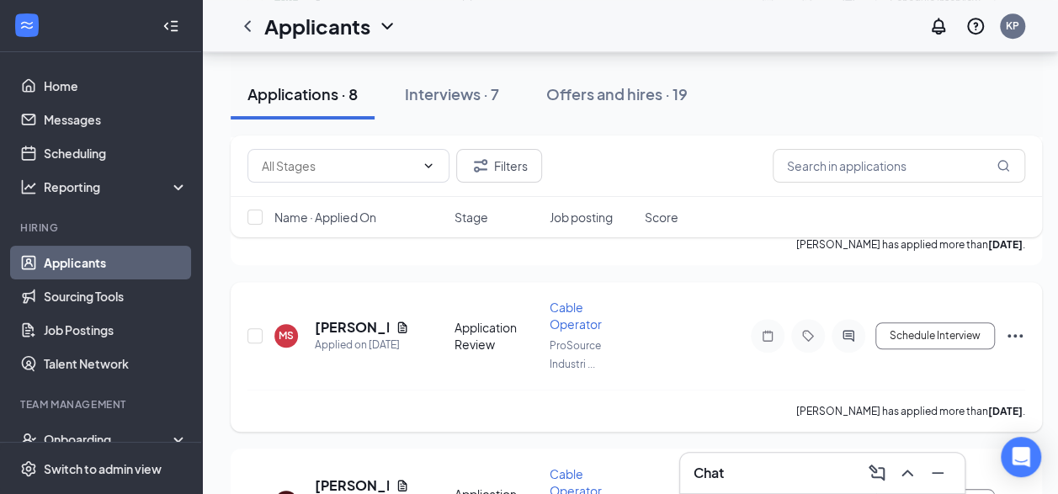
scroll to position [421, 0]
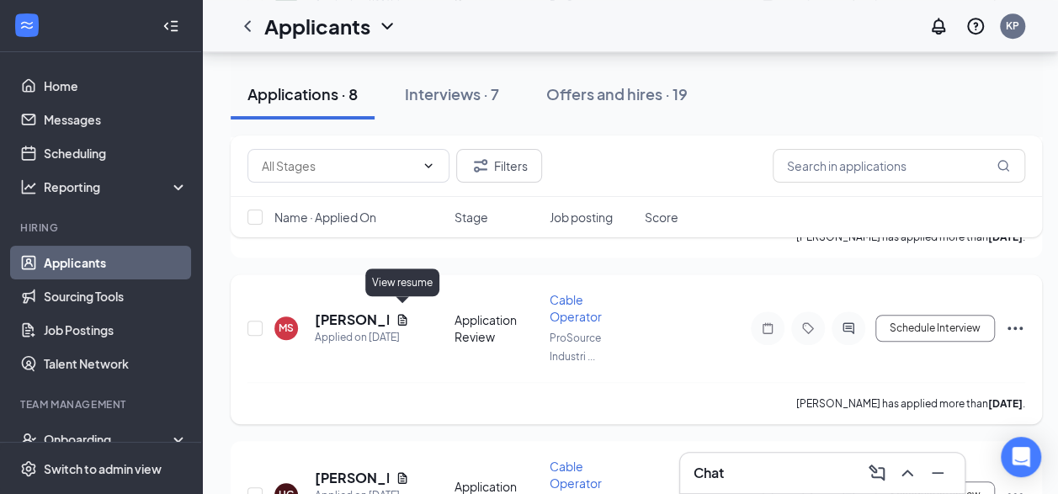
click at [405, 319] on icon "Document" at bounding box center [402, 319] width 13 height 13
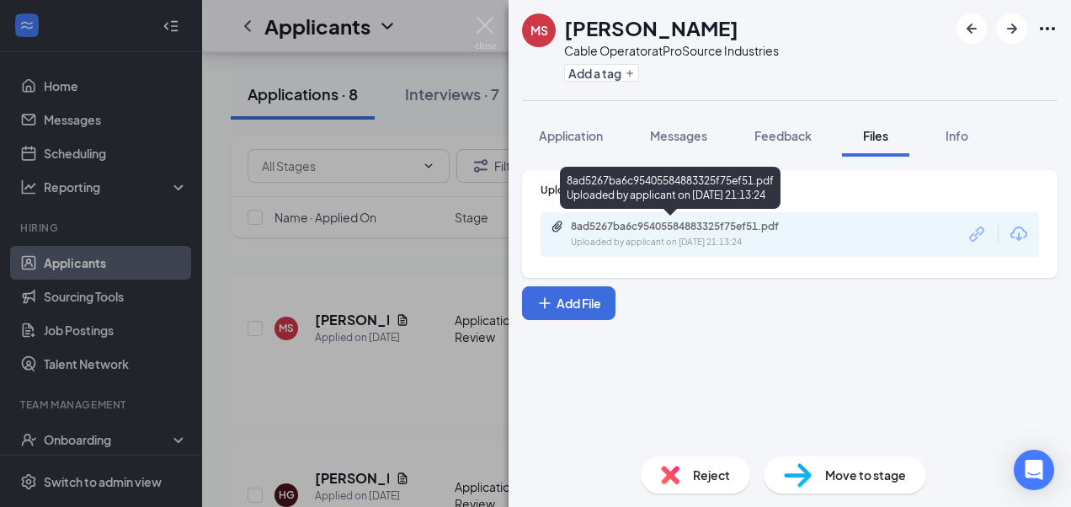
click at [714, 236] on div "8ad5267ba6c95405584883325f75ef51.pdf Uploaded by applicant on Aug 23, 2025 at 2…" at bounding box center [687, 234] width 273 height 29
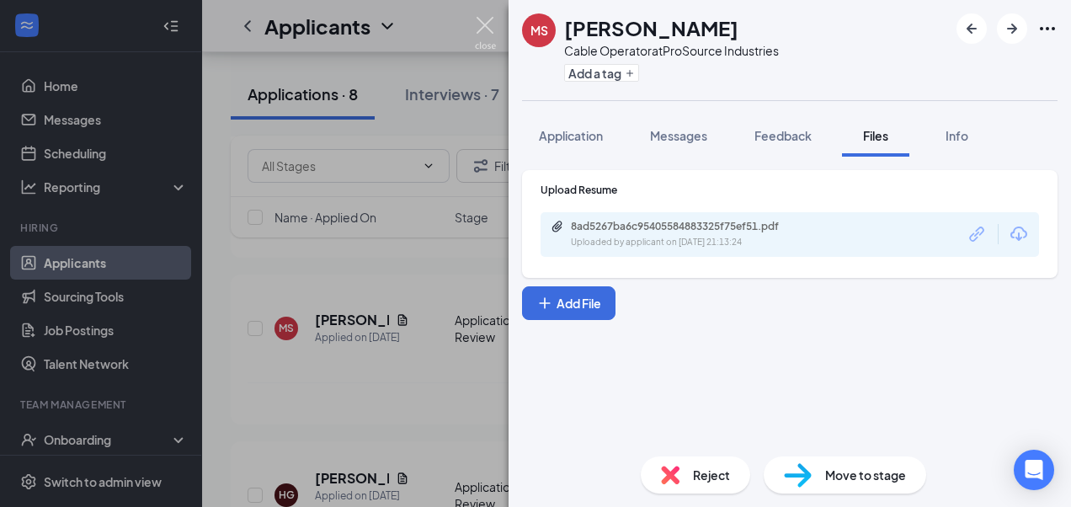
click at [479, 18] on img at bounding box center [485, 33] width 21 height 33
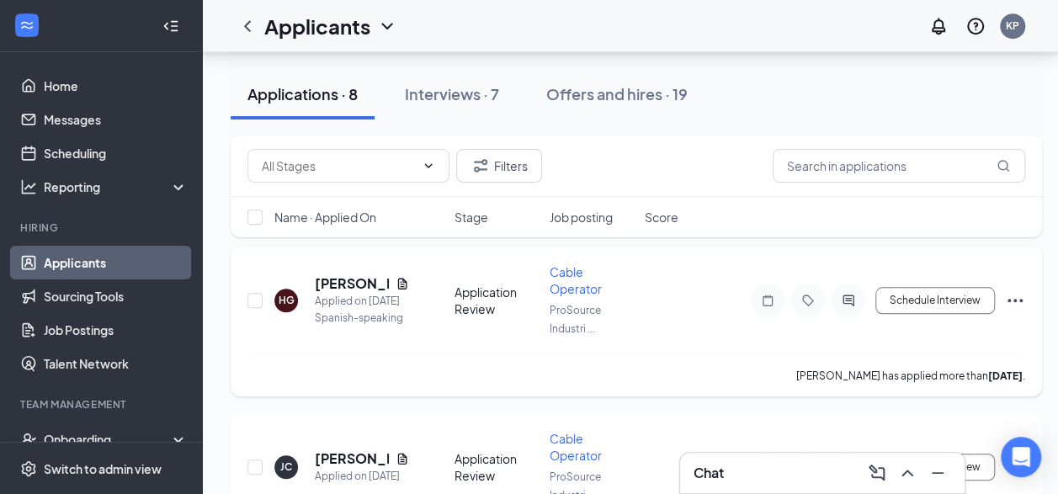
scroll to position [589, 0]
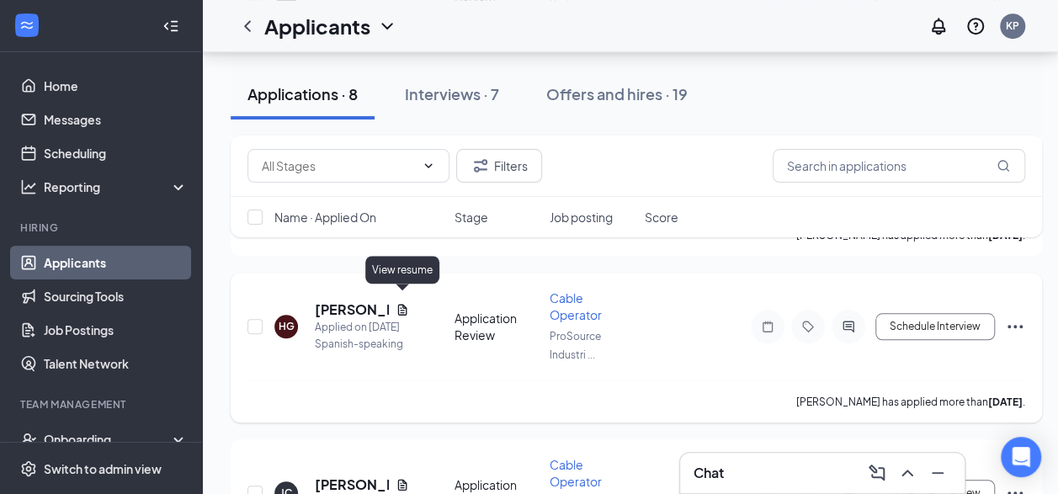
click at [402, 303] on icon "Document" at bounding box center [402, 309] width 13 height 13
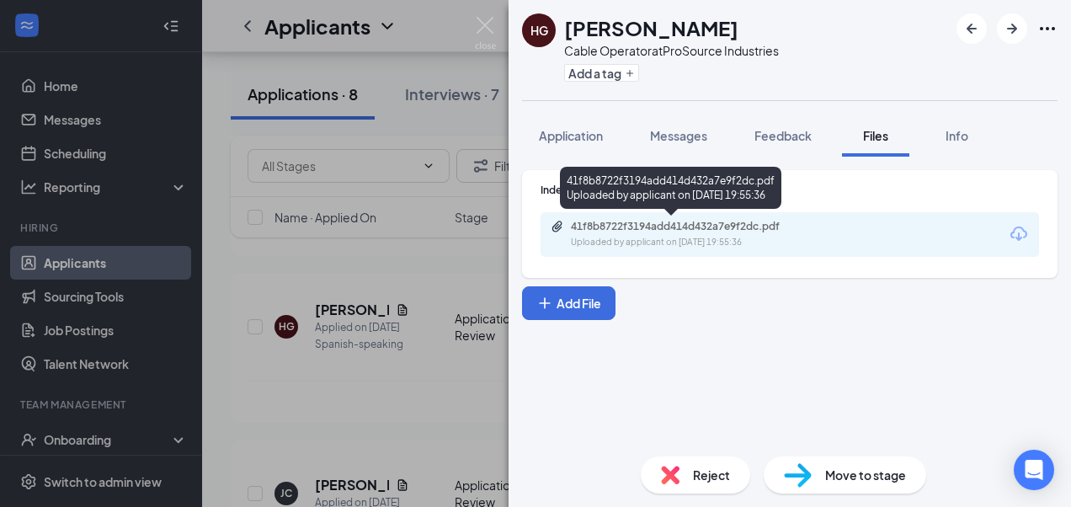
click at [789, 236] on div "Uploaded by applicant on Aug 23, 2025 at 19:55:36" at bounding box center [697, 242] width 253 height 13
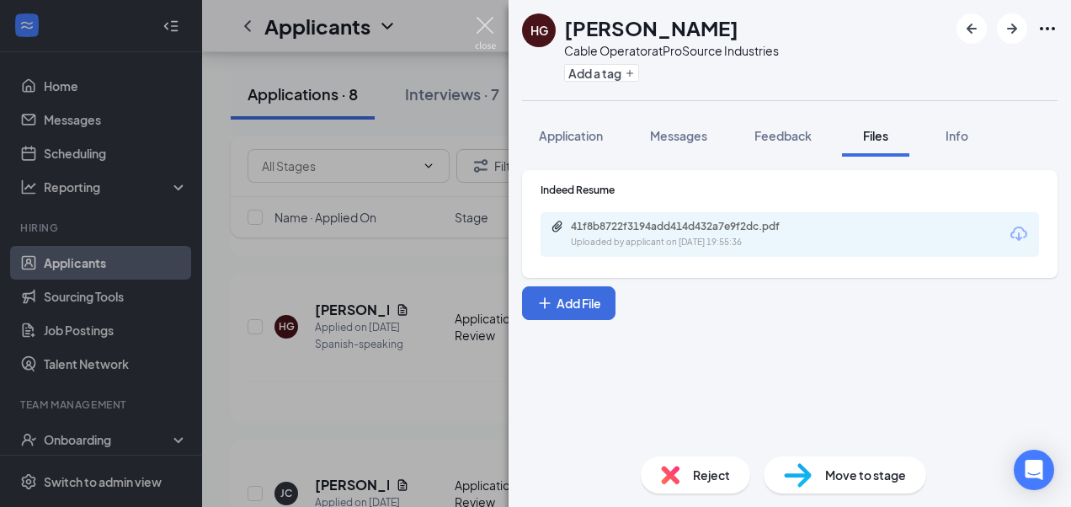
click at [488, 24] on img at bounding box center [485, 33] width 21 height 33
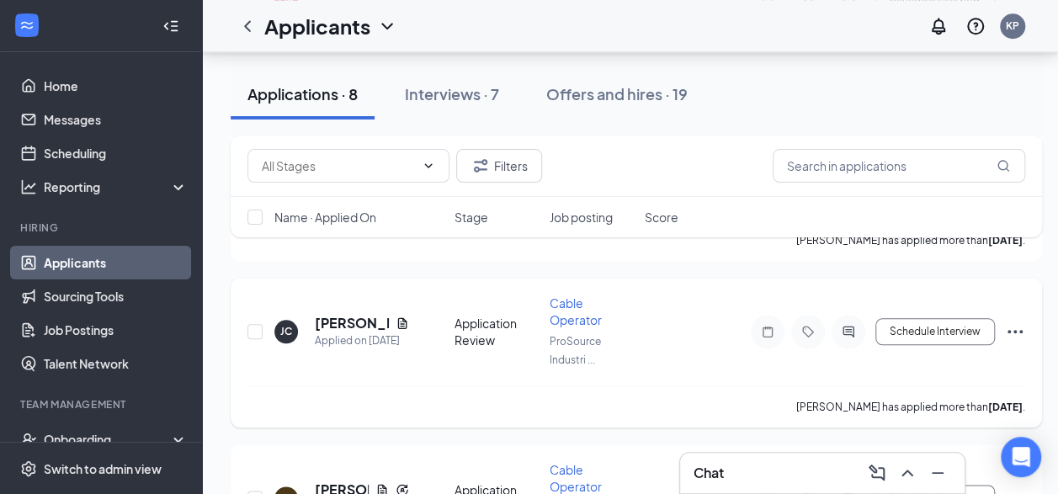
scroll to position [758, 0]
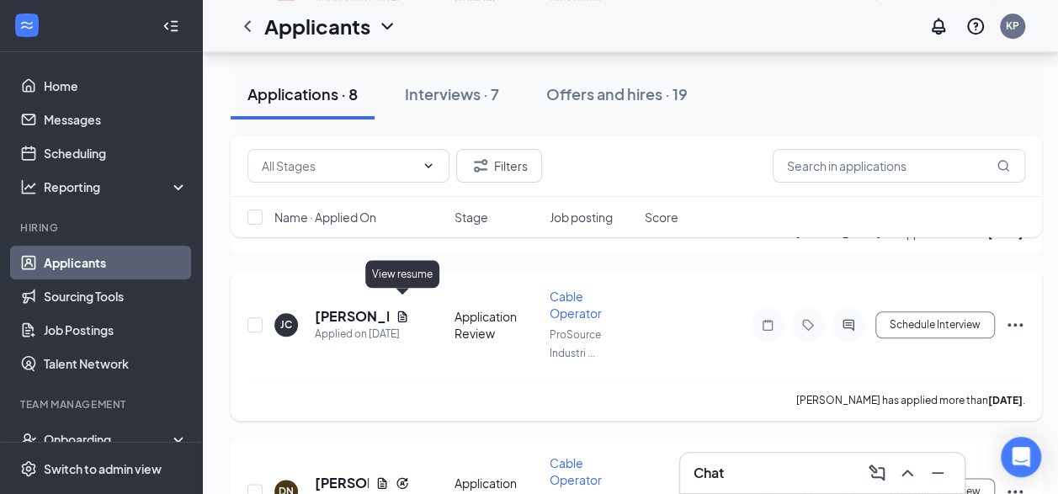
click at [400, 310] on icon "Document" at bounding box center [402, 316] width 13 height 13
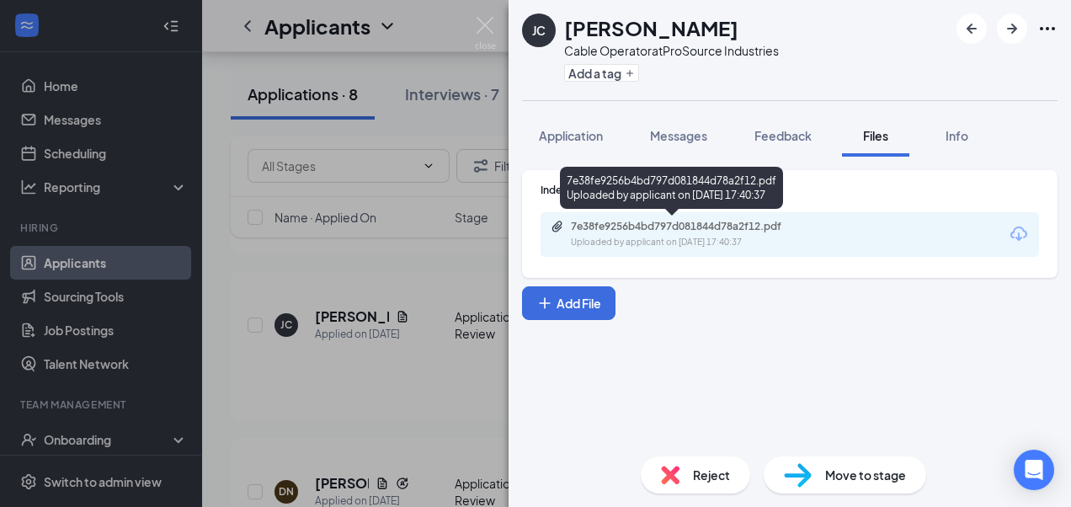
click at [696, 227] on div "7e38fe9256b4bd797d081844d78a2f12.pdf" at bounding box center [689, 226] width 236 height 13
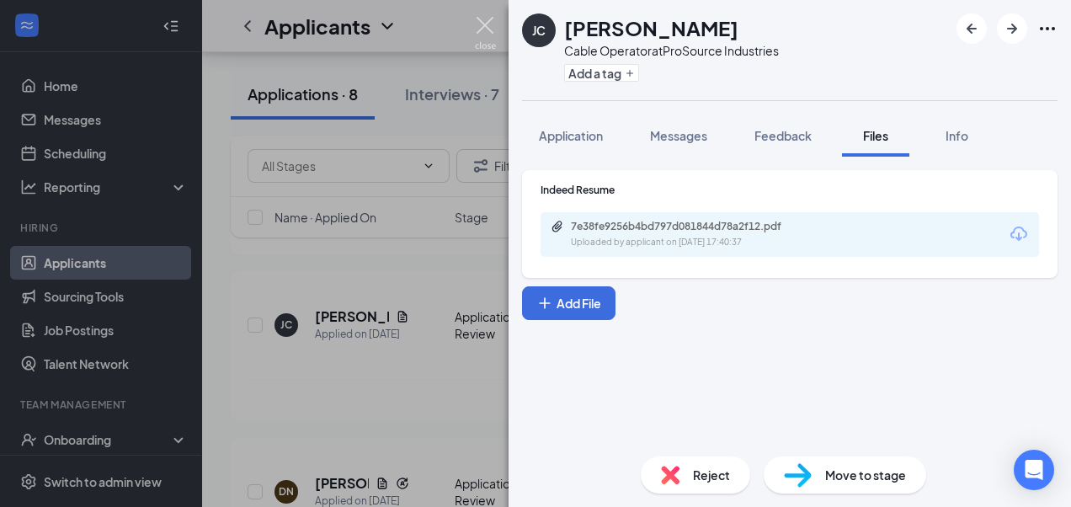
click at [487, 17] on img at bounding box center [485, 33] width 21 height 33
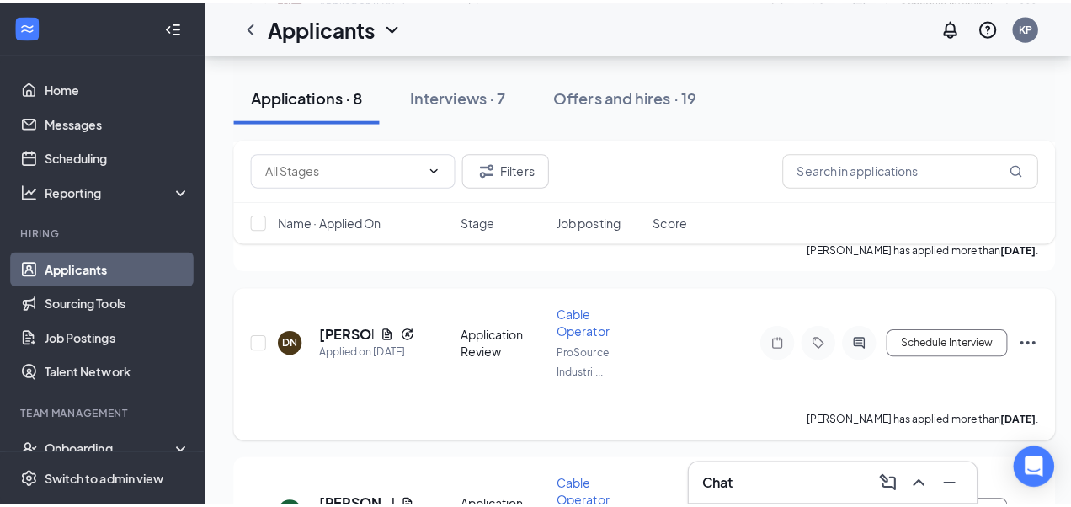
scroll to position [926, 0]
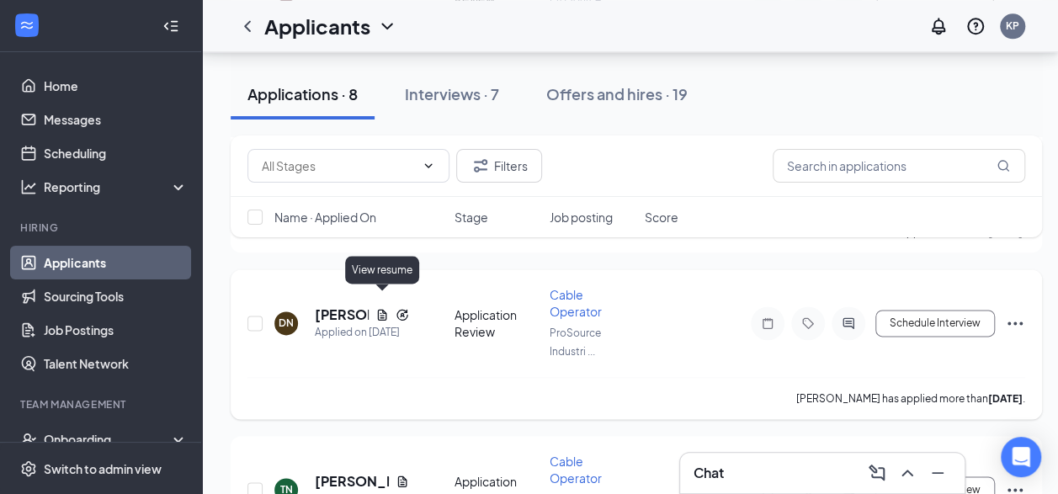
click at [378, 309] on icon "Document" at bounding box center [382, 314] width 9 height 11
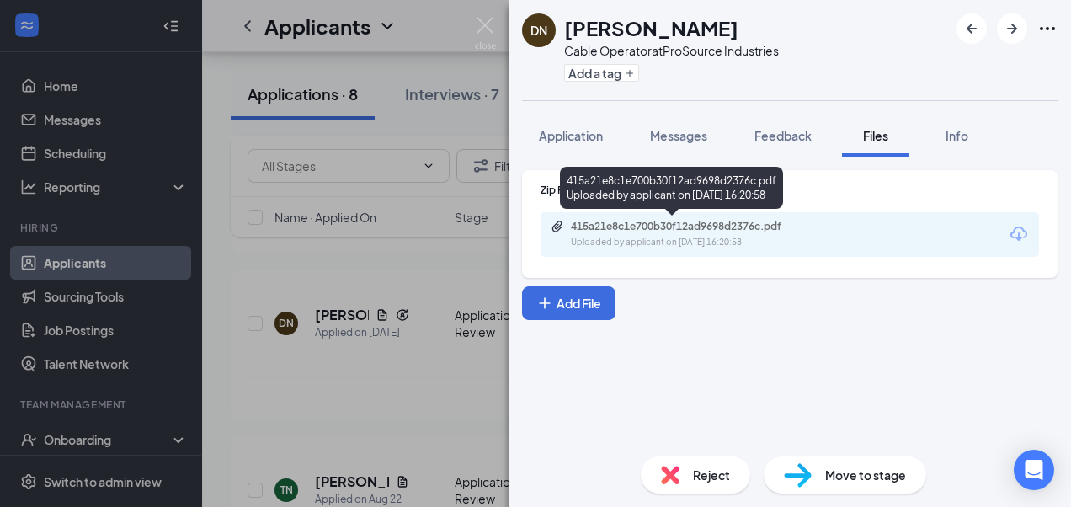
click at [637, 227] on div "415a21e8c1e700b30f12ad9698d2376c.pdf" at bounding box center [689, 226] width 236 height 13
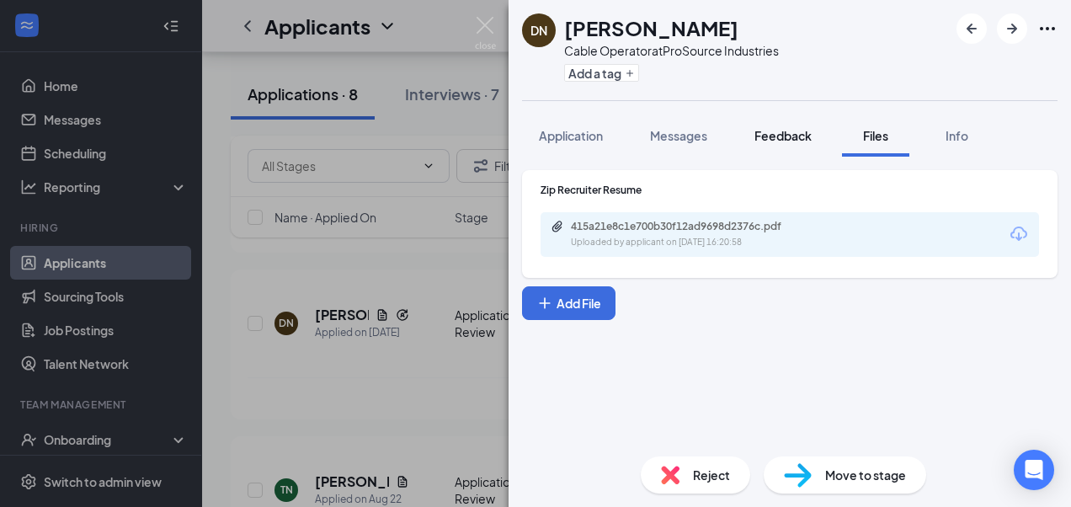
click at [741, 136] on button "Feedback" at bounding box center [783, 136] width 91 height 42
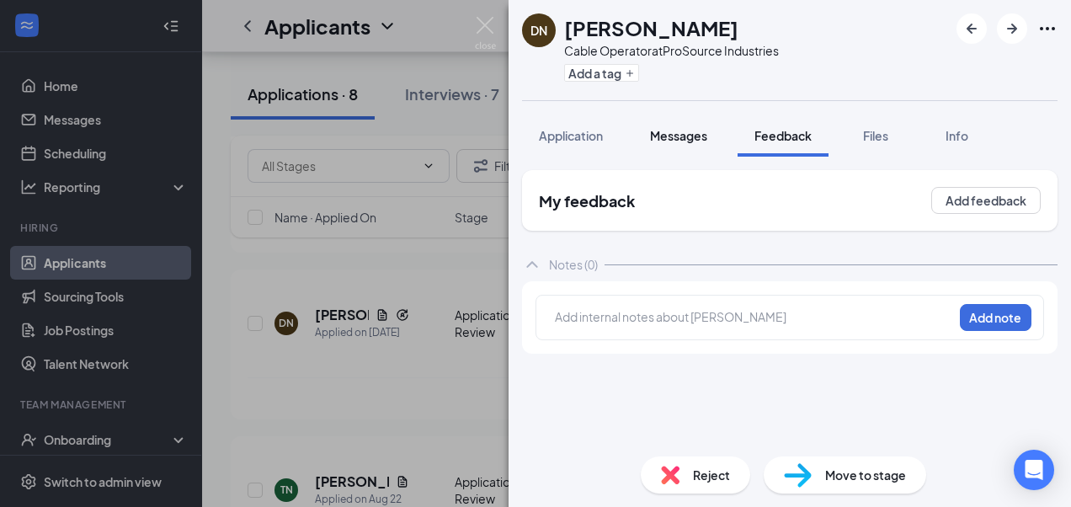
click at [674, 136] on span "Messages" at bounding box center [678, 135] width 57 height 15
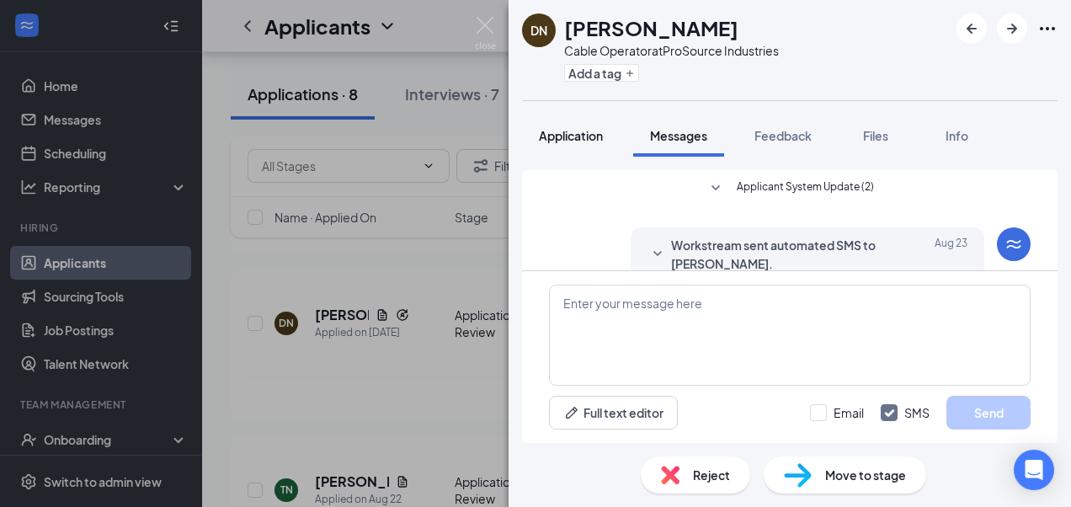
click at [603, 140] on span "Application" at bounding box center [571, 135] width 64 height 15
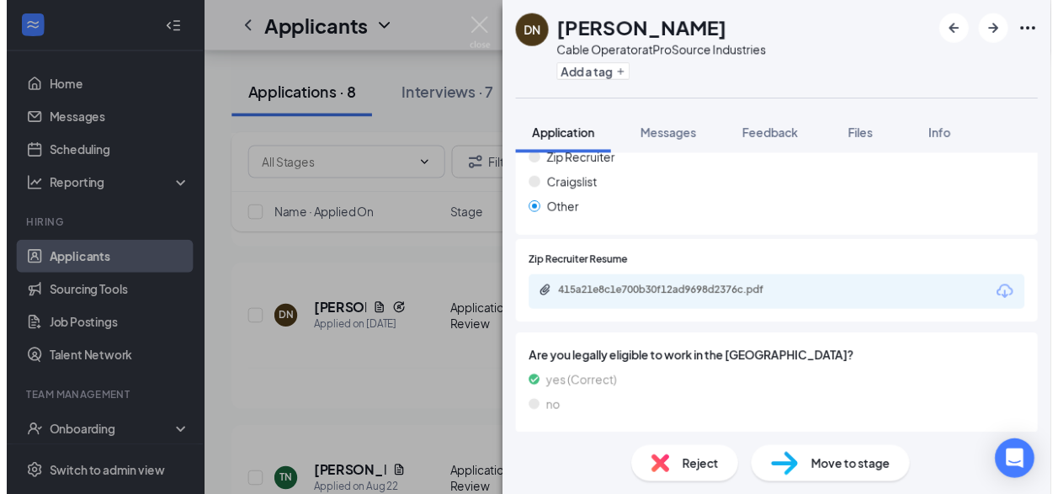
scroll to position [984, 0]
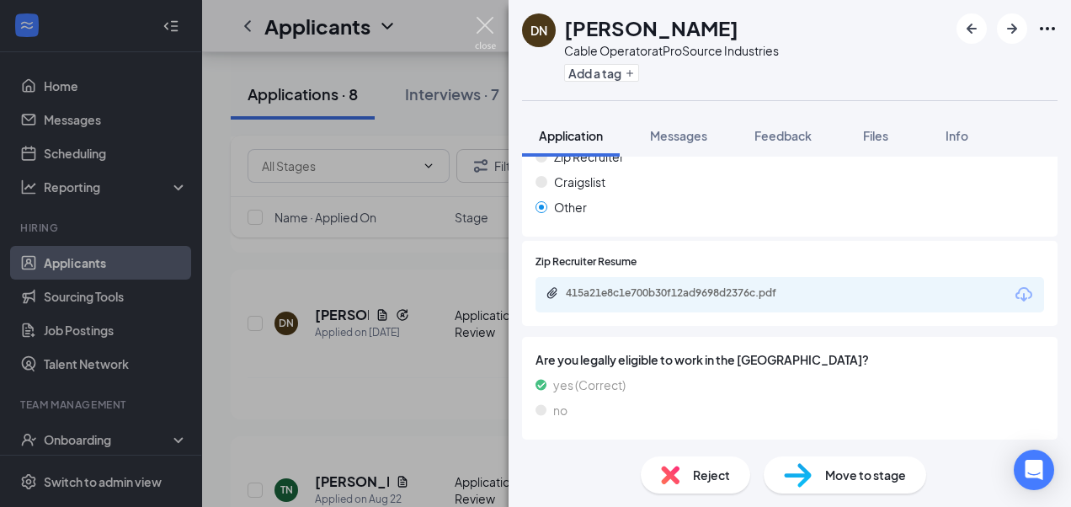
click at [493, 24] on img at bounding box center [485, 33] width 21 height 33
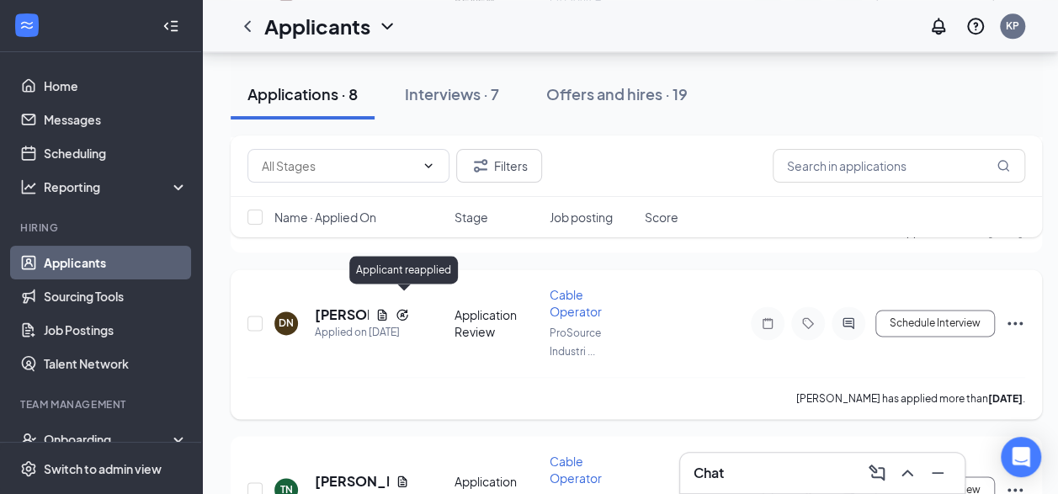
click at [406, 308] on icon "Reapply" at bounding box center [402, 314] width 13 height 13
click at [249, 316] on input "checkbox" at bounding box center [255, 323] width 15 height 15
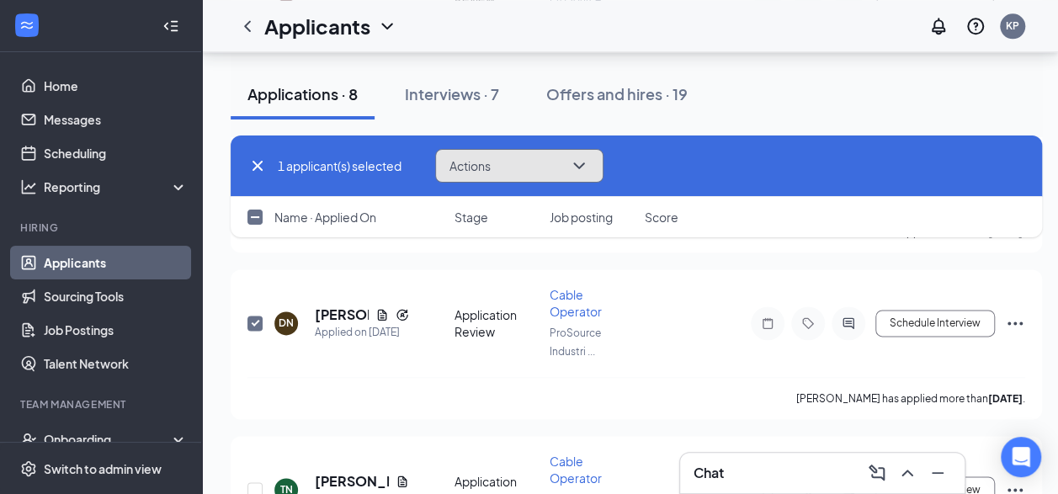
click at [536, 155] on button "Actions" at bounding box center [519, 166] width 168 height 34
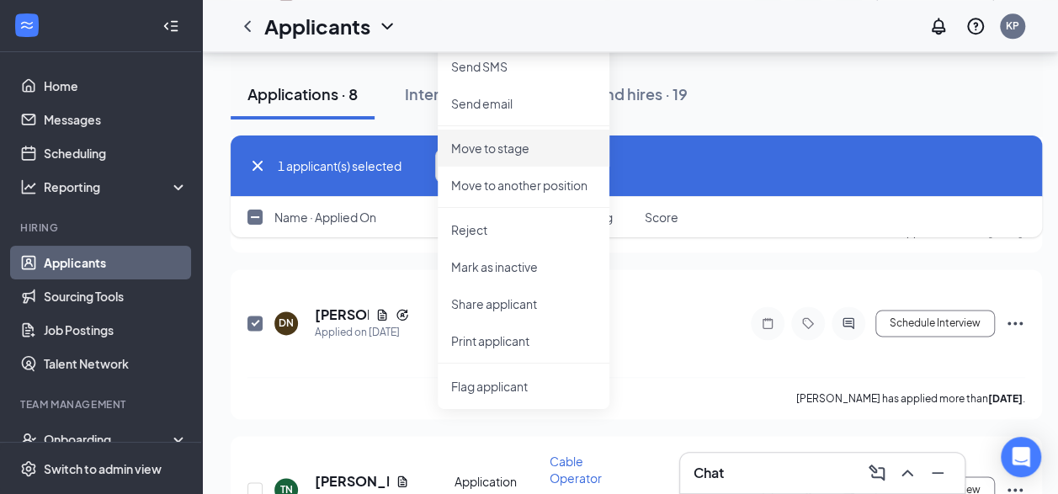
click at [536, 155] on p "Move to stage" at bounding box center [523, 148] width 145 height 17
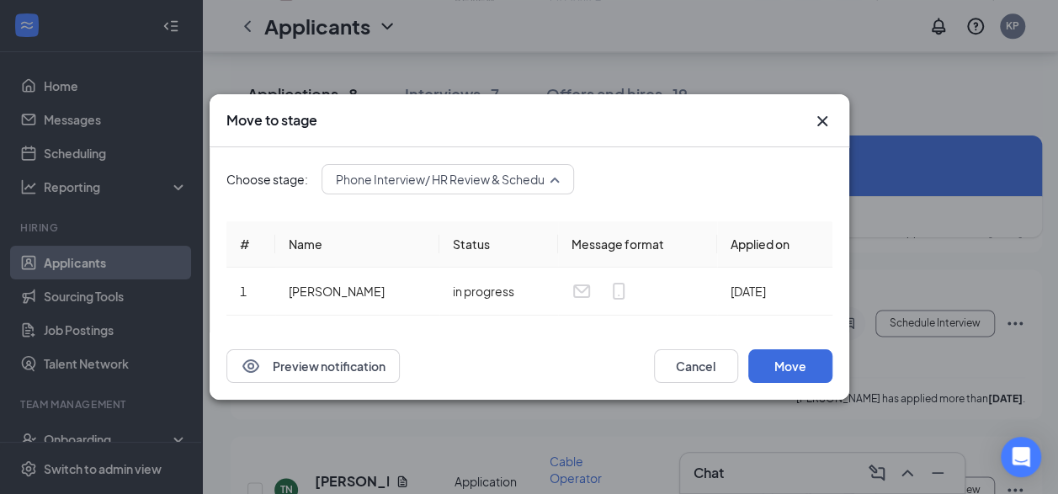
click at [541, 181] on span "Phone Interview/ HR Review & Schedule (next stage)" at bounding box center [478, 179] width 285 height 25
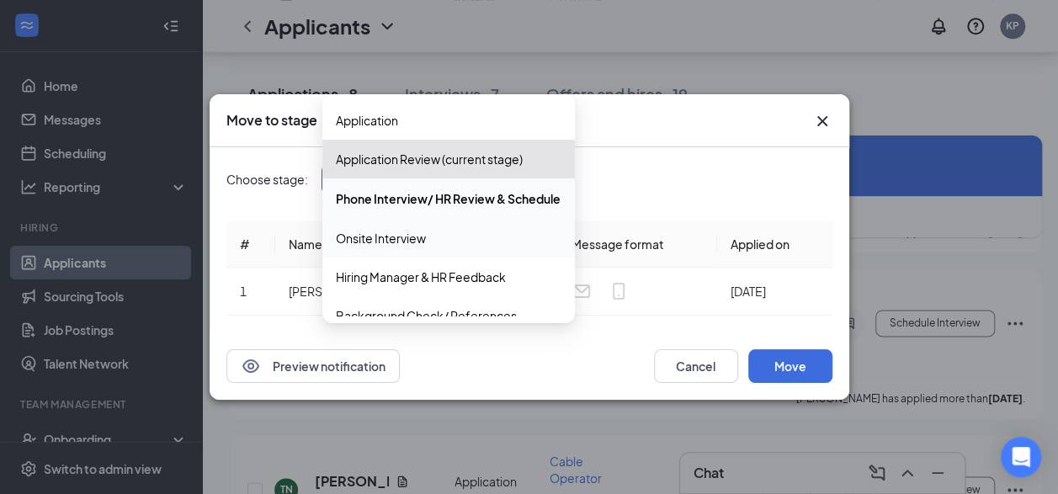
click at [470, 244] on span "Onsite Interview" at bounding box center [449, 238] width 226 height 19
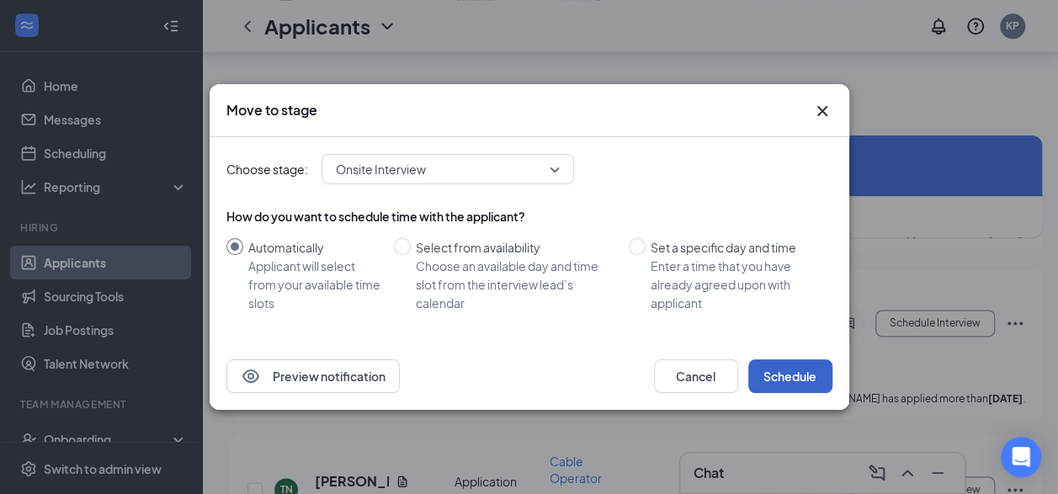
click at [783, 365] on button "Schedule" at bounding box center [791, 377] width 84 height 34
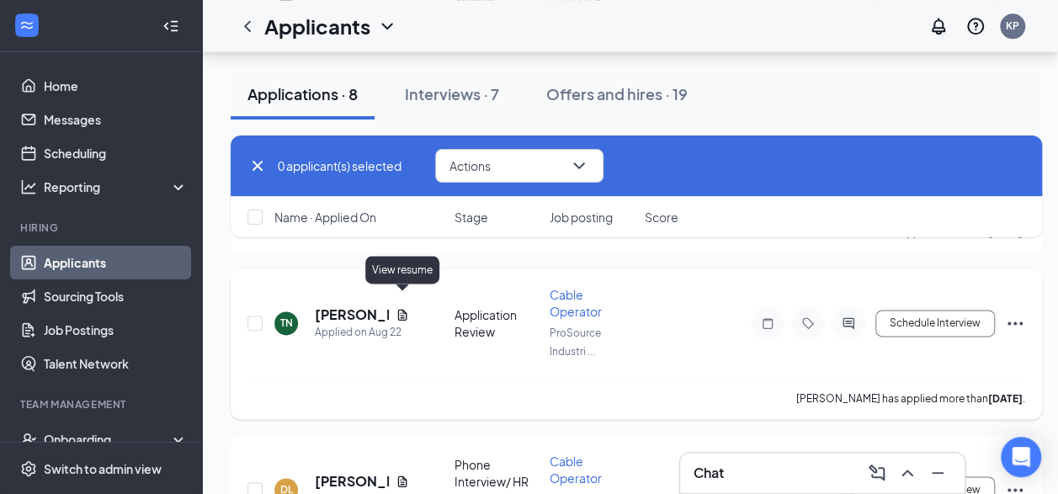
click at [406, 309] on icon "Document" at bounding box center [402, 314] width 9 height 11
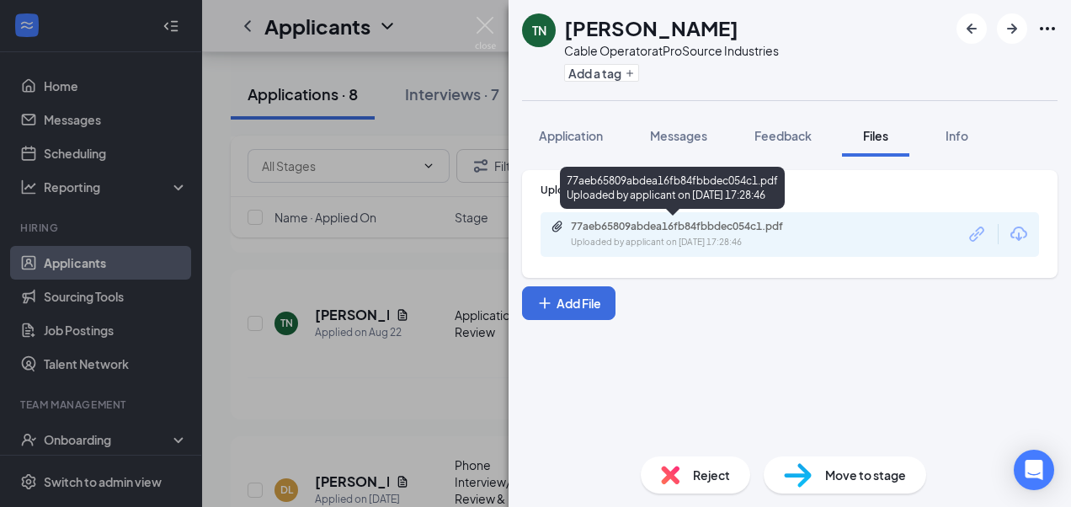
click at [802, 232] on div "77aeb65809abdea16fb84fbbdec054c1.pdf" at bounding box center [689, 226] width 236 height 13
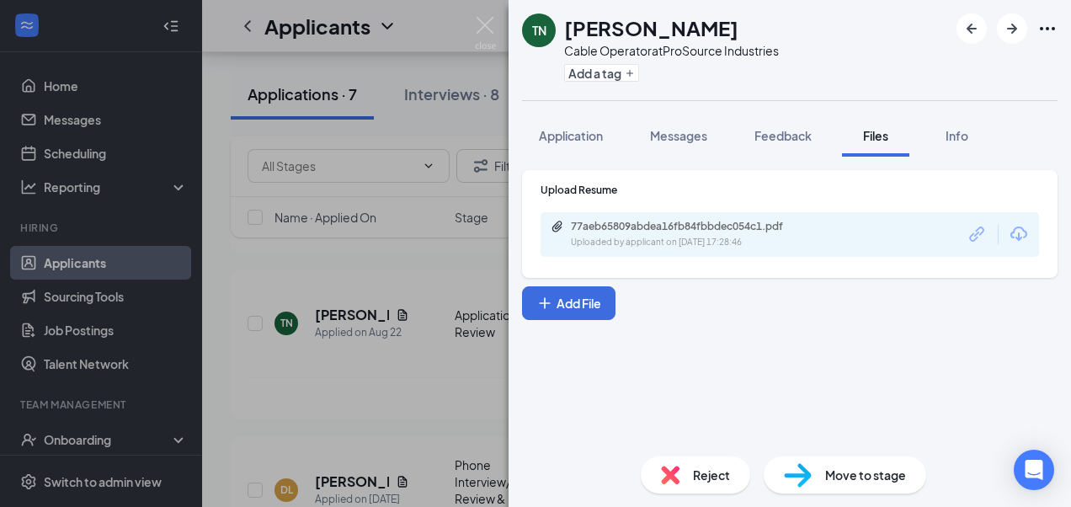
click at [268, 172] on div "TN TAN NGUYEN Cable Operator at ProSource Industries Add a tag Application Mess…" at bounding box center [535, 253] width 1071 height 507
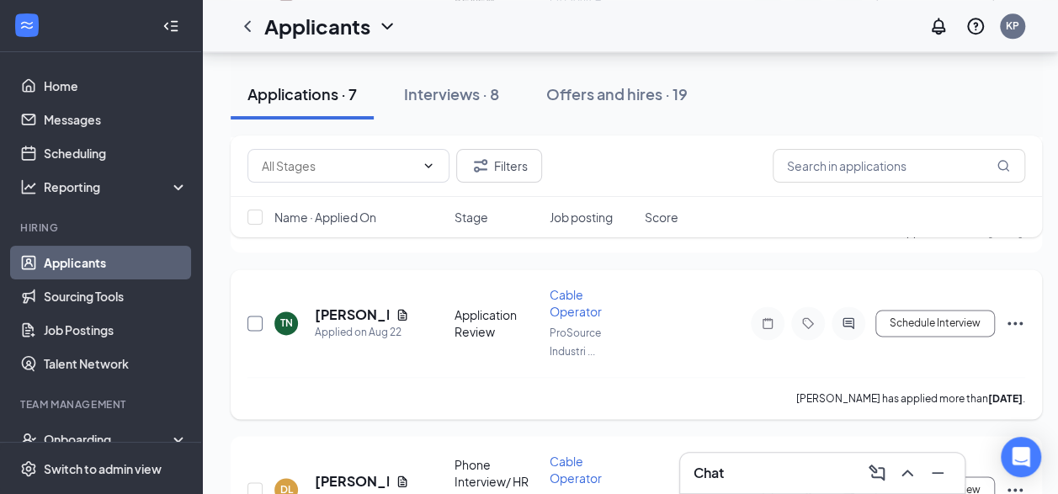
click at [259, 316] on input "checkbox" at bounding box center [255, 323] width 15 height 15
checkbox input "true"
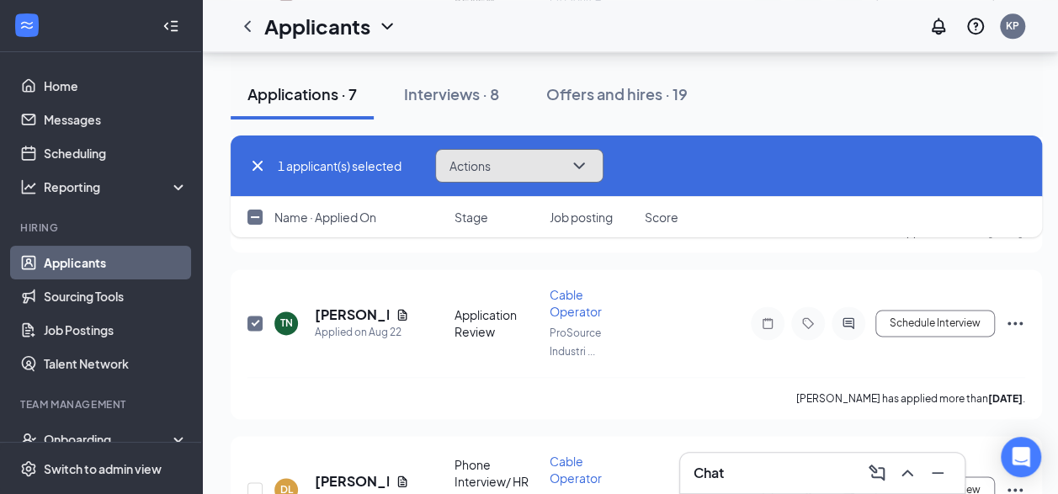
click at [553, 174] on button "Actions" at bounding box center [519, 166] width 168 height 34
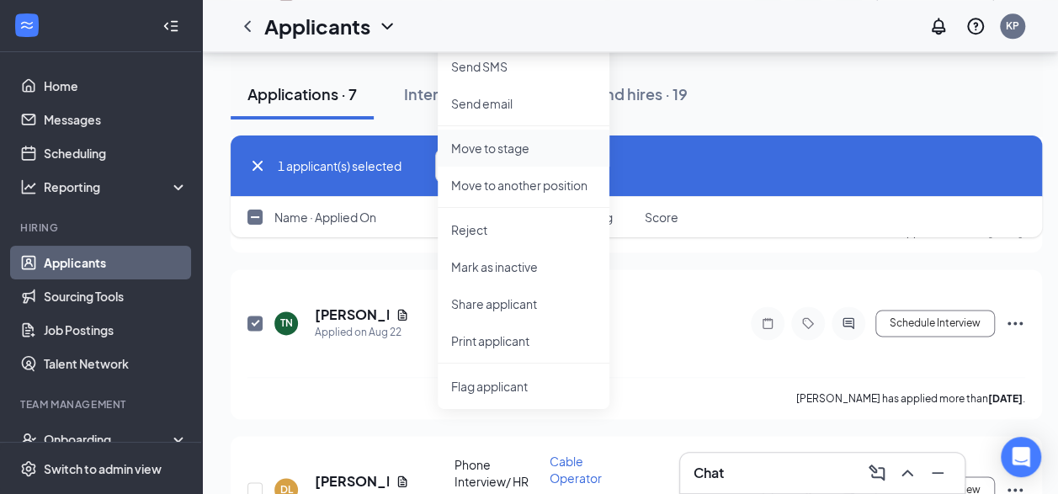
click at [542, 153] on p "Move to stage" at bounding box center [523, 148] width 145 height 17
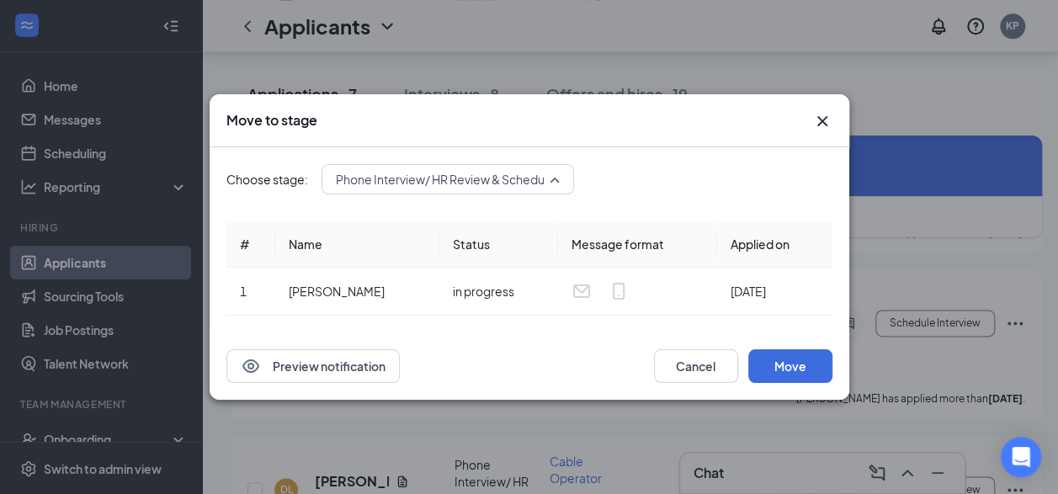
click at [446, 179] on span "Phone Interview/ HR Review & Schedule (next stage)" at bounding box center [478, 179] width 285 height 25
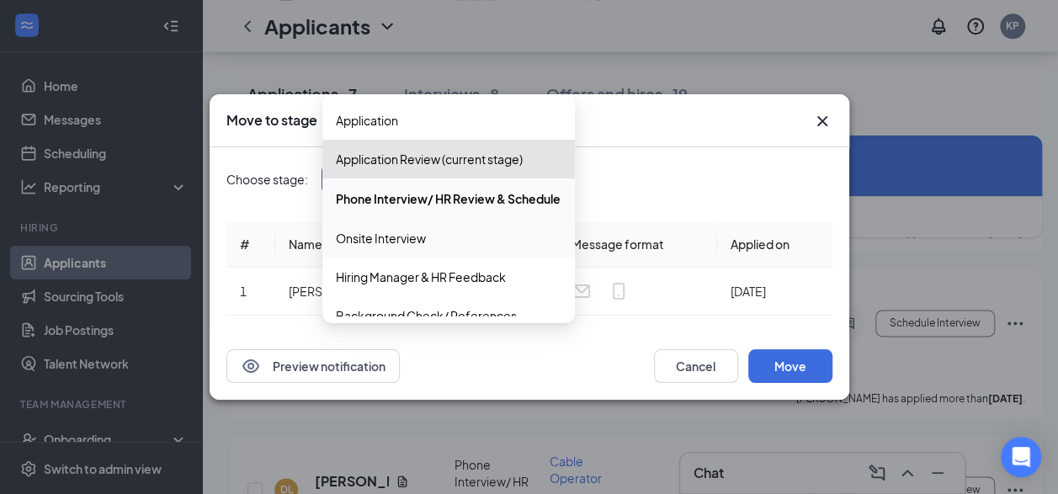
click at [433, 235] on span "Onsite Interview" at bounding box center [449, 238] width 226 height 19
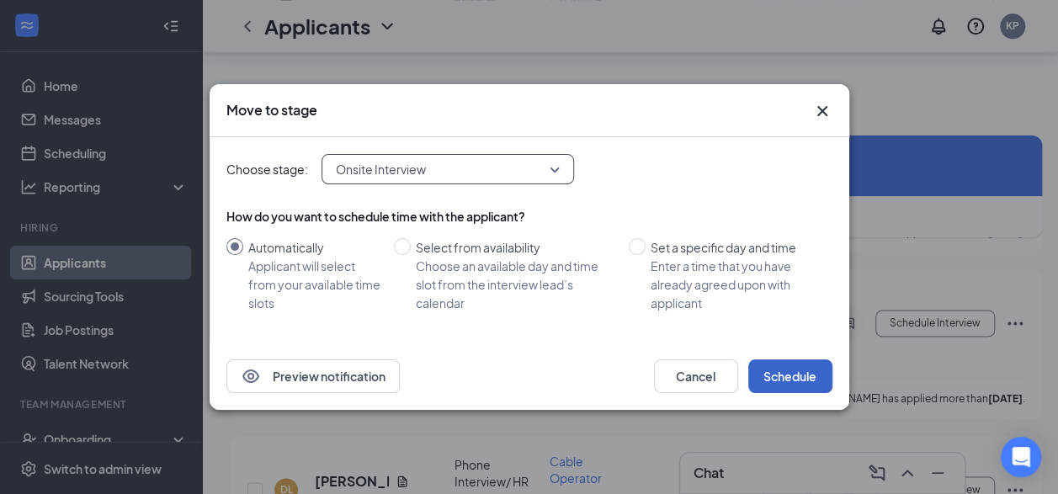
click at [811, 370] on button "Schedule" at bounding box center [791, 377] width 84 height 34
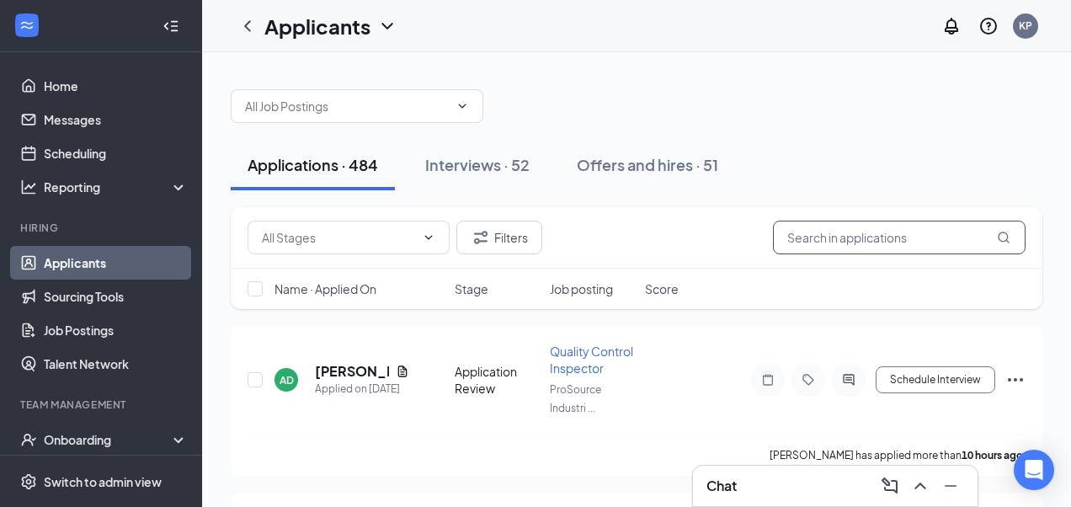
click at [868, 234] on input "text" at bounding box center [899, 238] width 253 height 34
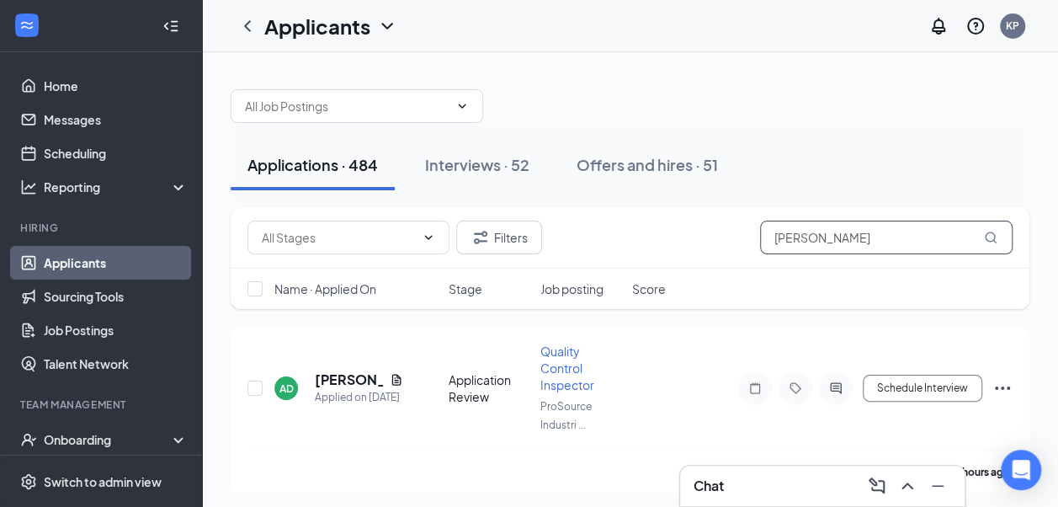
type input "duc nguyen"
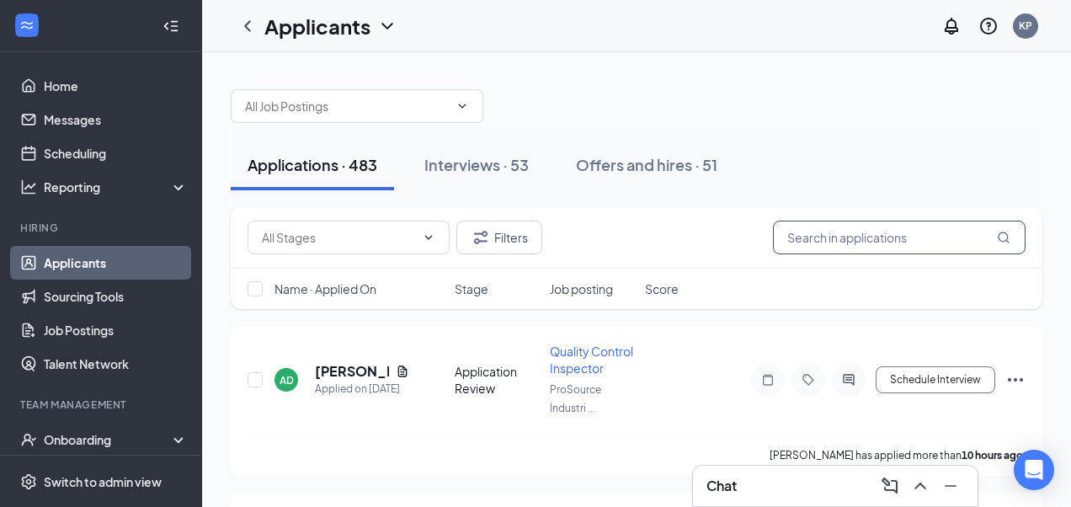
click at [839, 244] on input "text" at bounding box center [899, 238] width 253 height 34
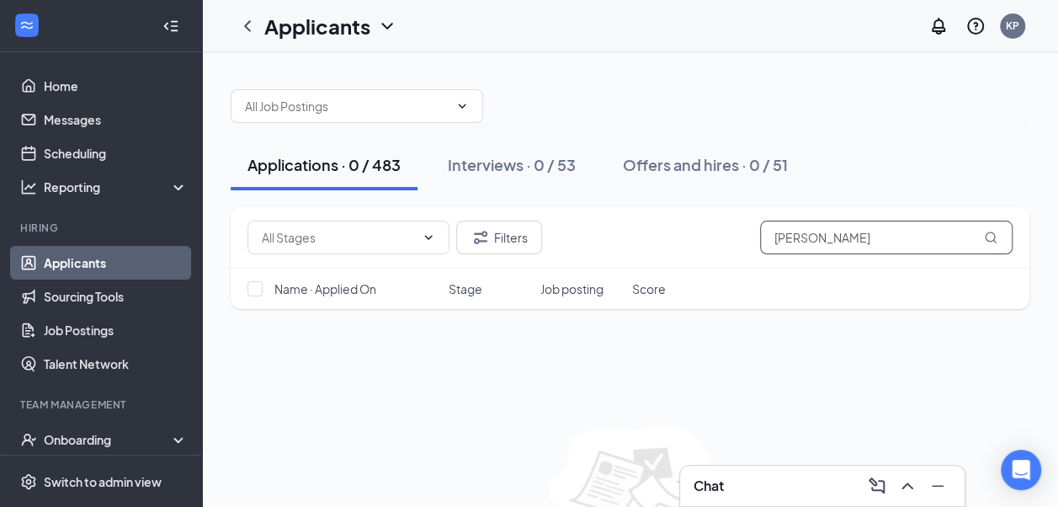
click at [781, 236] on input "phuc nguyen" at bounding box center [886, 238] width 253 height 34
type input "tan nguyen"
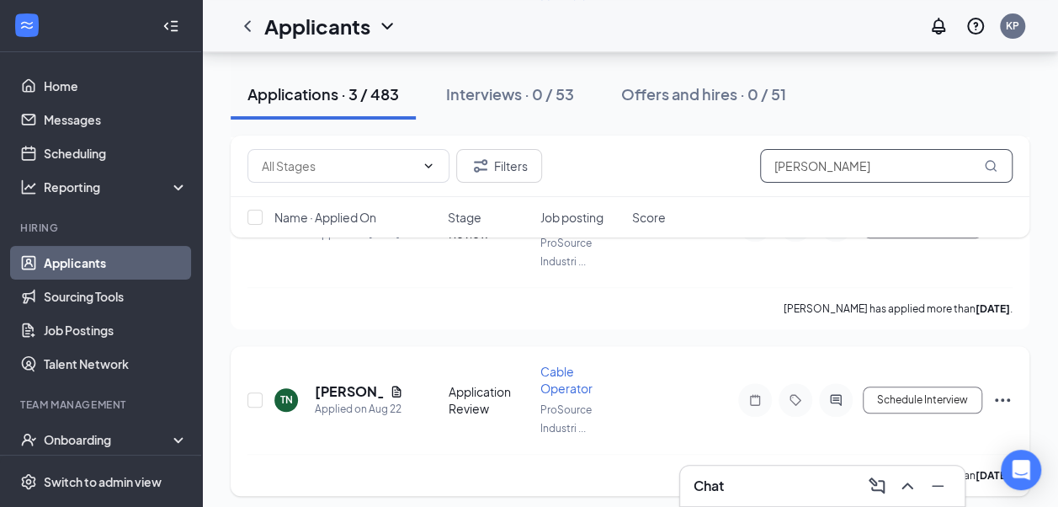
scroll to position [348, 0]
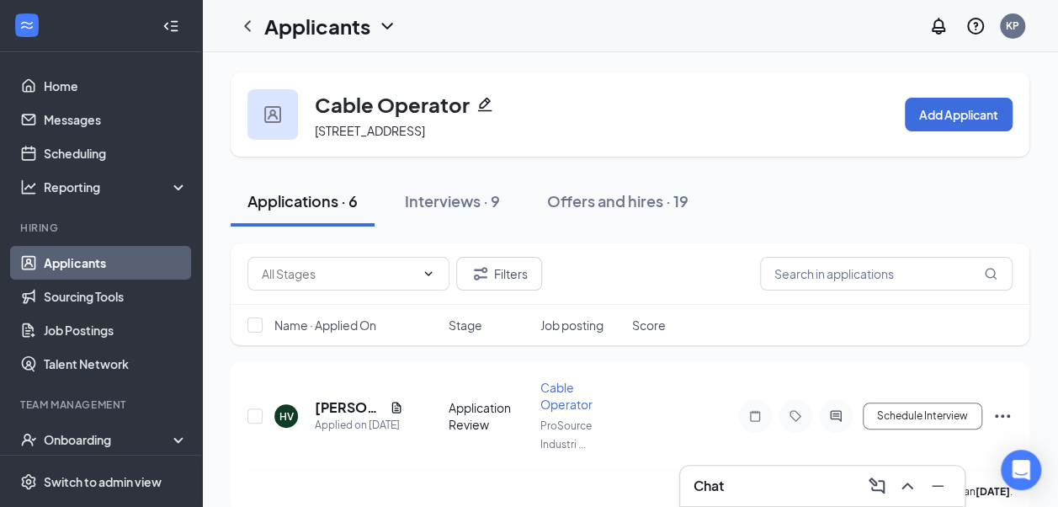
click at [754, 480] on div "Chat" at bounding box center [823, 485] width 258 height 27
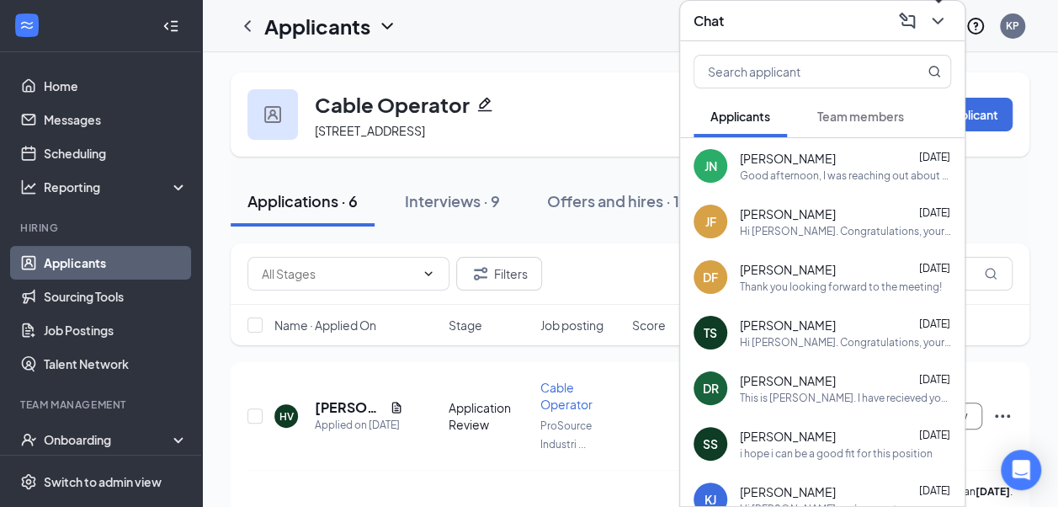
click at [927, 24] on button at bounding box center [938, 21] width 27 height 27
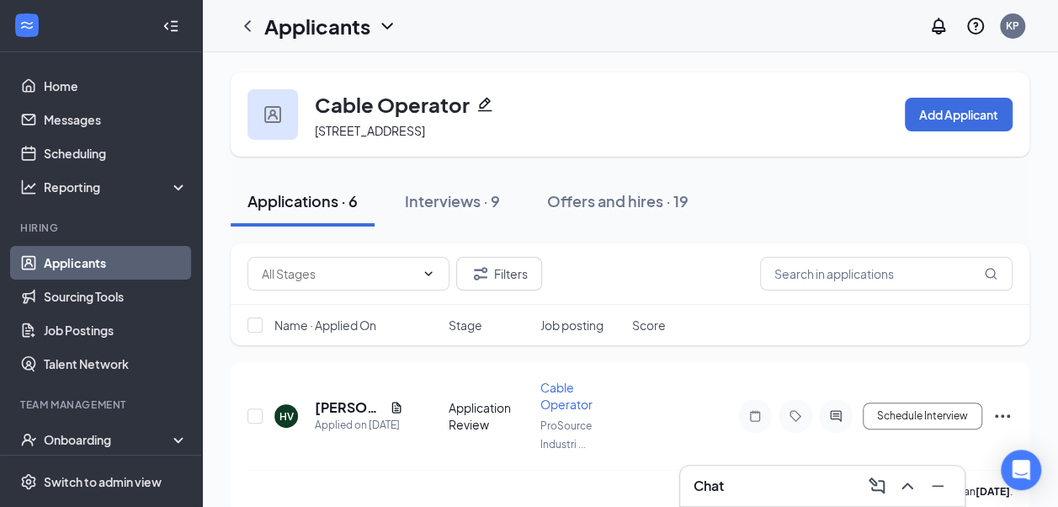
click at [741, 473] on div "Chat" at bounding box center [823, 485] width 258 height 27
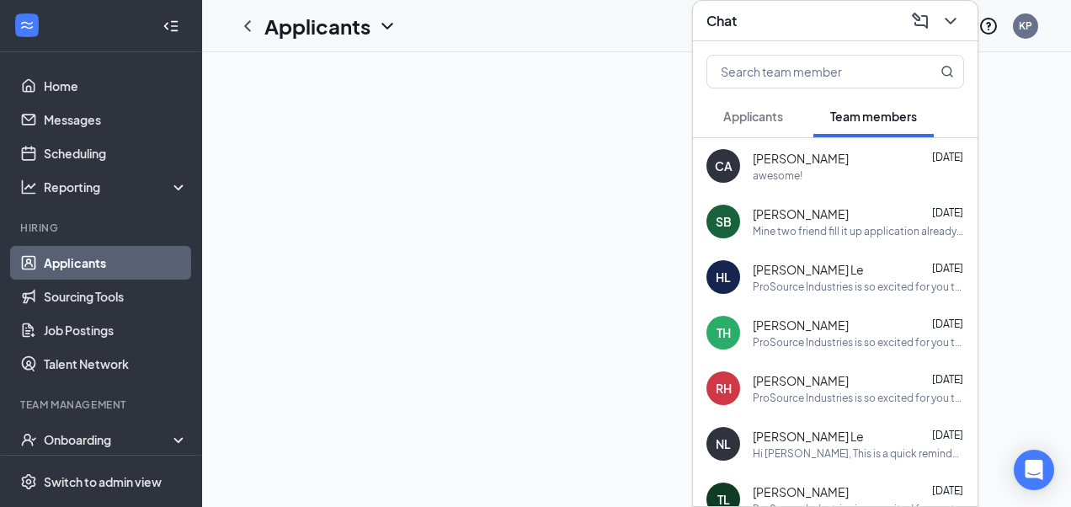
click at [765, 120] on span "Applicants" at bounding box center [753, 116] width 60 height 15
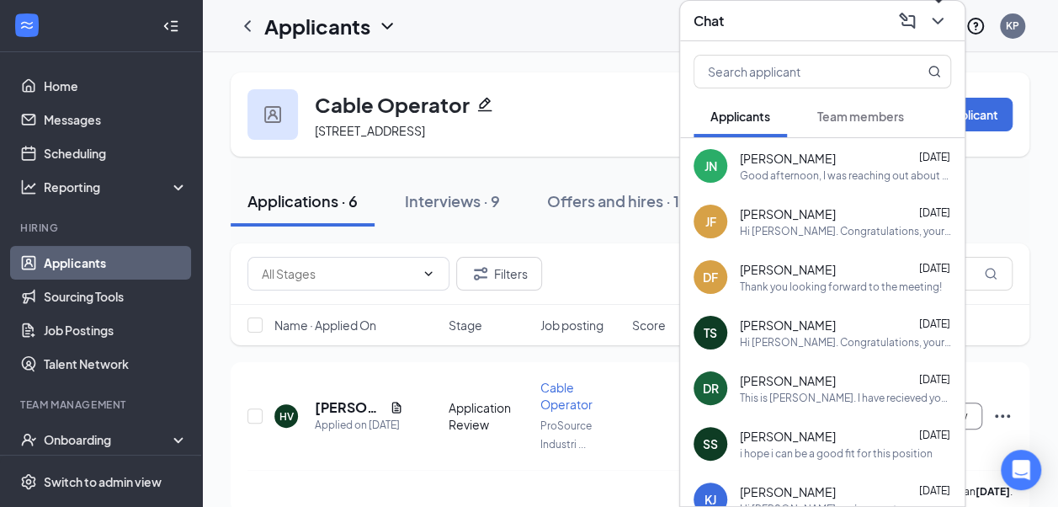
click at [933, 27] on icon "ChevronDown" at bounding box center [938, 21] width 20 height 20
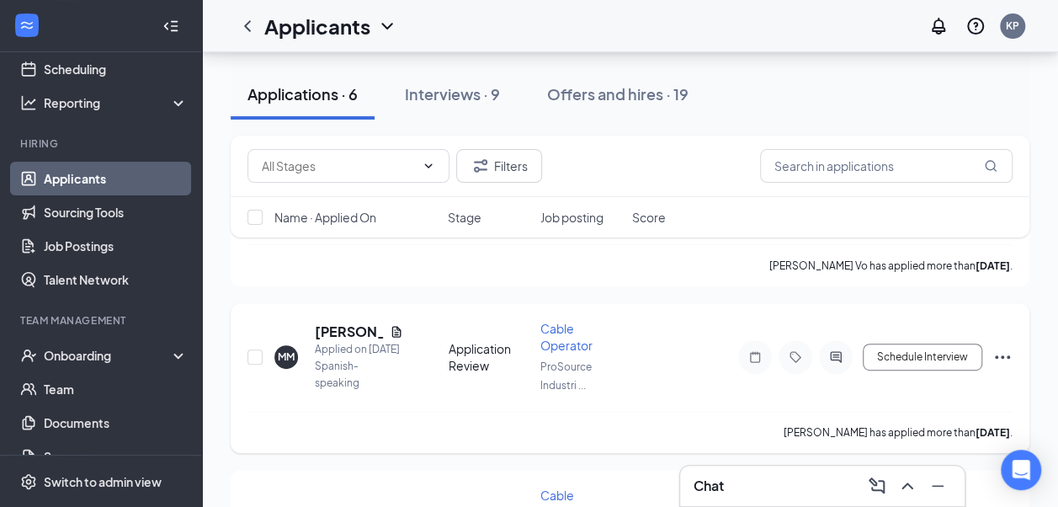
scroll to position [253, 0]
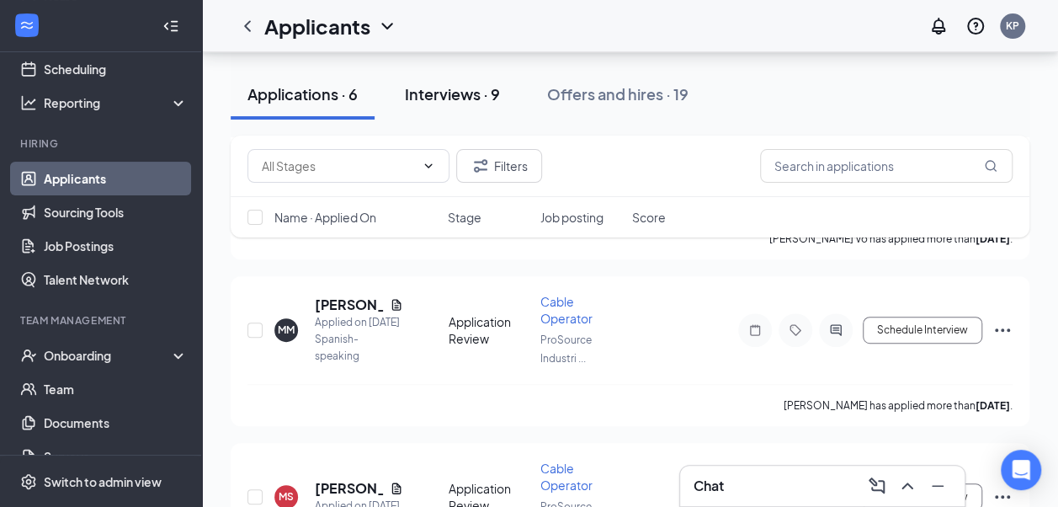
click at [493, 89] on div "Interviews · 9" at bounding box center [452, 93] width 95 height 21
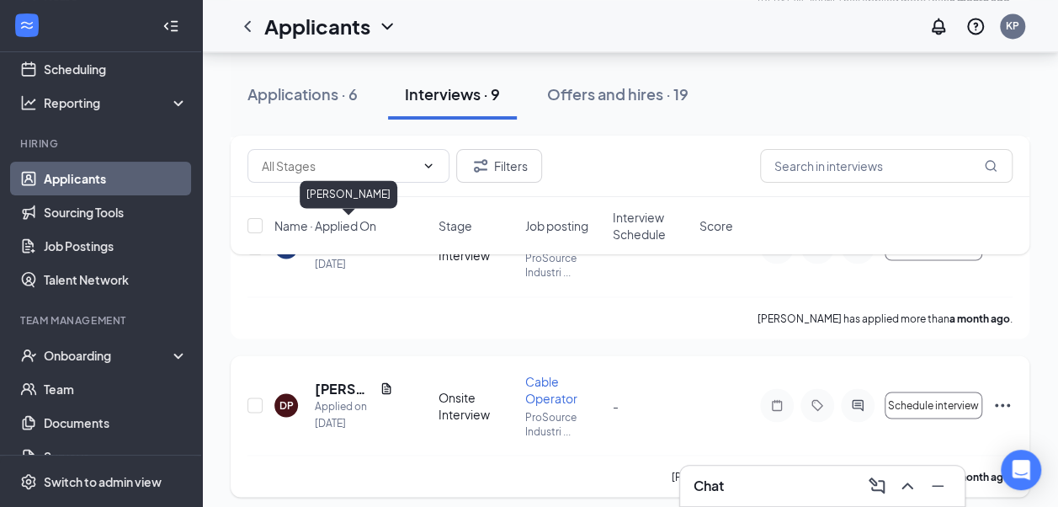
scroll to position [1297, 0]
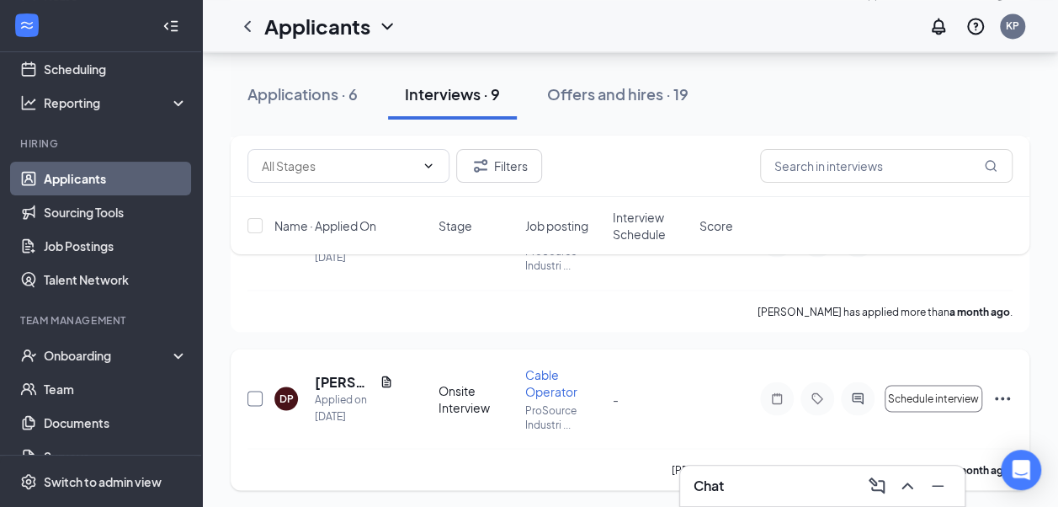
click at [251, 397] on input "checkbox" at bounding box center [255, 398] width 15 height 15
checkbox input "true"
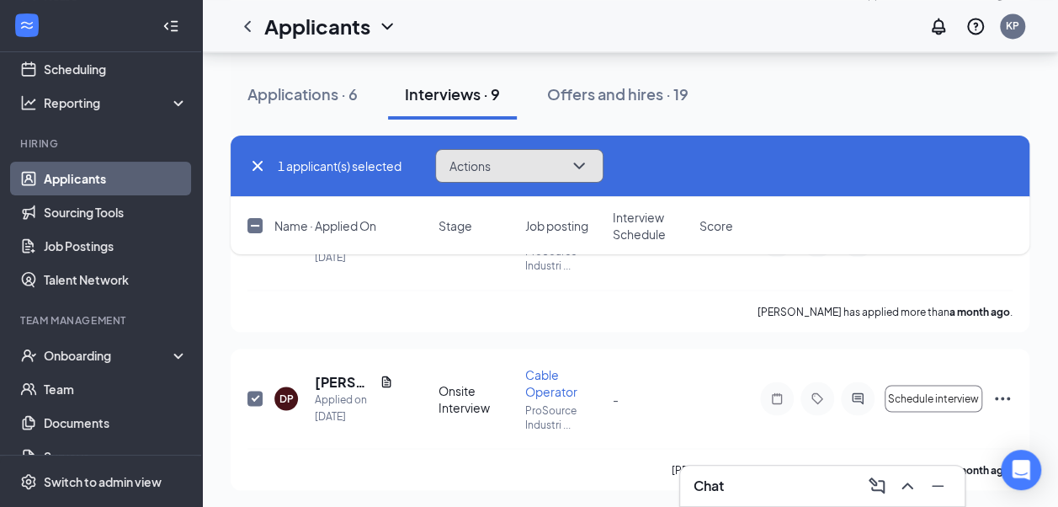
click at [551, 163] on button "Actions" at bounding box center [519, 166] width 168 height 34
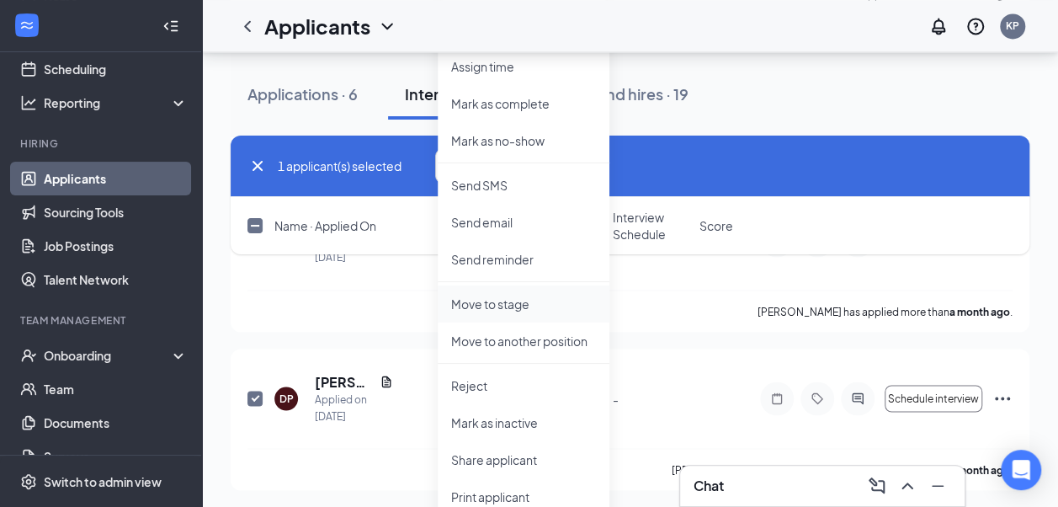
click at [525, 290] on li "Move to stage" at bounding box center [524, 303] width 172 height 37
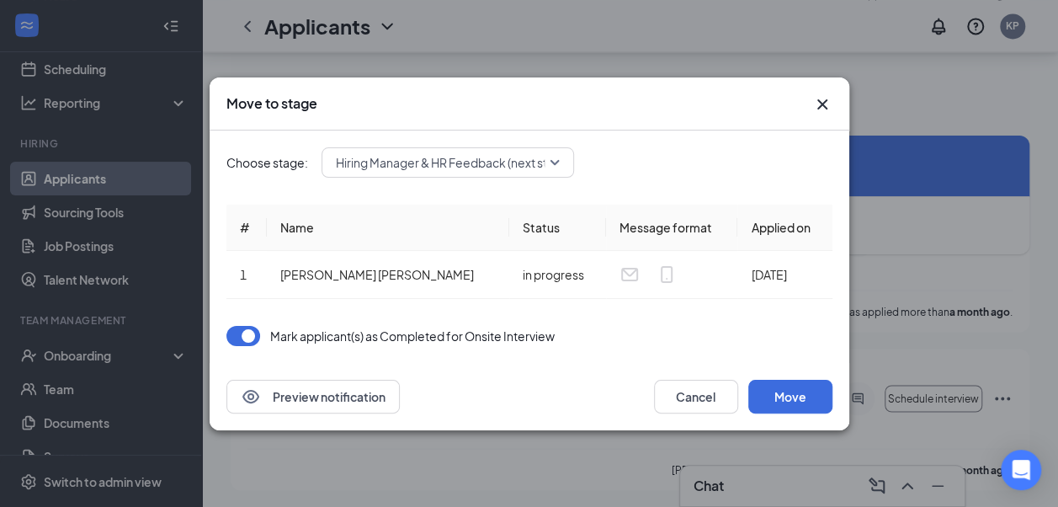
click at [502, 162] on span "Hiring Manager & HR Feedback (next stage)" at bounding box center [454, 162] width 237 height 25
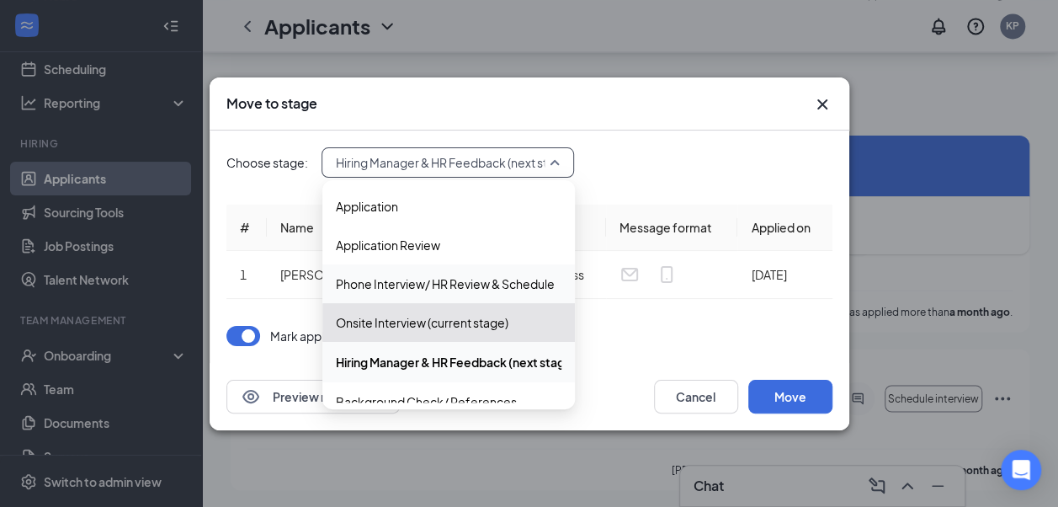
click at [815, 92] on div "Move to stage" at bounding box center [530, 103] width 640 height 53
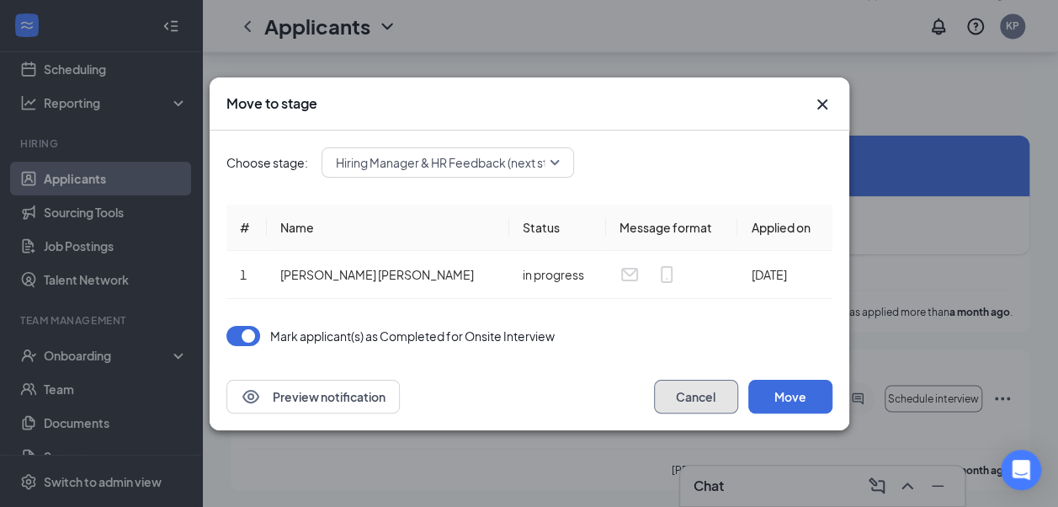
click at [665, 392] on button "Cancel" at bounding box center [696, 397] width 84 height 34
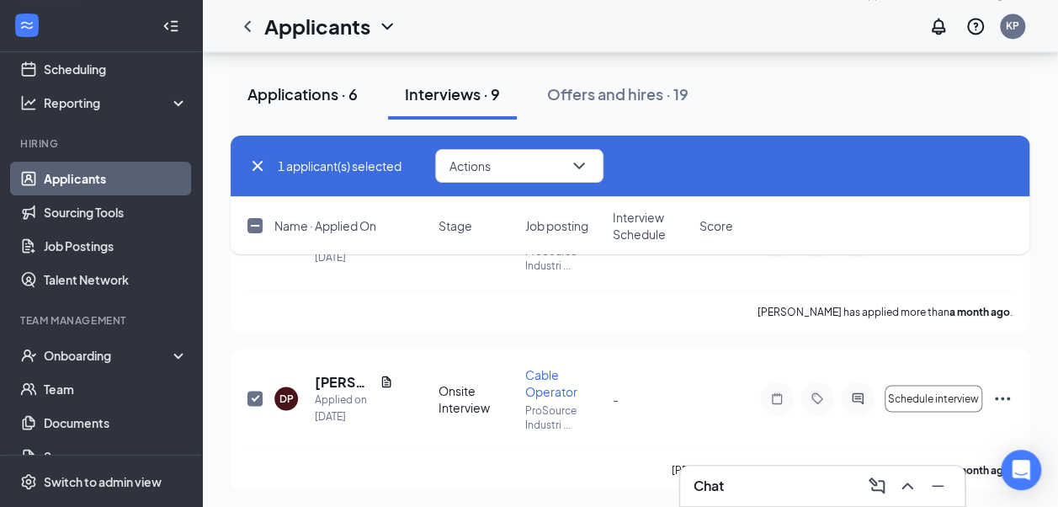
click at [338, 83] on div "Applications · 6" at bounding box center [303, 93] width 110 height 21
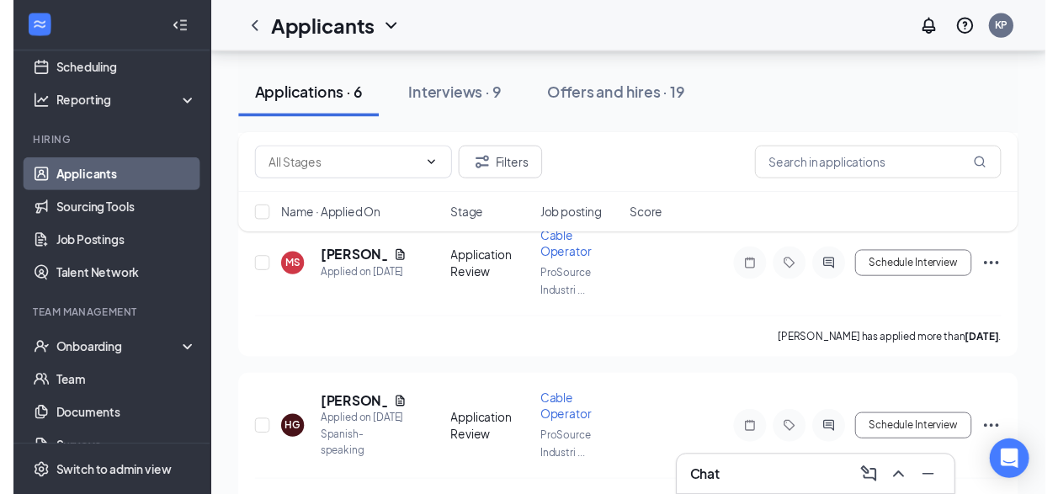
scroll to position [505, 0]
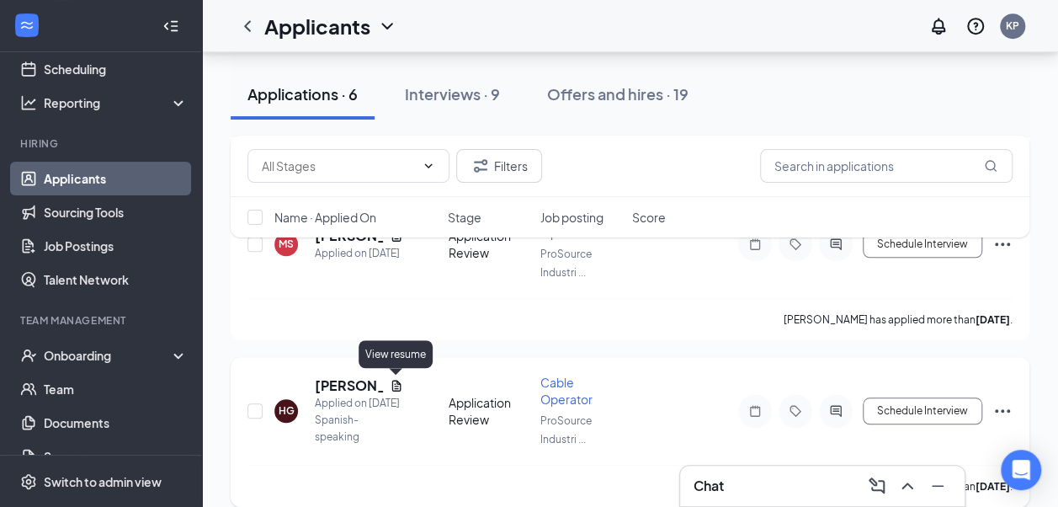
click at [401, 386] on icon "Document" at bounding box center [396, 385] width 13 height 13
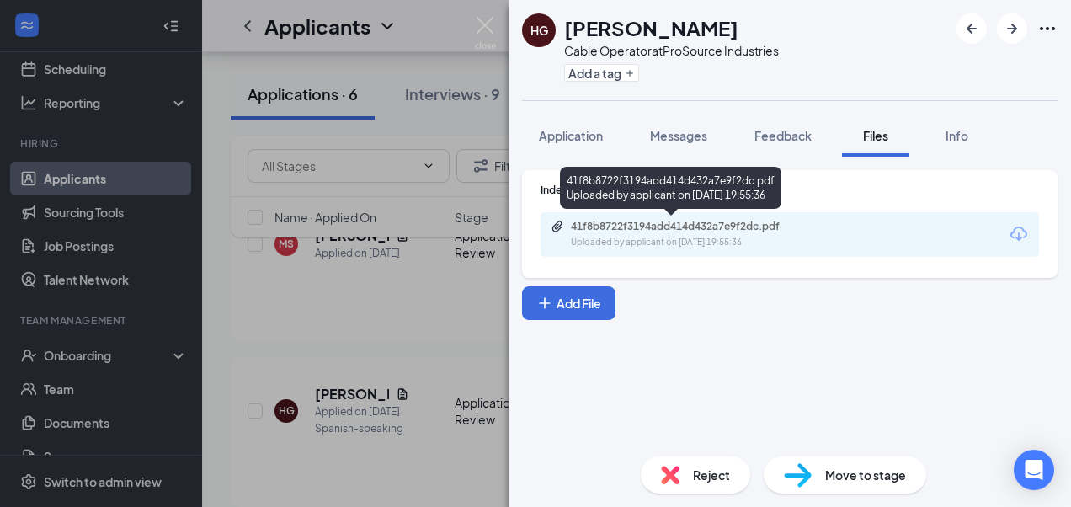
click at [701, 227] on div "41f8b8722f3194add414d432a7e9f2dc.pdf" at bounding box center [689, 226] width 236 height 13
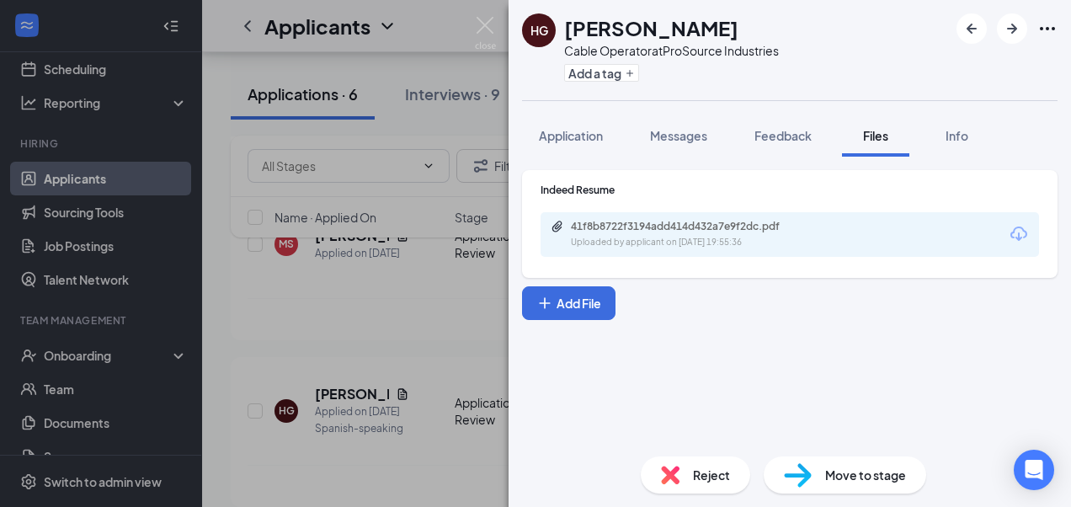
click at [446, 410] on div "HG Hugo Garcia Cable Operator at ProSource Industries Add a tag Application Mes…" at bounding box center [535, 253] width 1071 height 507
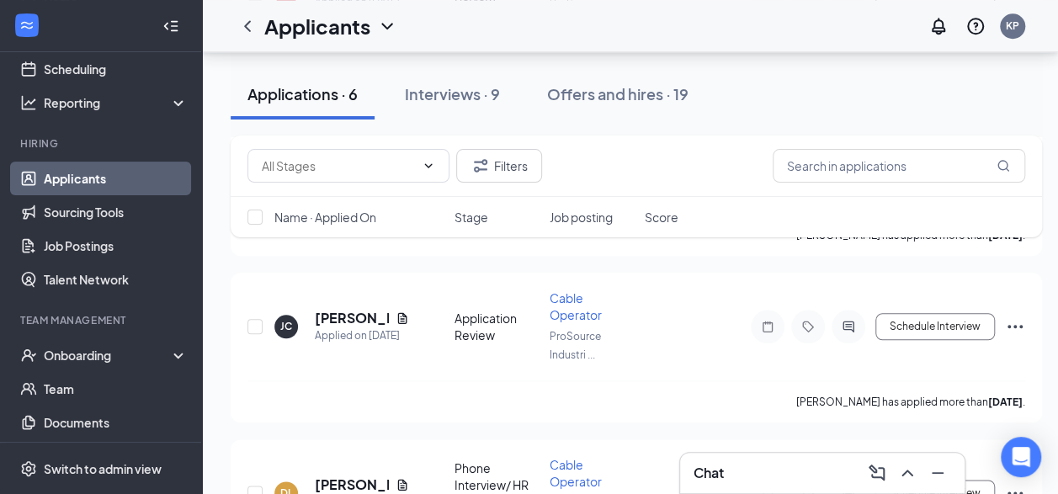
scroll to position [758, 0]
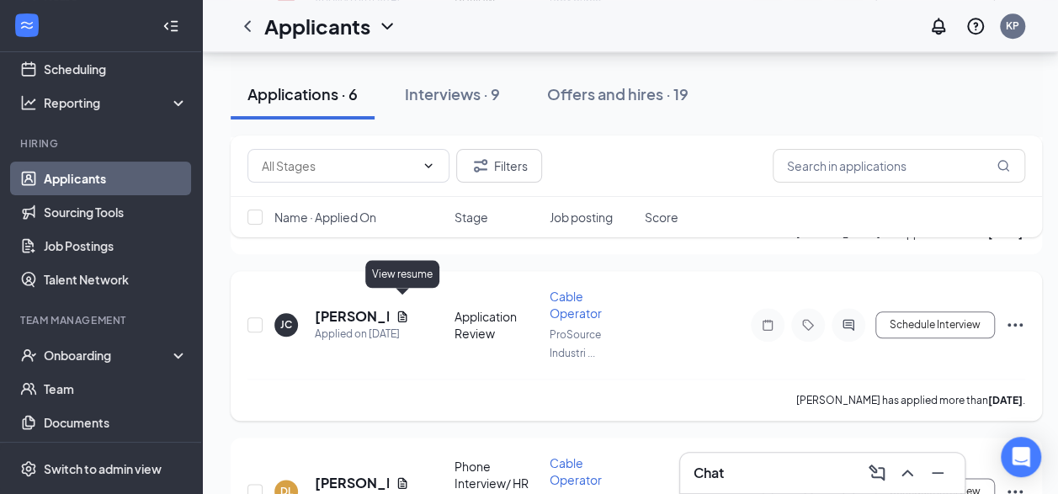
click at [401, 310] on icon "Document" at bounding box center [402, 316] width 13 height 13
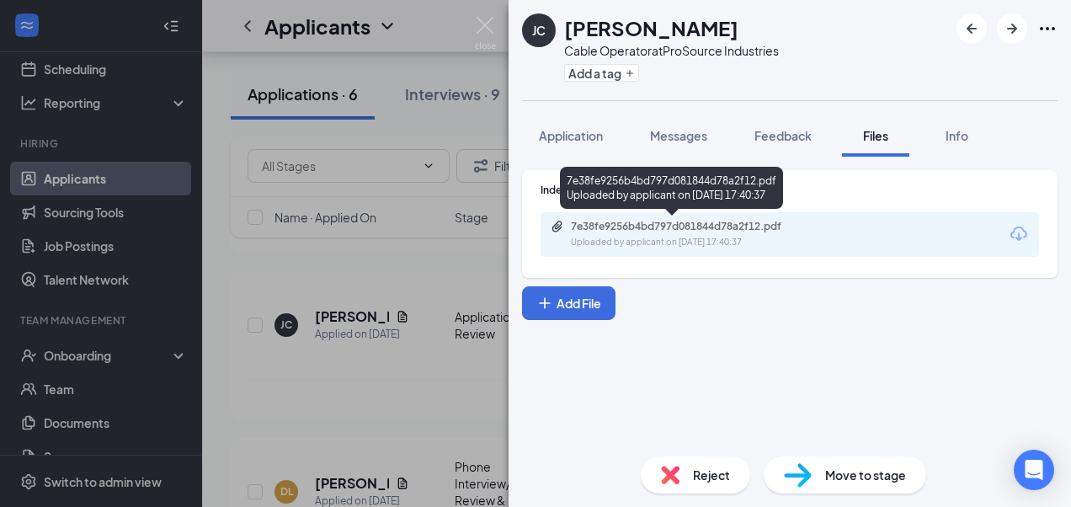
click at [632, 237] on div "Uploaded by applicant on Aug 23, 2025 at 17:40:37" at bounding box center [697, 242] width 253 height 13
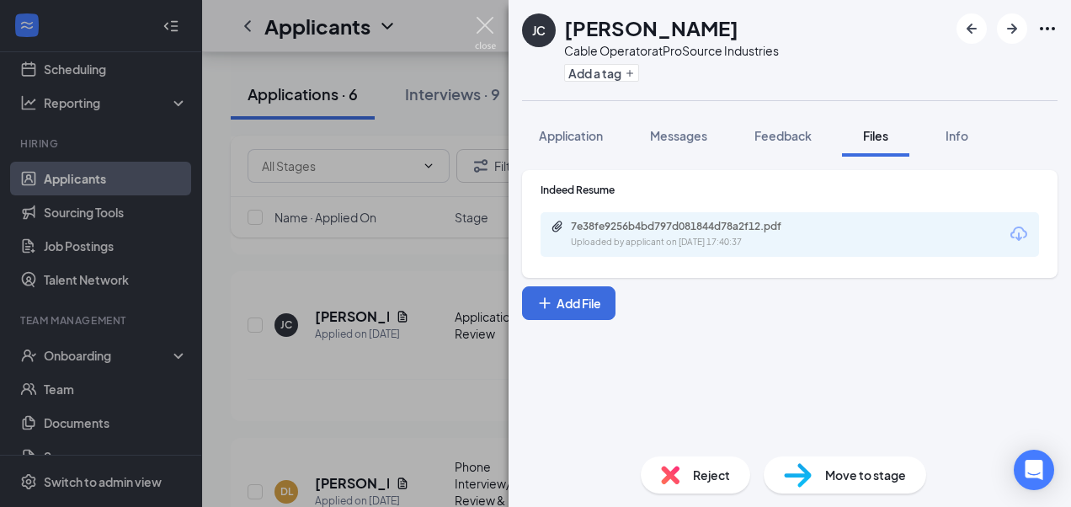
click at [482, 19] on img at bounding box center [485, 33] width 21 height 33
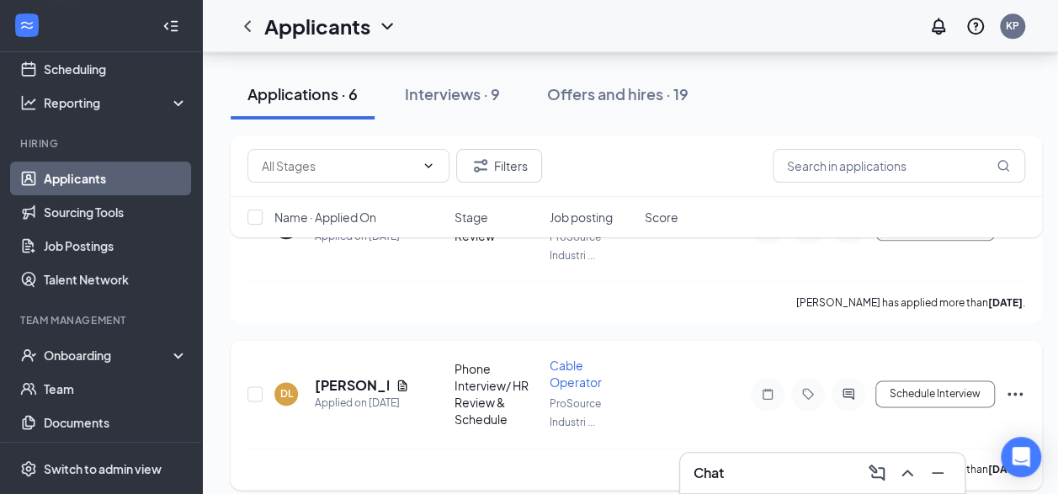
scroll to position [856, 0]
click at [396, 378] on icon "Document" at bounding box center [402, 384] width 13 height 13
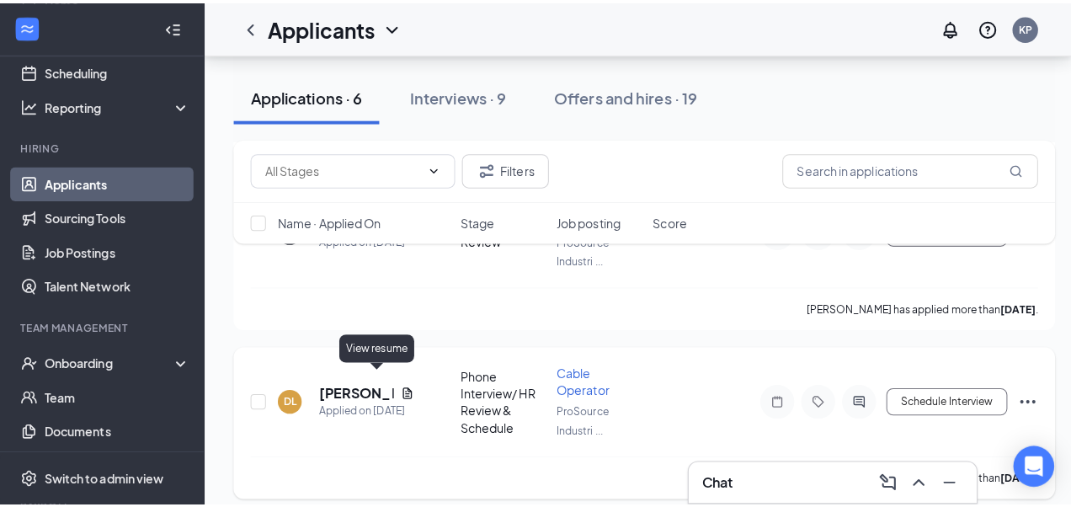
scroll to position [844, 0]
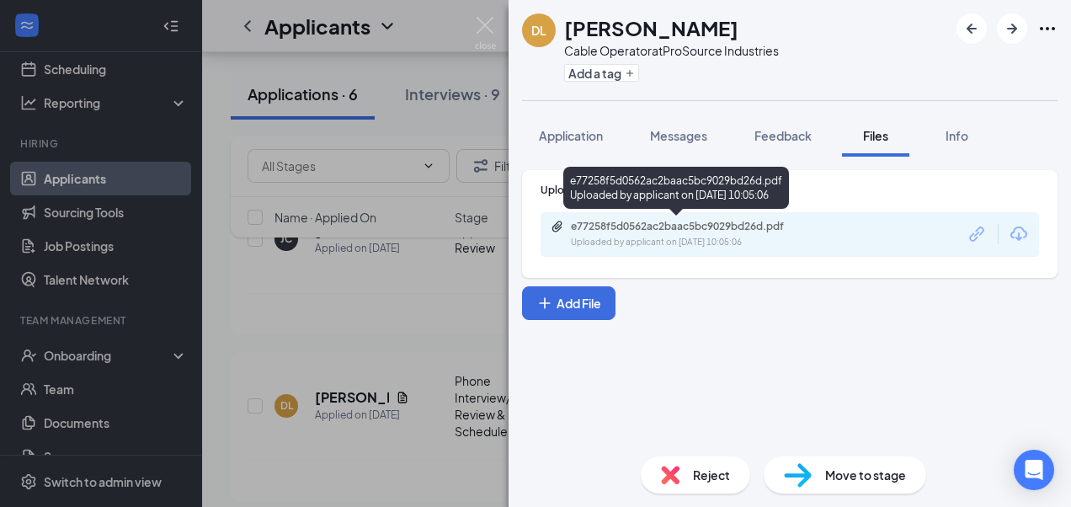
click at [714, 254] on div "e77258f5d0562ac2baac5bc9029bd26d.pdf Uploaded by applicant on Jul 07, 2025 at 1…" at bounding box center [790, 234] width 498 height 45
click at [712, 234] on div "e77258f5d0562ac2baac5bc9029bd26d.pdf Uploaded by applicant on Jul 07, 2025 at 1…" at bounding box center [687, 234] width 273 height 29
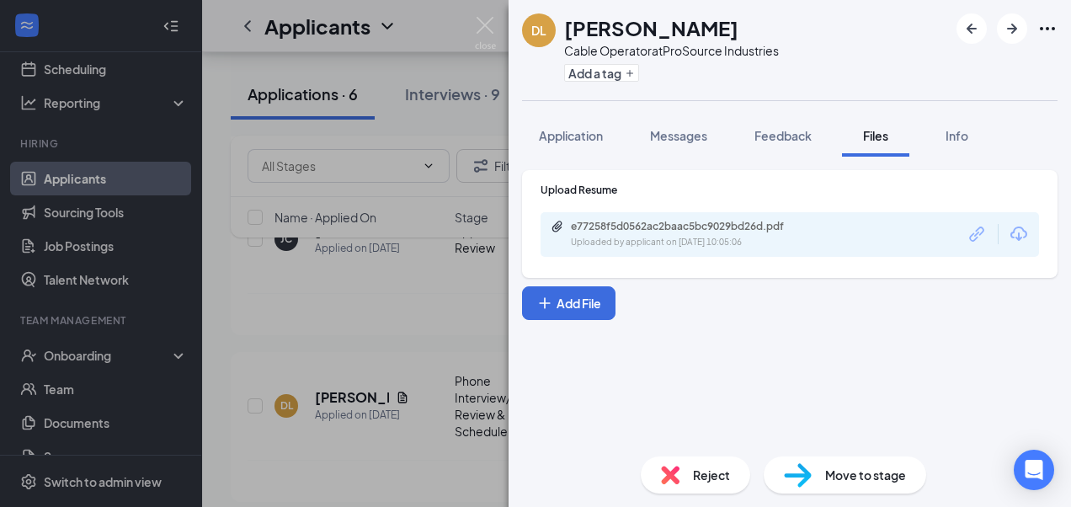
click at [829, 472] on span "Move to stage" at bounding box center [865, 475] width 81 height 19
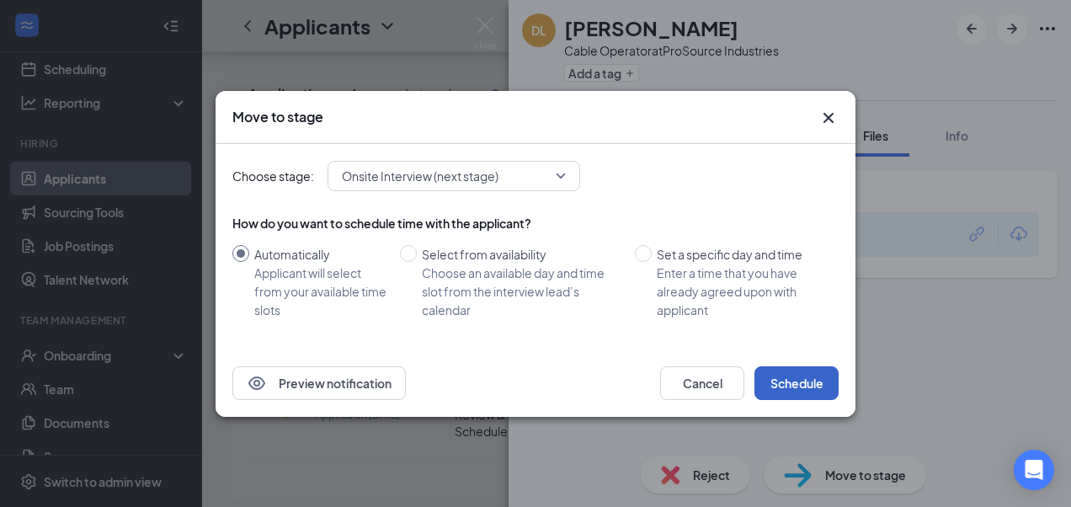
click at [802, 389] on button "Schedule" at bounding box center [796, 383] width 84 height 34
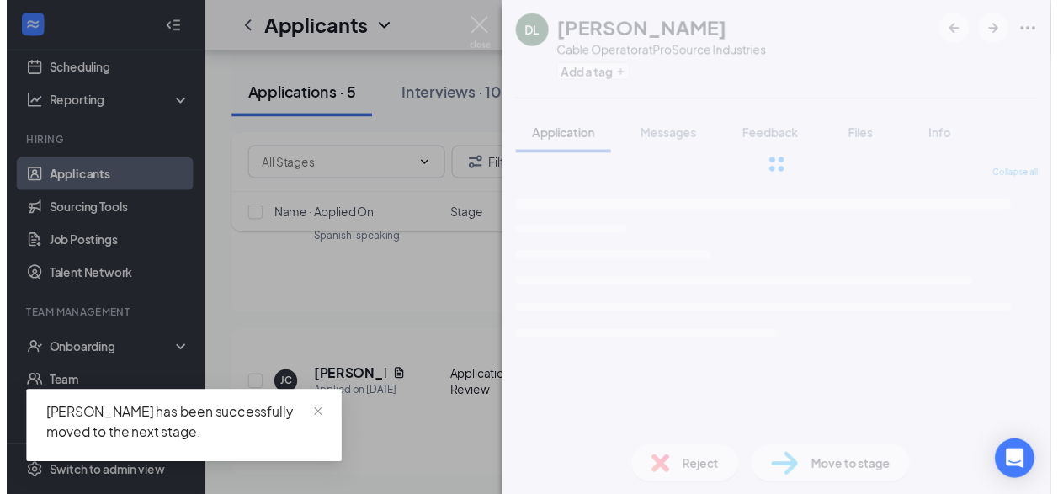
scroll to position [679, 0]
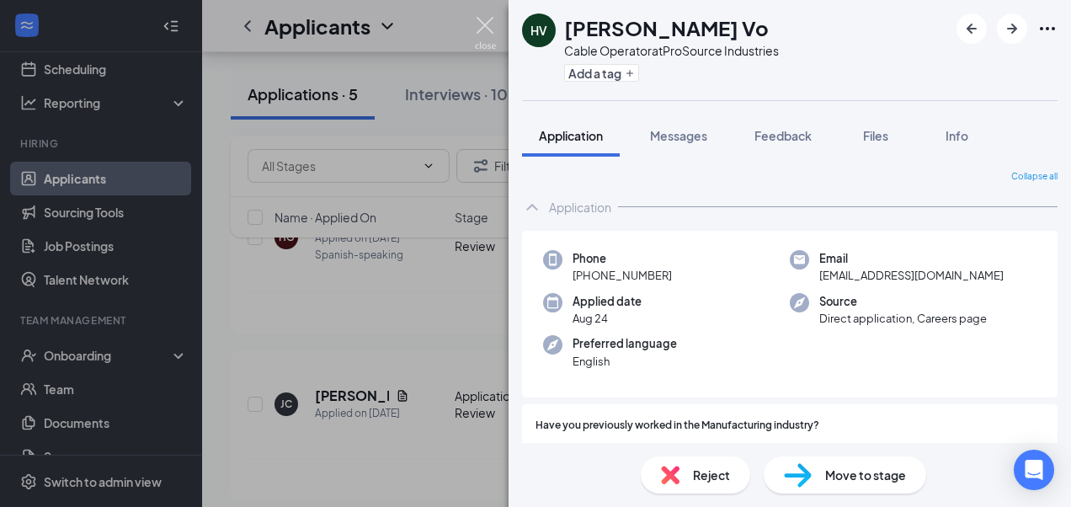
click at [482, 22] on img at bounding box center [485, 33] width 21 height 33
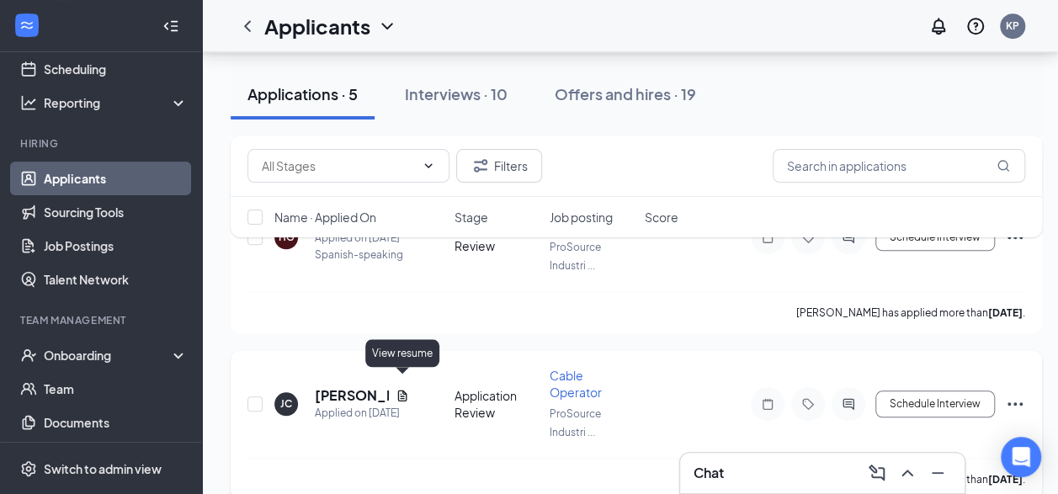
click at [399, 389] on icon "Document" at bounding box center [402, 395] width 13 height 13
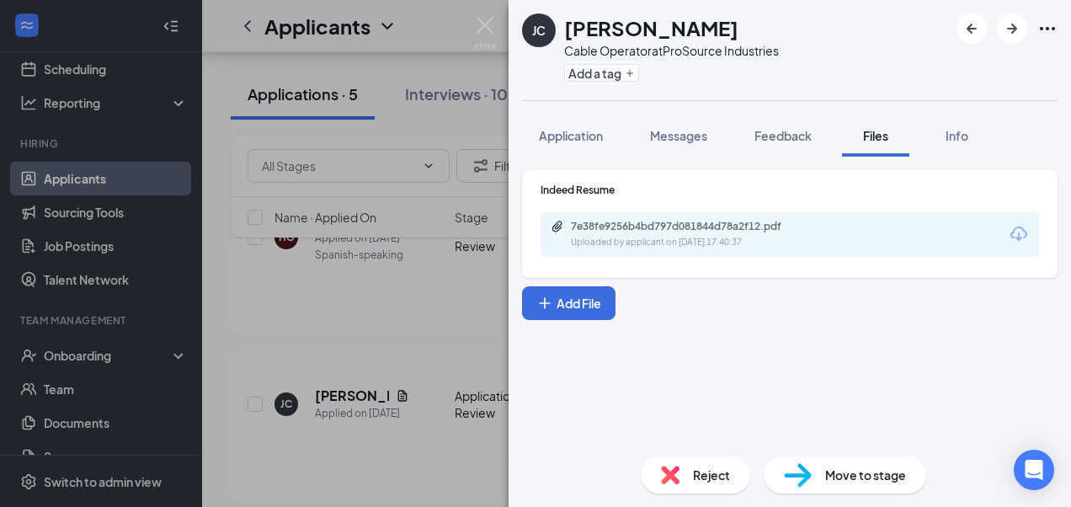
click at [610, 236] on div "Uploaded by applicant on Aug 23, 2025 at 17:40:37" at bounding box center [697, 242] width 253 height 13
click at [486, 17] on img at bounding box center [485, 33] width 21 height 33
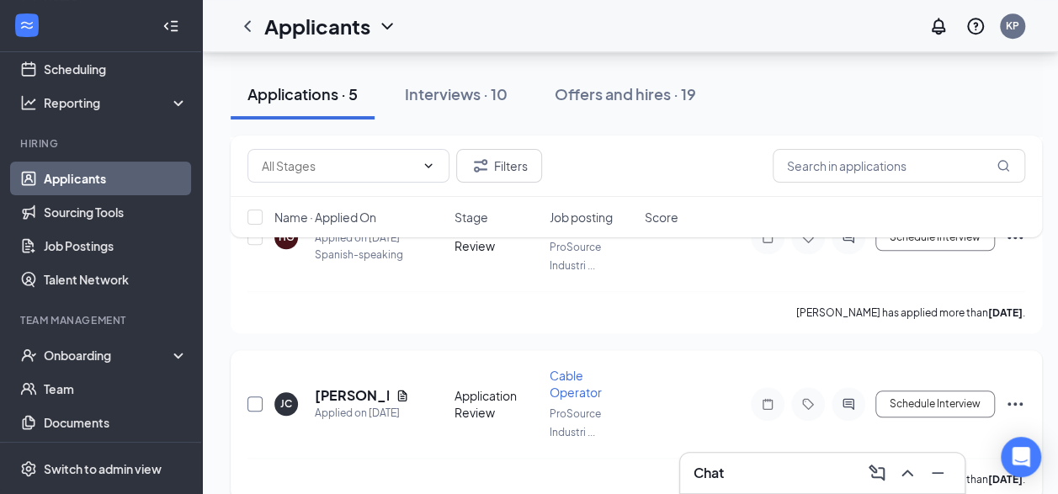
click at [258, 397] on input "checkbox" at bounding box center [255, 404] width 15 height 15
checkbox input "true"
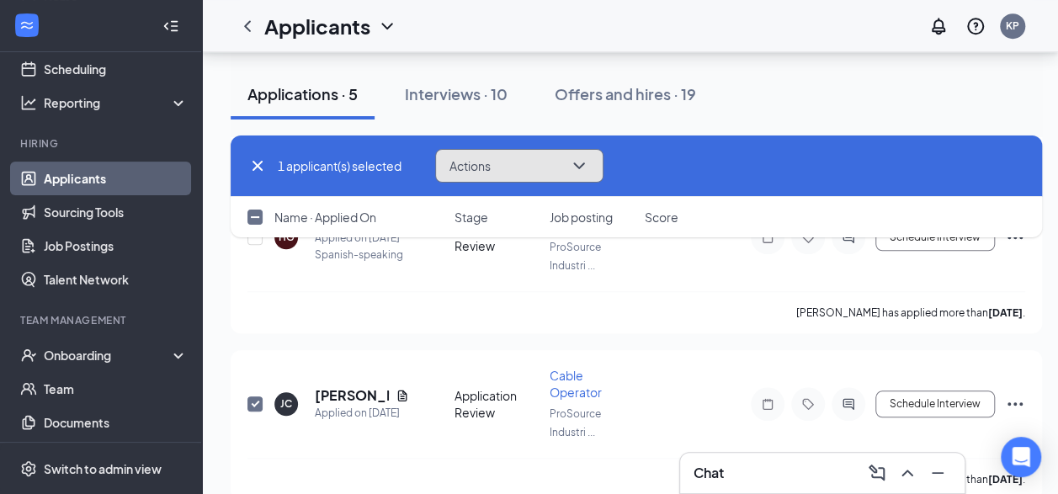
click at [517, 162] on button "Actions" at bounding box center [519, 166] width 168 height 34
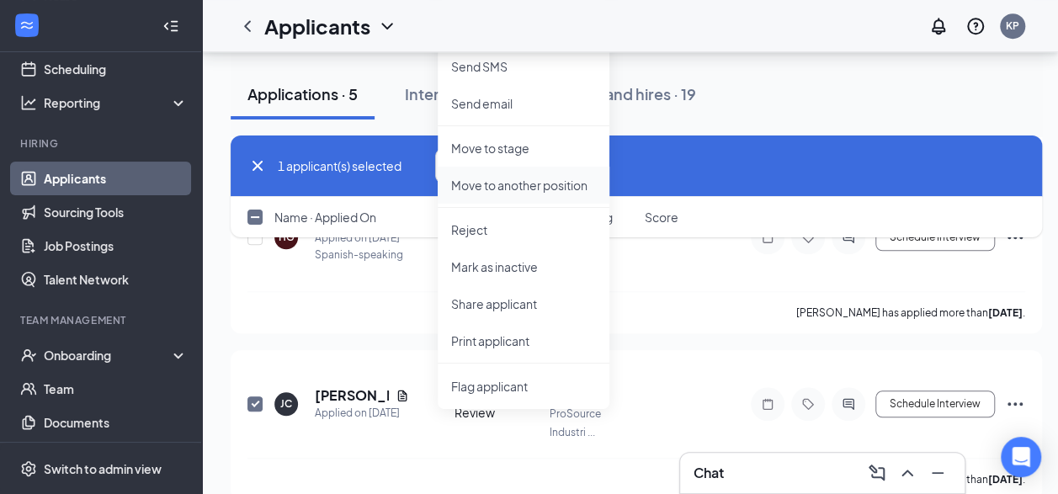
click at [502, 185] on p "Move to another position" at bounding box center [523, 185] width 145 height 17
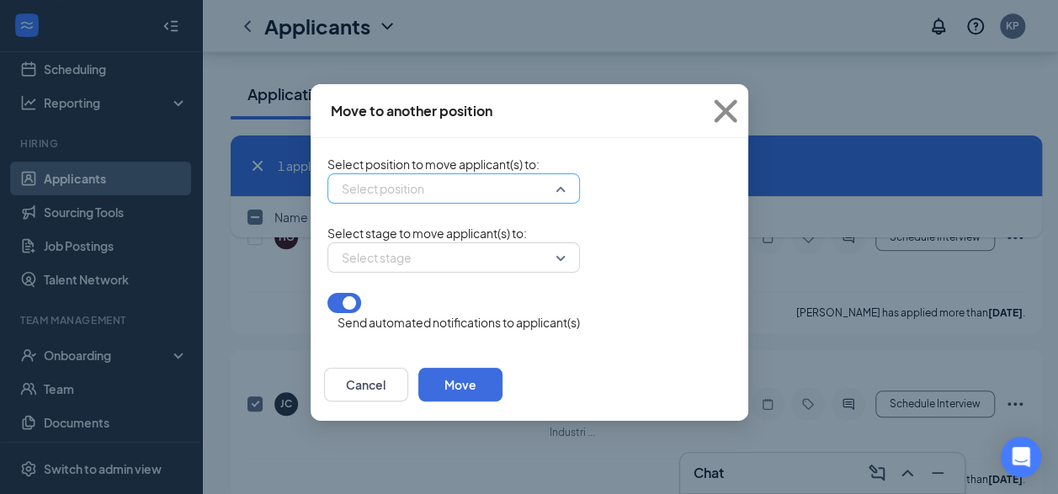
click at [434, 181] on input "search" at bounding box center [448, 188] width 221 height 29
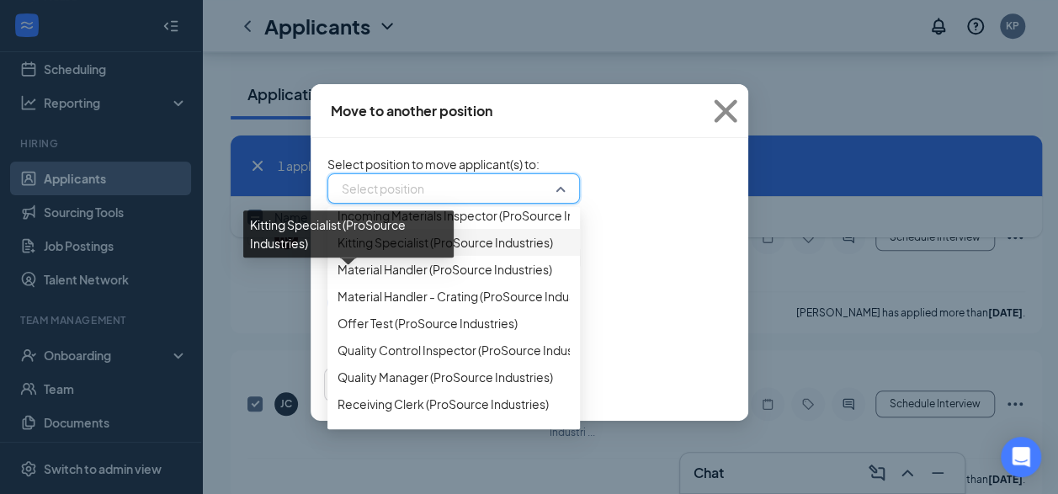
scroll to position [84, 0]
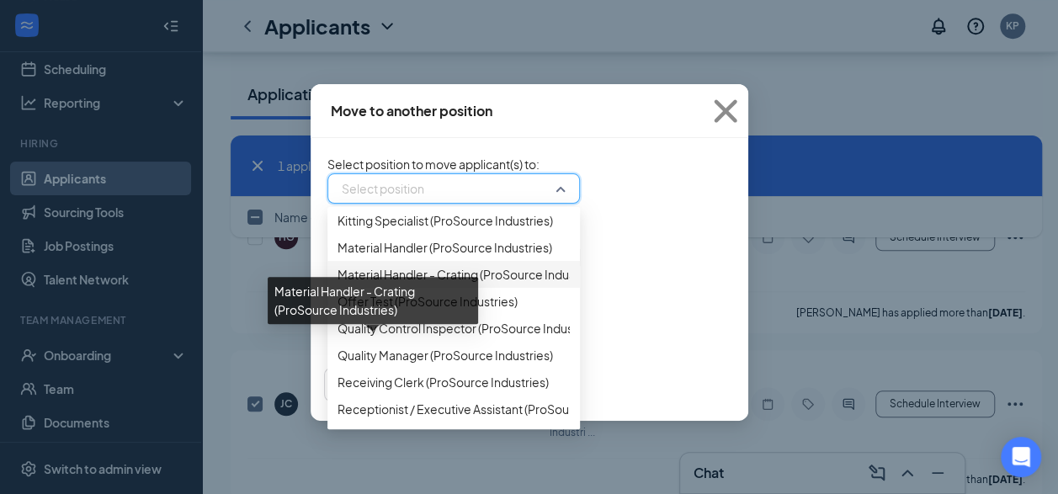
click at [338, 284] on span "Material Handler - Crating (ProSource Industries)" at bounding box center [470, 274] width 265 height 19
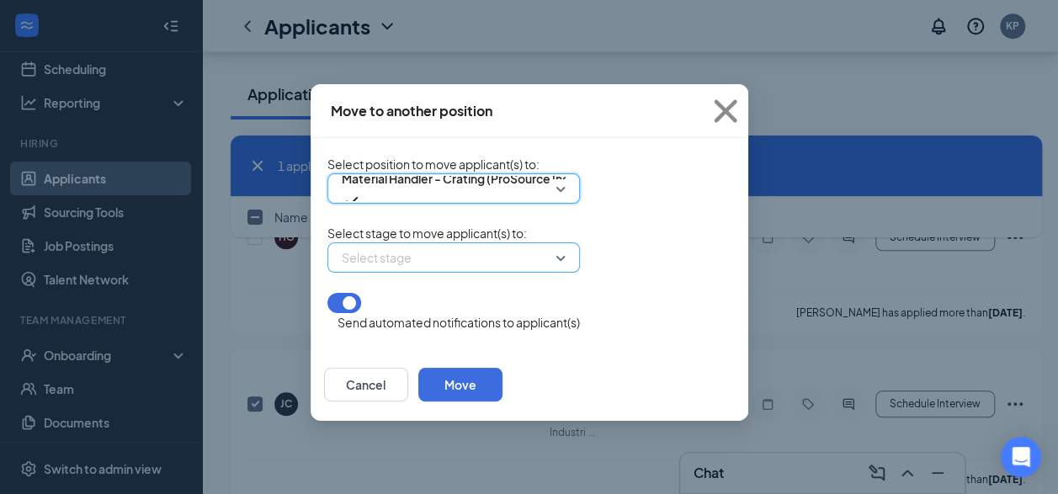
click at [425, 272] on input "search" at bounding box center [448, 257] width 221 height 29
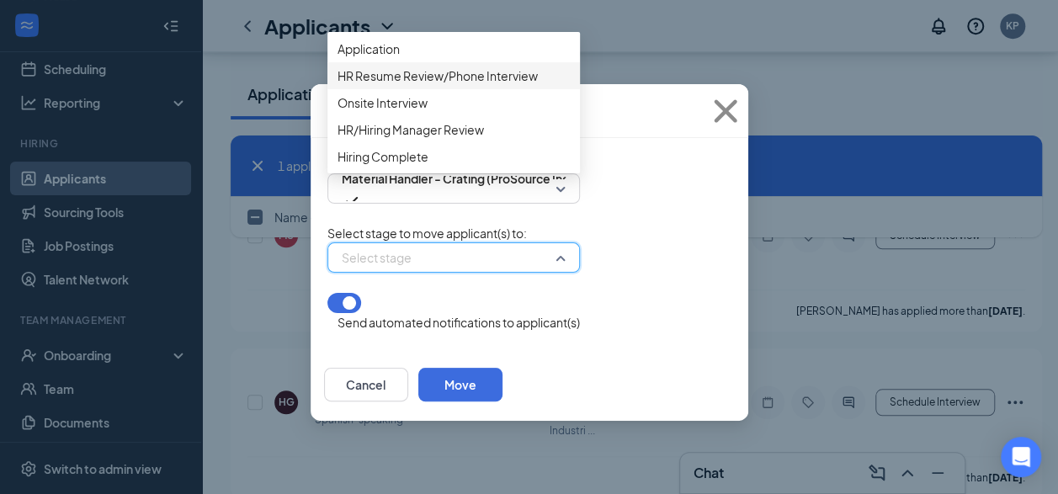
scroll to position [510, 0]
click at [372, 58] on span "Application" at bounding box center [454, 49] width 232 height 19
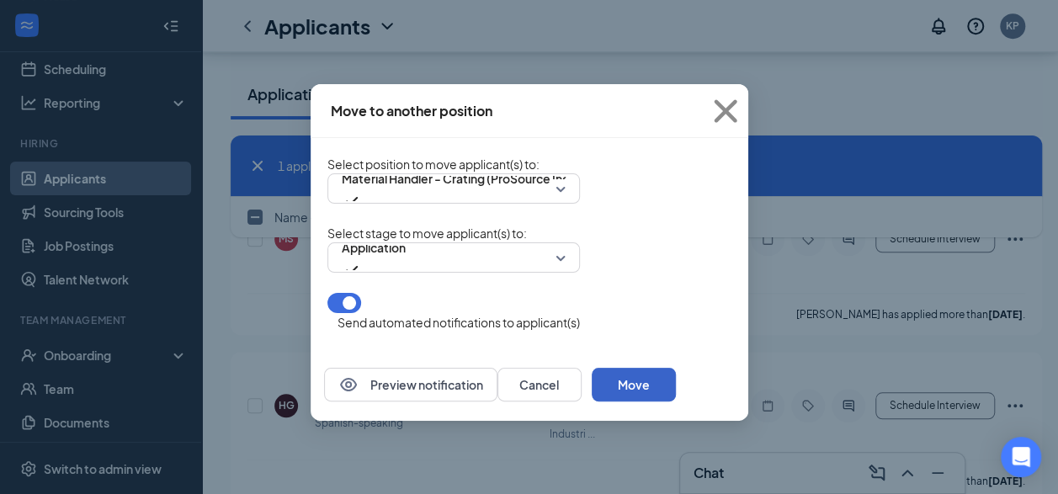
click at [676, 381] on button "Move" at bounding box center [634, 385] width 84 height 34
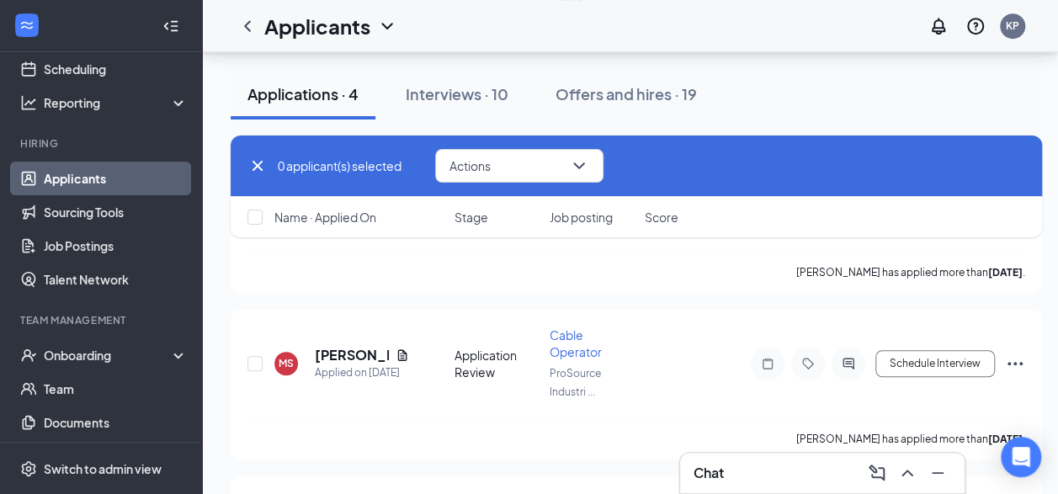
scroll to position [528, 0]
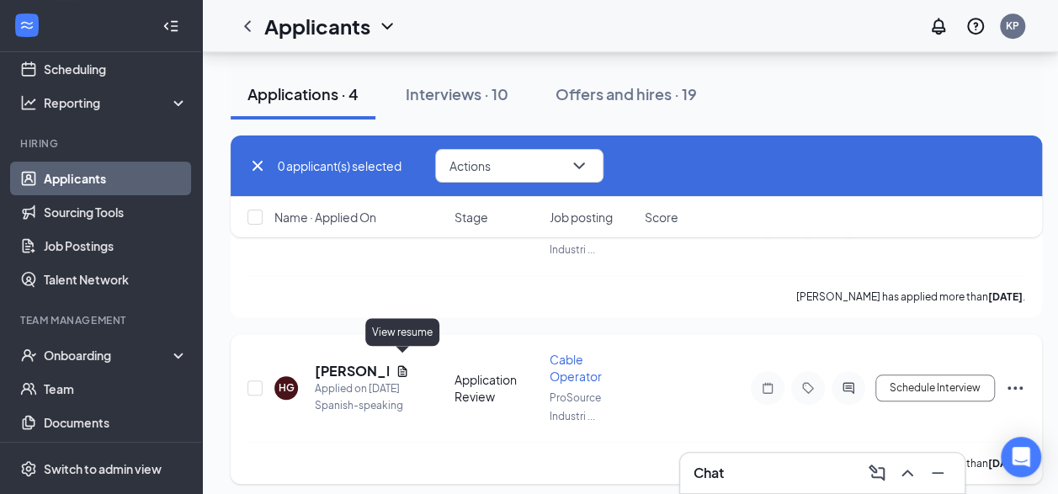
click at [405, 365] on icon "Document" at bounding box center [402, 371] width 13 height 13
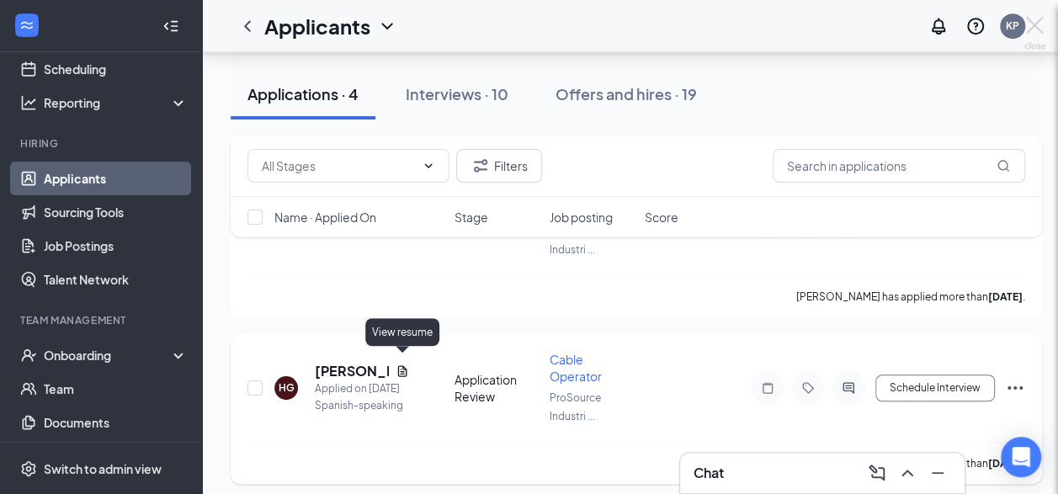
scroll to position [515, 0]
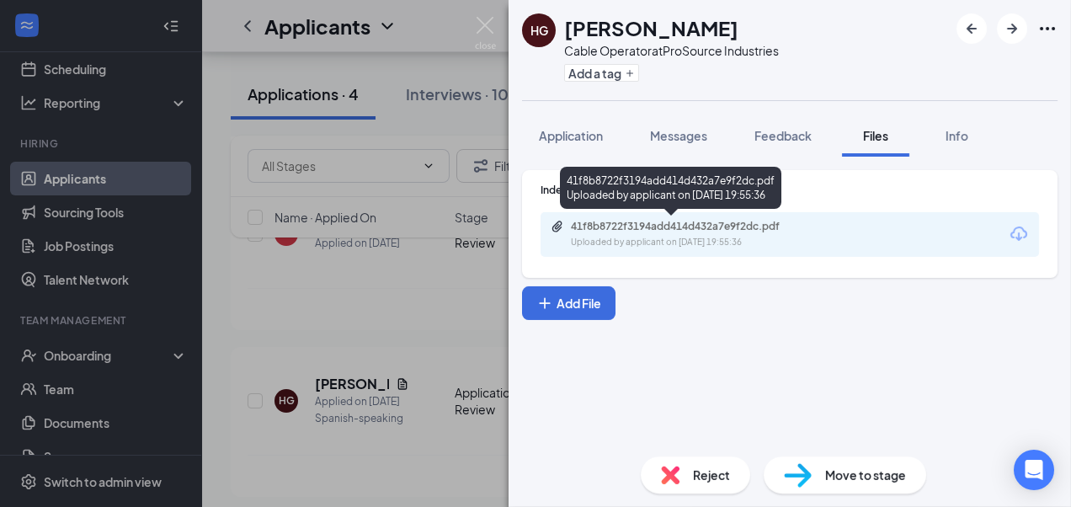
click at [675, 246] on div "Uploaded by applicant on Aug 23, 2025 at 19:55:36" at bounding box center [697, 242] width 253 height 13
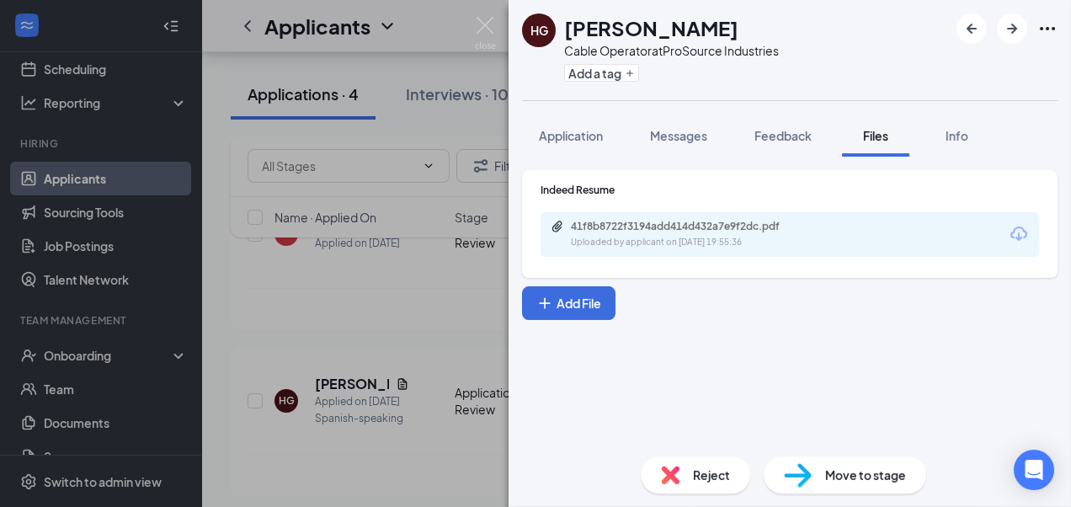
click at [421, 265] on div "HG Hugo Garcia Cable Operator at ProSource Industries Add a tag Application Mes…" at bounding box center [535, 253] width 1071 height 507
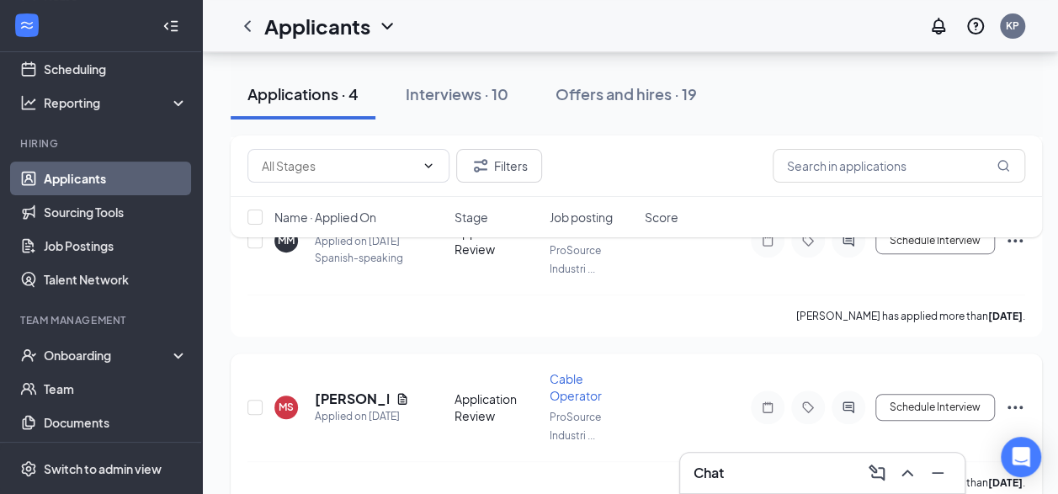
scroll to position [179, 0]
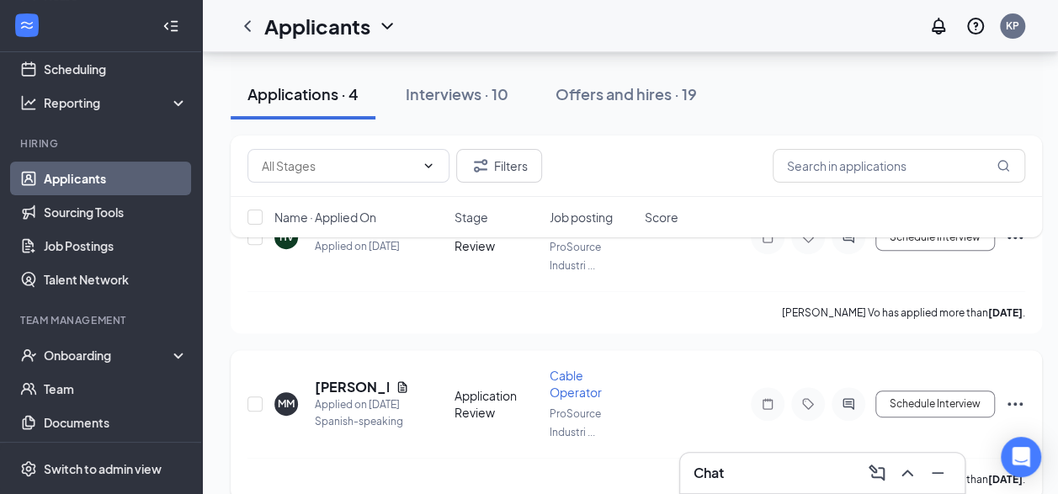
click at [409, 385] on div "MM Mario Martinez Applied on Aug 24 Spanish-speaking" at bounding box center [359, 404] width 170 height 52
click at [404, 382] on icon "Document" at bounding box center [402, 387] width 13 height 13
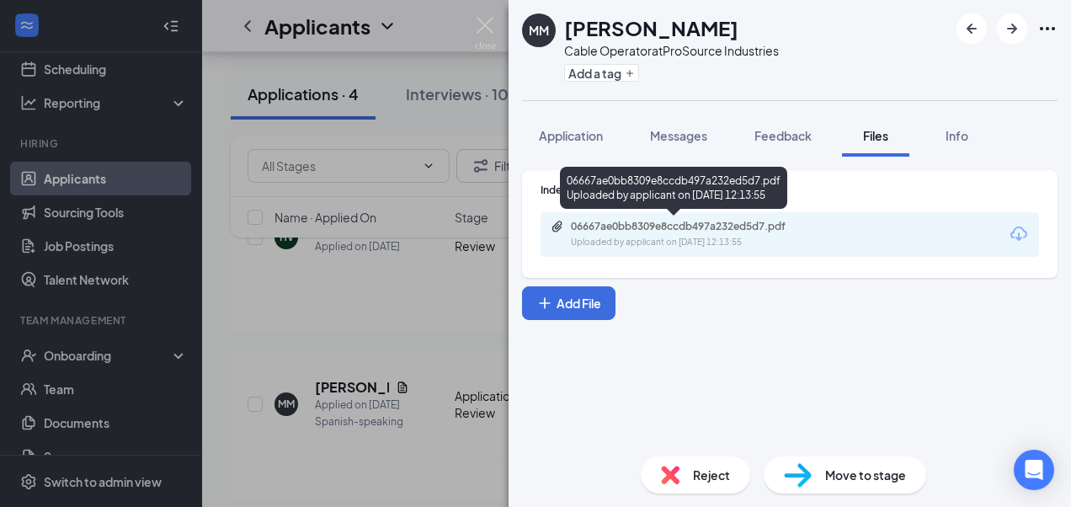
click at [656, 240] on div "Uploaded by applicant on Aug 24, 2025 at 12:13:55" at bounding box center [697, 242] width 253 height 13
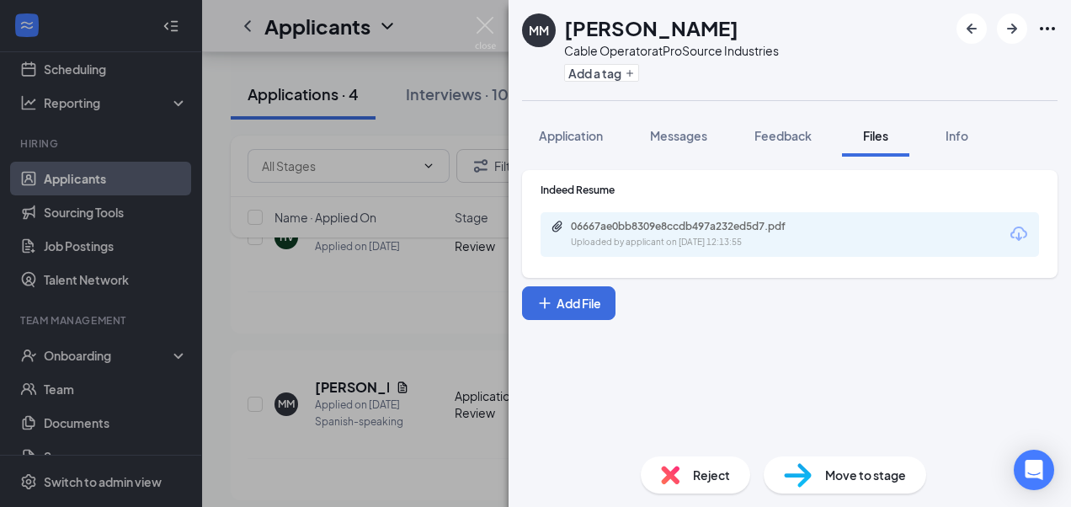
click at [478, 16] on div "MM Mario Martinez Cable Operator at ProSource Industries Add a tag Application …" at bounding box center [535, 253] width 1071 height 507
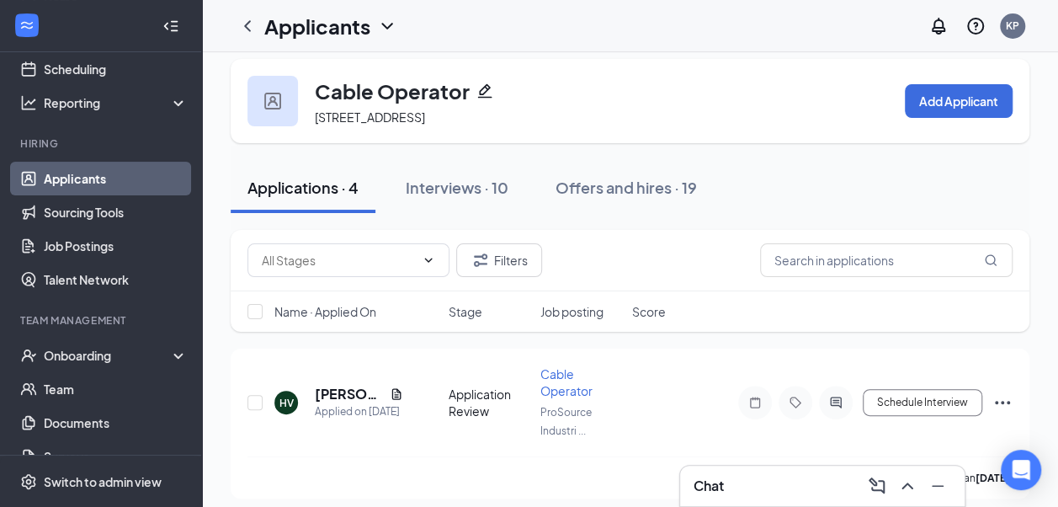
scroll to position [10, 0]
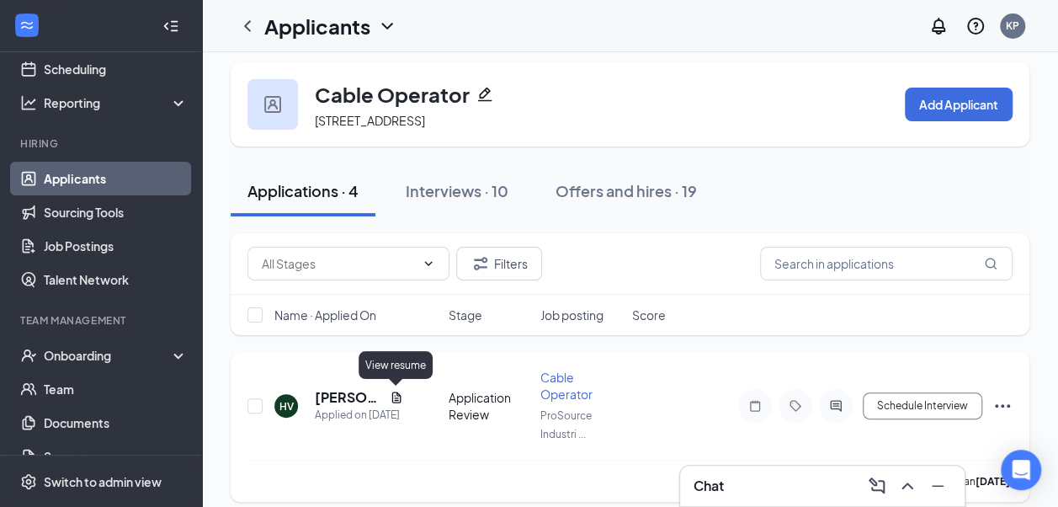
click at [396, 392] on icon "Document" at bounding box center [396, 397] width 9 height 11
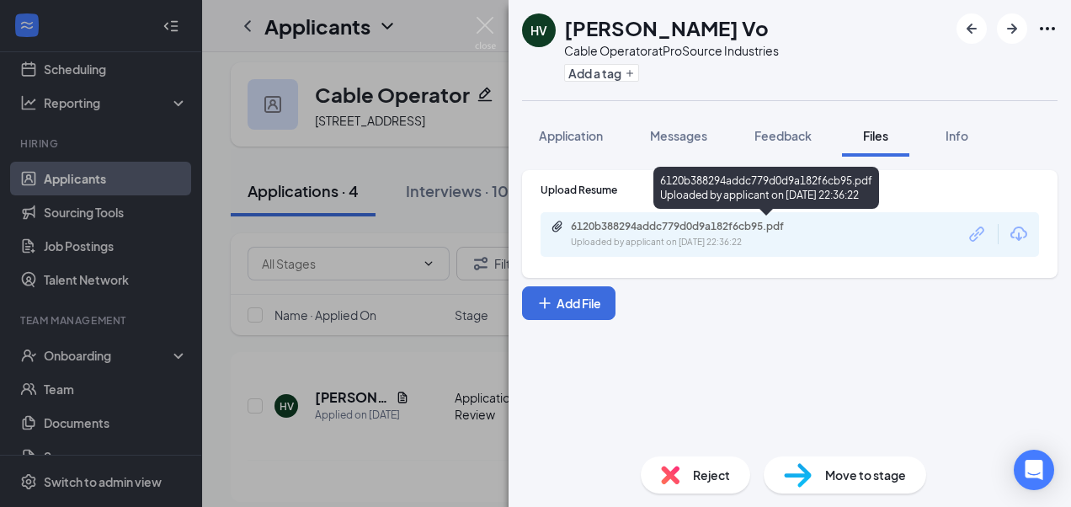
click at [721, 224] on div "6120b388294addc779d0d9a182f6cb95.pdf" at bounding box center [689, 226] width 236 height 13
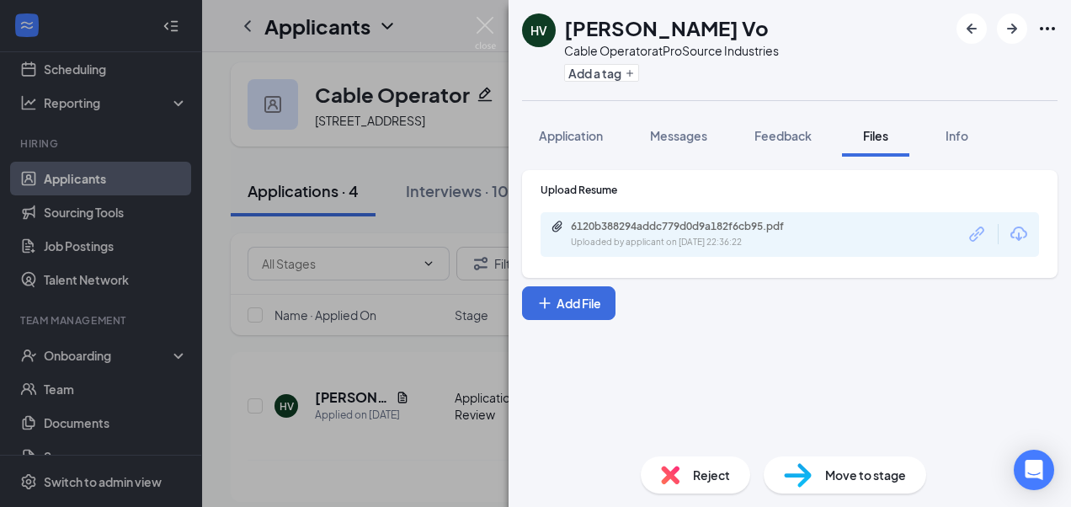
click at [818, 472] on div "Move to stage" at bounding box center [845, 474] width 163 height 37
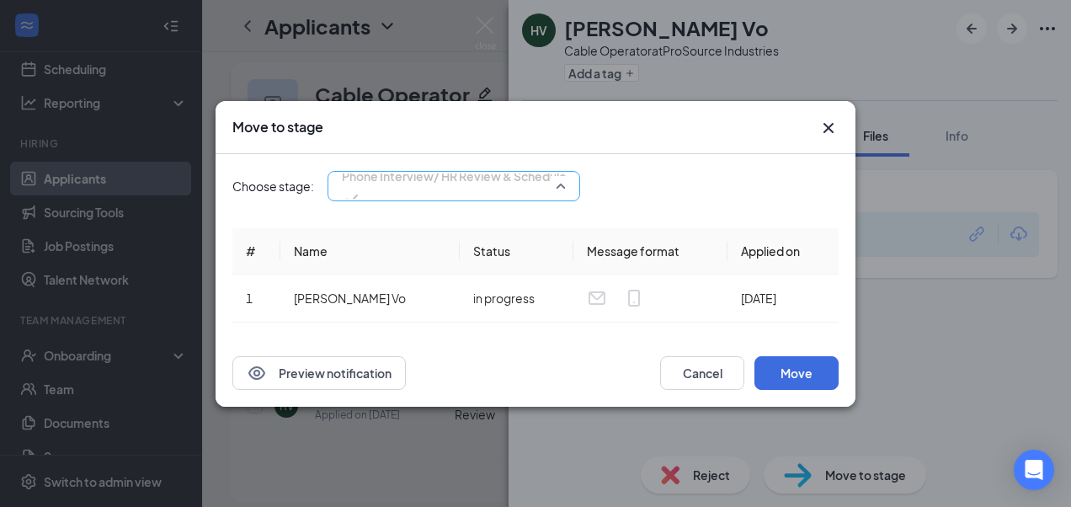
click at [546, 186] on span "Phone Interview/ HR Review & Schedule (next stage)" at bounding box center [489, 175] width 295 height 25
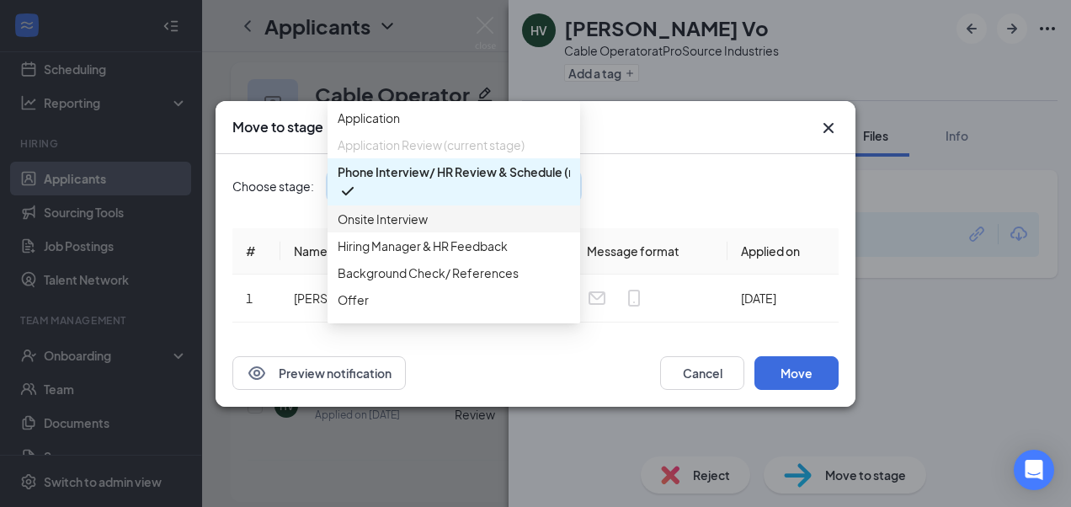
click at [524, 228] on span "Onsite Interview" at bounding box center [454, 219] width 232 height 19
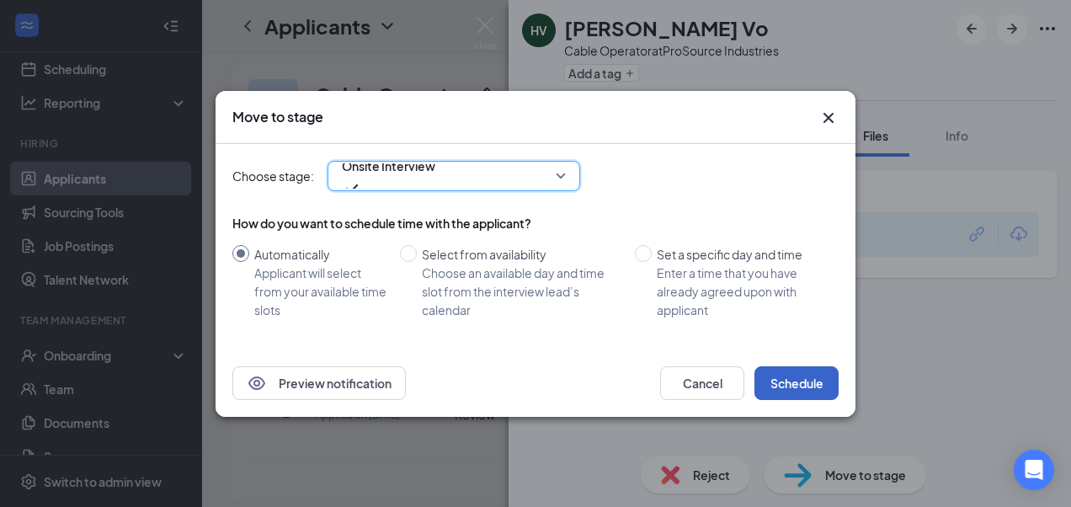
click at [791, 381] on button "Schedule" at bounding box center [796, 383] width 84 height 34
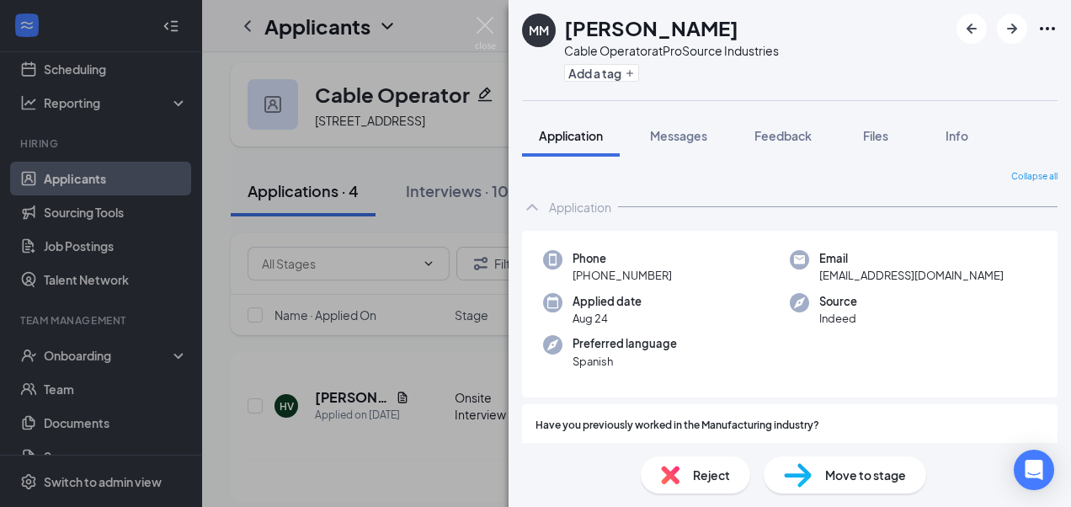
click at [445, 182] on div "MM Mario Martinez Cable Operator at ProSource Industries Add a tag Application …" at bounding box center [535, 253] width 1071 height 507
drag, startPoint x: 448, startPoint y: 187, endPoint x: 493, endPoint y: 45, distance: 148.3
click at [450, 190] on div "MM Mario Martinez Cable Operator at ProSource Industries Add a tag Application …" at bounding box center [535, 253] width 1071 height 507
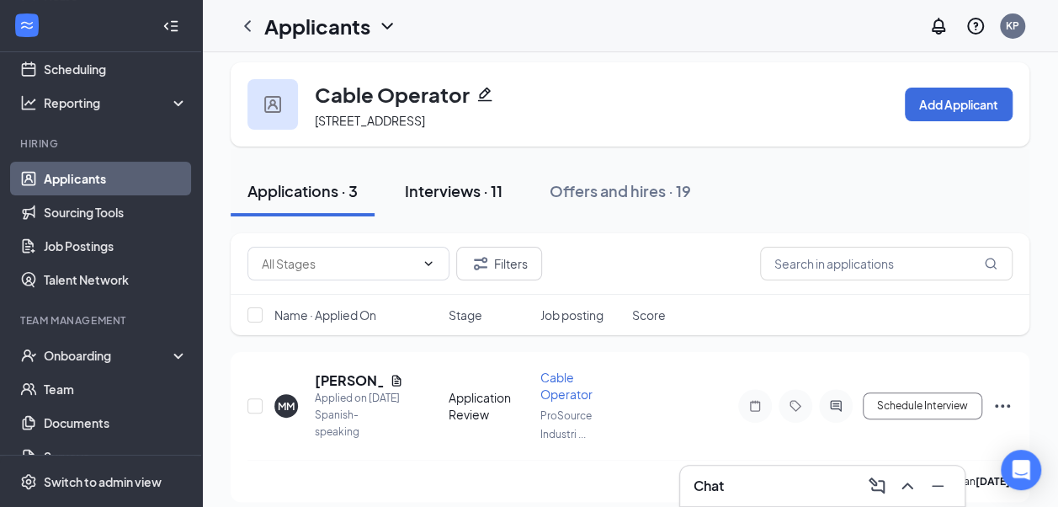
click at [476, 186] on div "Interviews · 11" at bounding box center [454, 190] width 98 height 21
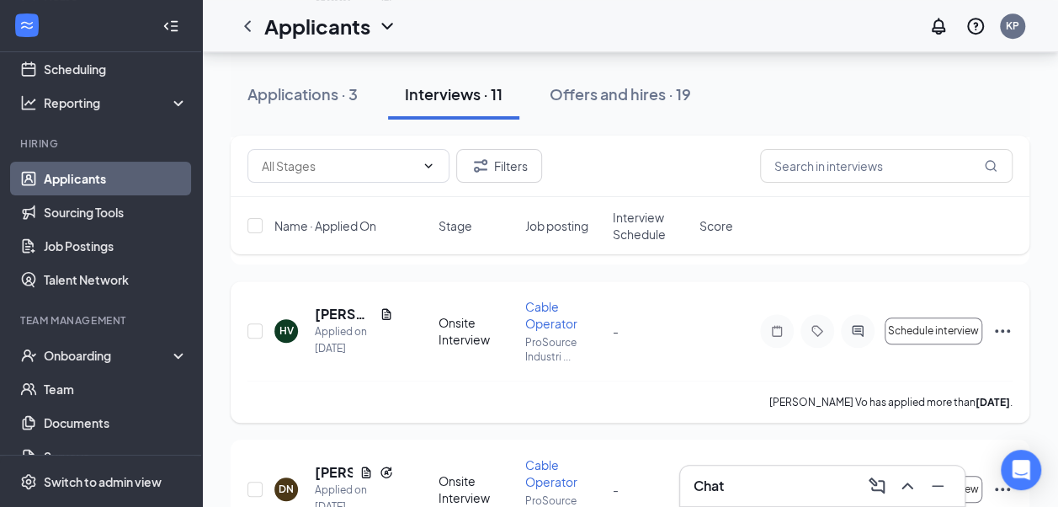
scroll to position [421, 0]
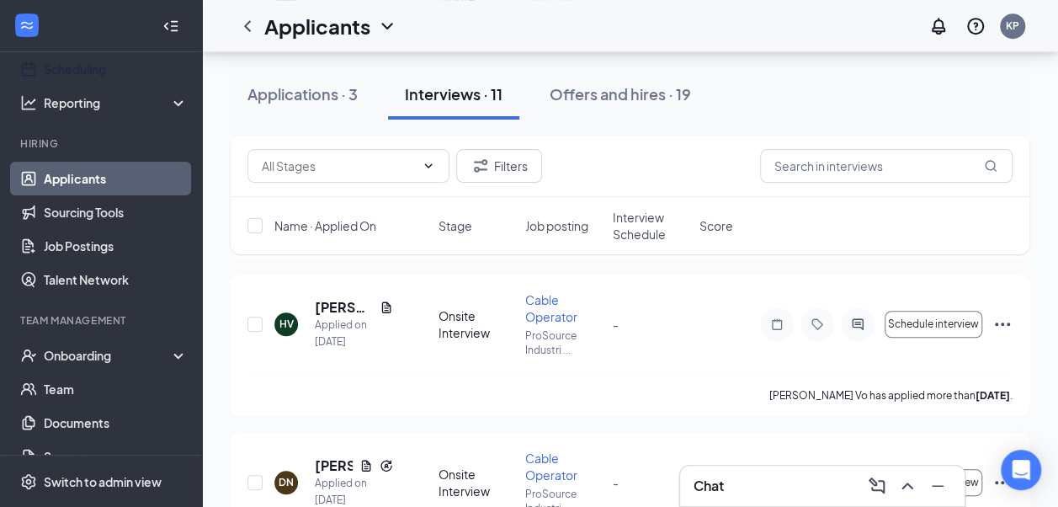
drag, startPoint x: 134, startPoint y: 72, endPoint x: 184, endPoint y: 74, distance: 49.7
click at [135, 72] on link "Scheduling" at bounding box center [116, 69] width 144 height 34
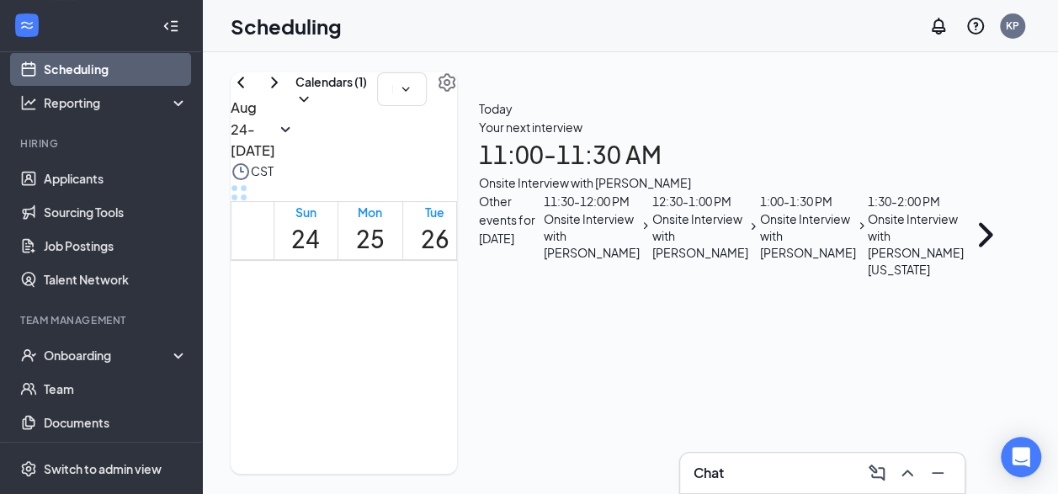
scroll to position [1165, 0]
click at [450, 304] on span "11:00-11:30 AM" at bounding box center [455, 304] width 35 height 49
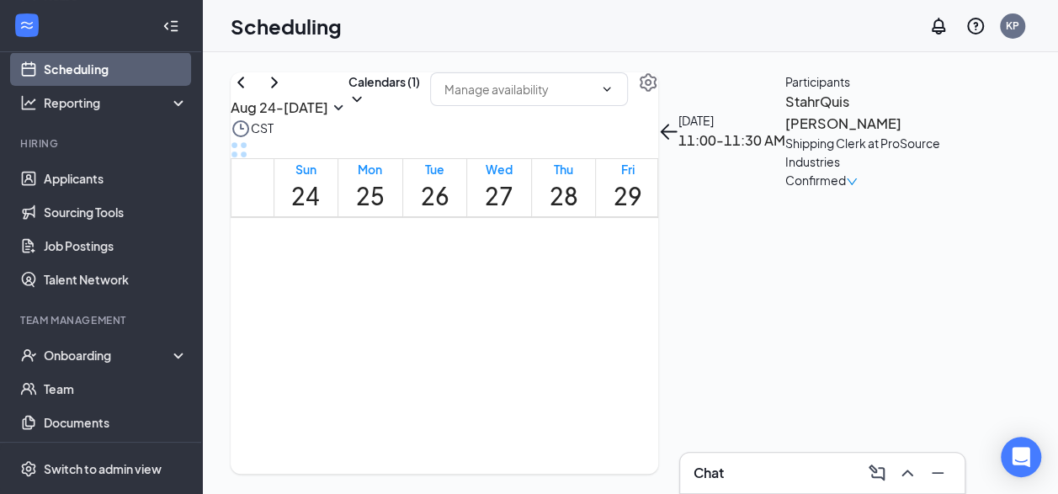
scroll to position [1249, 0]
drag, startPoint x: 440, startPoint y: 379, endPoint x: 450, endPoint y: 399, distance: 22.6
click at [441, 364] on span "12:30-1:00 PM" at bounding box center [455, 339] width 35 height 49
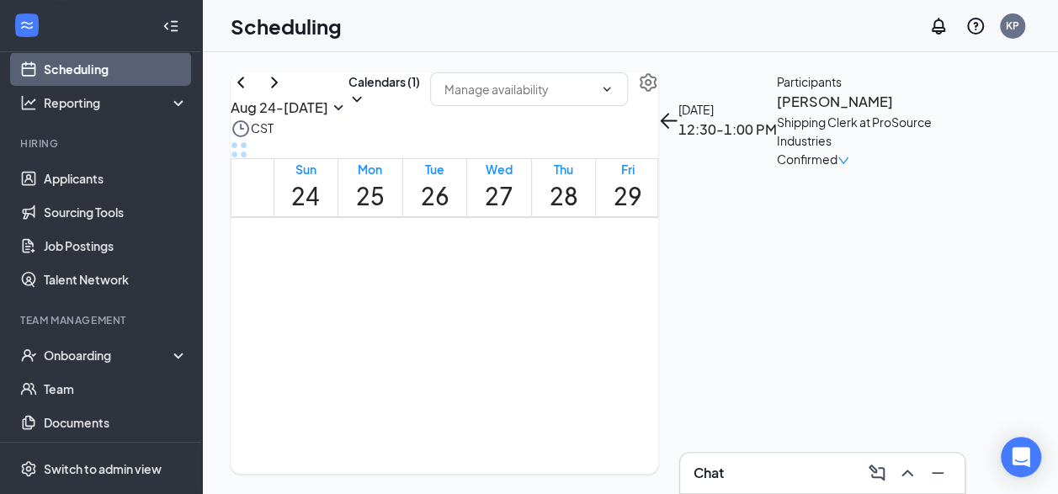
scroll to position [1165, 0]
click at [536, 303] on div "1" at bounding box center [519, 295] width 35 height 16
click at [528, 373] on div "1" at bounding box center [512, 365] width 29 height 16
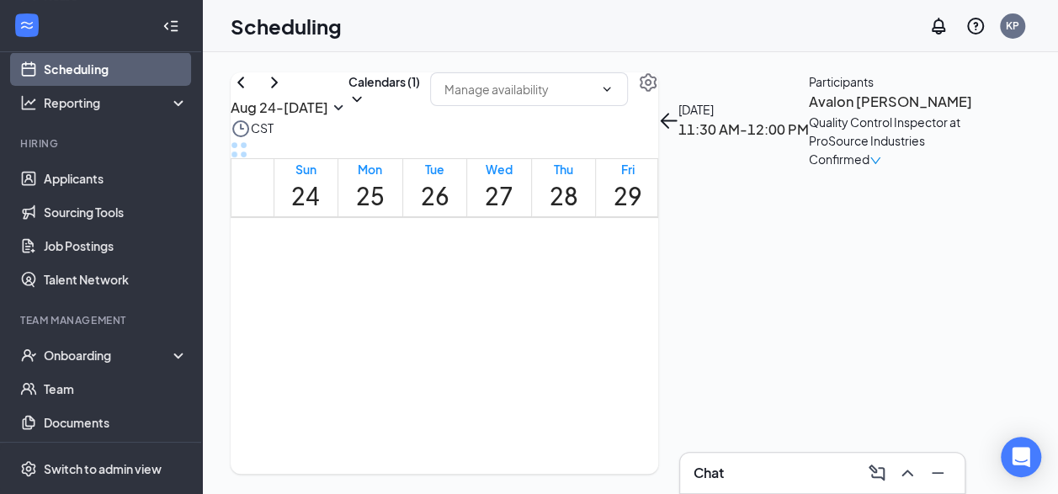
scroll to position [996, 0]
click at [420, 106] on button "Calendars (1)" at bounding box center [385, 89] width 72 height 35
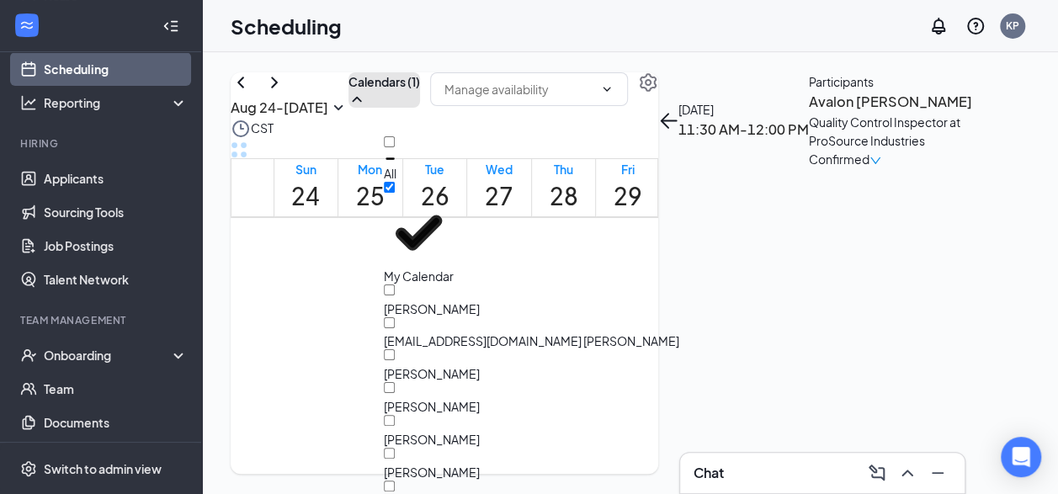
scroll to position [135, 0]
click at [395, 448] on input "[PERSON_NAME]" at bounding box center [389, 453] width 11 height 11
checkbox input "false"
click at [395, 481] on input "[PERSON_NAME]" at bounding box center [389, 486] width 11 height 11
checkbox input "false"
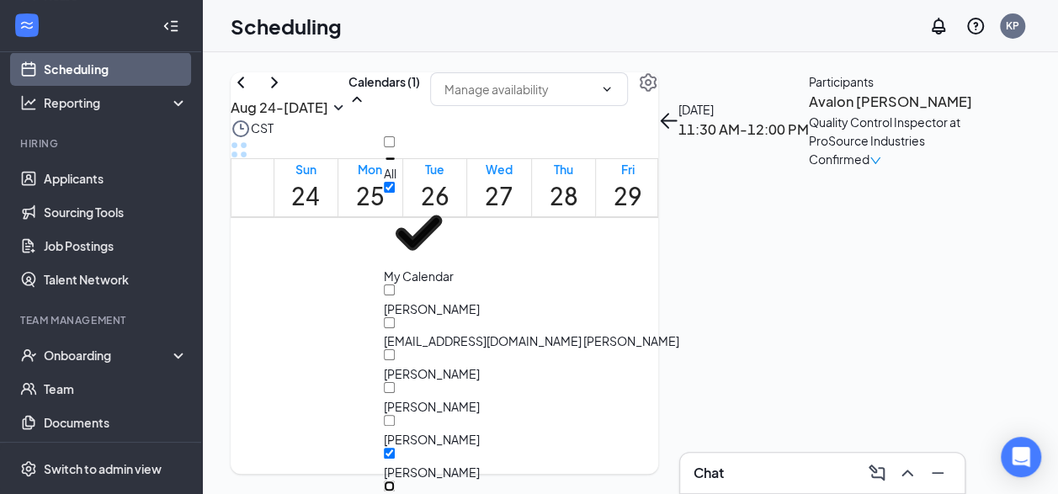
checkbox input "true"
click at [670, 34] on td at bounding box center [499, 23] width 451 height 19
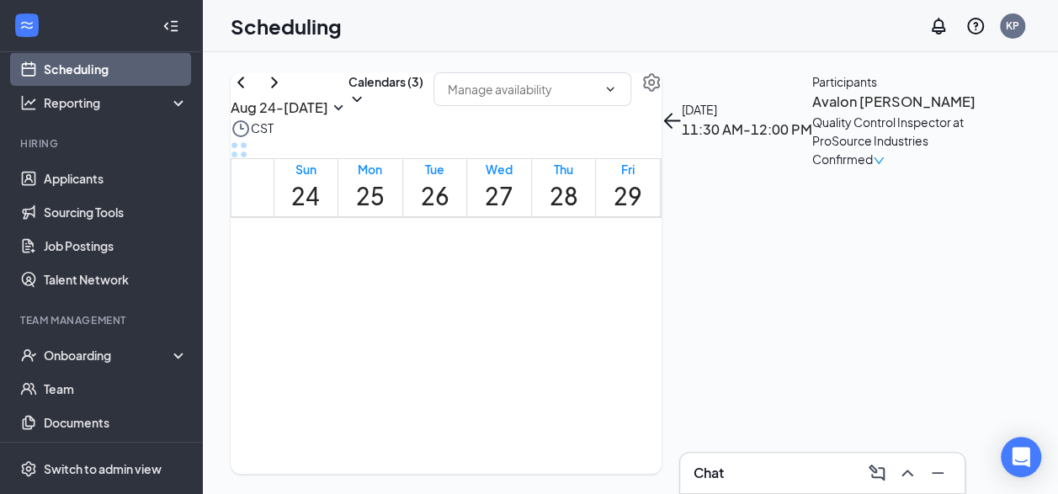
scroll to position [912, 0]
click at [510, 324] on div "1" at bounding box center [499, 316] width 57 height 16
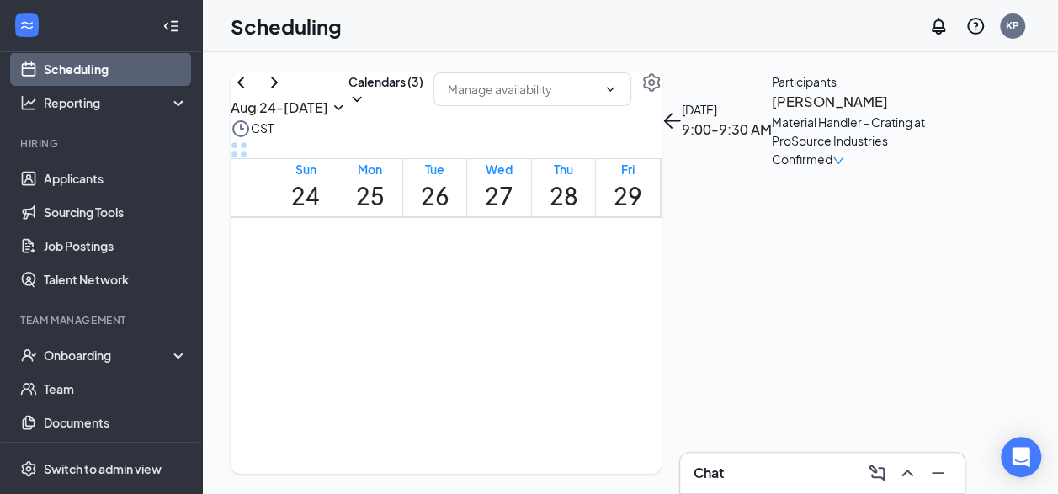
click at [528, 378] on div "1" at bounding box center [499, 370] width 57 height 16
click at [514, 416] on span "10:00-10:30 AM" at bounding box center [492, 399] width 43 height 34
click at [528, 348] on div "1" at bounding box center [499, 340] width 57 height 16
click at [514, 386] on span "10:30-11:00 AM" at bounding box center [492, 369] width 43 height 34
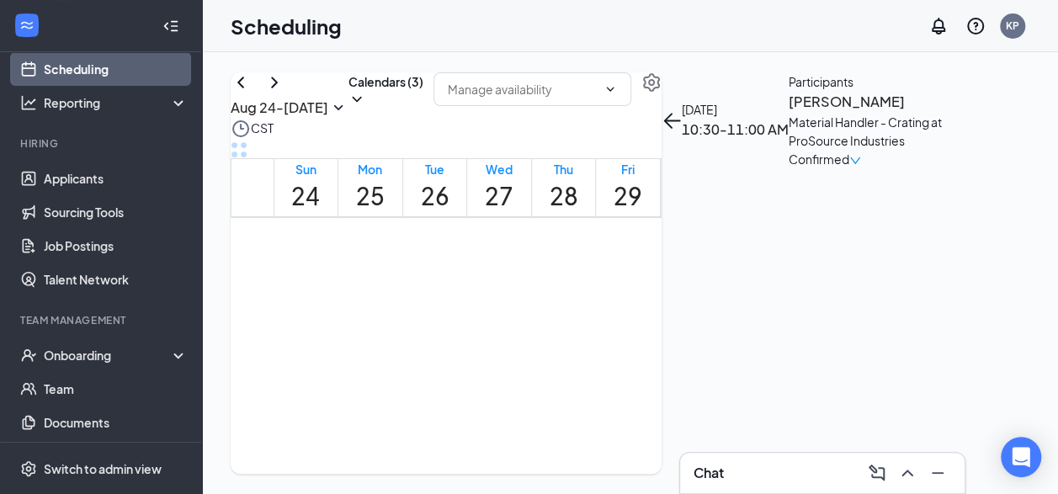
scroll to position [1249, 0]
click at [516, 365] on div "1" at bounding box center [499, 357] width 57 height 16
click at [503, 402] on span "1:00-1:30 PM" at bounding box center [495, 386] width 49 height 34
click at [515, 334] on div "1" at bounding box center [499, 326] width 57 height 16
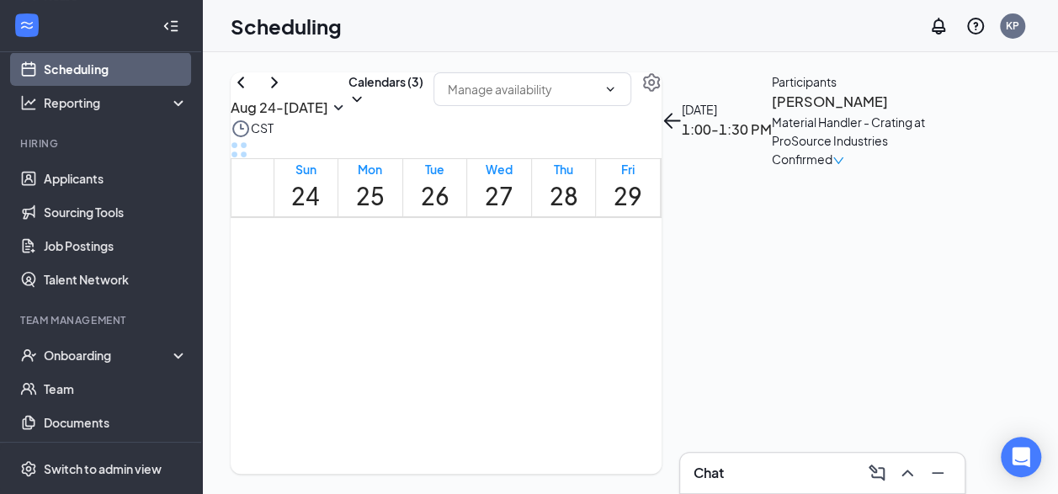
scroll to position [1249, 0]
click at [508, 349] on span "12:30-1:00 PM" at bounding box center [498, 332] width 55 height 34
click at [525, 317] on div "1" at bounding box center [499, 309] width 57 height 16
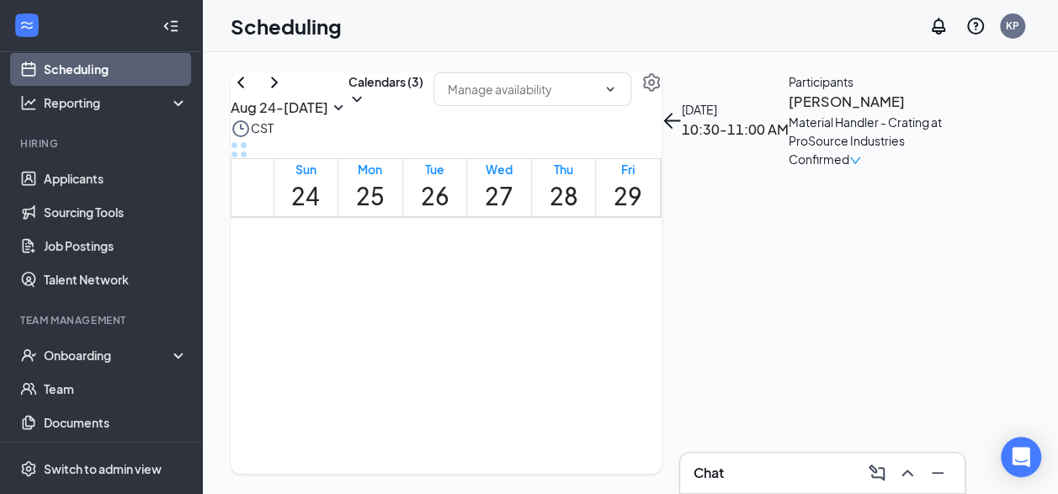
click at [514, 332] on span "10:00-10:30 AM" at bounding box center [492, 315] width 43 height 34
click at [285, 93] on icon "ChevronRight" at bounding box center [274, 82] width 20 height 20
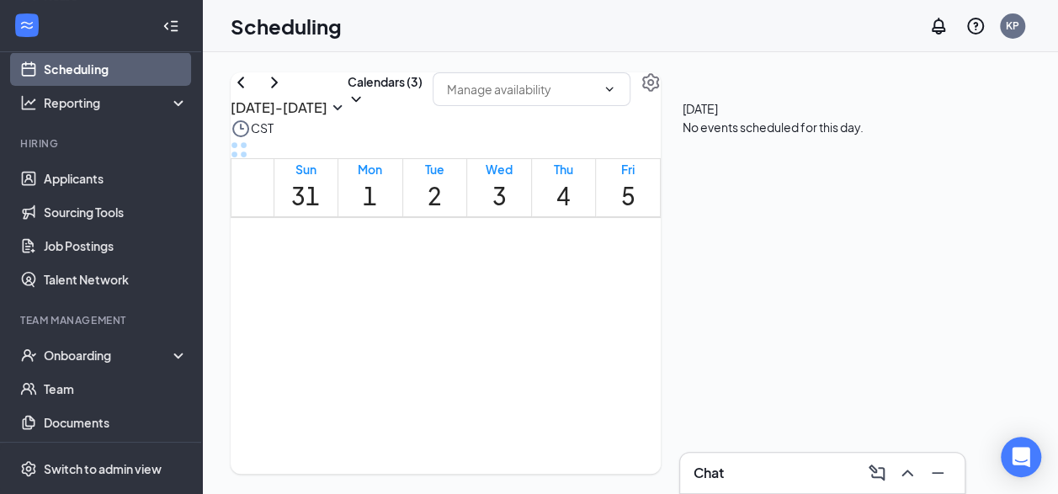
scroll to position [1080, 0]
drag, startPoint x: 492, startPoint y: 269, endPoint x: 1058, endPoint y: 255, distance: 566.8
click at [472, 263] on span "10:00-10:30 AM" at bounding box center [455, 238] width 35 height 49
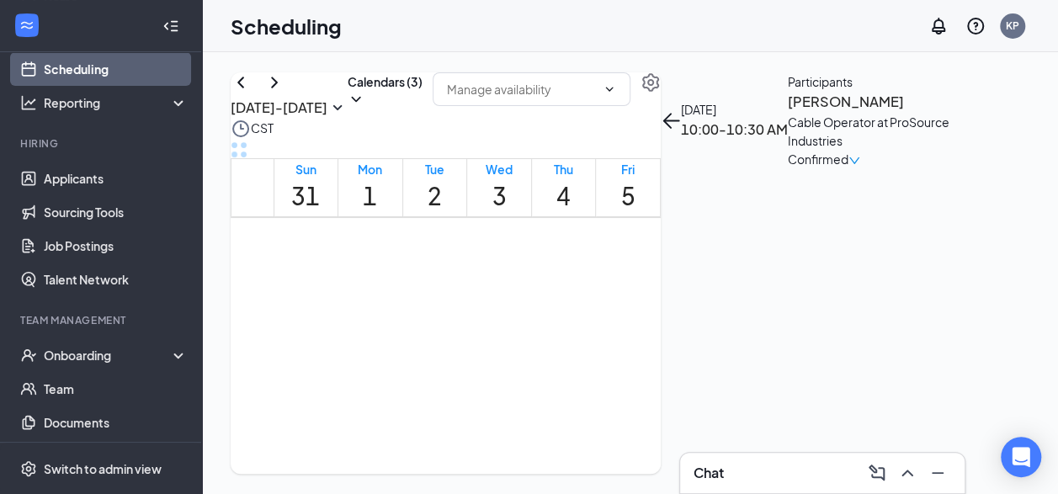
click at [716, 472] on h3 "Chat" at bounding box center [709, 473] width 30 height 19
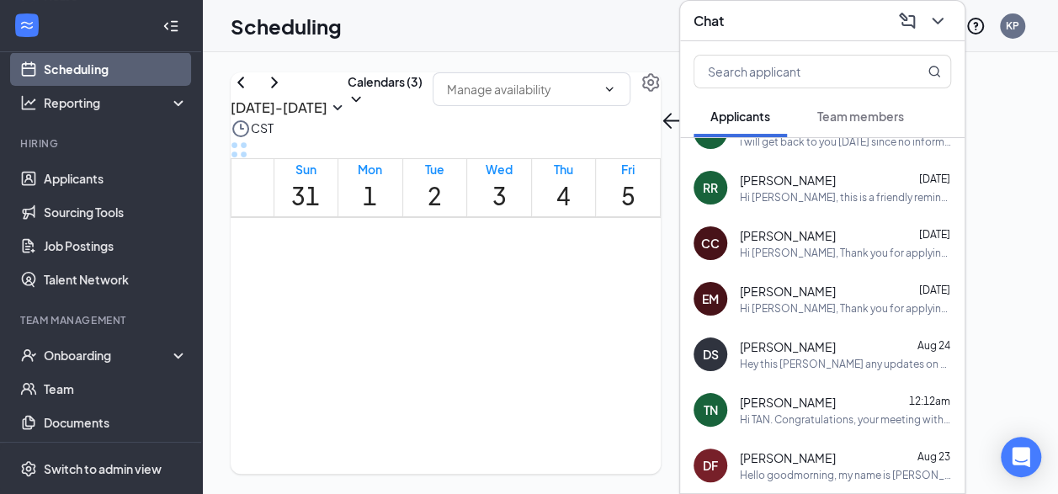
scroll to position [758, 0]
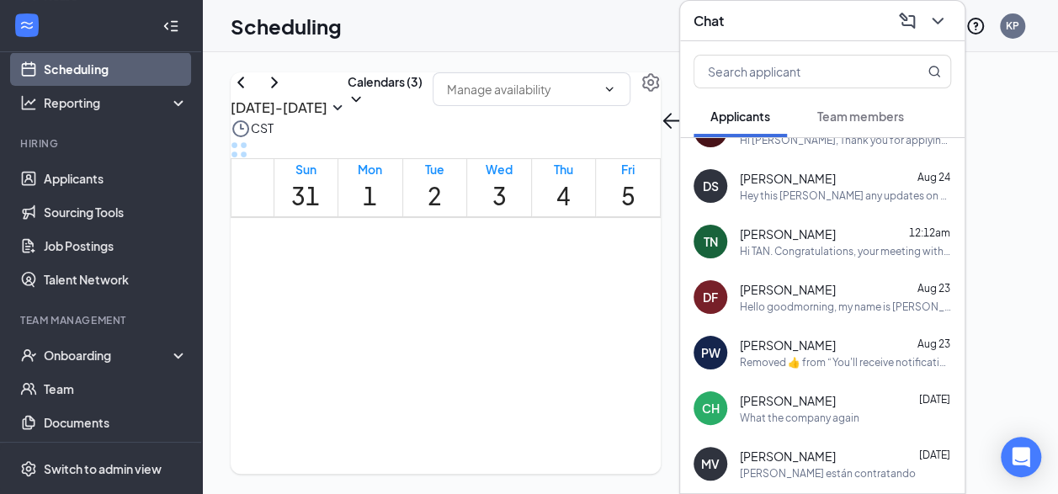
click at [869, 245] on div "TN TAN NGUYEN 12:12am Hi TAN. Congratulations, your meeting with ProSource Indu…" at bounding box center [822, 242] width 285 height 56
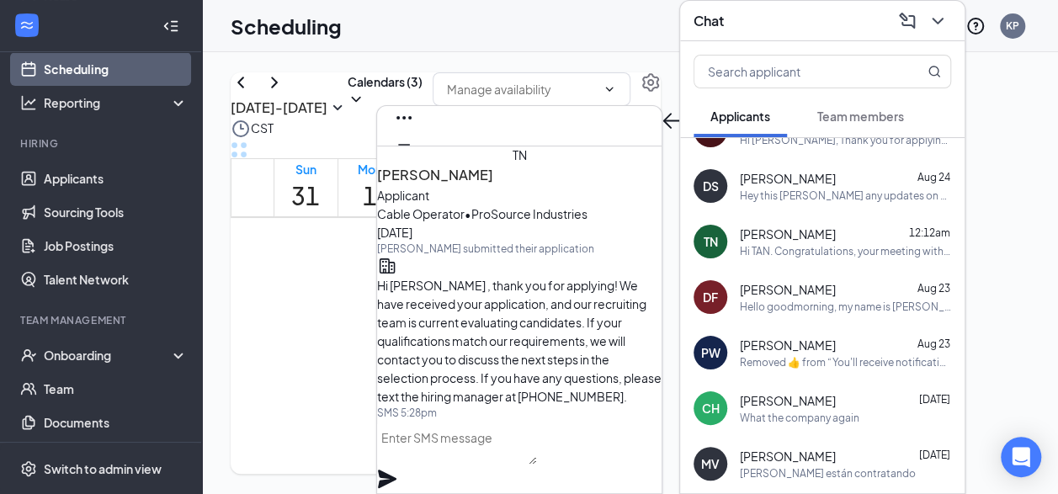
scroll to position [-1010, 0]
click at [414, 162] on icon "Cross" at bounding box center [404, 172] width 20 height 20
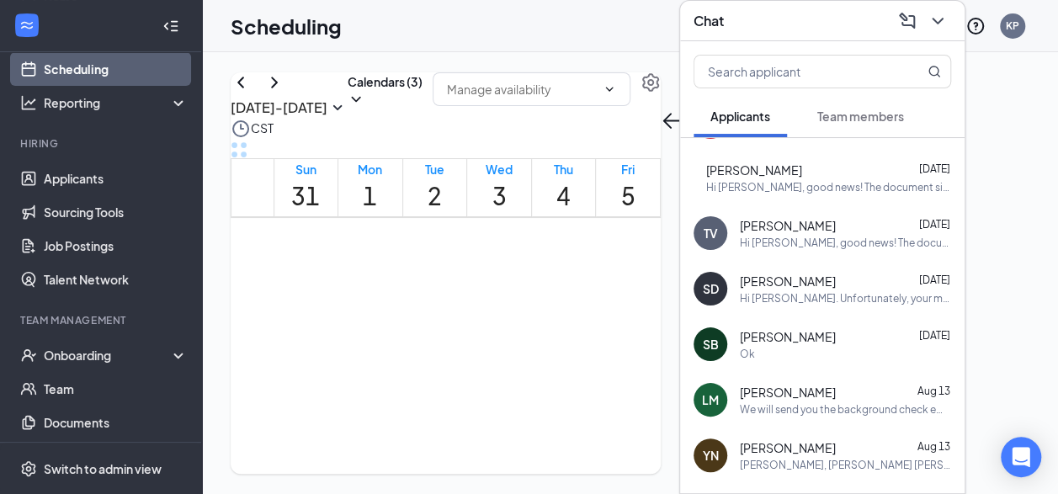
scroll to position [1349, 0]
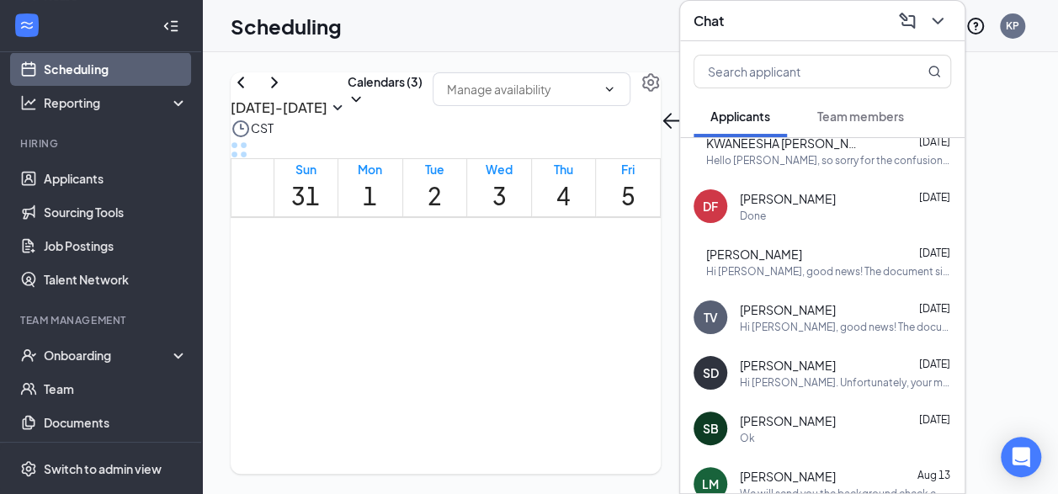
click at [775, 376] on div "Hi Sherika. Unfortunately, your meeting with ProSource Industries for Receiving…" at bounding box center [845, 383] width 211 height 14
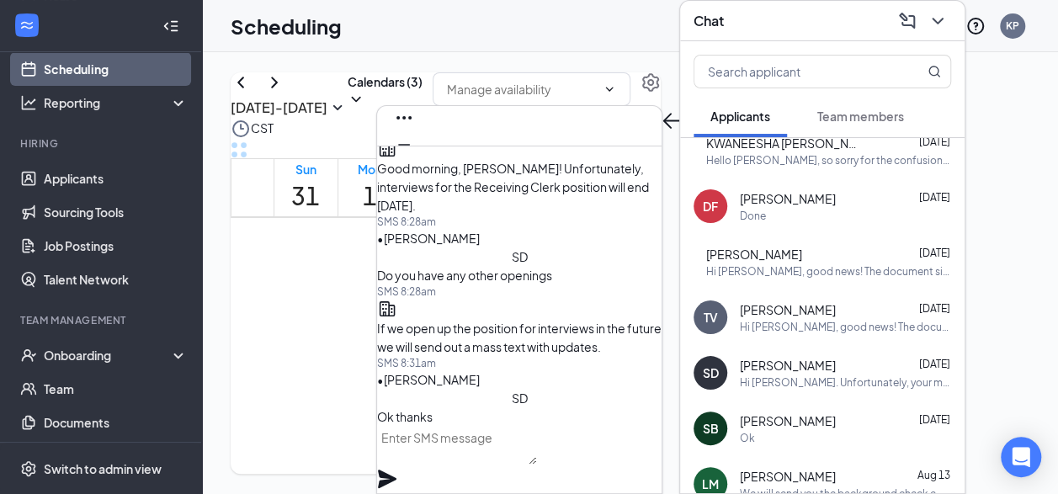
scroll to position [-168, 0]
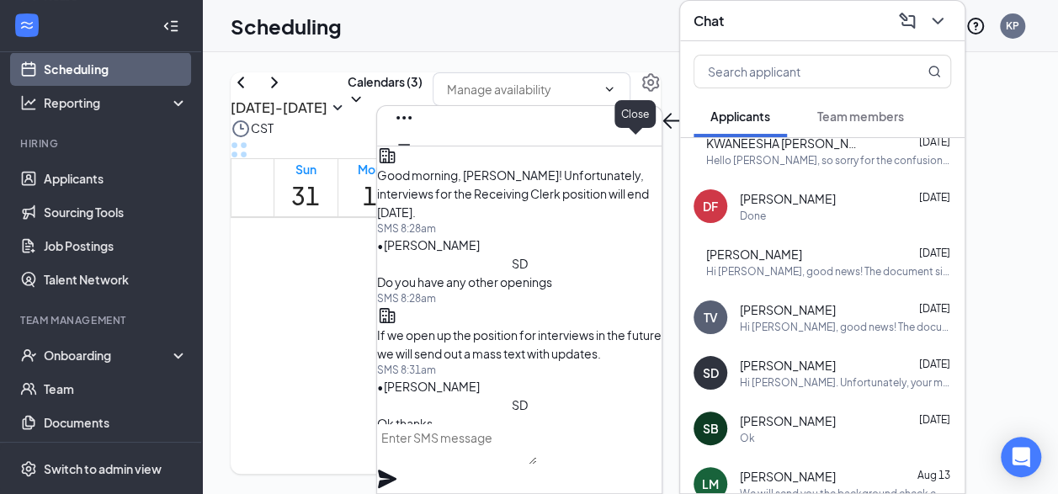
click at [409, 166] on icon "Cross" at bounding box center [404, 171] width 10 height 10
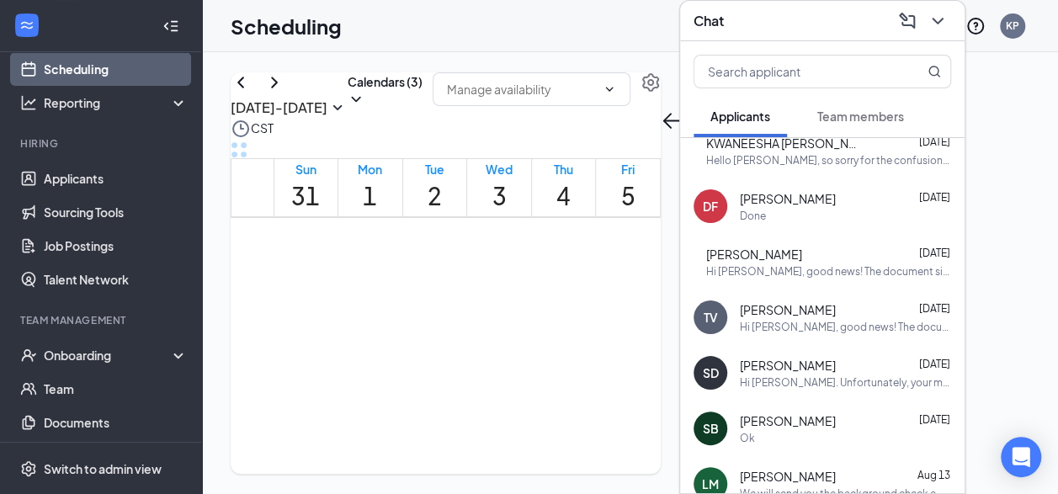
scroll to position [1181, 0]
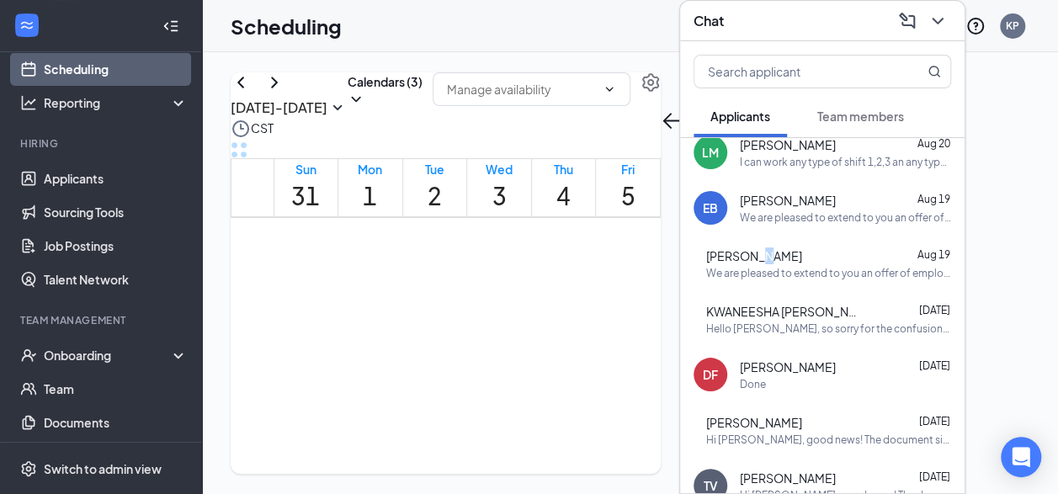
click at [785, 248] on span "Jeffery Chappell" at bounding box center [754, 256] width 96 height 17
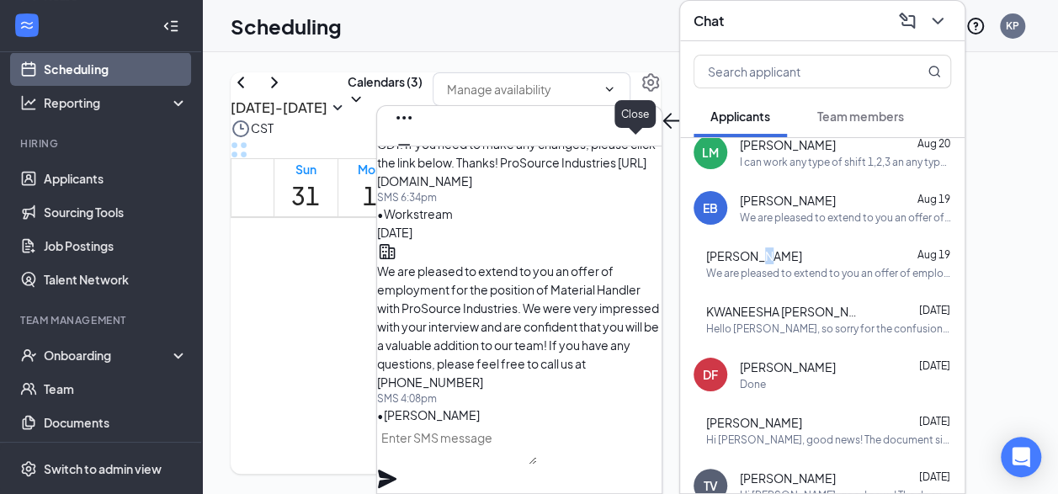
click at [414, 162] on icon "Cross" at bounding box center [404, 172] width 20 height 20
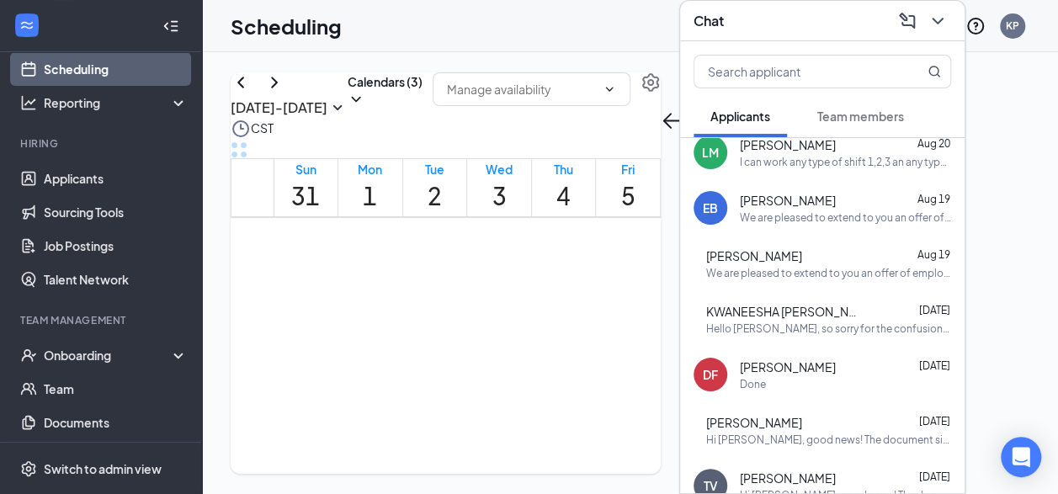
drag, startPoint x: 826, startPoint y: 190, endPoint x: 864, endPoint y: 209, distance: 42.2
click at [830, 195] on div "EDWARD BAEZ Aug 19 We are pleased to extend to you an offer of employment for t…" at bounding box center [845, 208] width 211 height 33
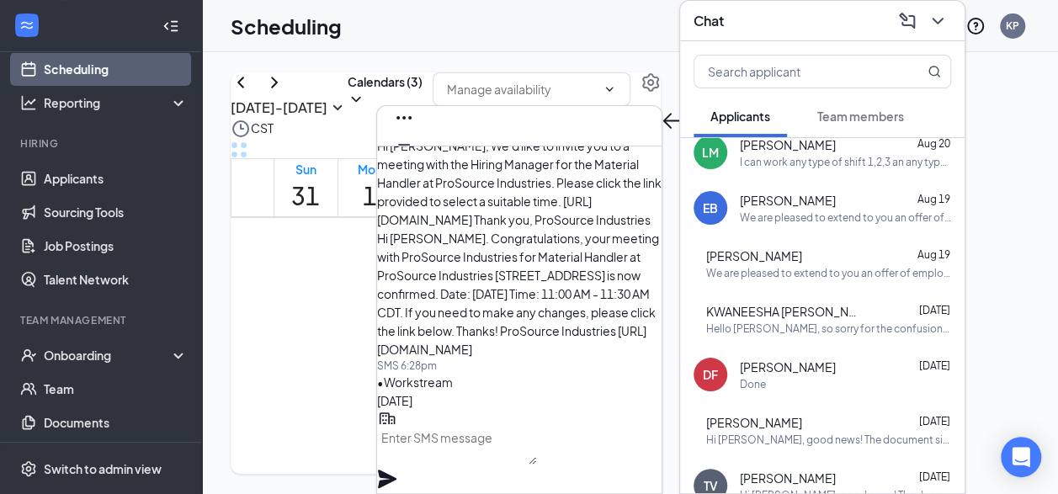
scroll to position [-253, 0]
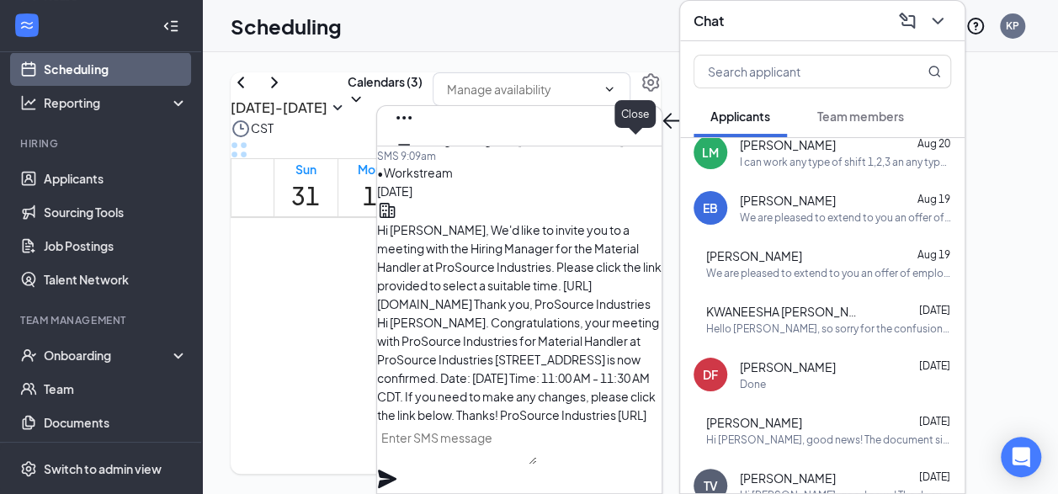
click at [584, 158] on div at bounding box center [488, 171] width 194 height 27
click at [414, 162] on icon "Cross" at bounding box center [404, 172] width 20 height 20
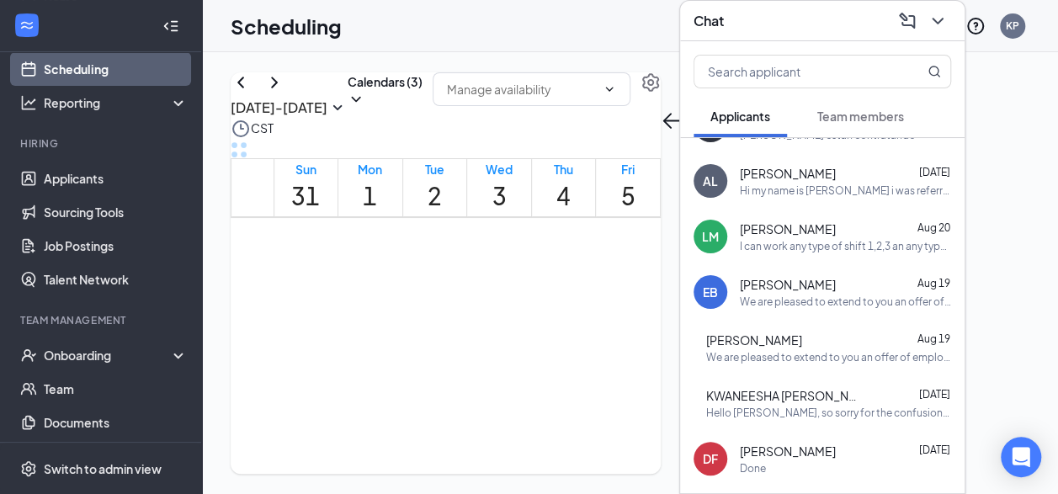
scroll to position [1012, 0]
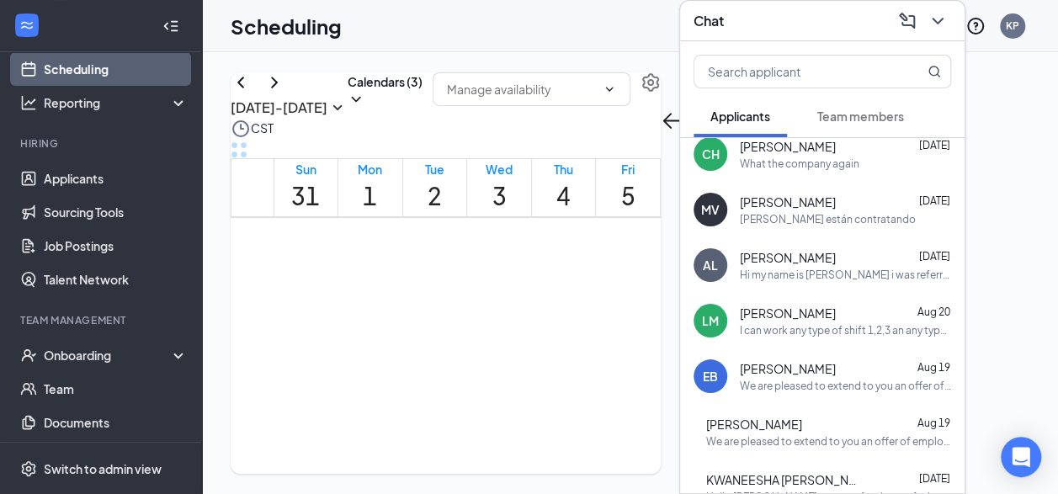
click at [823, 275] on div "AL Abigail Lizarraga Aug 21 Hi my name is abigail lizarraga i was referred by o…" at bounding box center [822, 265] width 285 height 56
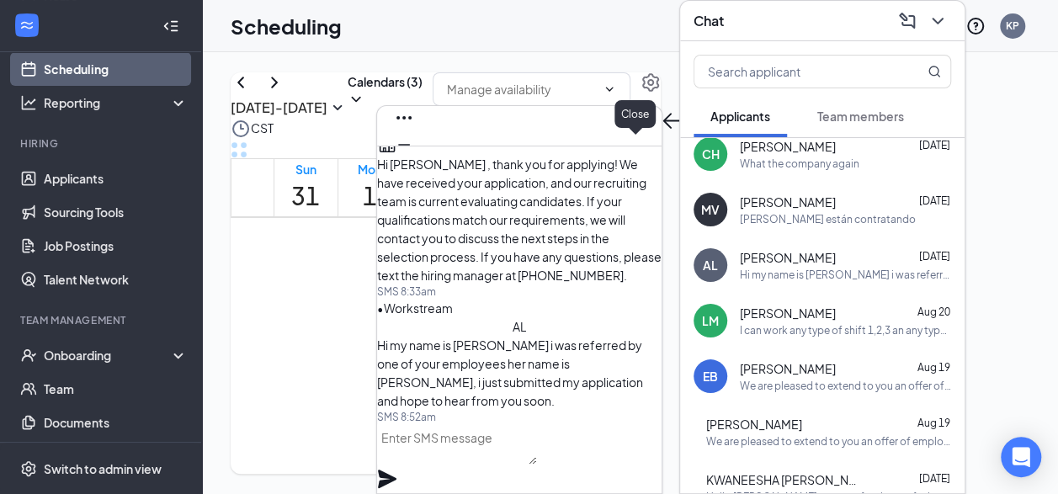
click at [414, 162] on icon "Cross" at bounding box center [404, 172] width 20 height 20
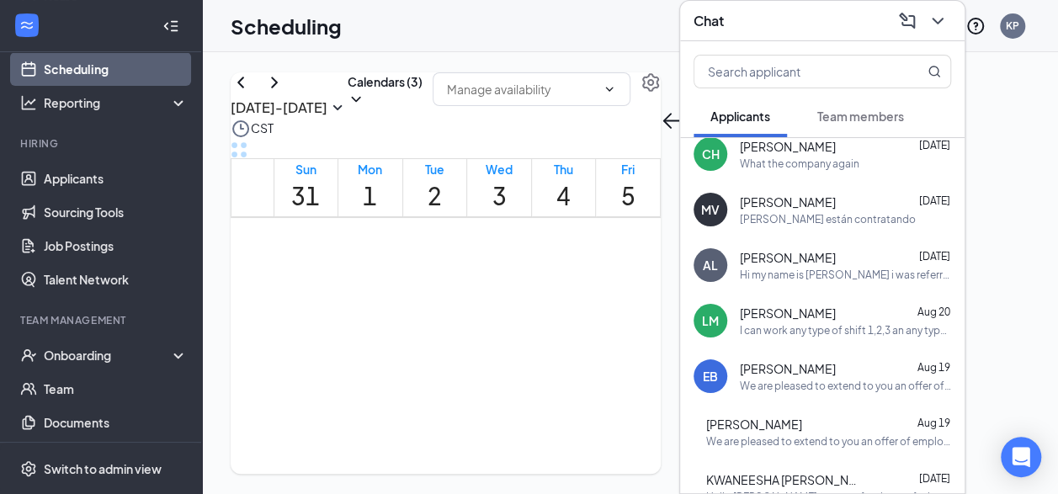
click at [823, 323] on div "I can work any type of shift 1,2,3 an any type of hours that given" at bounding box center [845, 330] width 211 height 14
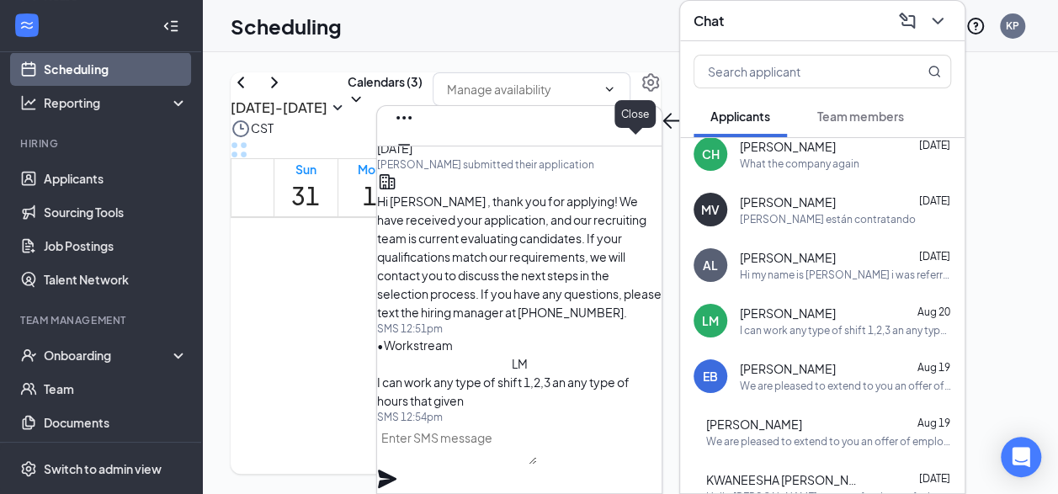
click at [414, 162] on icon "Cross" at bounding box center [404, 172] width 20 height 20
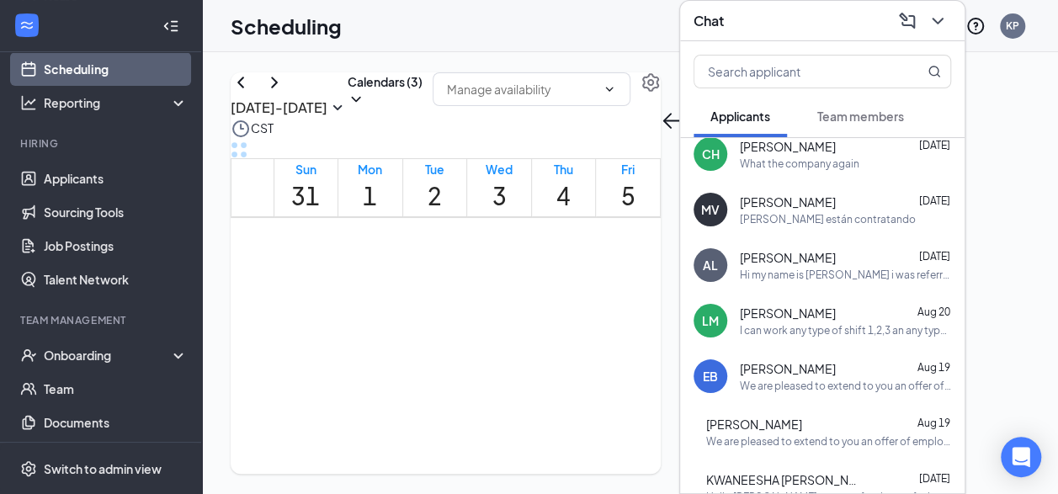
scroll to position [928, 0]
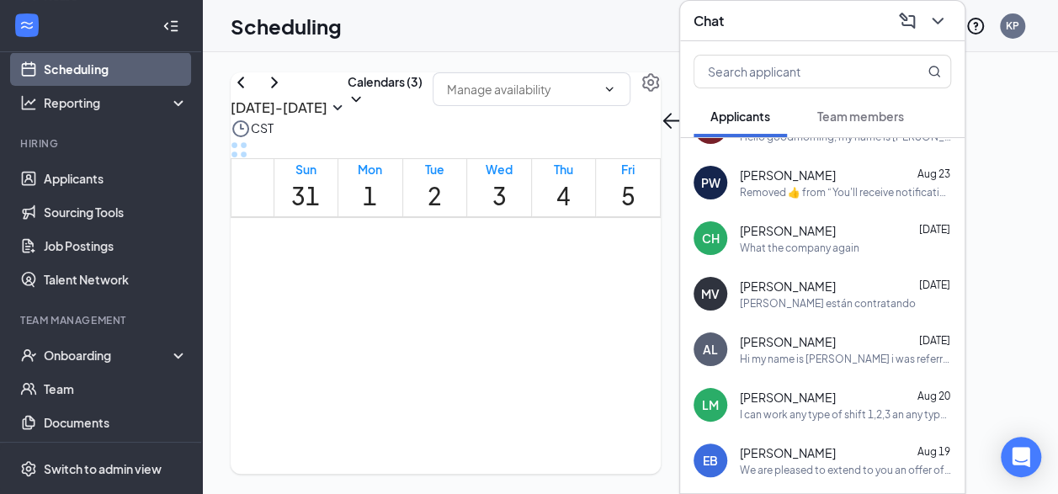
click at [825, 241] on div "What the company again" at bounding box center [800, 248] width 120 height 14
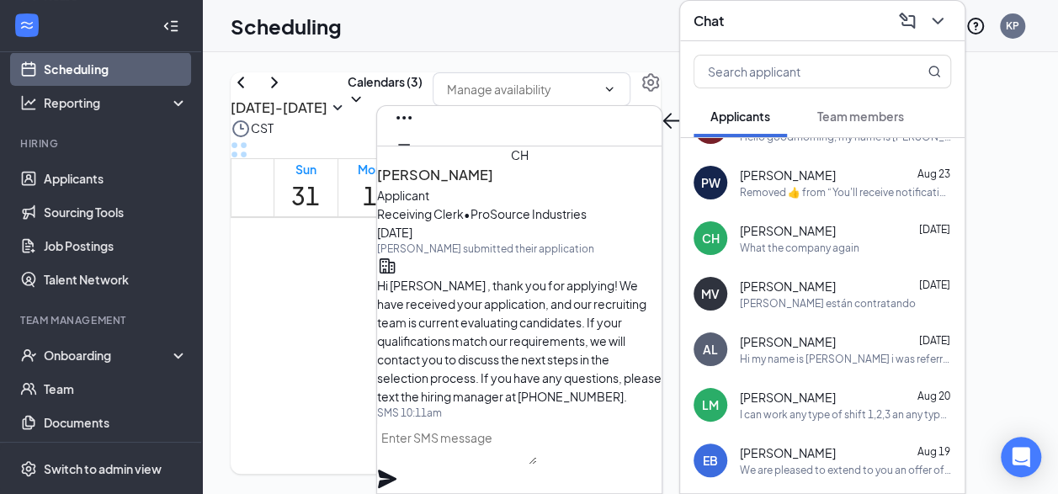
scroll to position [-168, 0]
click at [414, 162] on icon "Cross" at bounding box center [404, 172] width 20 height 20
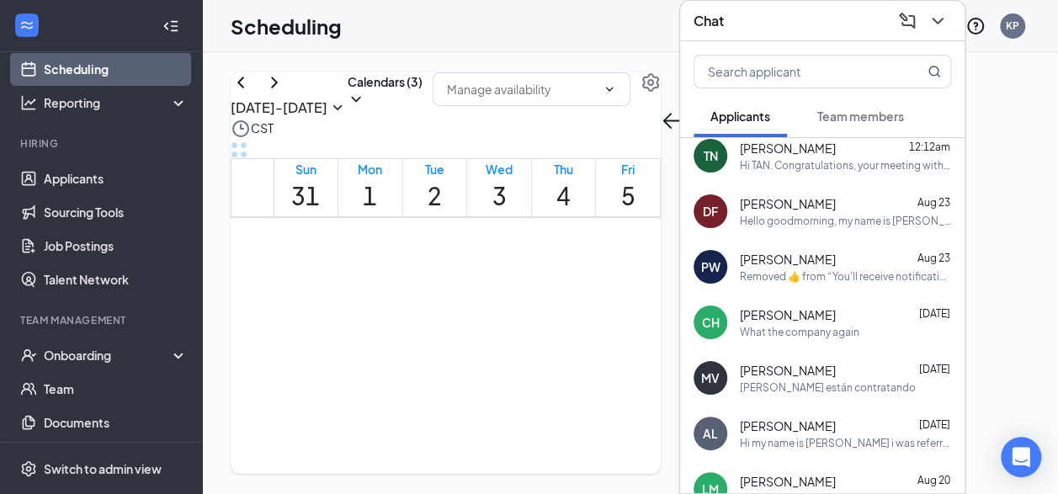
scroll to position [759, 0]
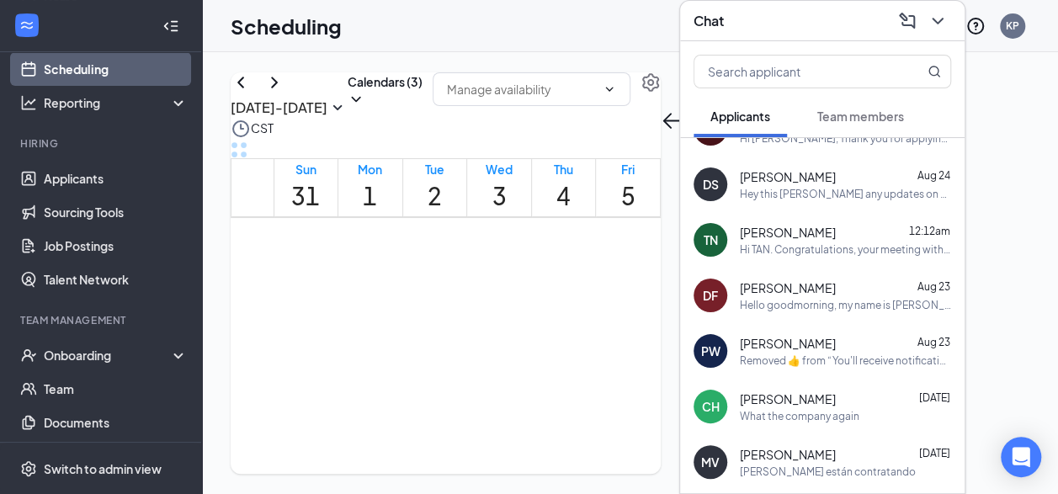
click at [784, 354] on div "Removed ‌👍‌ from “ You'll receive notifications for your application for Materi…" at bounding box center [845, 361] width 211 height 14
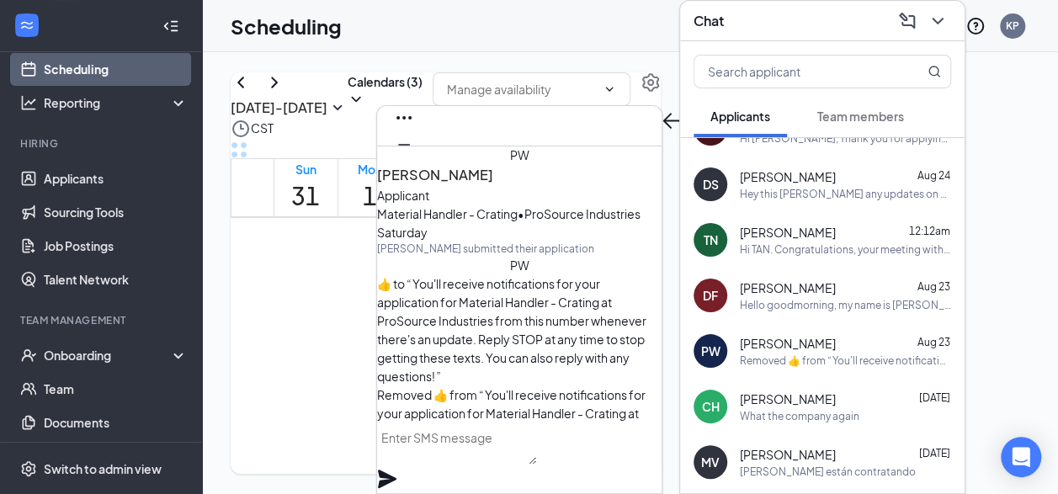
scroll to position [-505, 0]
click at [414, 162] on icon "Cross" at bounding box center [404, 172] width 20 height 20
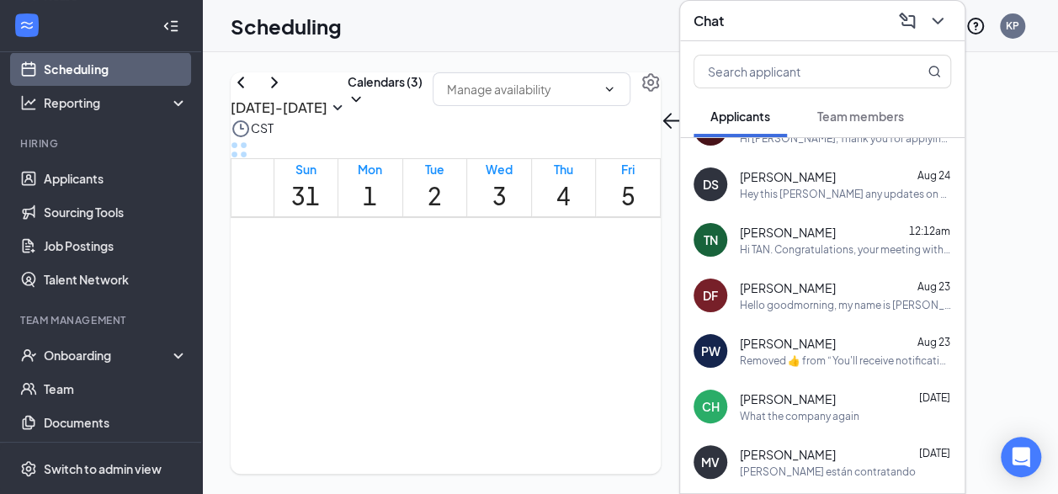
scroll to position [675, 0]
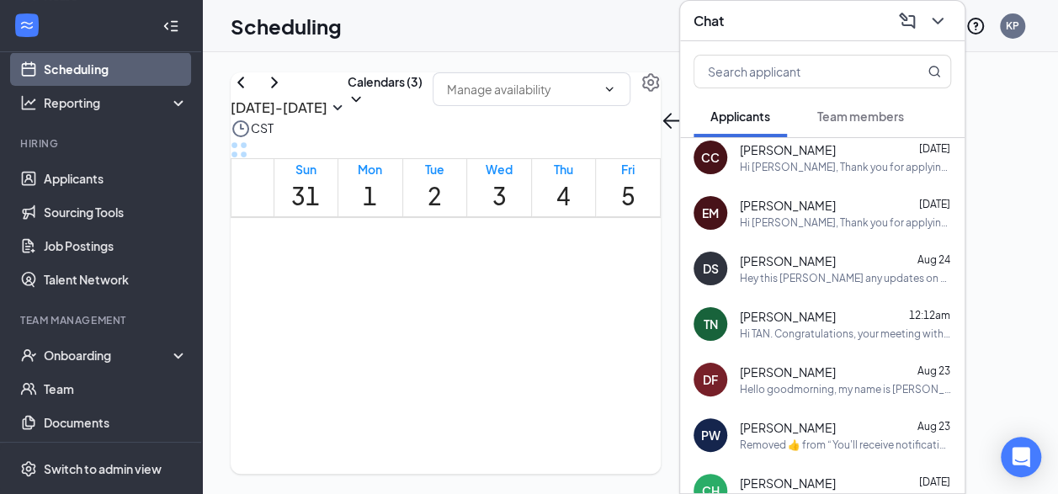
click at [807, 271] on div "Hey this DeQuavis Smith any updates on my application" at bounding box center [845, 278] width 211 height 14
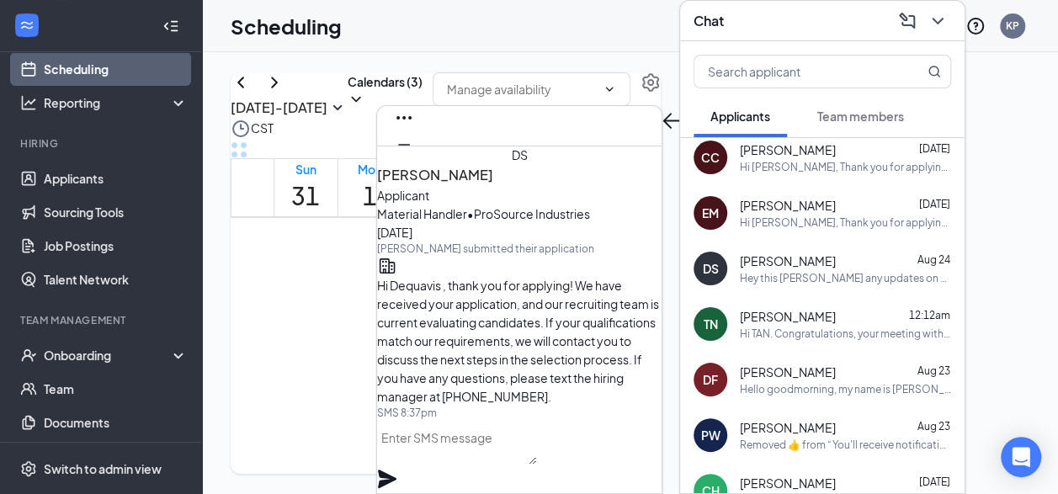
scroll to position [-337, 0]
click at [409, 166] on icon "Cross" at bounding box center [404, 171] width 10 height 10
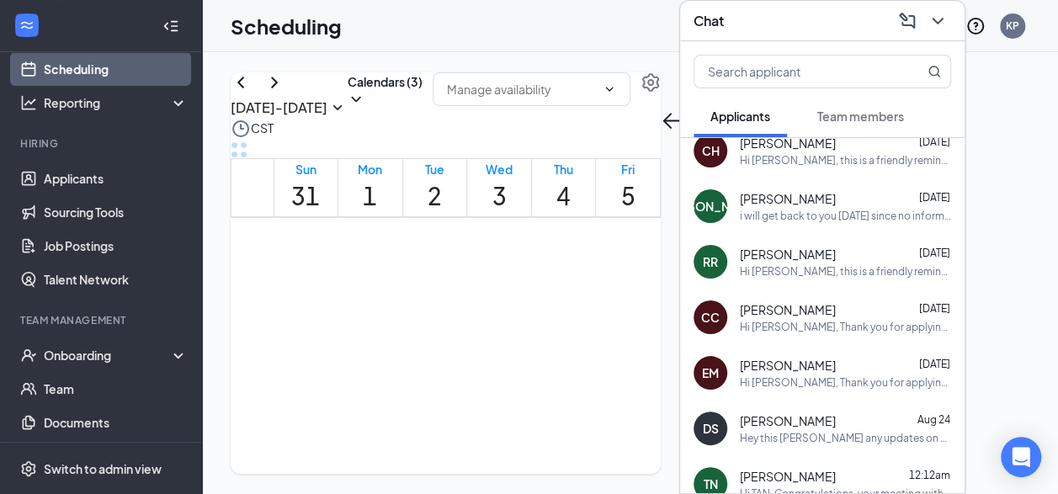
scroll to position [507, 0]
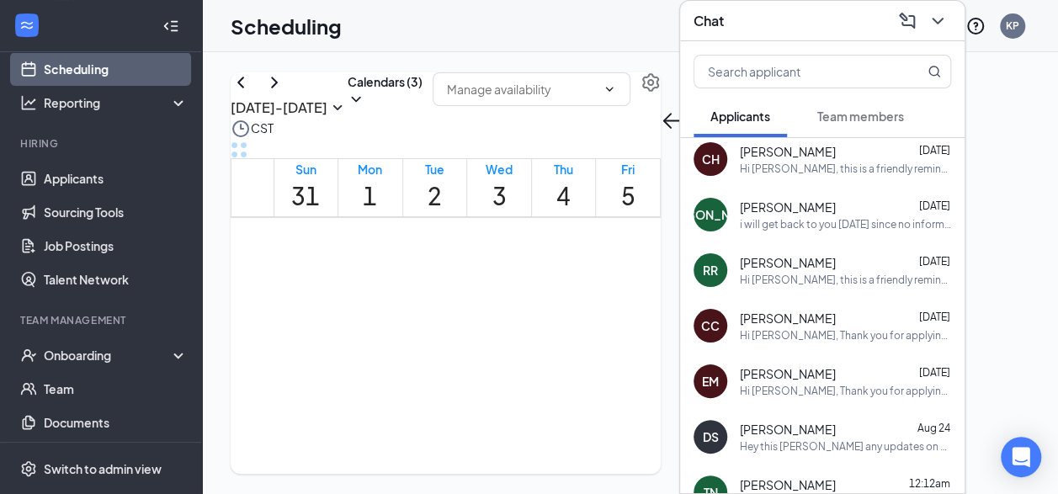
click at [810, 365] on span "ERNEST MCGHEE" at bounding box center [788, 373] width 96 height 17
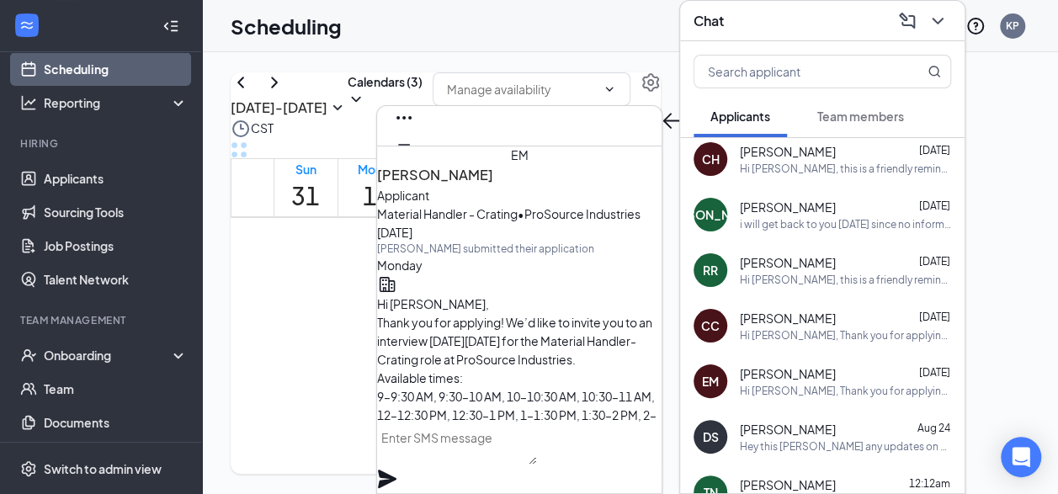
scroll to position [0, 0]
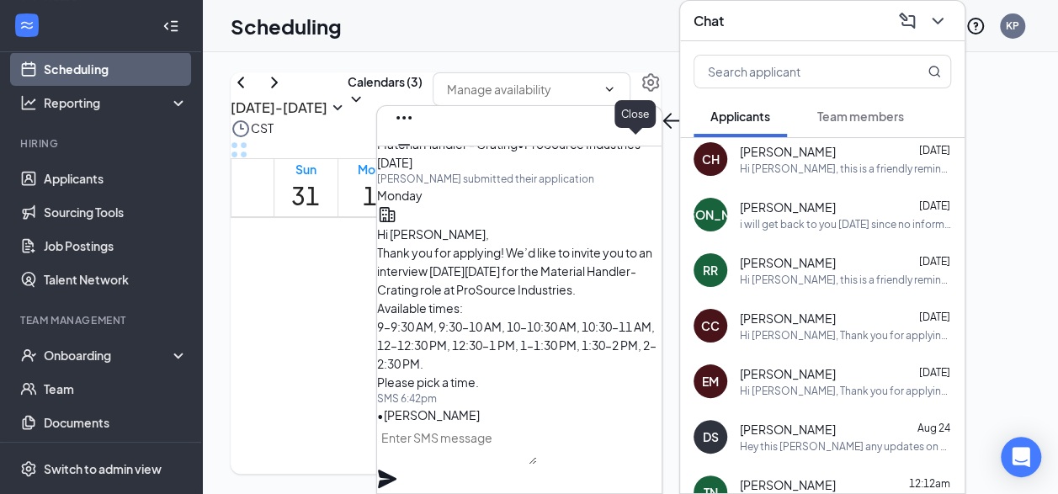
click at [414, 162] on icon "Cross" at bounding box center [404, 172] width 20 height 20
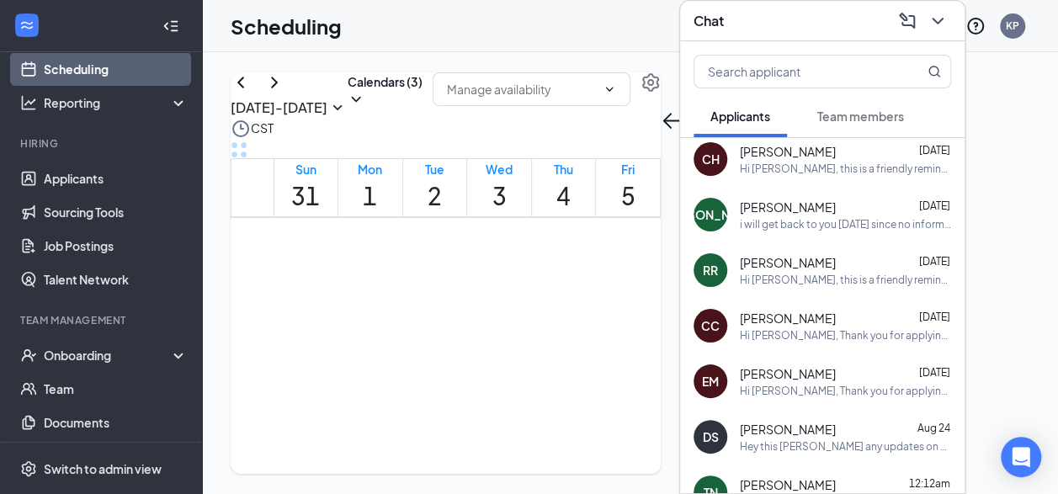
click at [825, 328] on div "Hi Chris, Thank you for applying! We’d like to invite you to an interview on We…" at bounding box center [845, 335] width 211 height 14
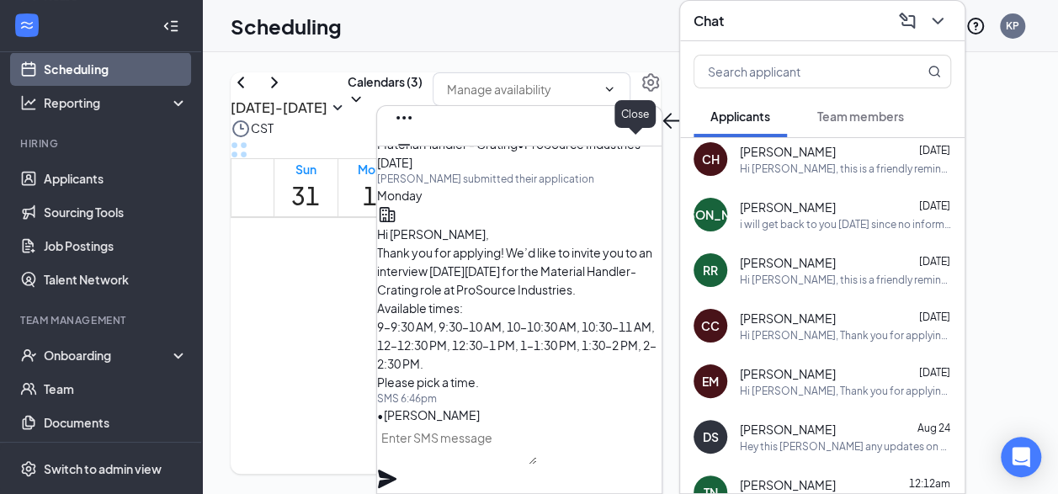
click at [414, 162] on icon "Cross" at bounding box center [404, 172] width 20 height 20
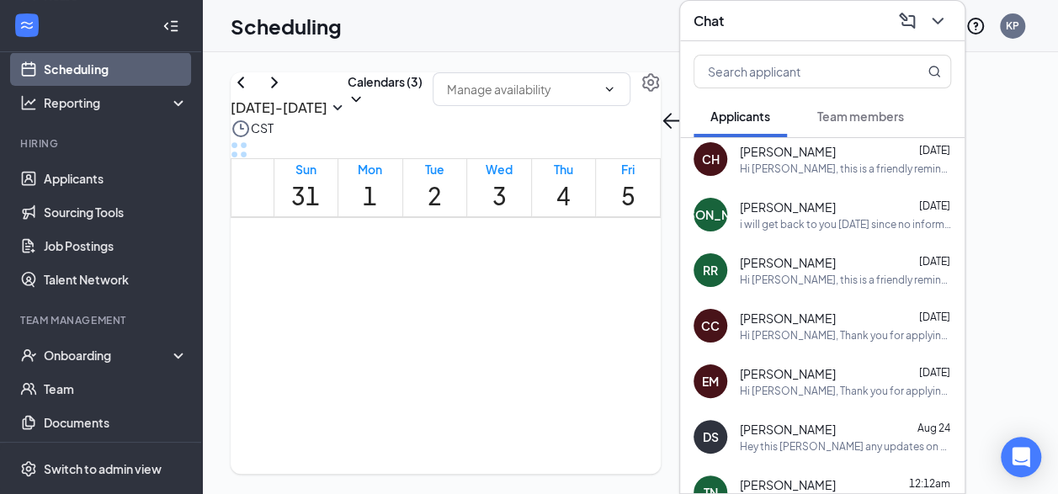
drag, startPoint x: 804, startPoint y: 259, endPoint x: 682, endPoint y: 266, distance: 122.3
click at [805, 273] on div "Hi Ricardo, this is a friendly reminder. Your meeting with ProSource Industries…" at bounding box center [845, 280] width 211 height 14
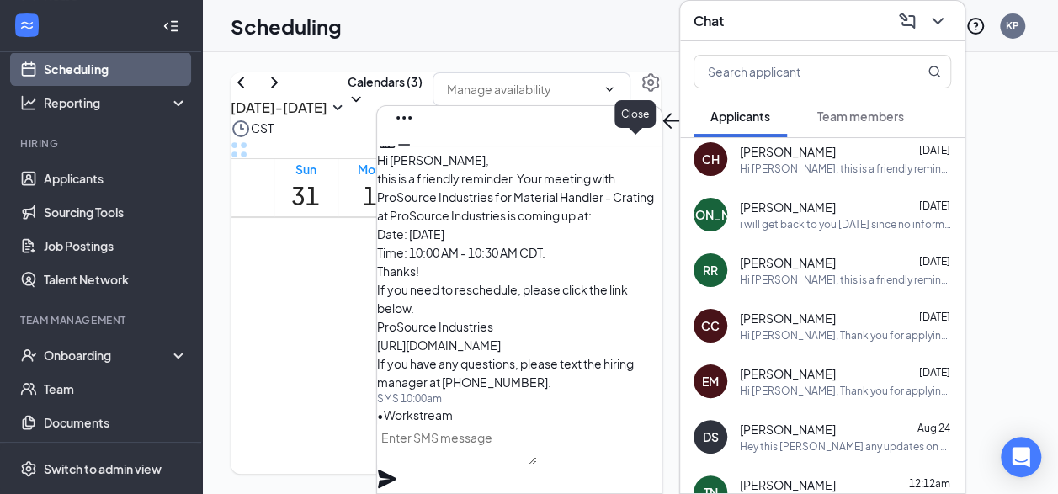
click at [414, 162] on icon "Cross" at bounding box center [404, 172] width 20 height 20
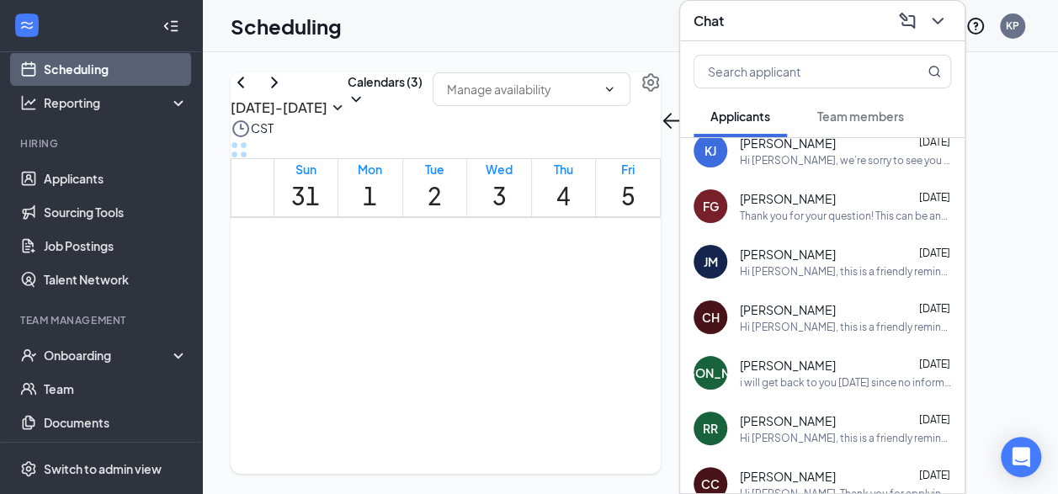
scroll to position [338, 0]
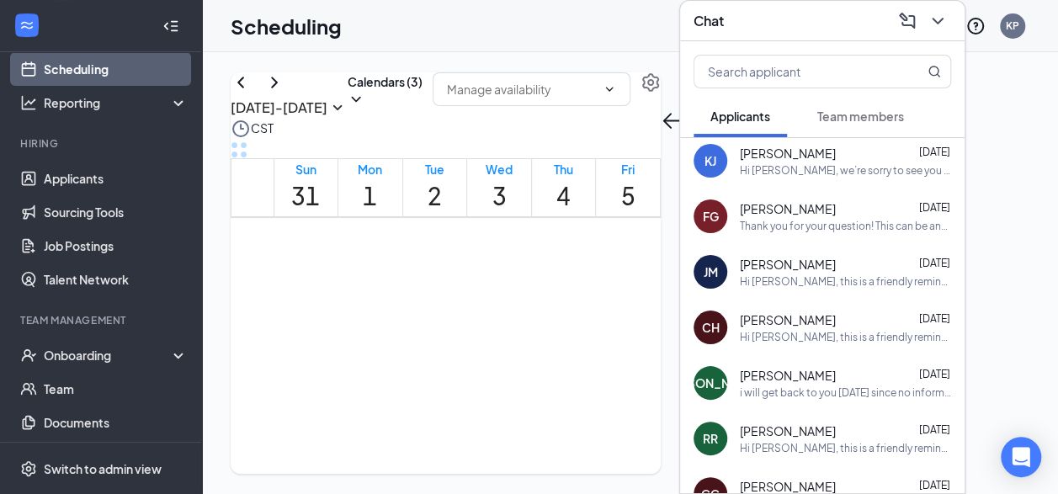
click at [766, 367] on span "Joshua Omoruyi" at bounding box center [788, 375] width 96 height 17
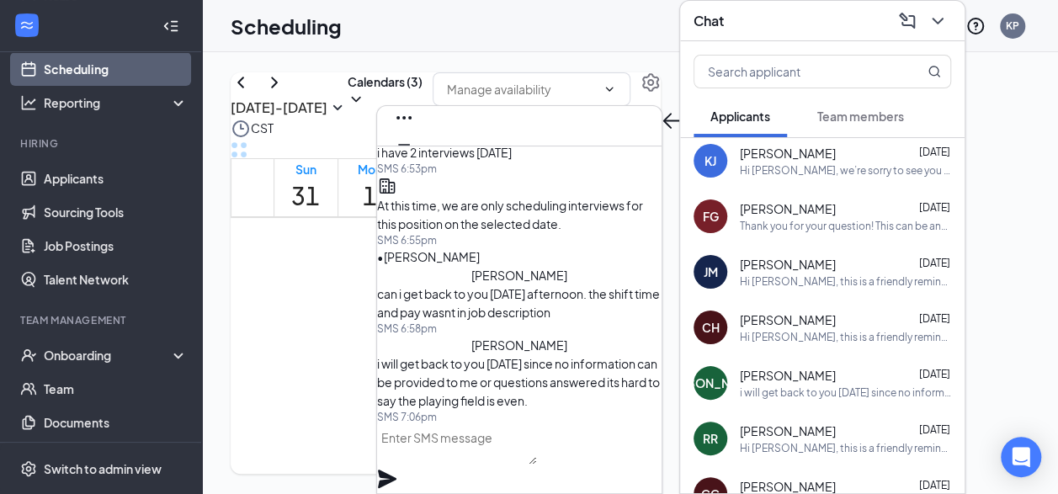
click at [418, 158] on button at bounding box center [404, 171] width 27 height 27
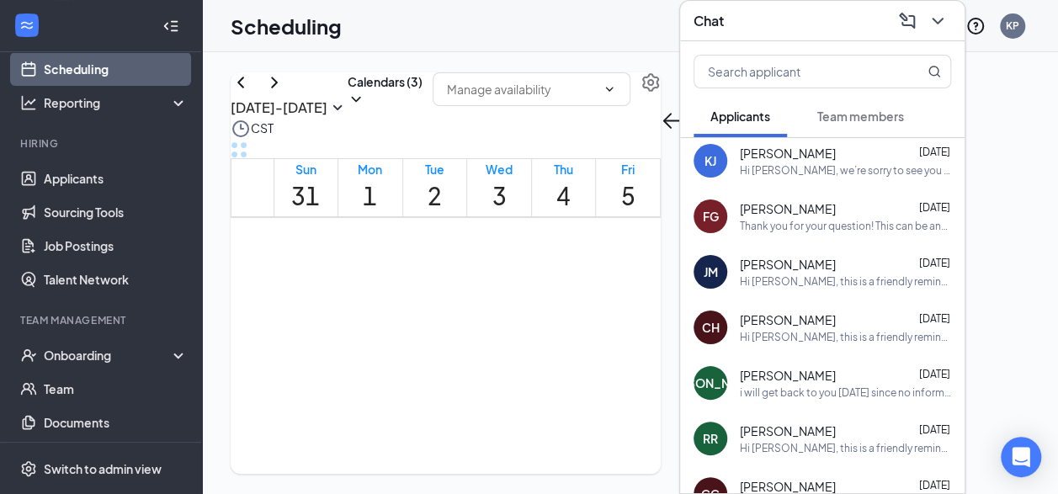
click at [810, 330] on div "CH christopher hampton Aug 26 Hi christopher, this is a friendly reminder. Your…" at bounding box center [822, 328] width 285 height 56
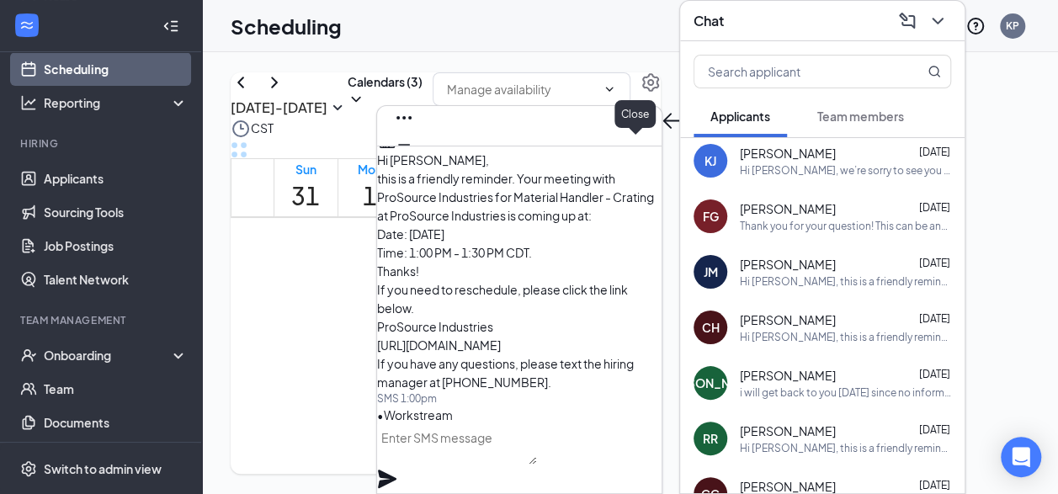
click at [414, 162] on icon "Cross" at bounding box center [404, 172] width 20 height 20
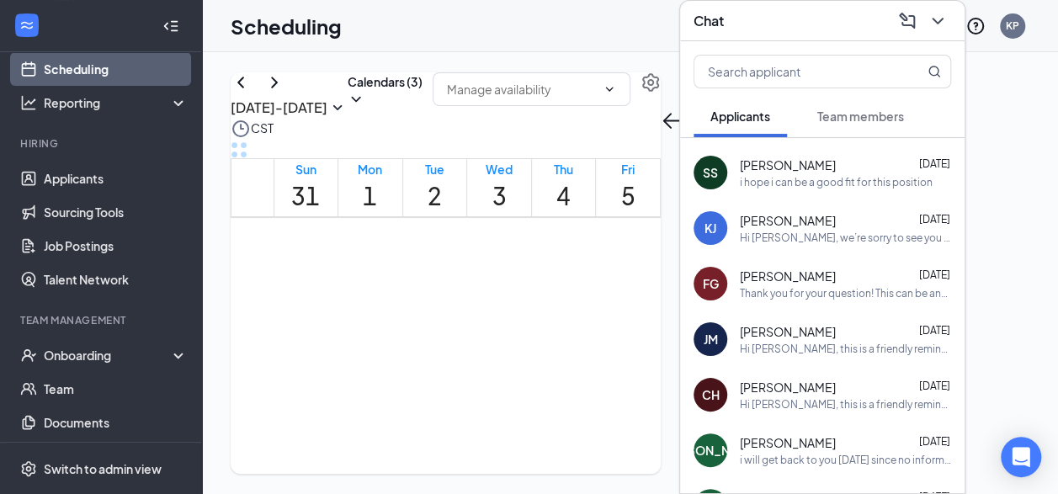
scroll to position [170, 0]
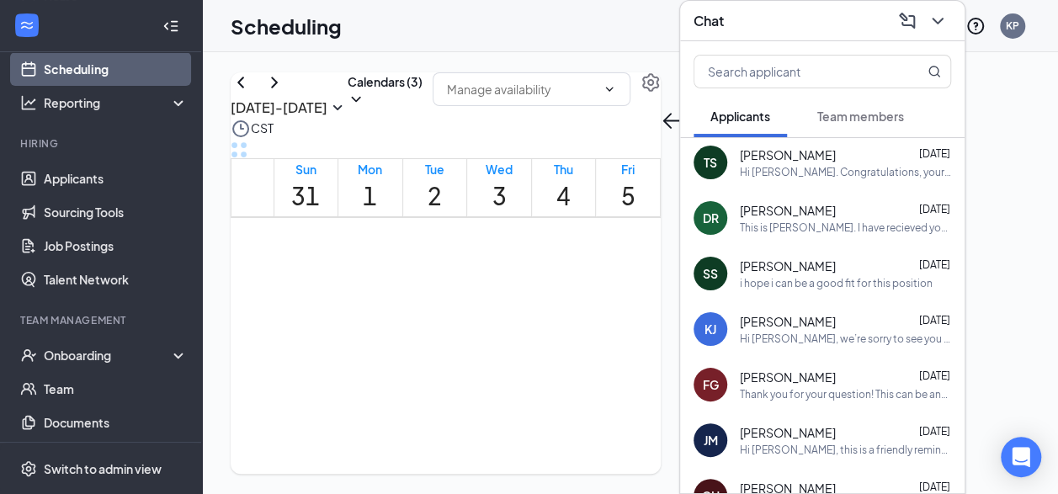
click at [832, 387] on div "Thank you for your question! This can be answered during your interview at the …" at bounding box center [845, 394] width 211 height 14
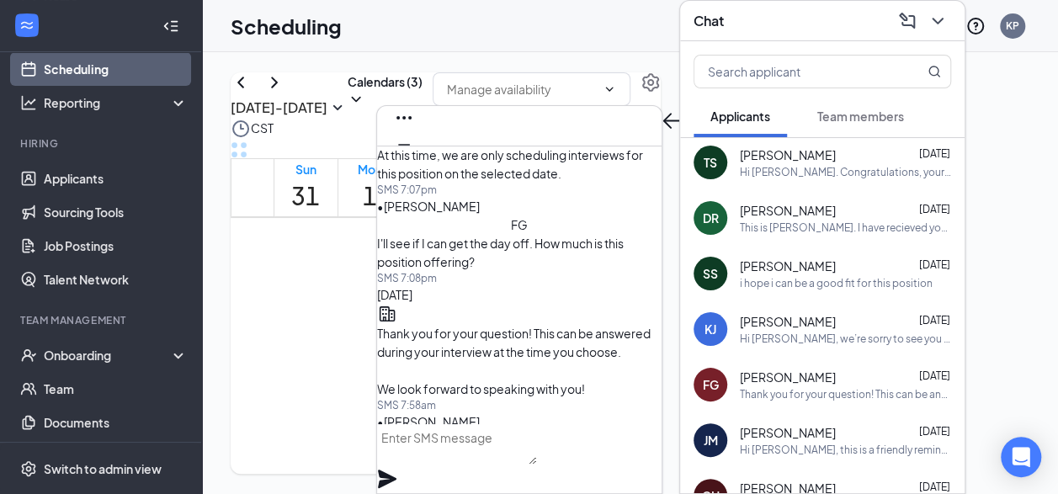
scroll to position [0, 0]
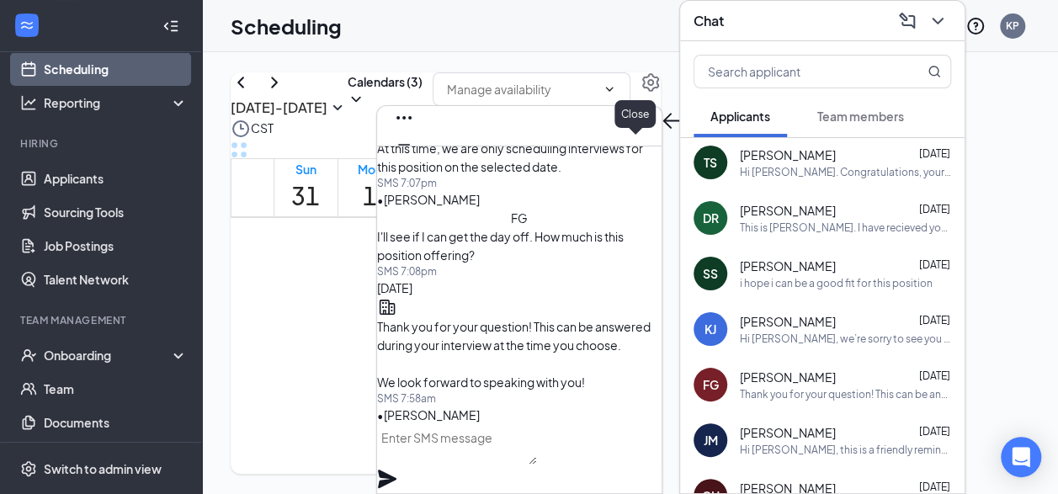
click at [414, 162] on icon "Cross" at bounding box center [404, 172] width 20 height 20
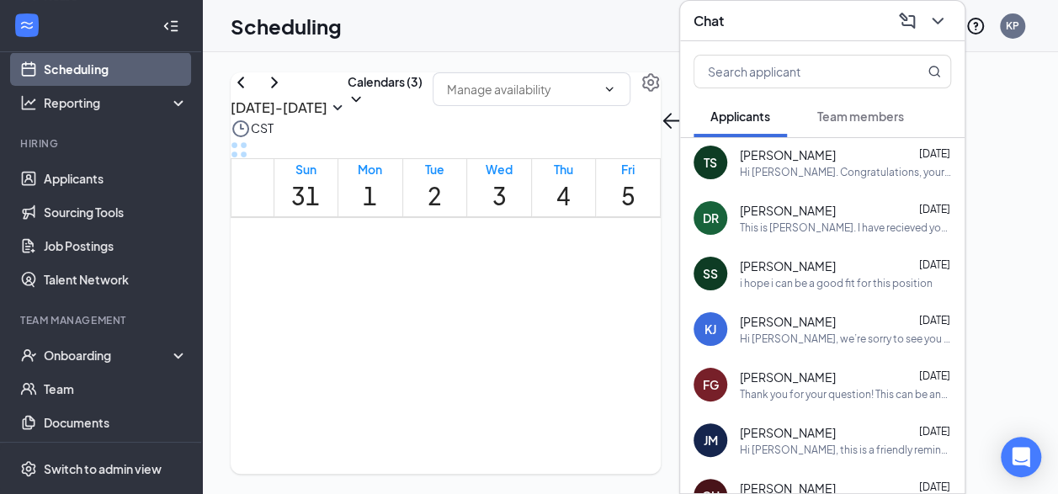
click at [834, 277] on div "SS Sania Shahzad Aug 26 i hope i can be a good fit for this position" at bounding box center [822, 274] width 285 height 56
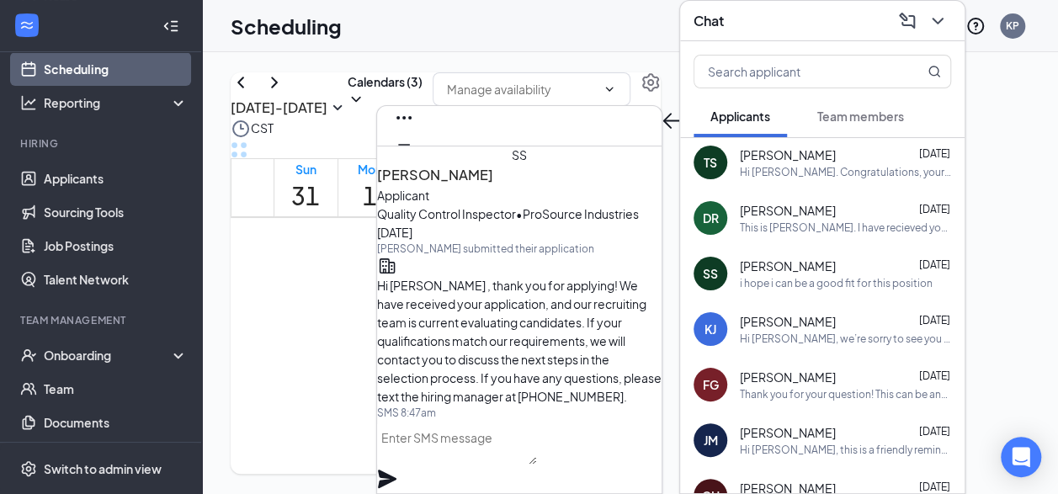
scroll to position [-398, 0]
click at [409, 166] on icon "Cross" at bounding box center [404, 171] width 10 height 10
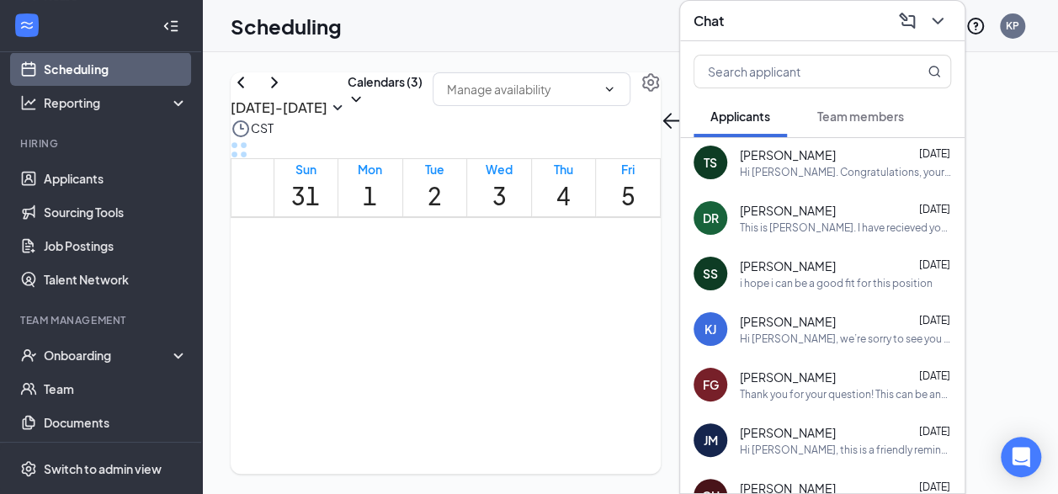
click at [818, 202] on span "Devon Roberts" at bounding box center [788, 210] width 96 height 17
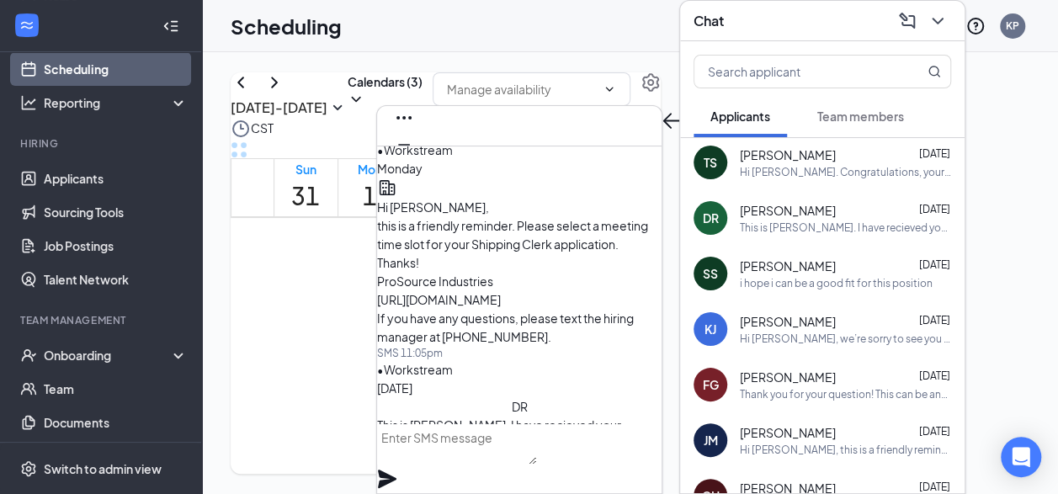
scroll to position [0, 0]
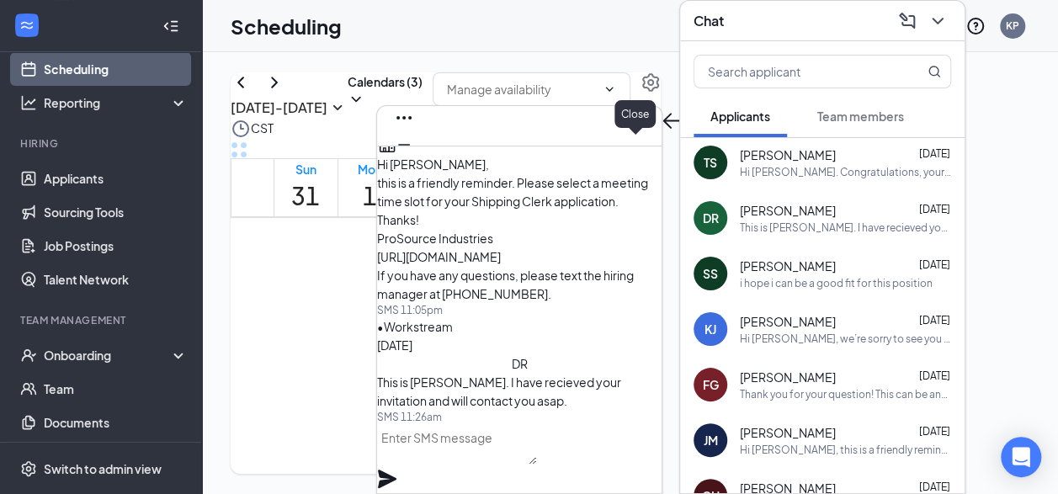
click at [414, 162] on icon "Cross" at bounding box center [404, 172] width 20 height 20
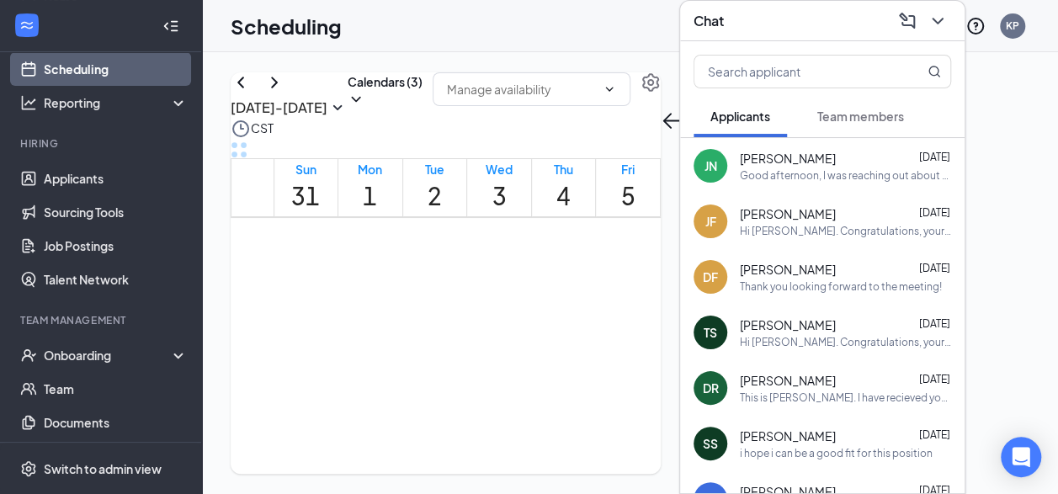
click at [861, 391] on div "This is Devon Roberts. I have recieved your invitation and will contact you asa…" at bounding box center [845, 398] width 211 height 14
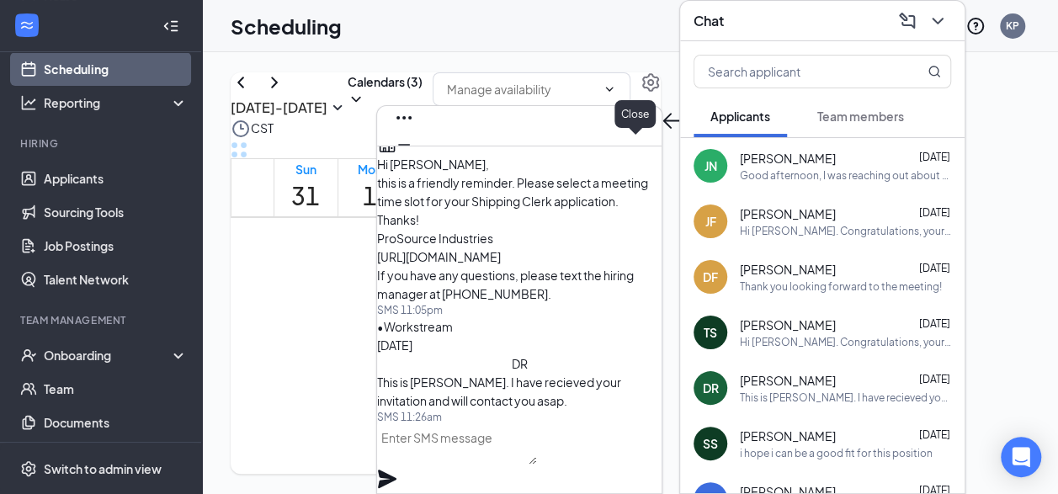
click at [414, 162] on icon "Cross" at bounding box center [404, 172] width 20 height 20
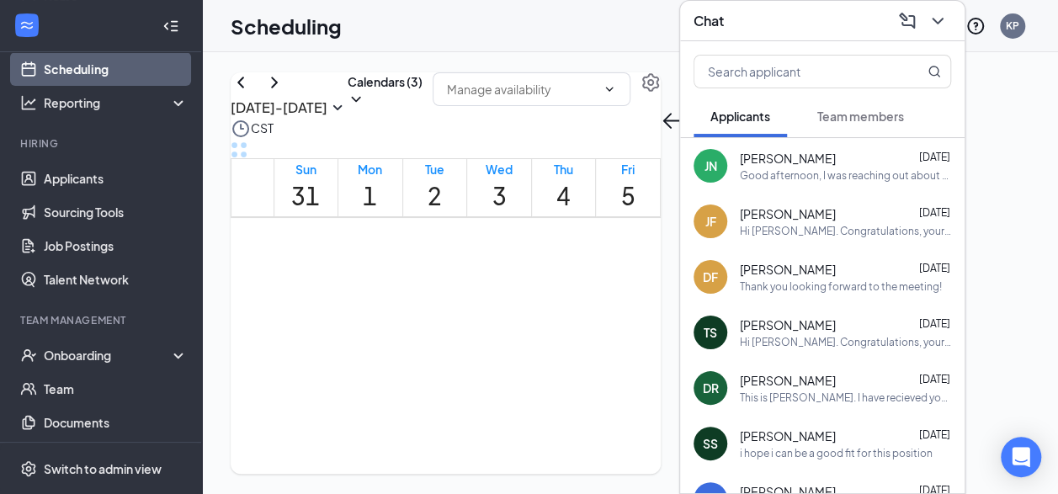
drag, startPoint x: 841, startPoint y: 172, endPoint x: 812, endPoint y: 197, distance: 38.8
click at [841, 173] on div "JN Jarrett Nicholson Aug 26 Good afternoon, I was reaching out about the status…" at bounding box center [822, 166] width 285 height 56
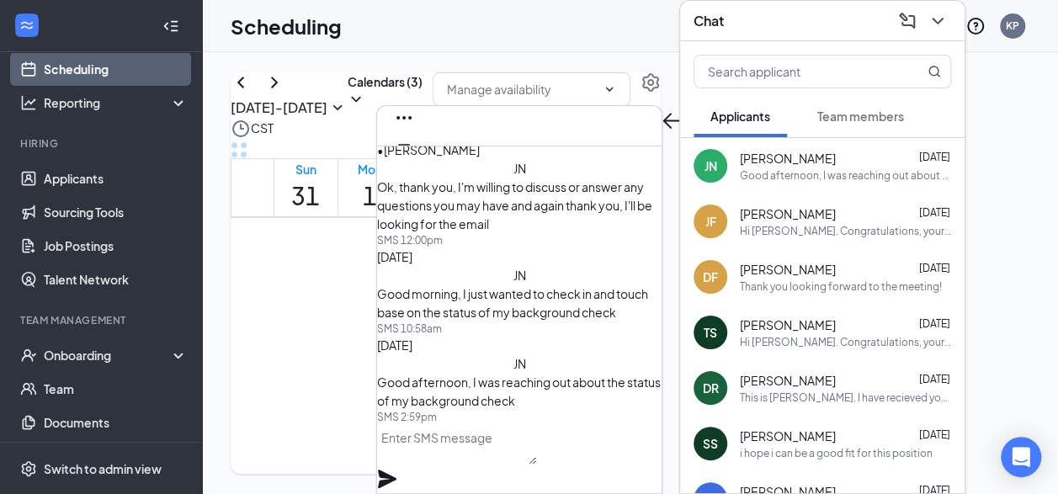
scroll to position [25, 0]
click at [414, 162] on icon "Cross" at bounding box center [404, 172] width 20 height 20
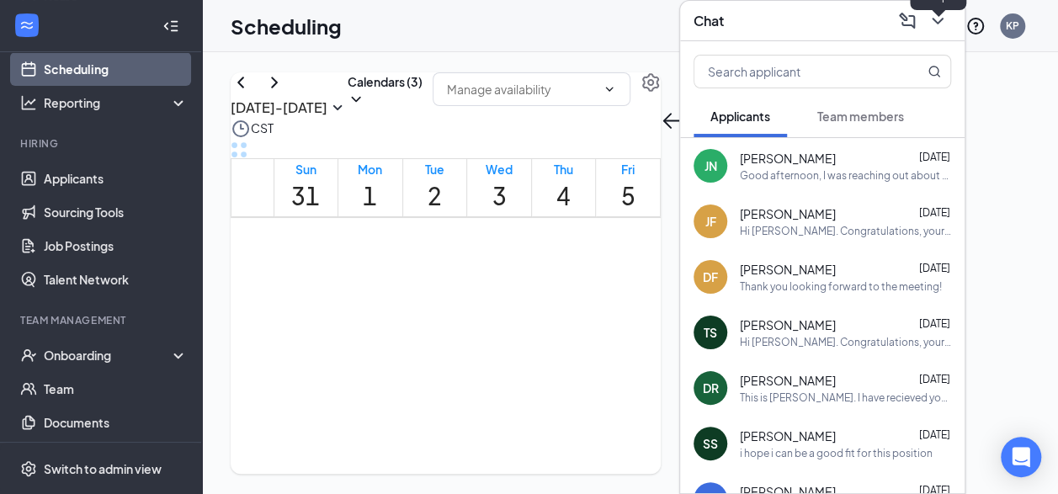
click at [945, 11] on icon "ChevronDown" at bounding box center [938, 21] width 20 height 20
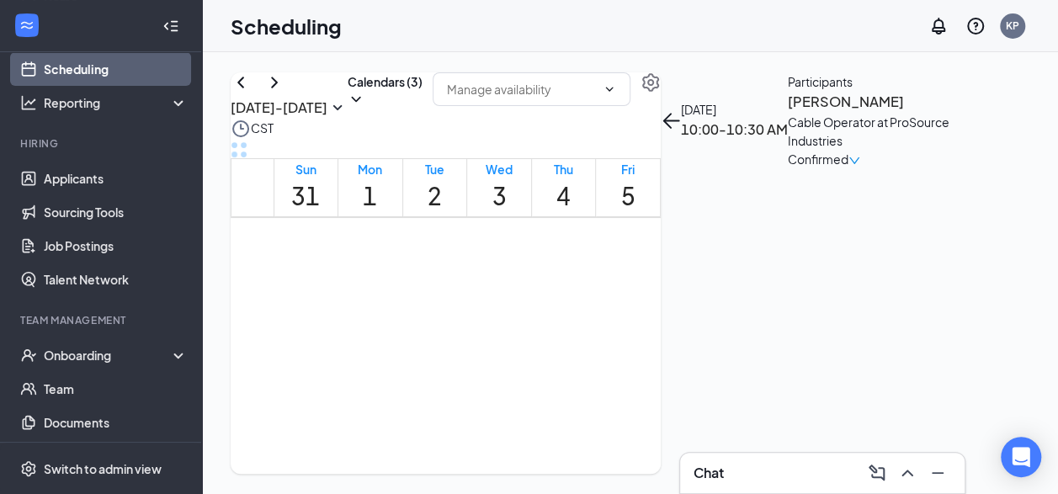
scroll to position [996, 0]
click at [251, 93] on icon "ChevronLeft" at bounding box center [241, 82] width 20 height 20
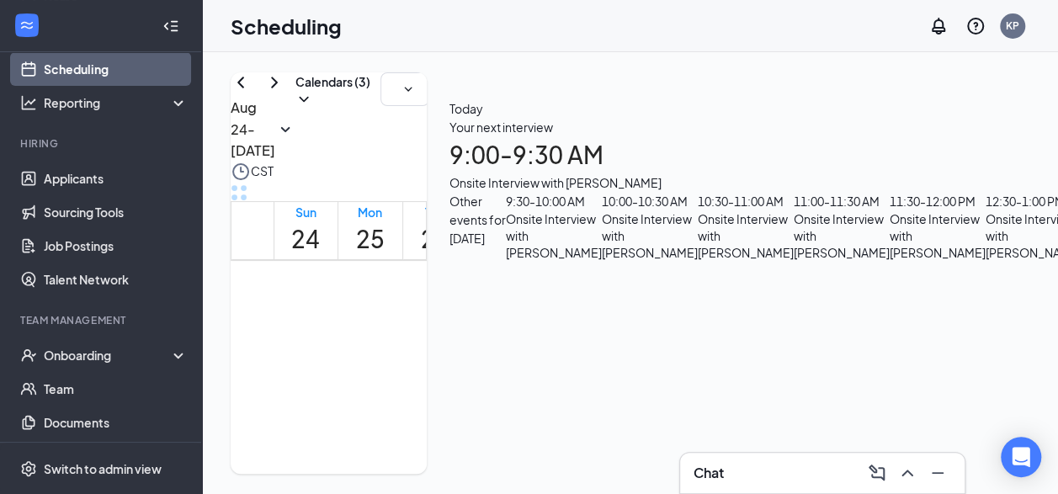
scroll to position [1165, 0]
click at [133, 248] on link "Job Postings" at bounding box center [116, 246] width 144 height 34
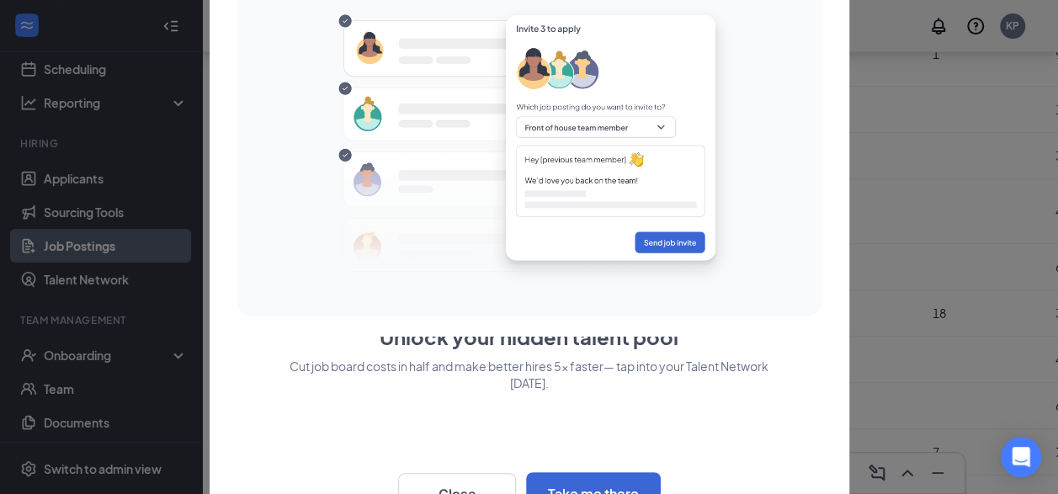
scroll to position [337, 0]
click at [467, 488] on button "Close" at bounding box center [457, 494] width 118 height 42
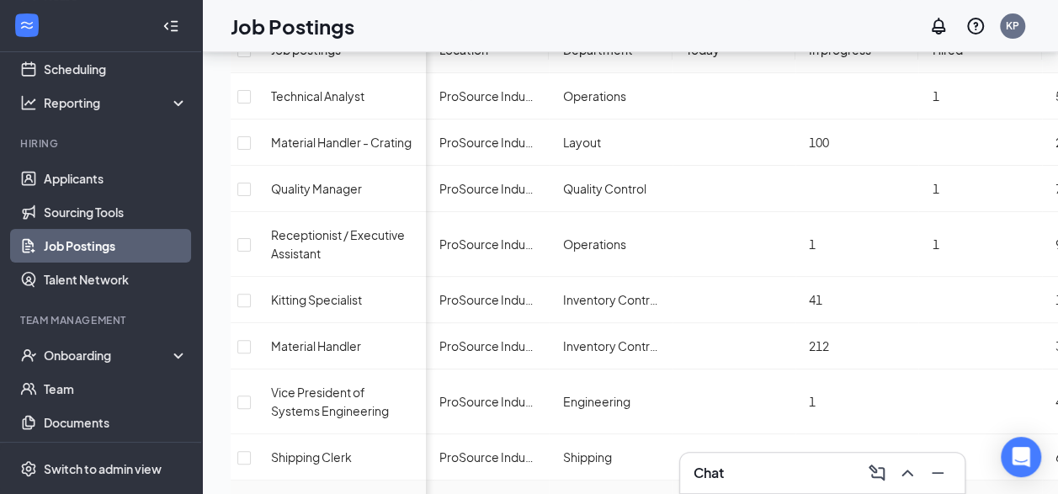
scroll to position [113, 0]
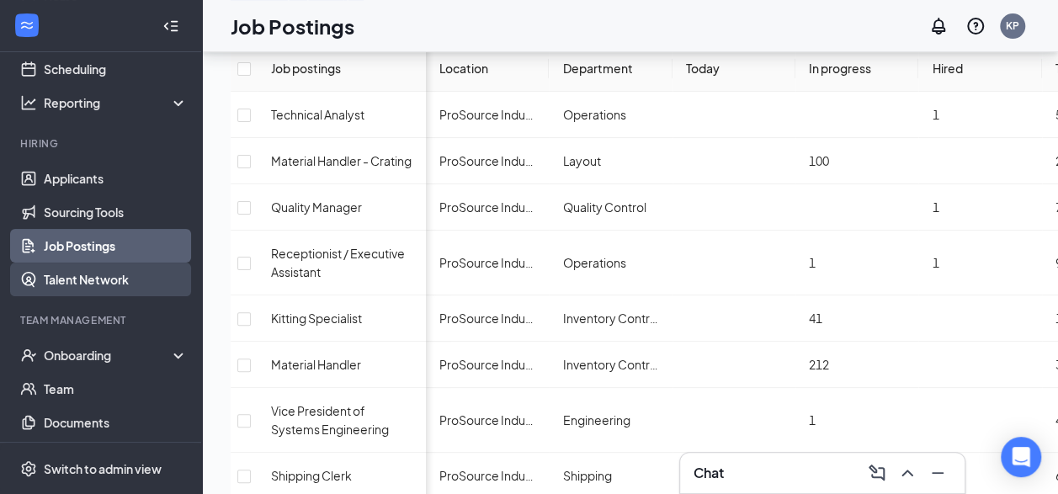
click at [120, 270] on link "Talent Network" at bounding box center [116, 280] width 144 height 34
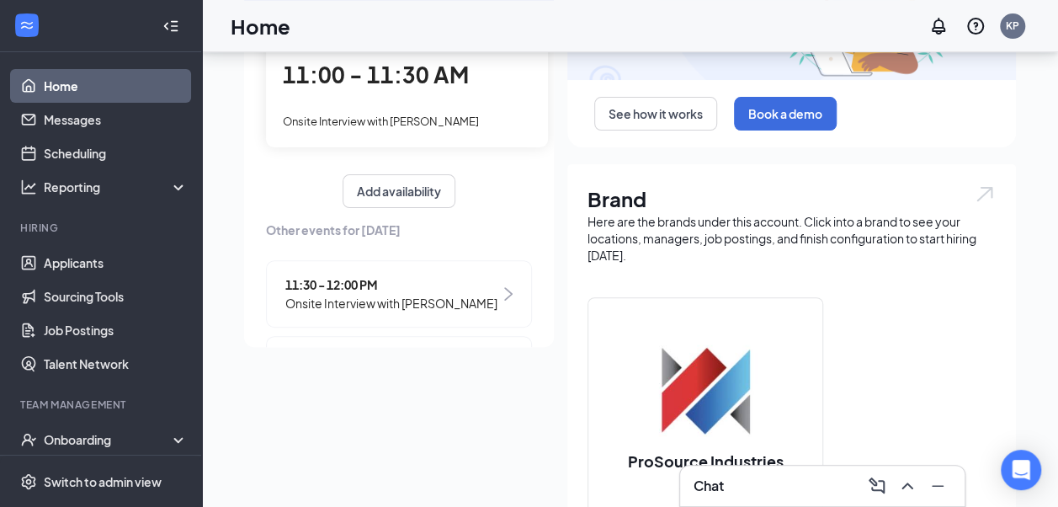
scroll to position [168, 0]
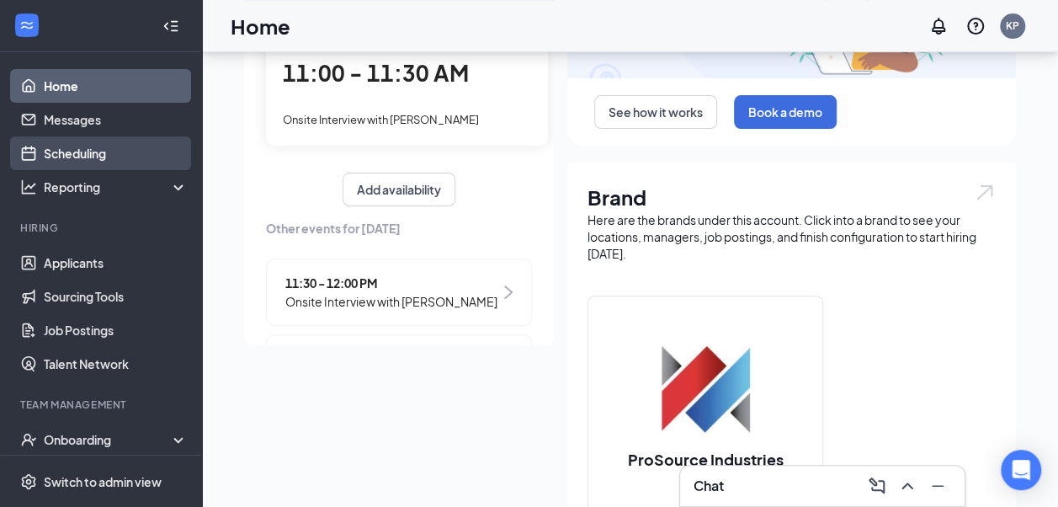
click at [115, 143] on link "Scheduling" at bounding box center [116, 153] width 144 height 34
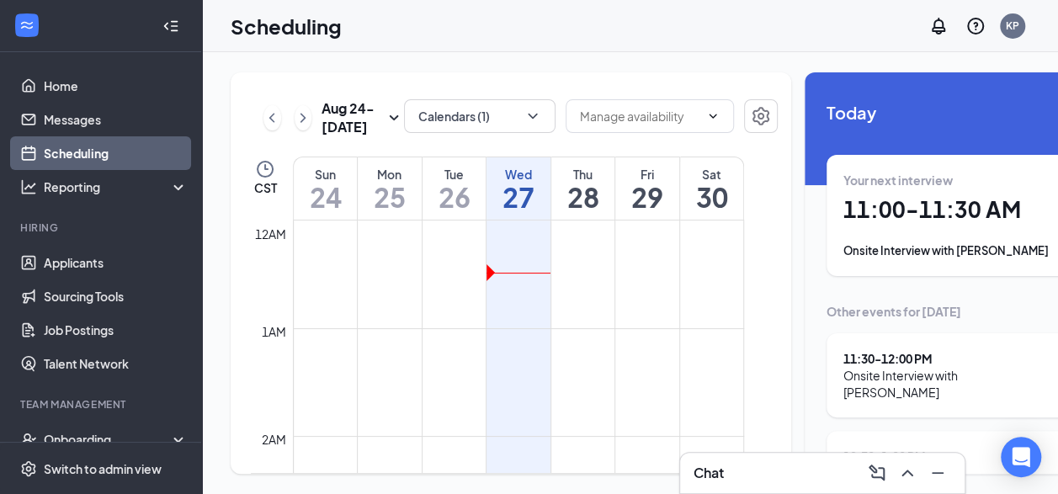
scroll to position [828, 0]
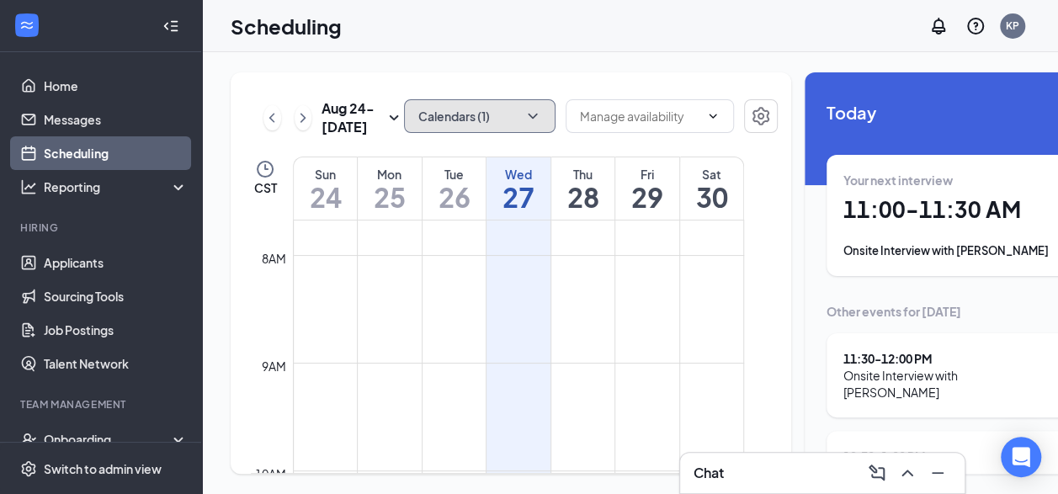
click at [522, 119] on button "Calendars (1)" at bounding box center [480, 116] width 152 height 34
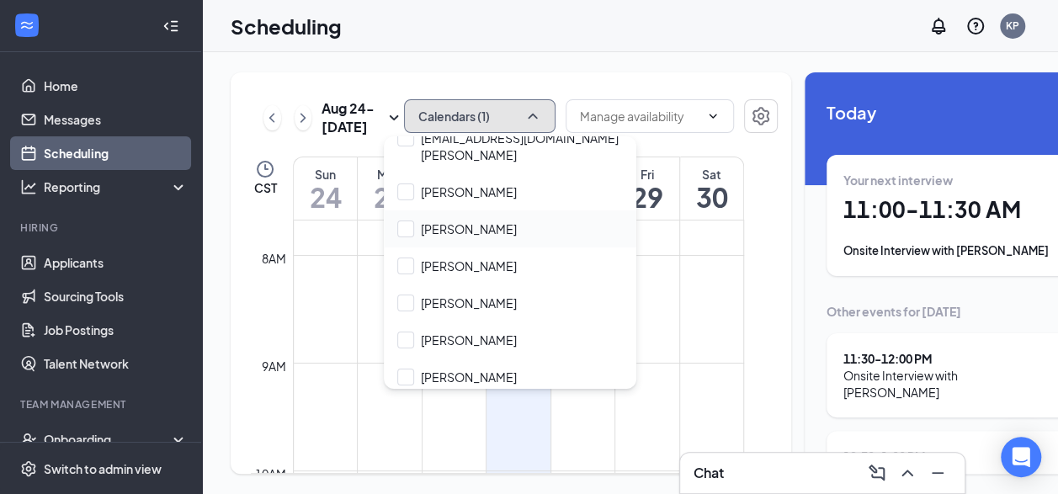
scroll to position [135, 0]
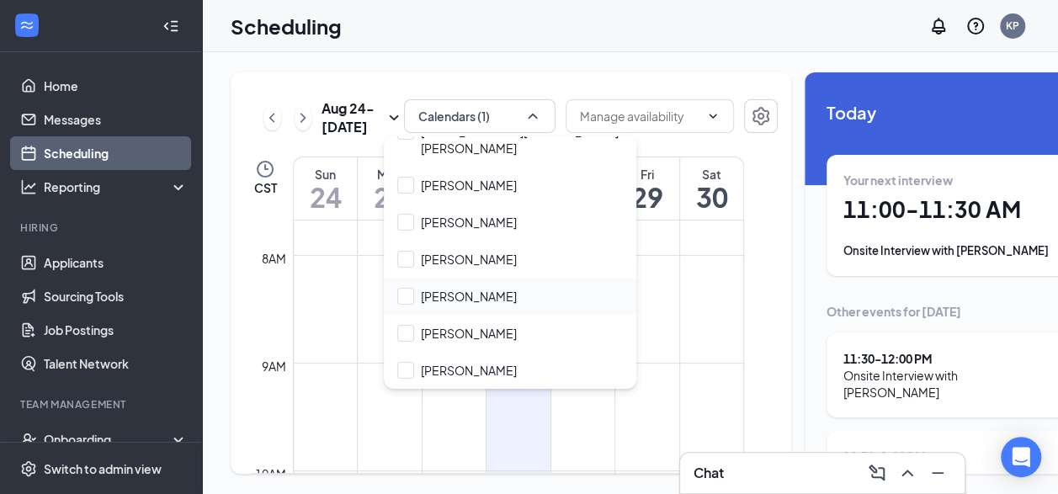
click at [525, 295] on div "[PERSON_NAME]" at bounding box center [510, 296] width 253 height 37
click at [509, 327] on input "[PERSON_NAME]" at bounding box center [457, 333] width 120 height 17
checkbox input "false"
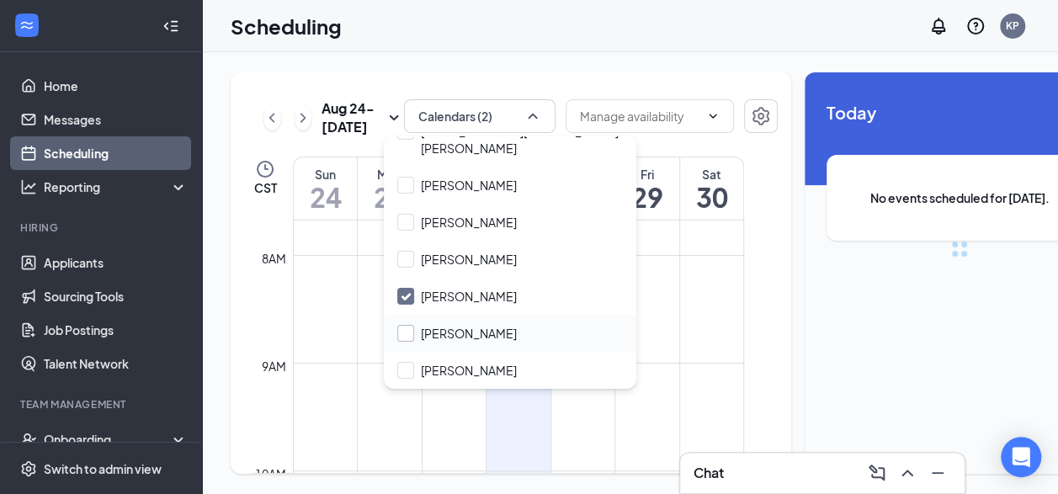
checkbox input "true"
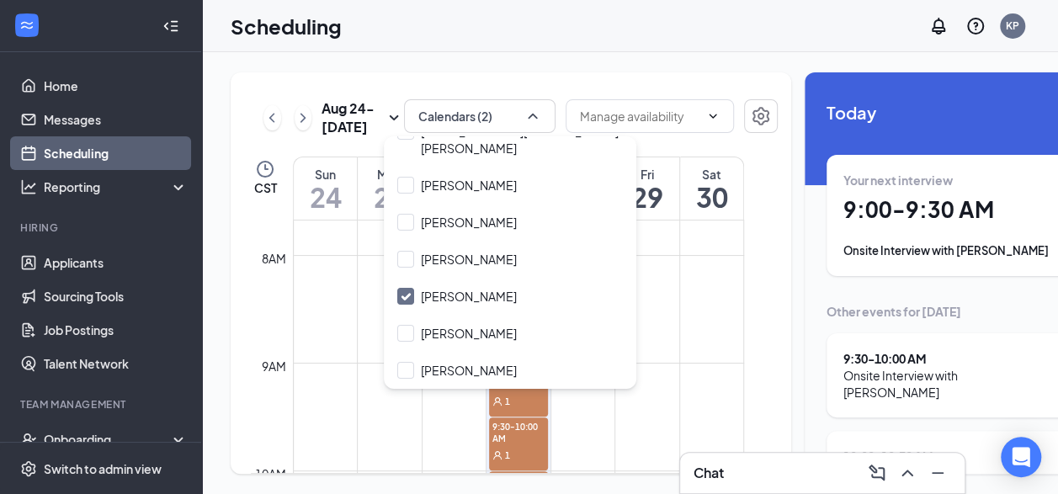
checkbox input "true"
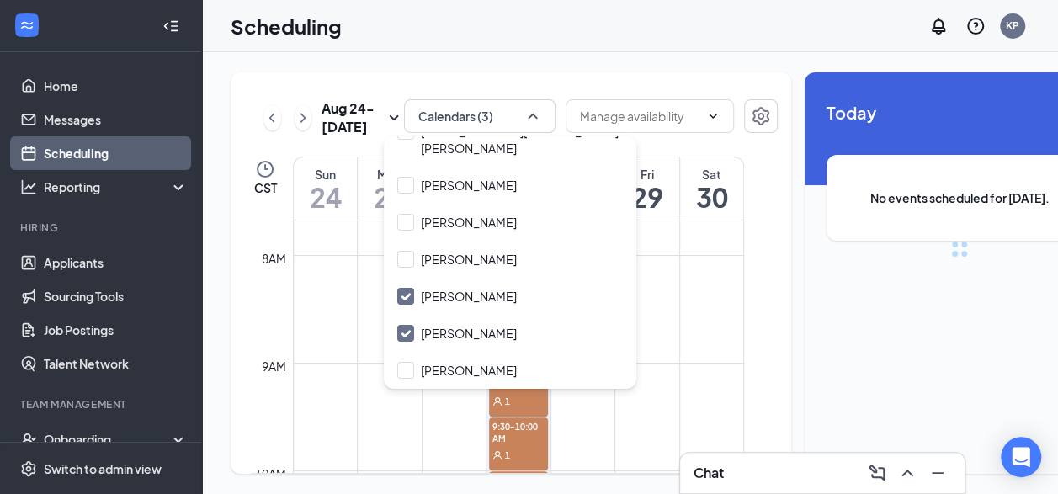
click at [658, 77] on div "[DATE] - [DATE] Calendars (3) CST Sun 24 Mon 25 Tue 26 Wed 27 Thu 28 Fri 29 Sat…" at bounding box center [511, 273] width 561 height 402
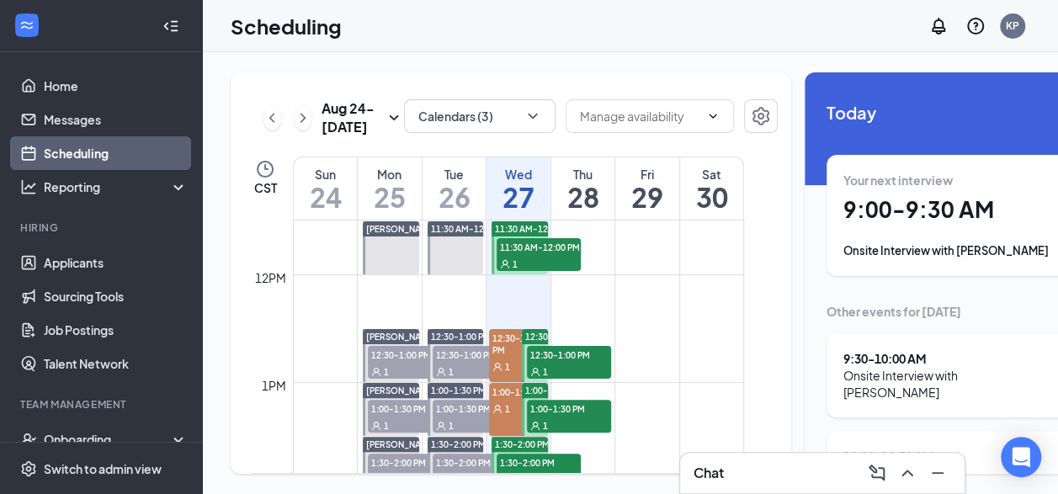
scroll to position [1165, 0]
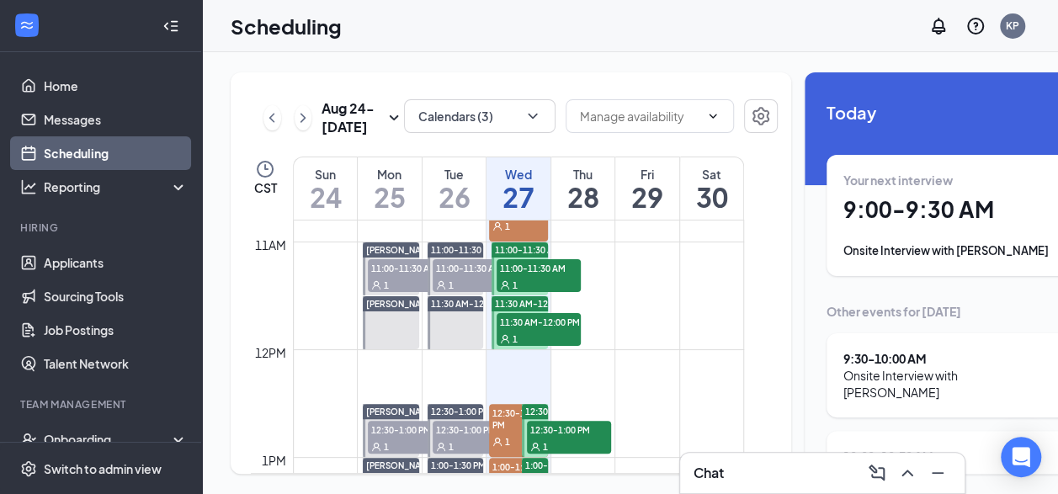
click at [404, 109] on div "Calendars (3)" at bounding box center [480, 117] width 152 height 37
click at [302, 113] on icon "ChevronRight" at bounding box center [303, 117] width 5 height 9
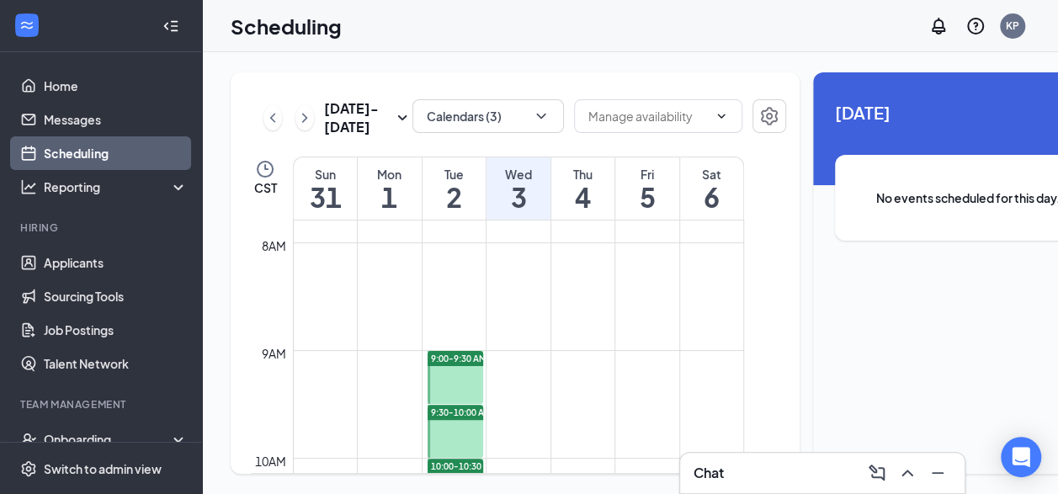
scroll to position [828, 0]
